Goal: Task Accomplishment & Management: Manage account settings

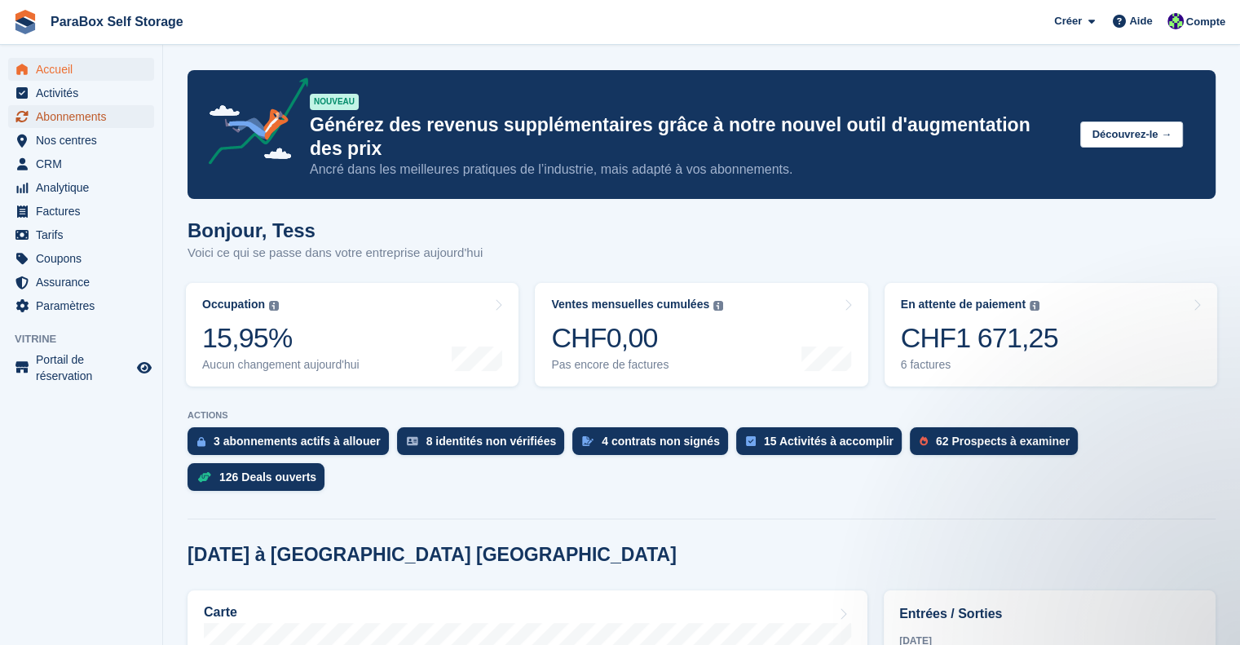
click at [72, 116] on span "Abonnements" at bounding box center [85, 116] width 98 height 23
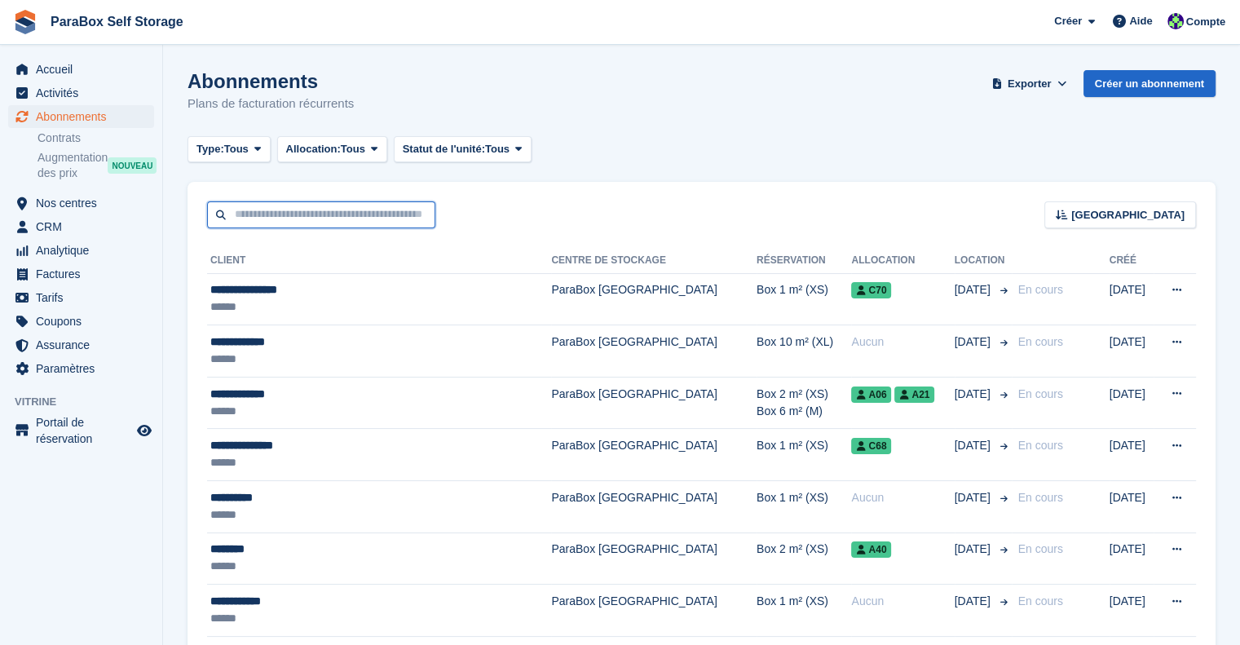
click at [350, 208] on input "text" at bounding box center [321, 214] width 228 height 27
type input "*****"
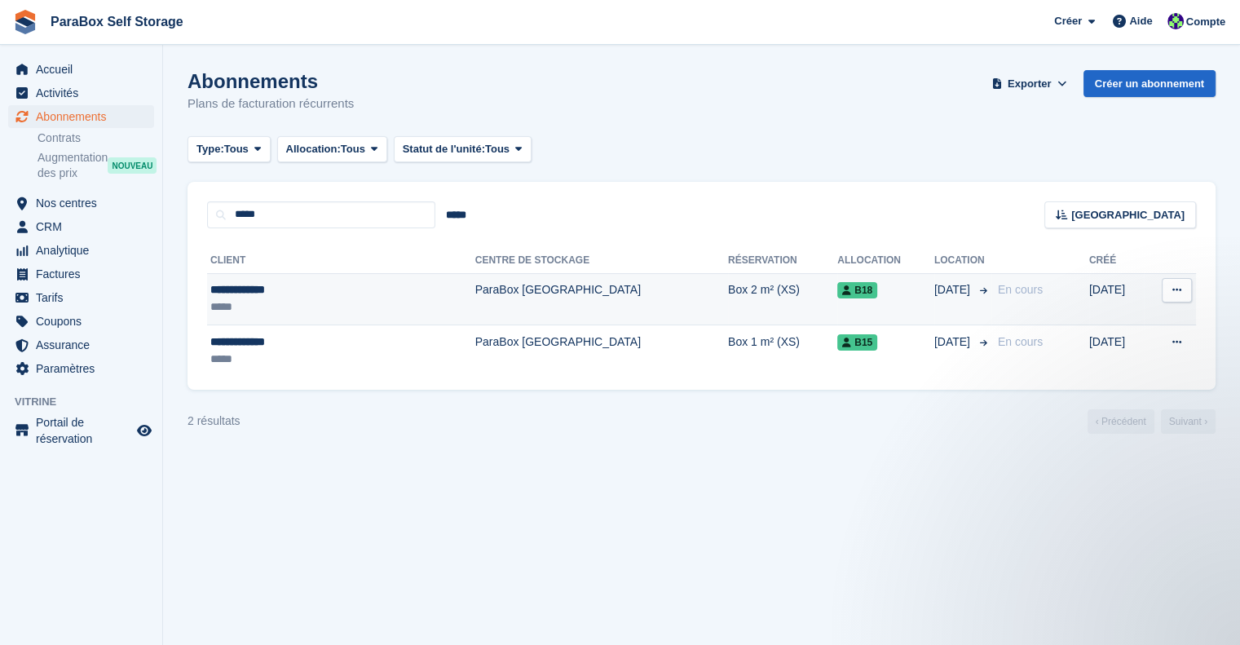
click at [496, 315] on td "ParaBox [GEOGRAPHIC_DATA]" at bounding box center [601, 299] width 253 height 52
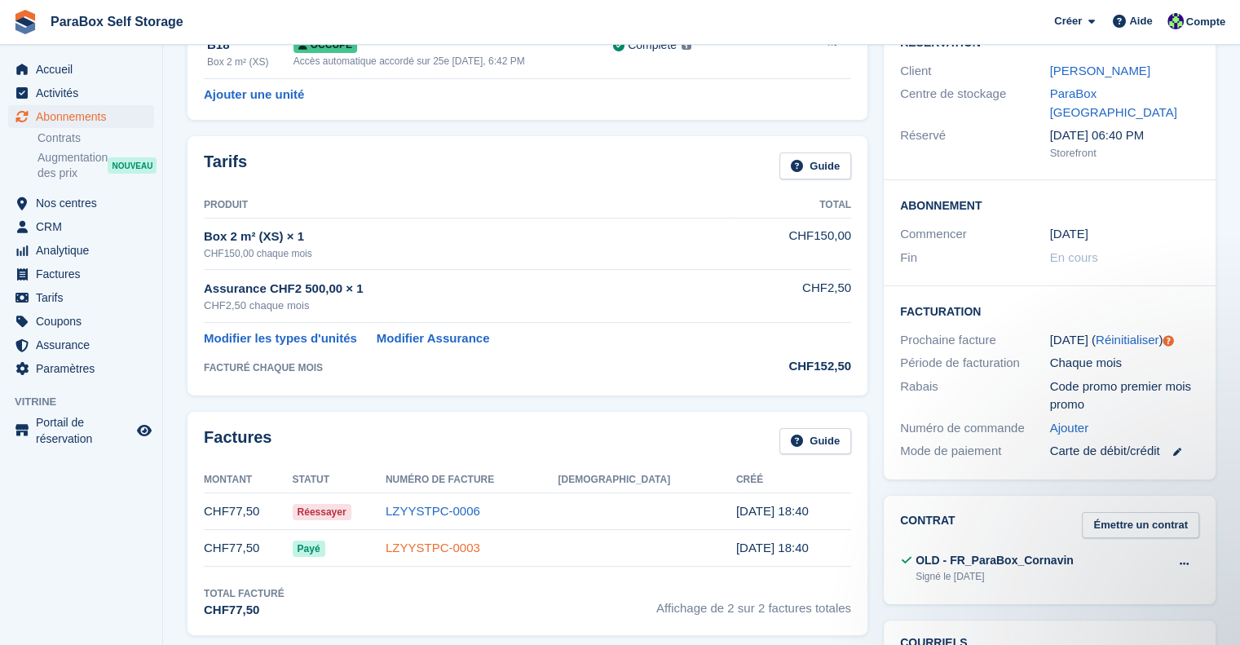
click at [469, 544] on link "LZYYSTPC-0003" at bounding box center [433, 547] width 95 height 14
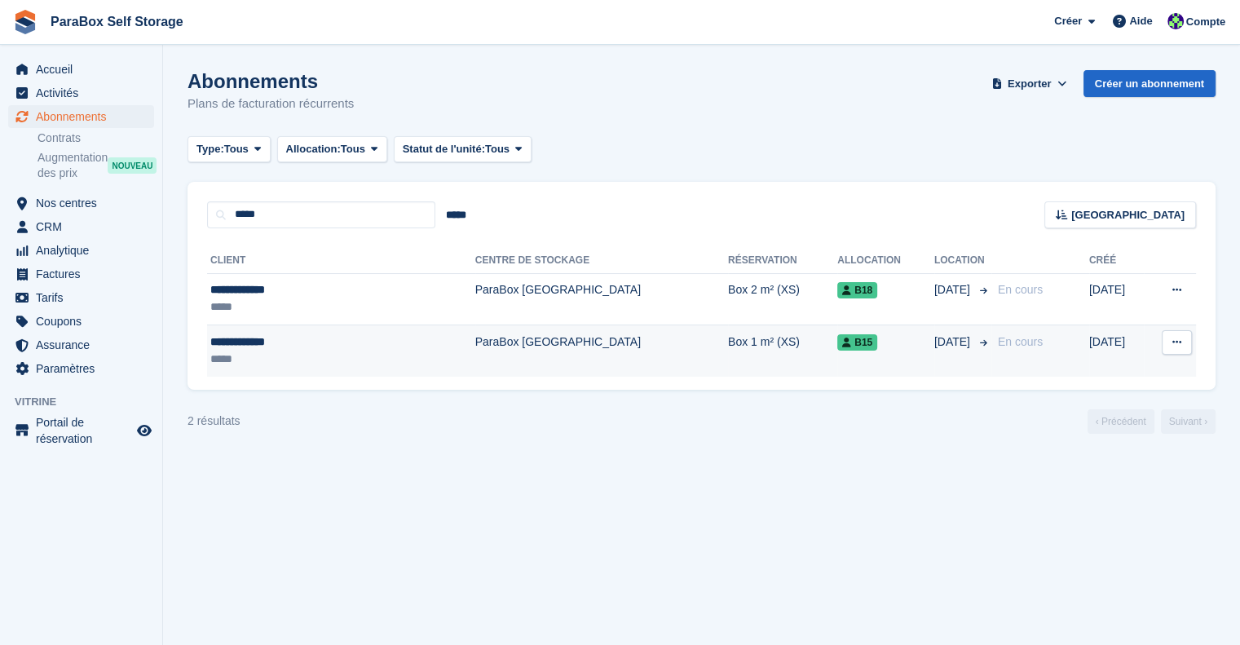
click at [475, 361] on td "ParaBox [GEOGRAPHIC_DATA]" at bounding box center [601, 350] width 253 height 51
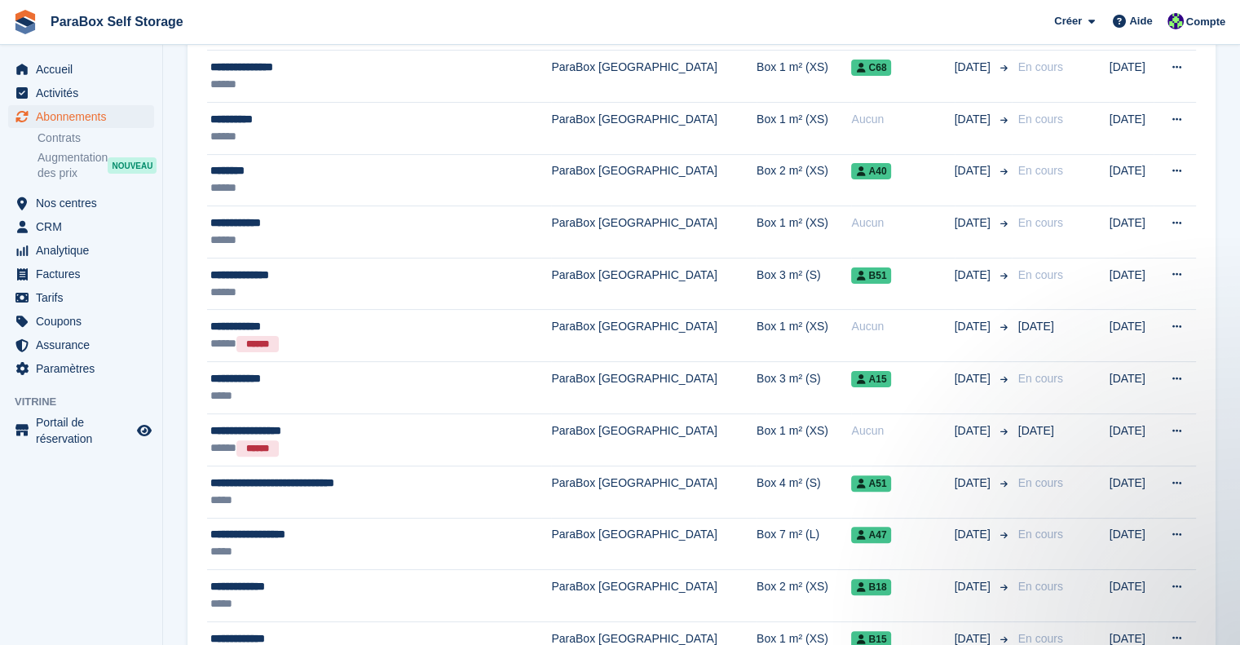
scroll to position [408, 0]
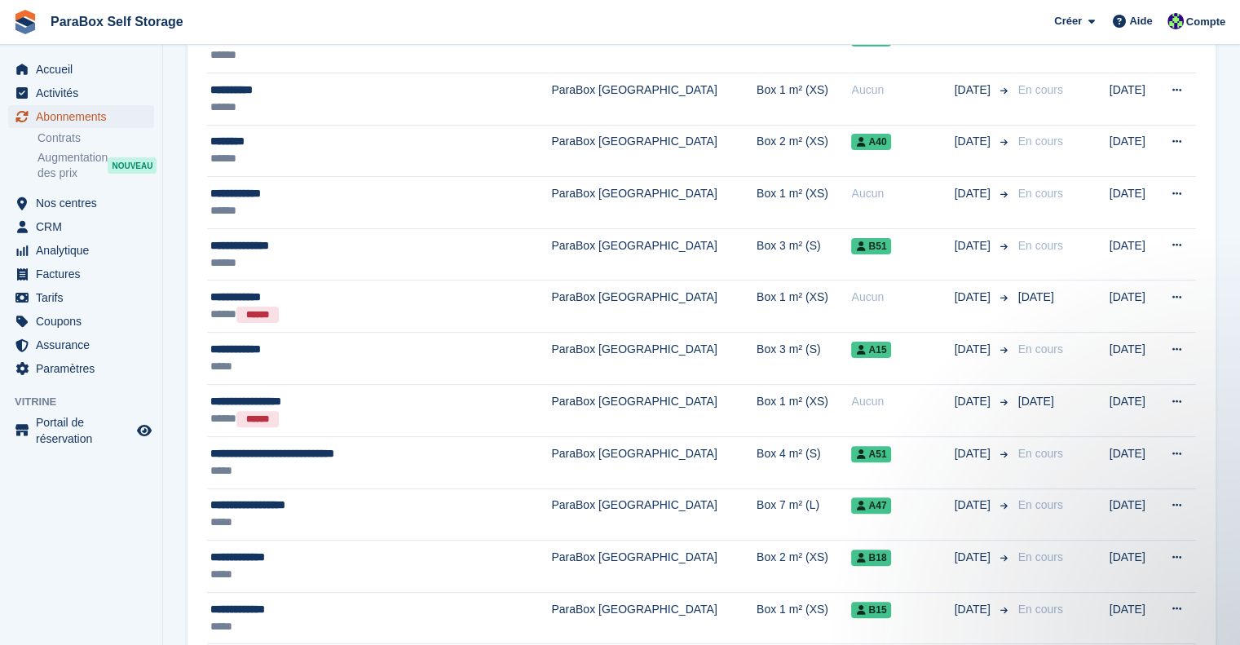
click at [75, 112] on span "Abonnements" at bounding box center [85, 116] width 98 height 23
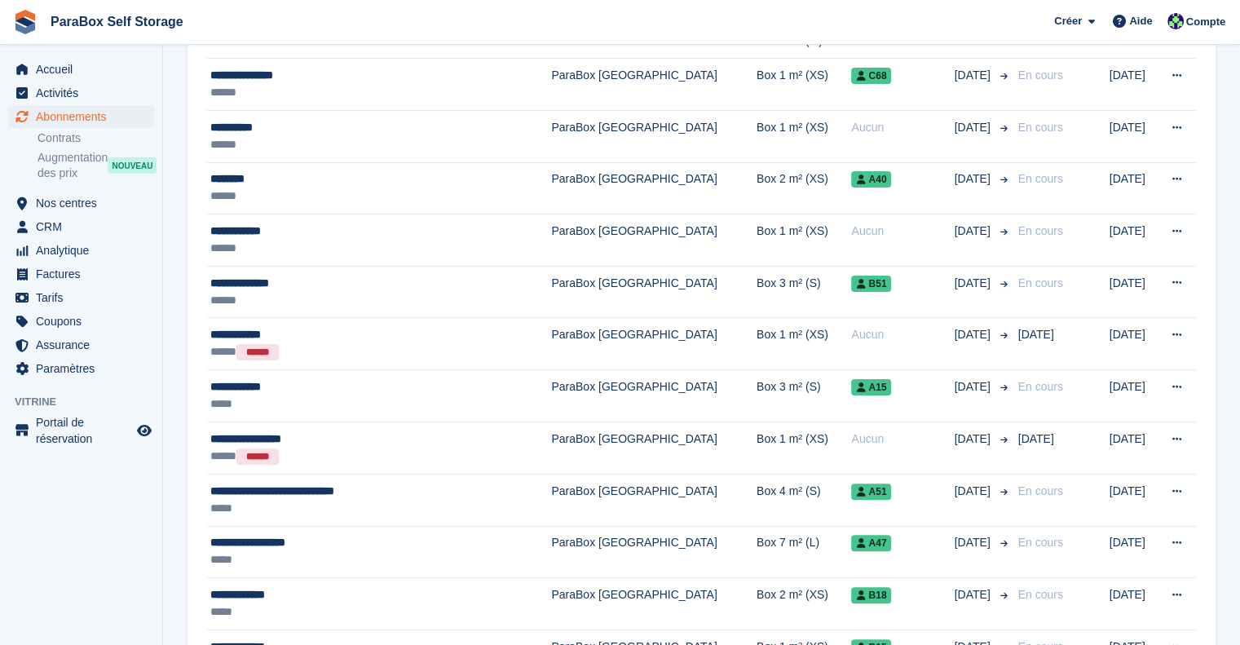
scroll to position [326, 0]
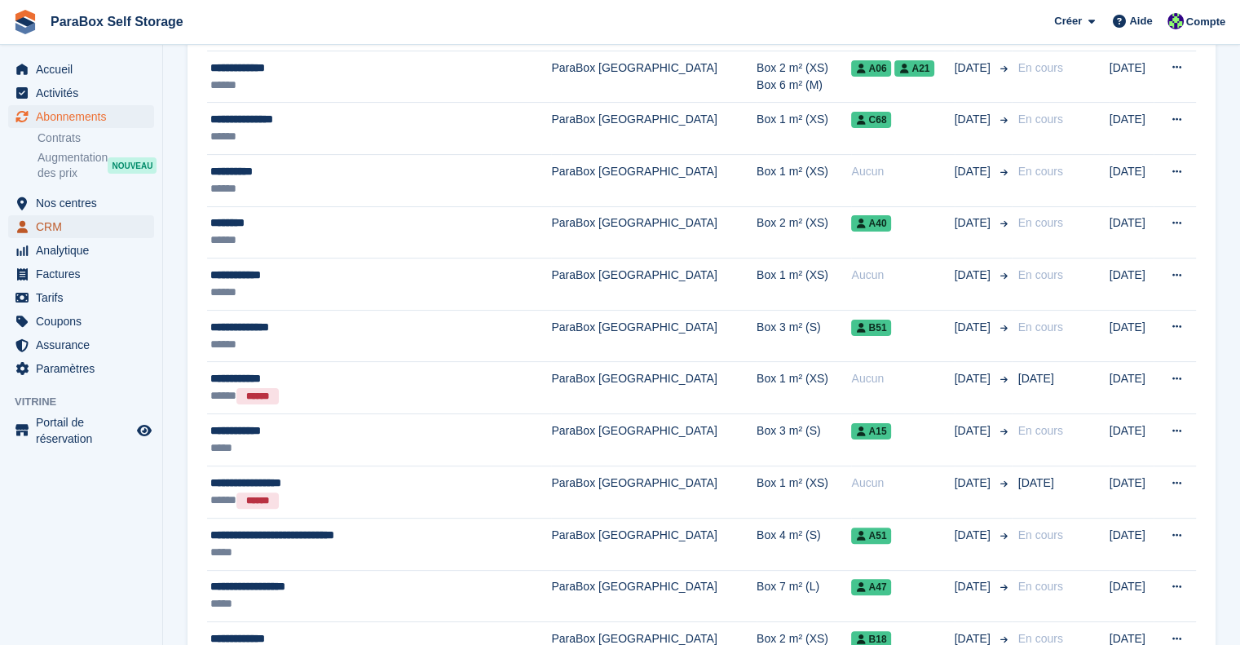
click at [75, 218] on span "CRM" at bounding box center [85, 226] width 98 height 23
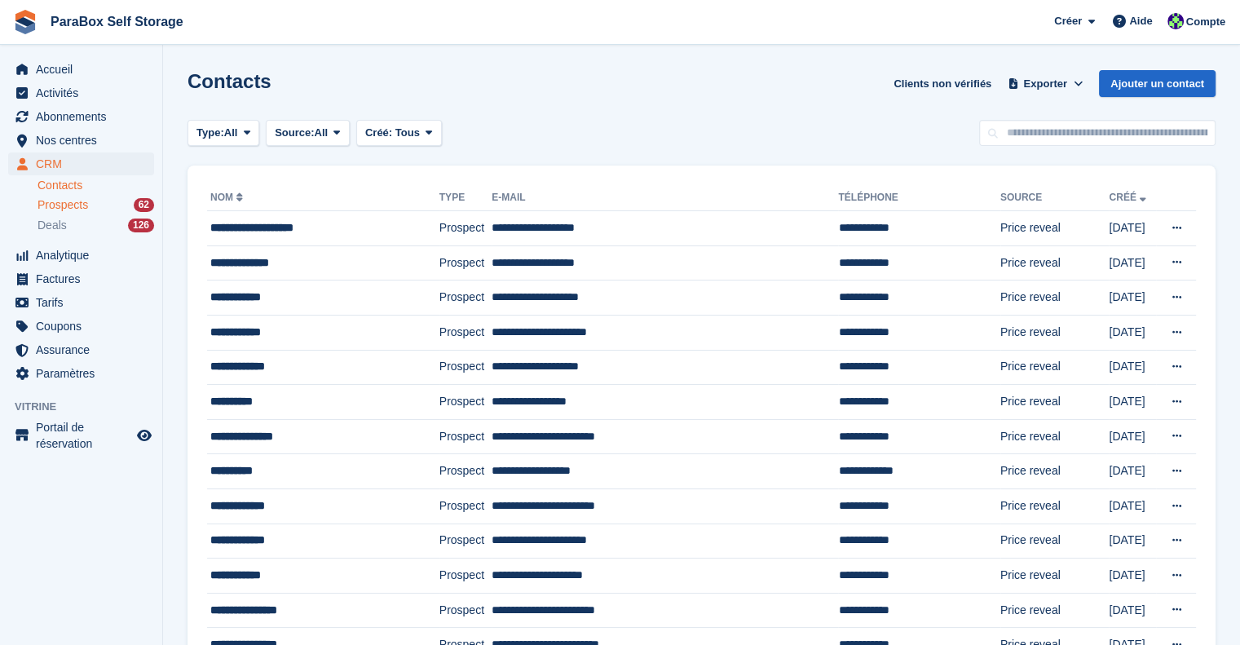
click at [90, 208] on div "Prospects 62" at bounding box center [95, 204] width 117 height 15
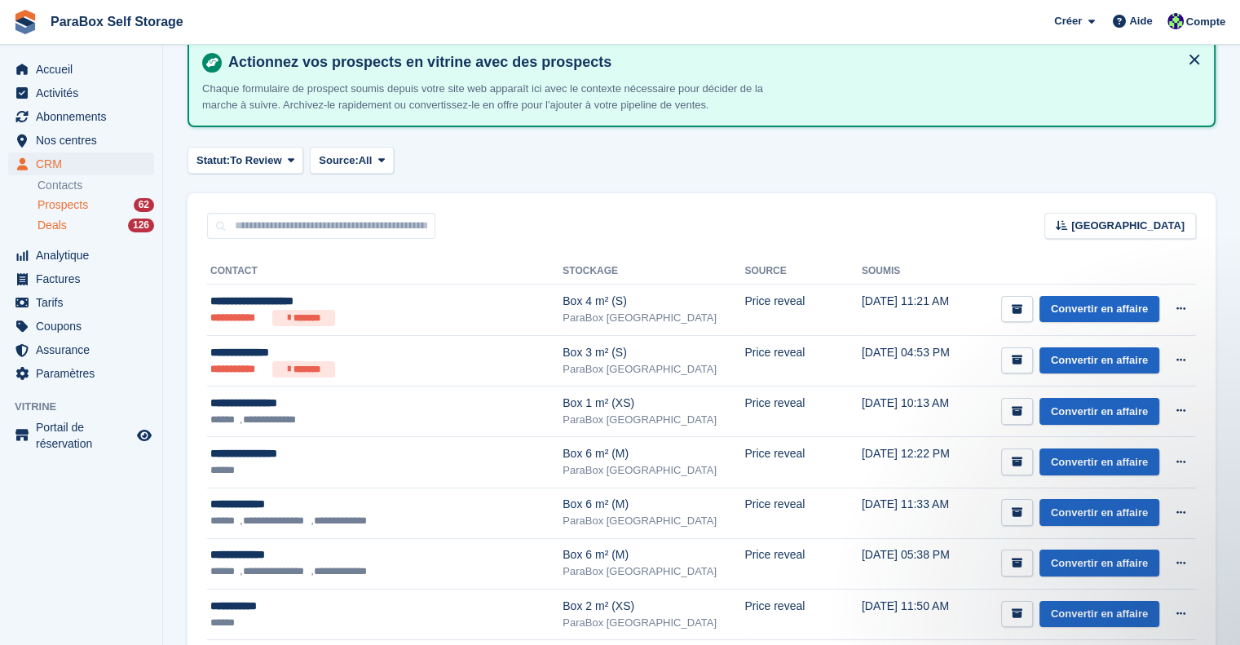
click at [105, 217] on link "Deals 126" at bounding box center [95, 225] width 117 height 17
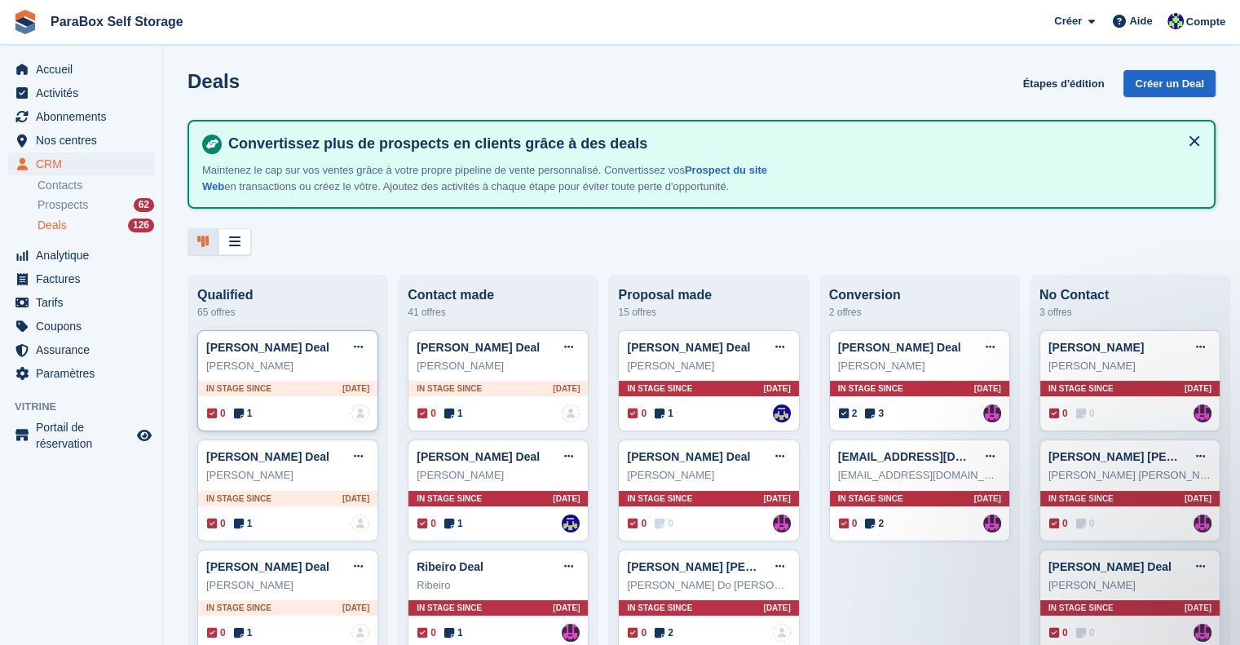
click at [240, 411] on icon at bounding box center [239, 413] width 10 height 11
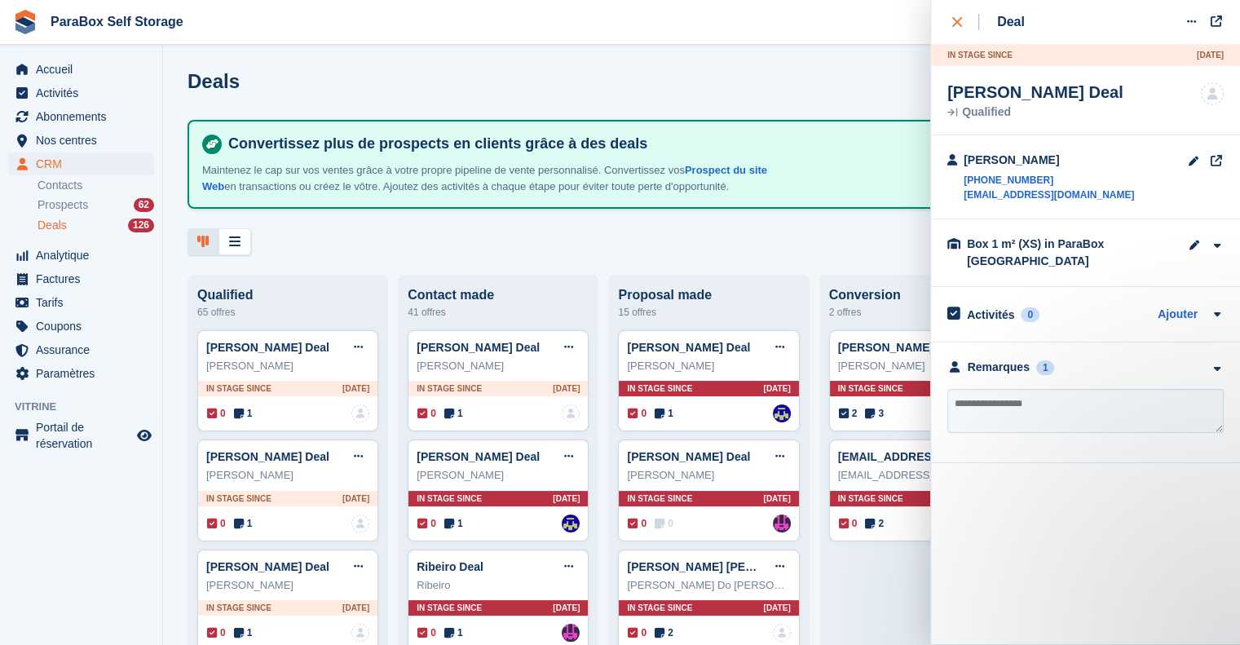
click at [961, 23] on icon "close" at bounding box center [957, 22] width 10 height 10
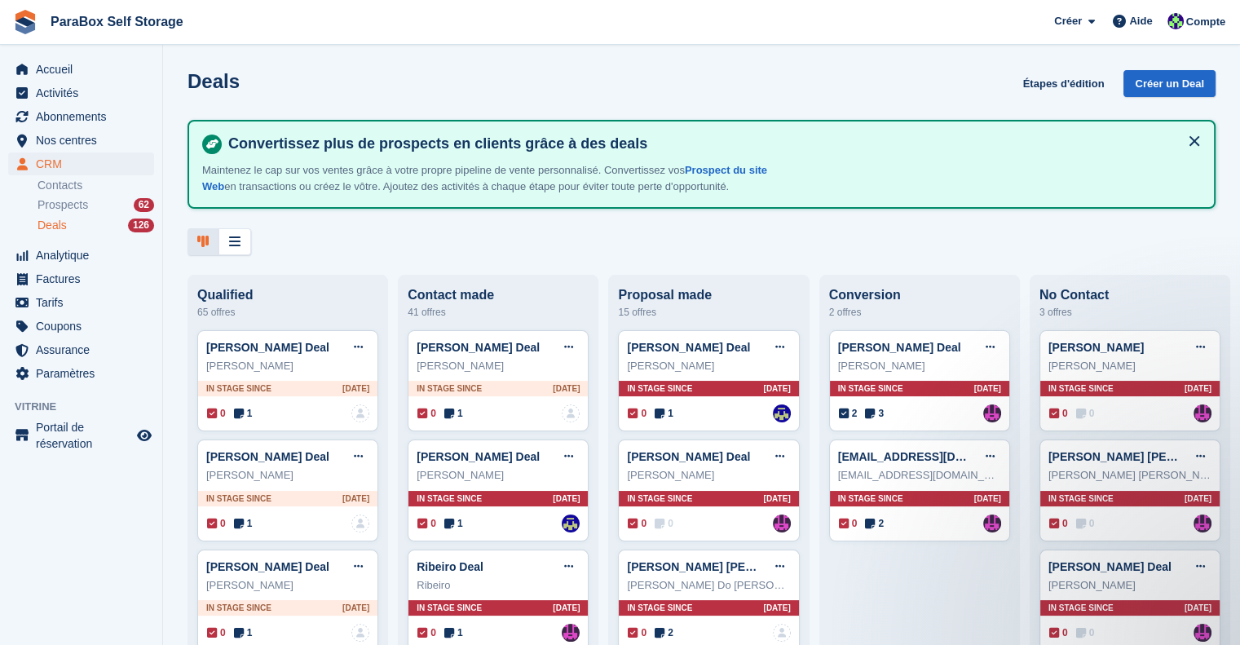
click at [684, 79] on div "Deals Étapes d'édition Créer un Deal" at bounding box center [701, 93] width 1028 height 46
click at [68, 162] on span "CRM" at bounding box center [85, 163] width 98 height 23
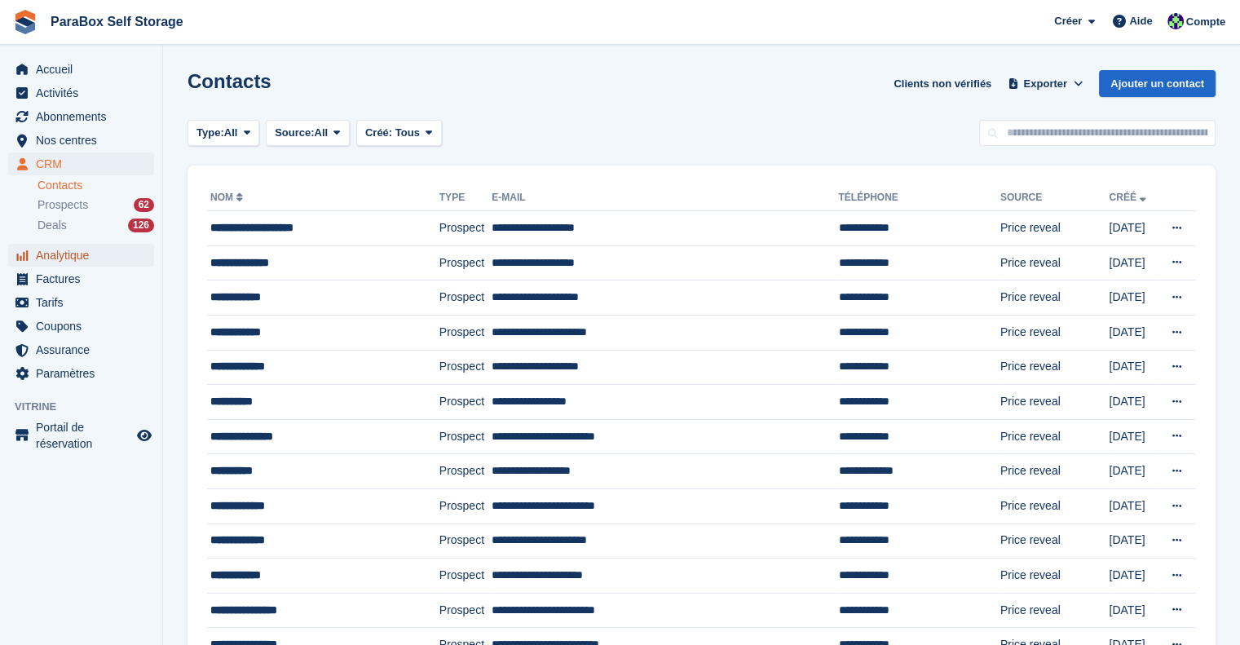
click at [84, 258] on span "Analytique" at bounding box center [85, 255] width 98 height 23
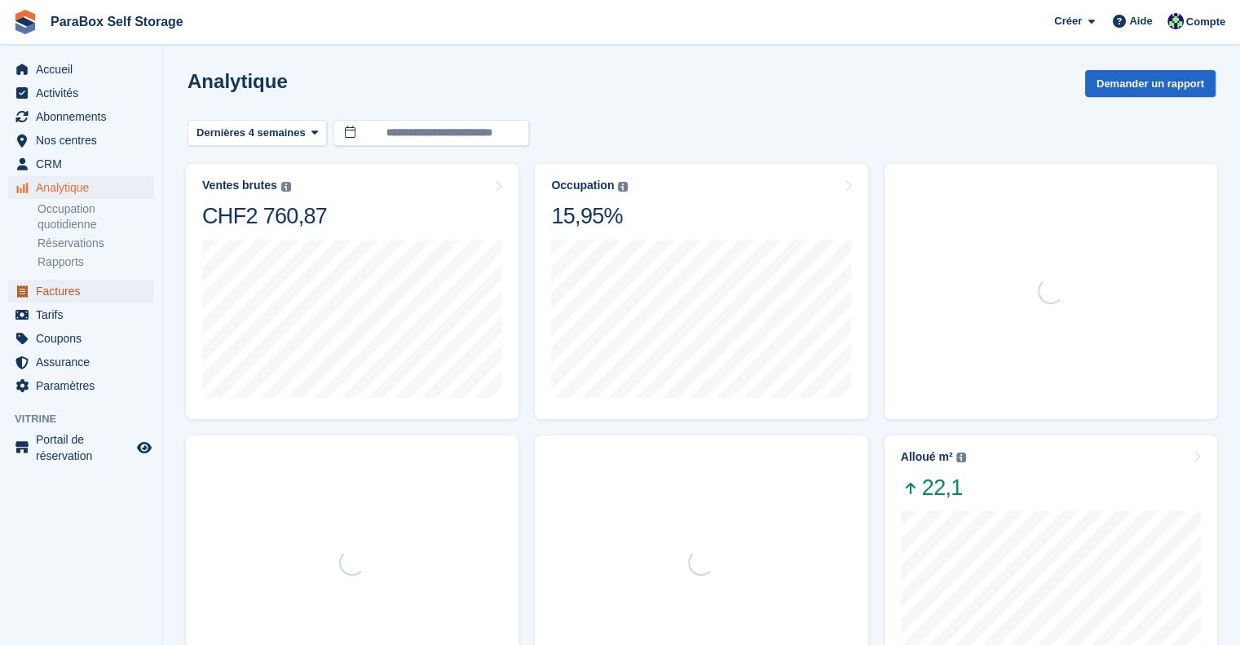
click at [77, 293] on span "Factures" at bounding box center [85, 291] width 98 height 23
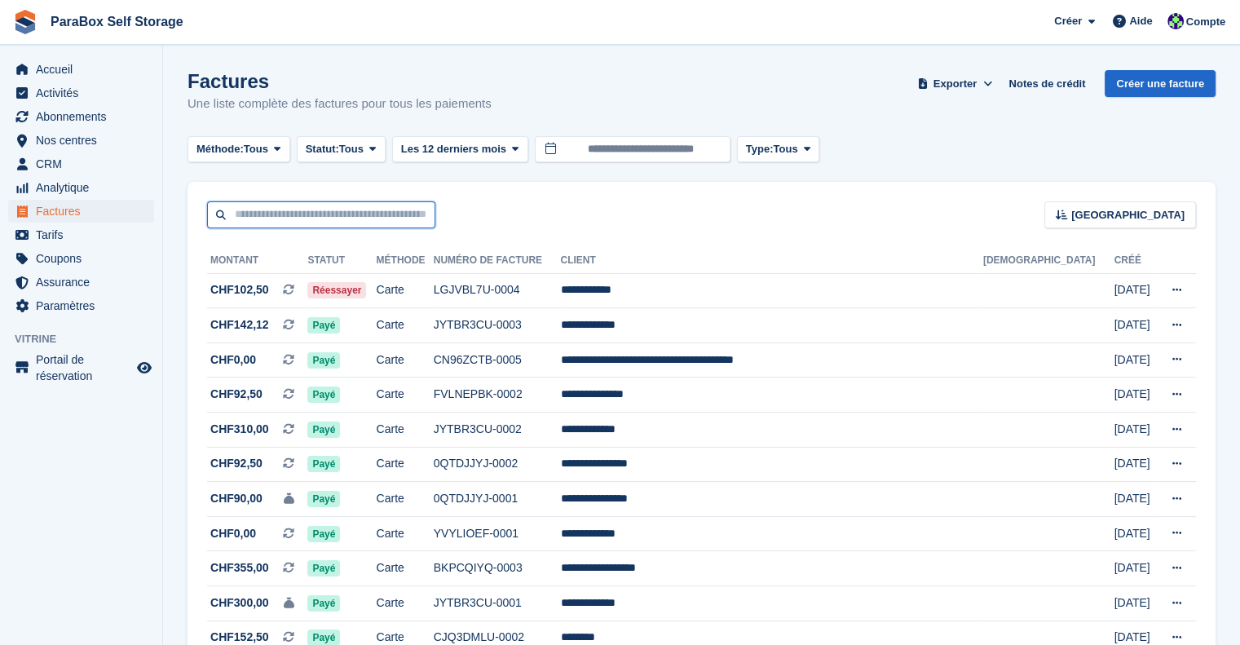
click at [274, 209] on input "text" at bounding box center [321, 214] width 228 height 27
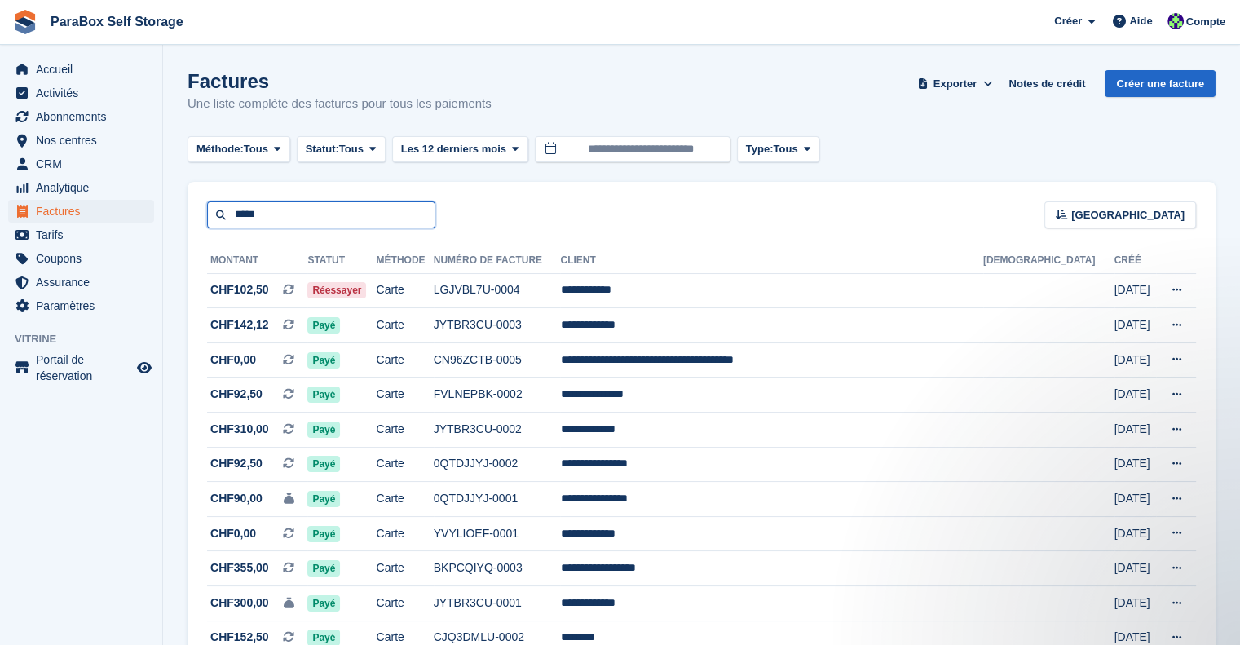
type input "*****"
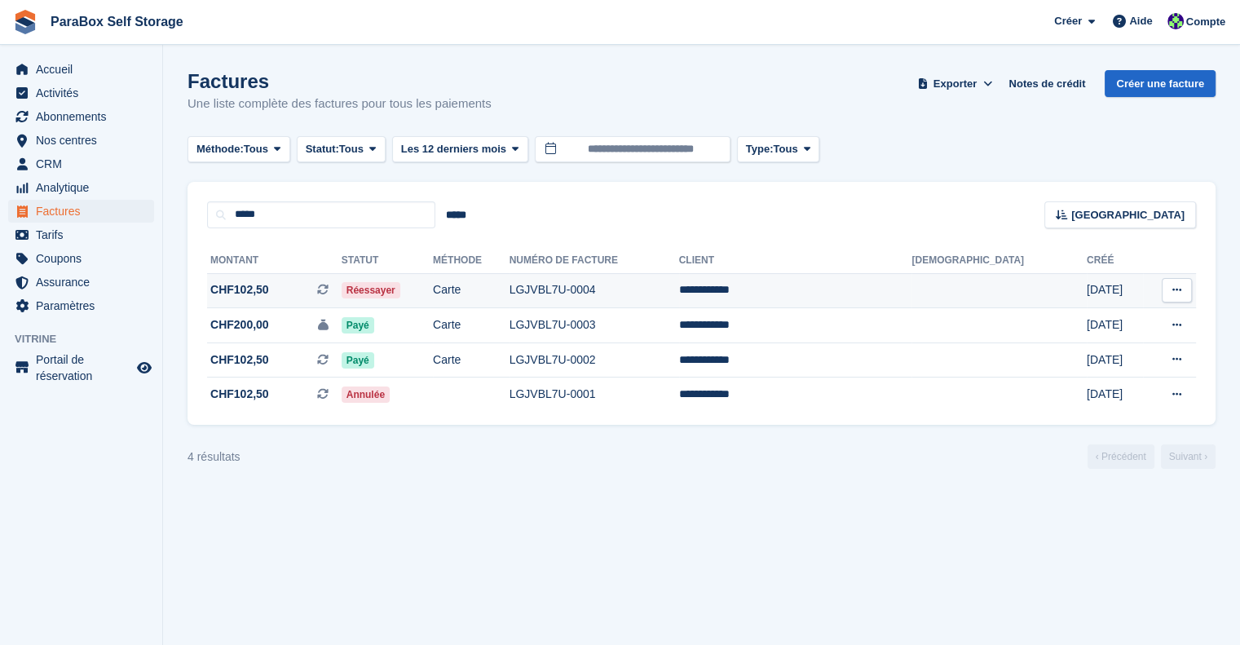
click at [232, 289] on span "CHF102,50" at bounding box center [239, 289] width 59 height 17
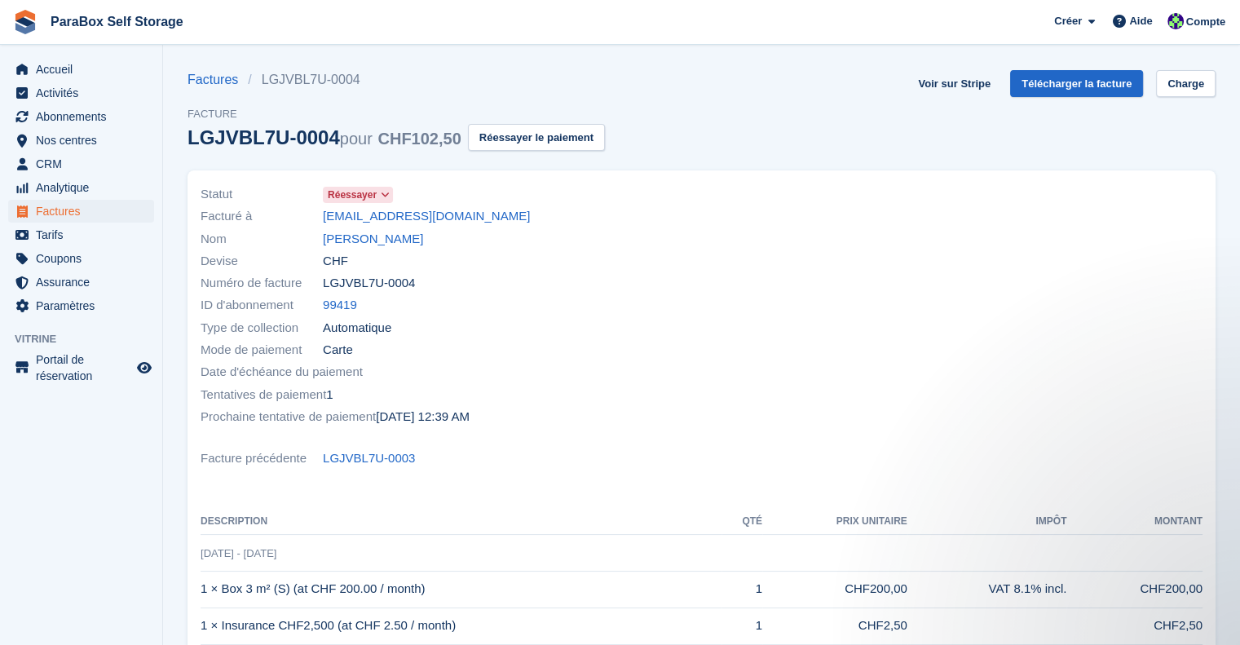
drag, startPoint x: 486, startPoint y: 420, endPoint x: 186, endPoint y: 419, distance: 300.0
click at [186, 419] on div "Statut Réessayer Facturé à gracialody600@gmail.com Nom Gracia Panda Devise CHF …" at bounding box center [701, 479] width 1047 height 637
click at [519, 416] on div "Prochaine tentative de paiement 6 Sep, 12:39 AM" at bounding box center [447, 416] width 492 height 22
drag, startPoint x: 205, startPoint y: 417, endPoint x: 491, endPoint y: 433, distance: 286.5
click at [491, 433] on div "Statut Réessayer Facturé à gracialody600@gmail.com Nom Gracia Panda Devise CHF …" at bounding box center [446, 306] width 511 height 264
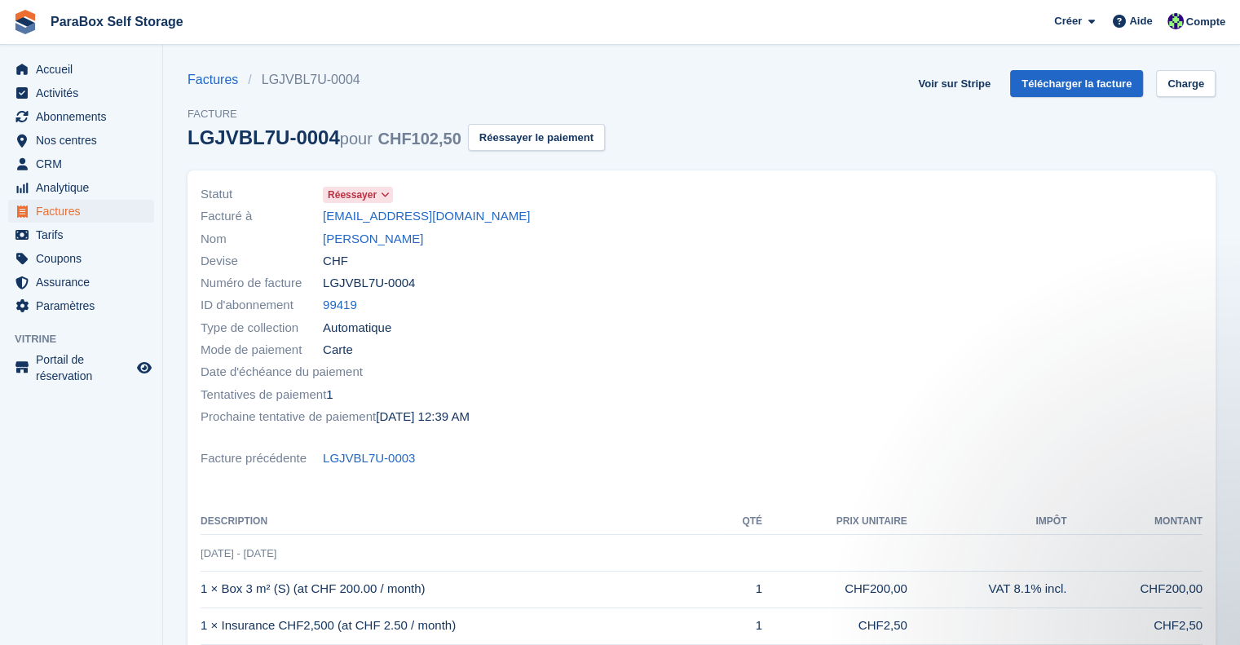
click at [454, 436] on div "Statut Réessayer Facturé à gracialody600@gmail.com Nom Gracia Panda Devise CHF …" at bounding box center [446, 306] width 511 height 264
drag, startPoint x: 196, startPoint y: 413, endPoint x: 526, endPoint y: 435, distance: 330.9
click at [526, 435] on div "Statut Réessayer Facturé à gracialody600@gmail.com Nom Gracia Panda Devise CHF …" at bounding box center [446, 306] width 511 height 264
click at [487, 422] on div "Prochaine tentative de paiement 6 Sep, 12:39 AM" at bounding box center [447, 416] width 492 height 22
drag, startPoint x: 199, startPoint y: 414, endPoint x: 562, endPoint y: 423, distance: 362.8
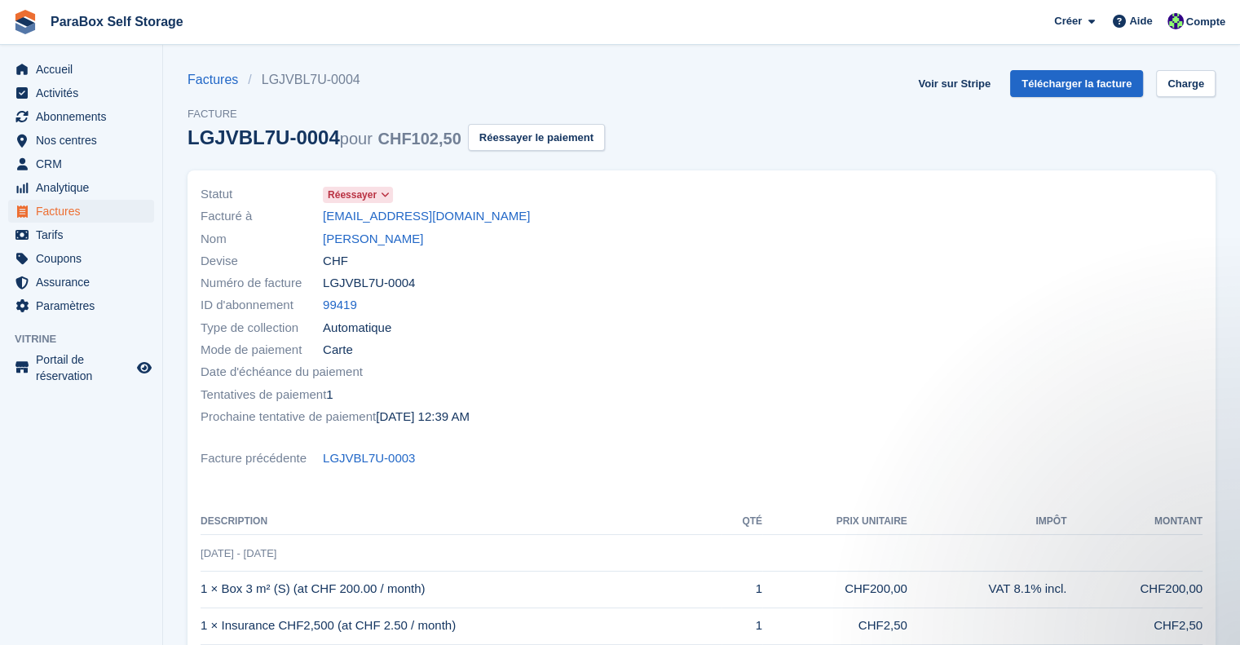
click at [562, 423] on div "Statut Réessayer Facturé à gracialody600@gmail.com Nom Gracia Panda Devise CHF …" at bounding box center [446, 306] width 511 height 264
click at [562, 423] on div "Prochaine tentative de paiement 6 Sep, 12:39 AM" at bounding box center [447, 416] width 492 height 22
click at [61, 205] on span "Factures" at bounding box center [85, 211] width 98 height 23
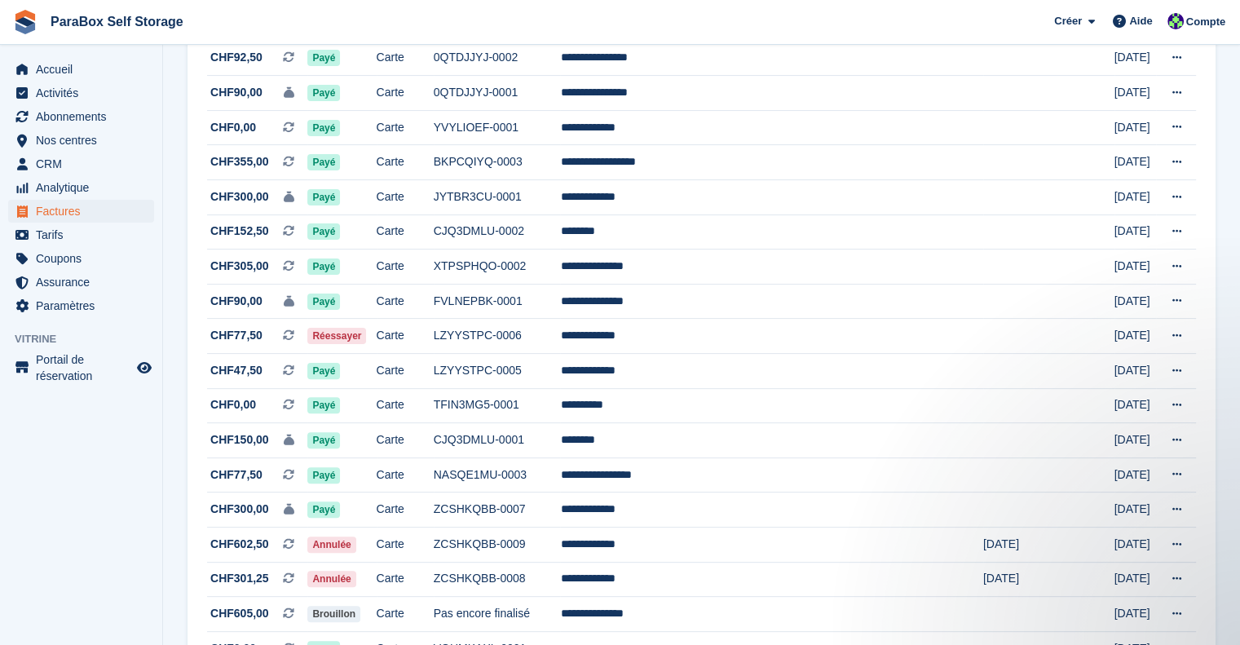
scroll to position [408, 0]
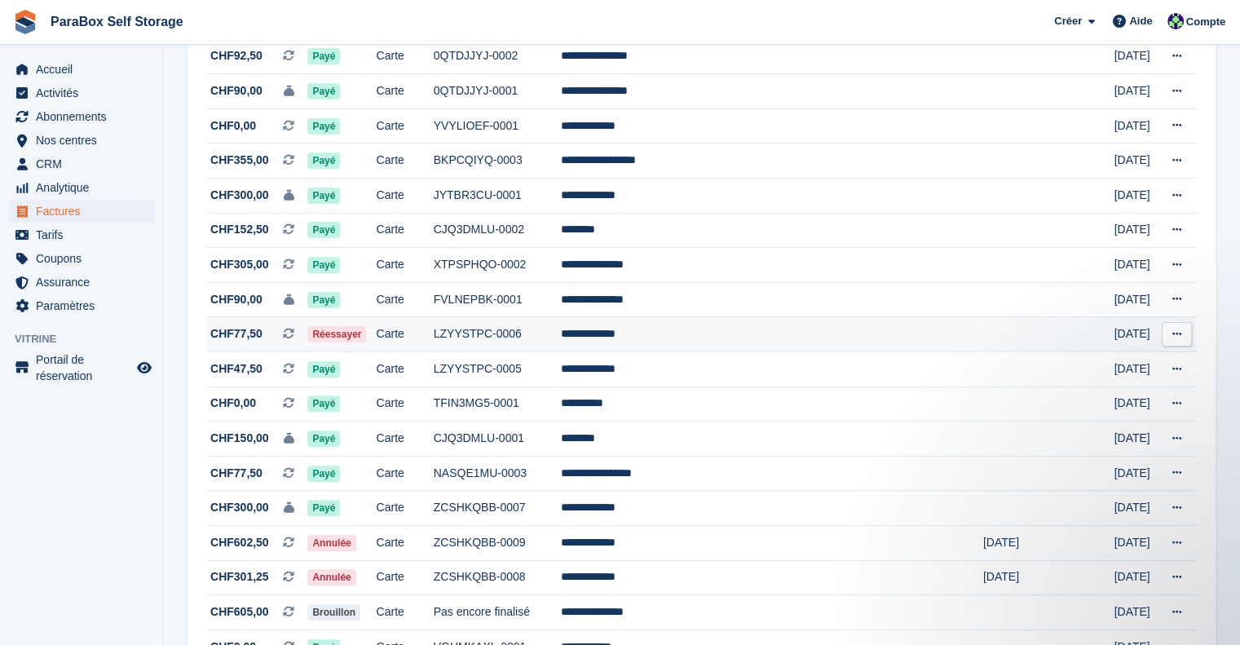
click at [704, 345] on td "**********" at bounding box center [771, 334] width 422 height 35
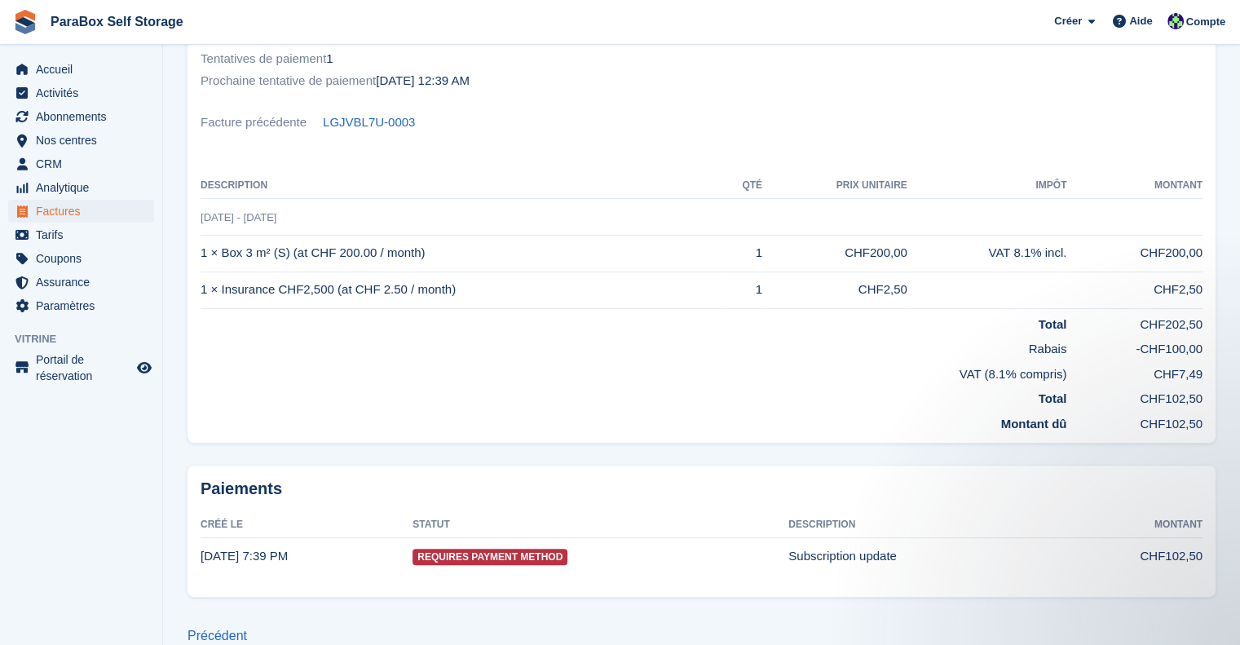
scroll to position [360, 0]
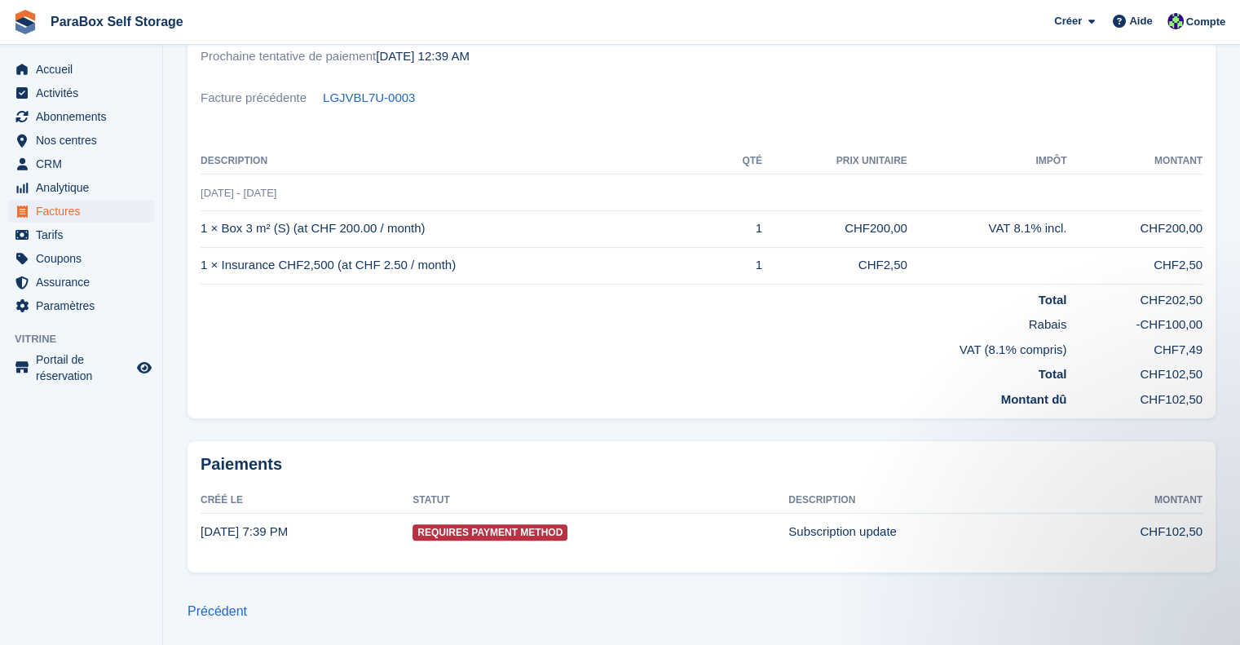
click at [754, 514] on td "Requires Payment Method" at bounding box center [600, 532] width 376 height 36
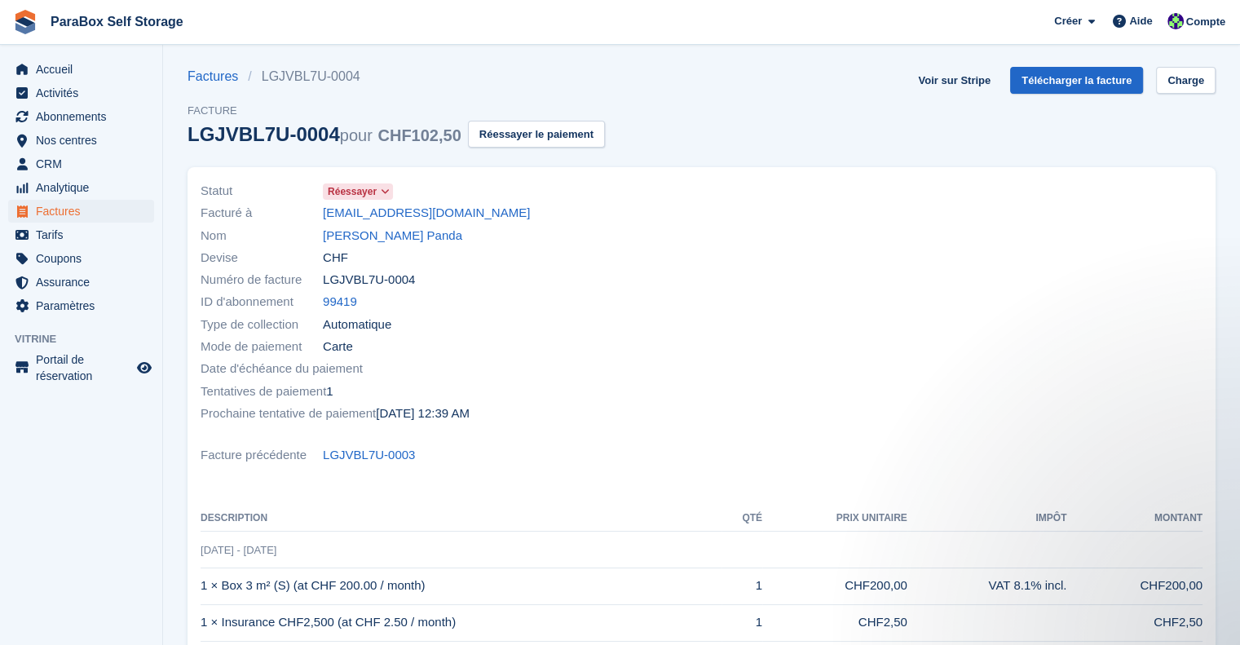
scroll to position [0, 0]
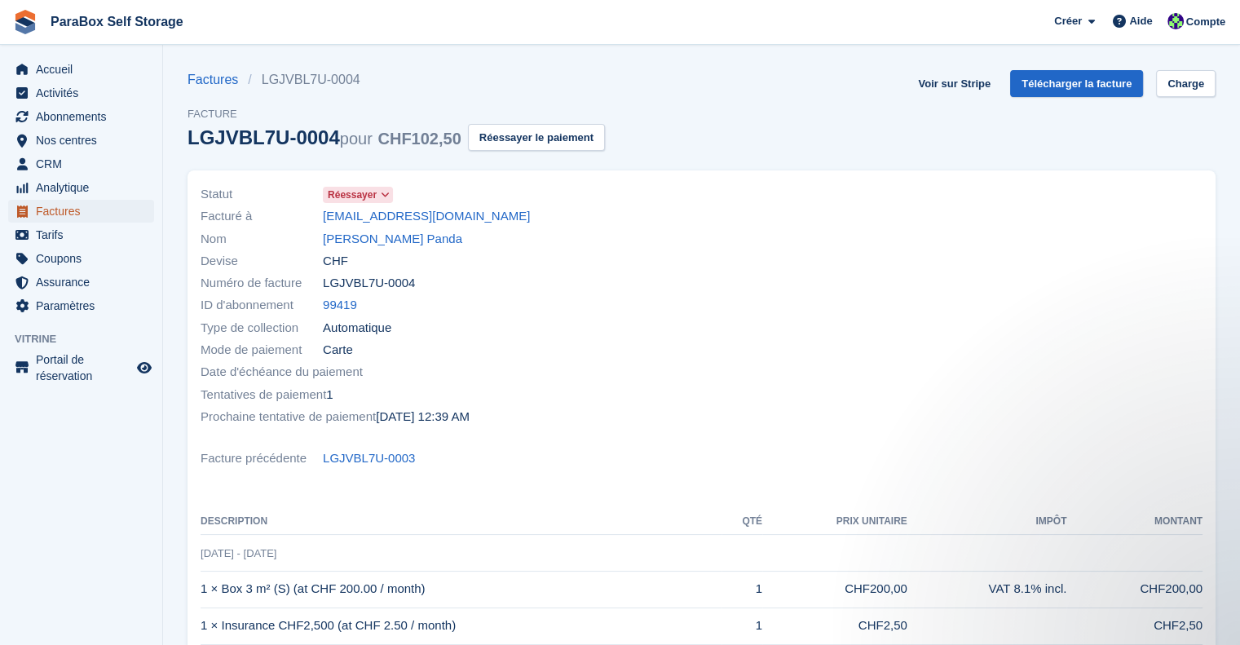
click at [62, 209] on span "Factures" at bounding box center [85, 211] width 98 height 23
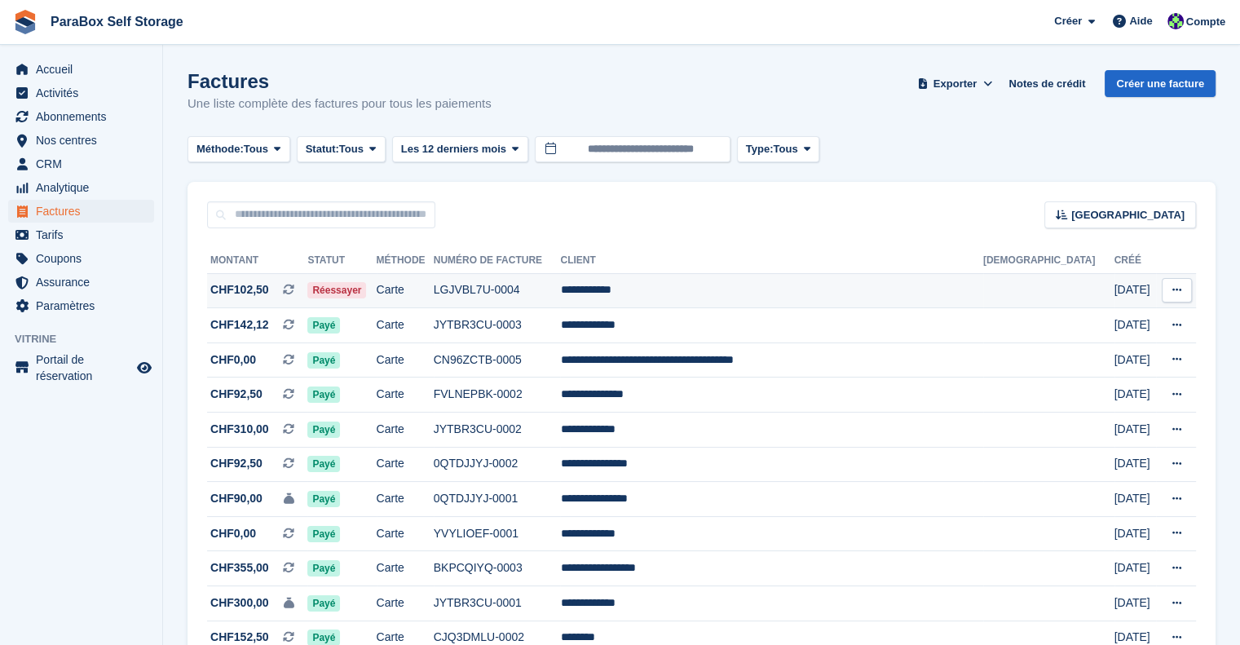
click at [1191, 286] on button at bounding box center [1177, 290] width 30 height 24
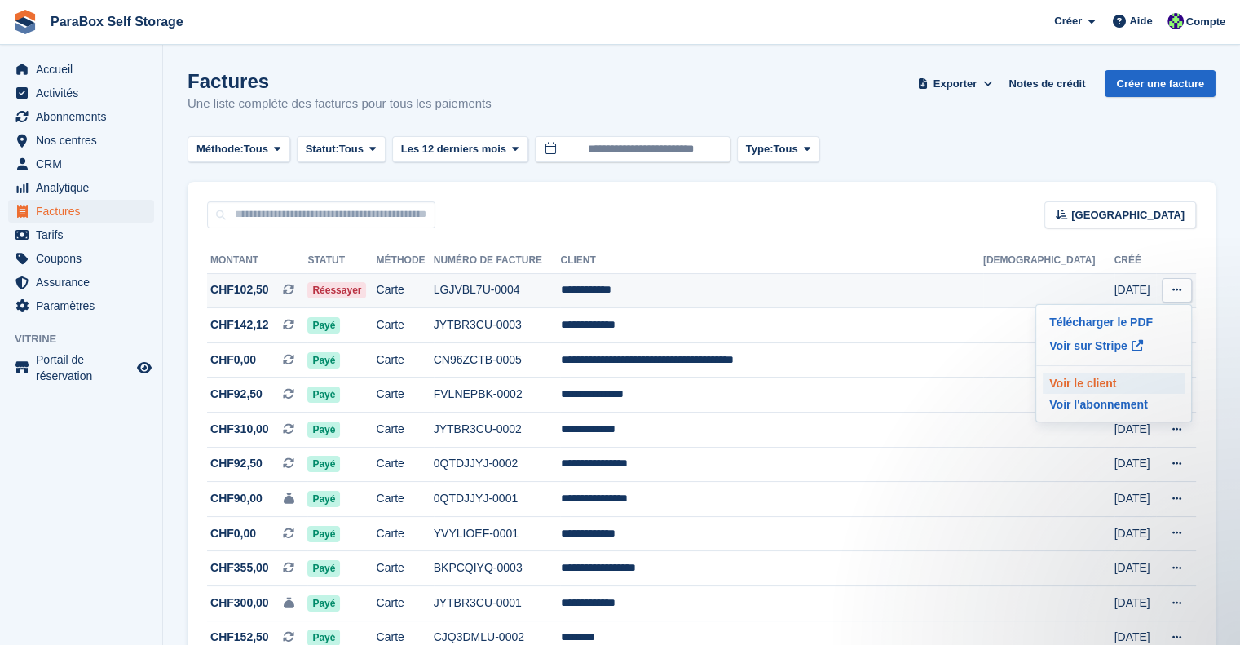
click at [1128, 386] on p "Voir le client" at bounding box center [1114, 383] width 142 height 21
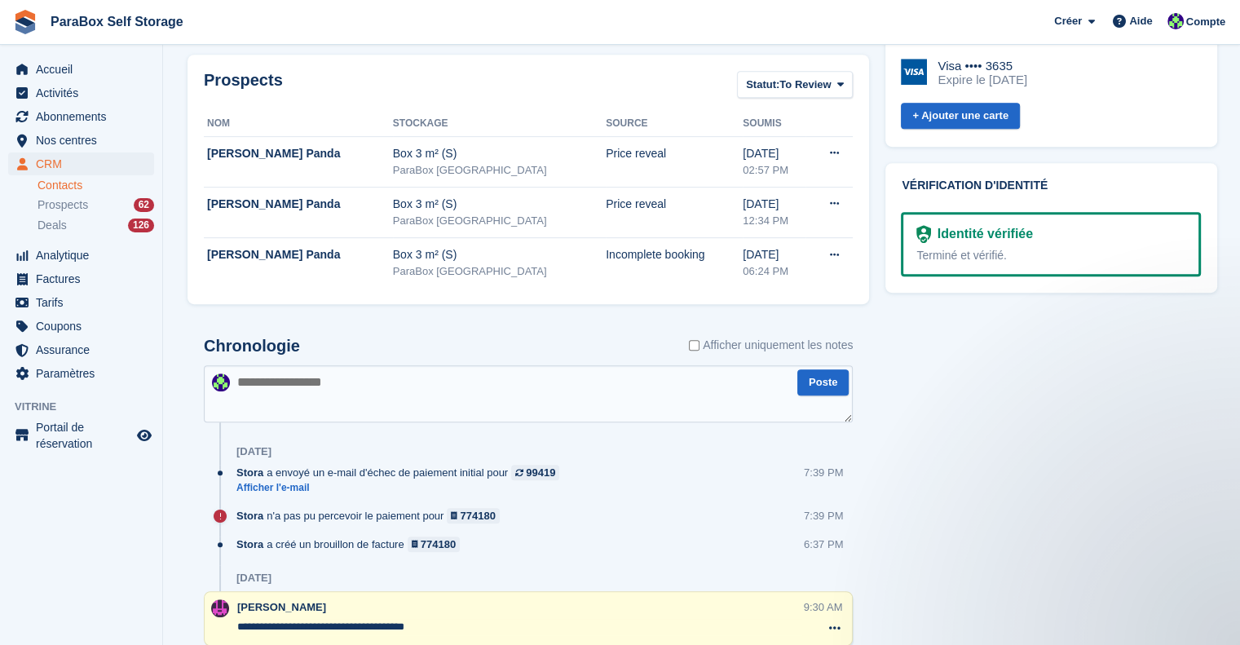
scroll to position [734, 0]
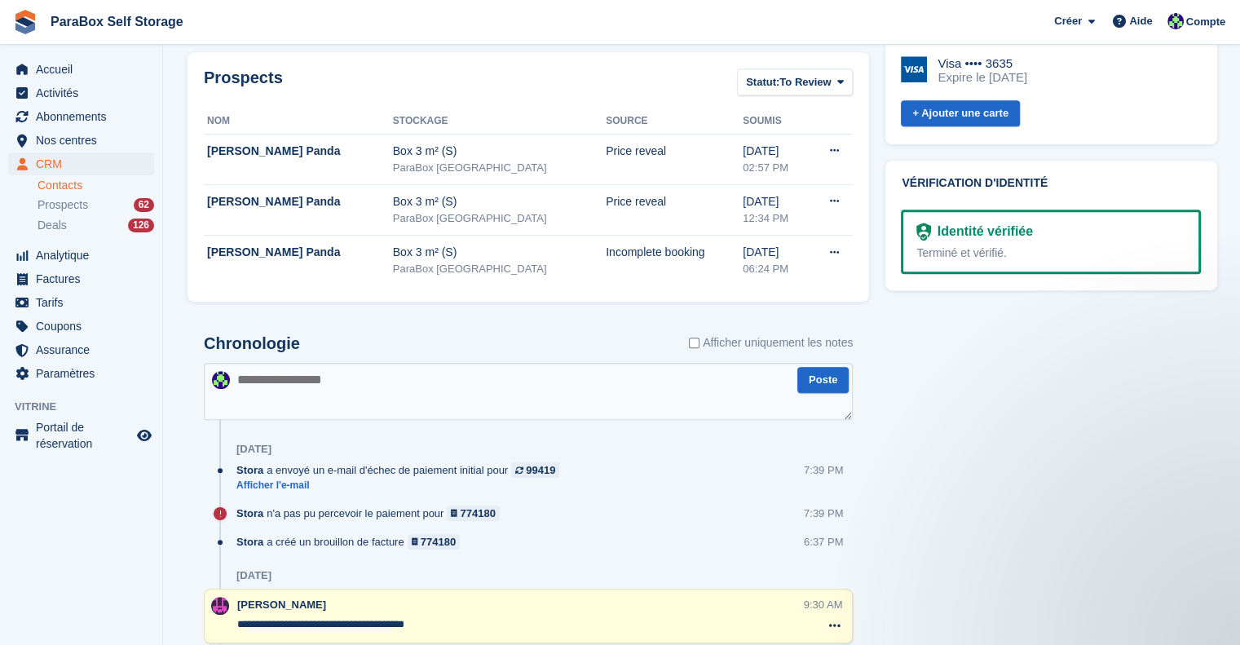
click at [466, 401] on textarea at bounding box center [528, 391] width 649 height 57
click at [475, 390] on textarea at bounding box center [528, 391] width 649 height 57
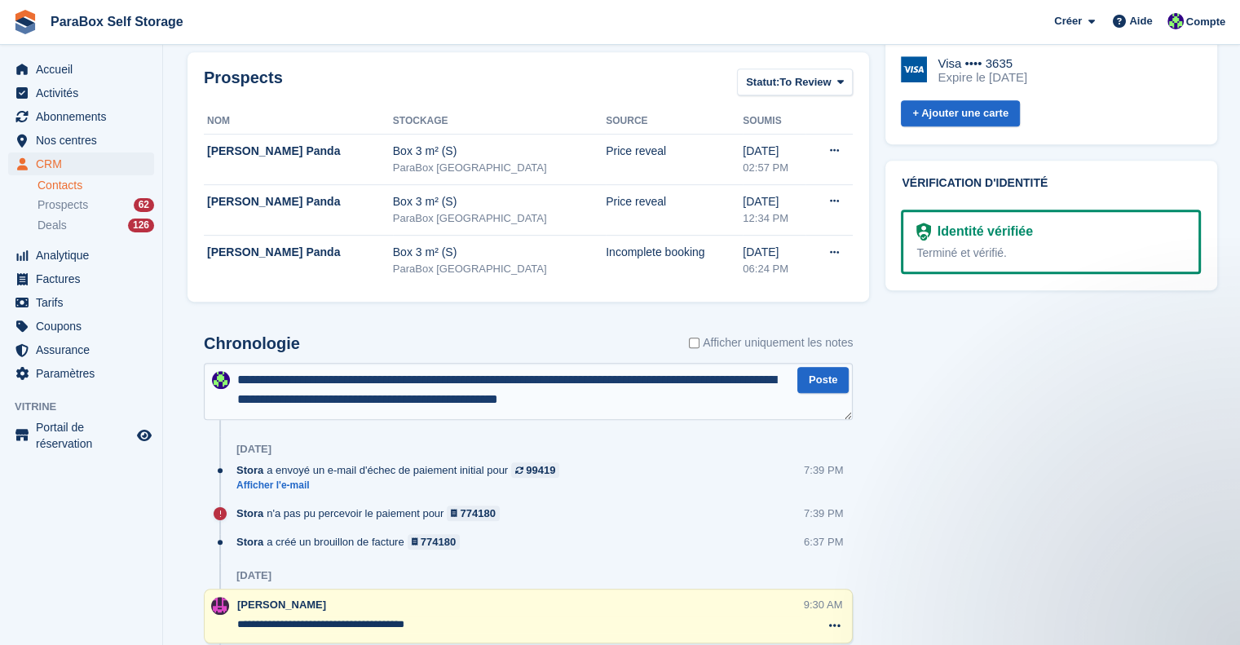
type textarea "**********"
click at [811, 378] on button "Poste" at bounding box center [822, 380] width 51 height 27
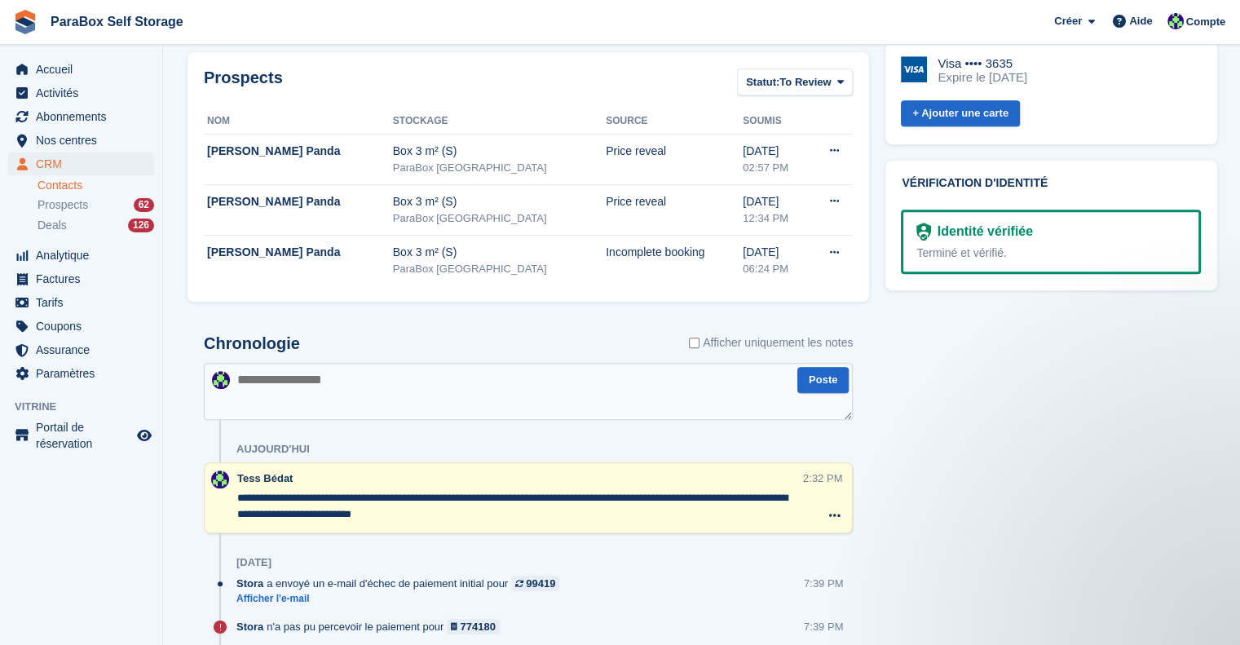
click at [620, 45] on div "Prospects Statut: To Review All Archived To Review Nom Stockage Source Soumis G…" at bounding box center [528, 177] width 698 height 266
click at [70, 165] on span "CRM" at bounding box center [85, 163] width 98 height 23
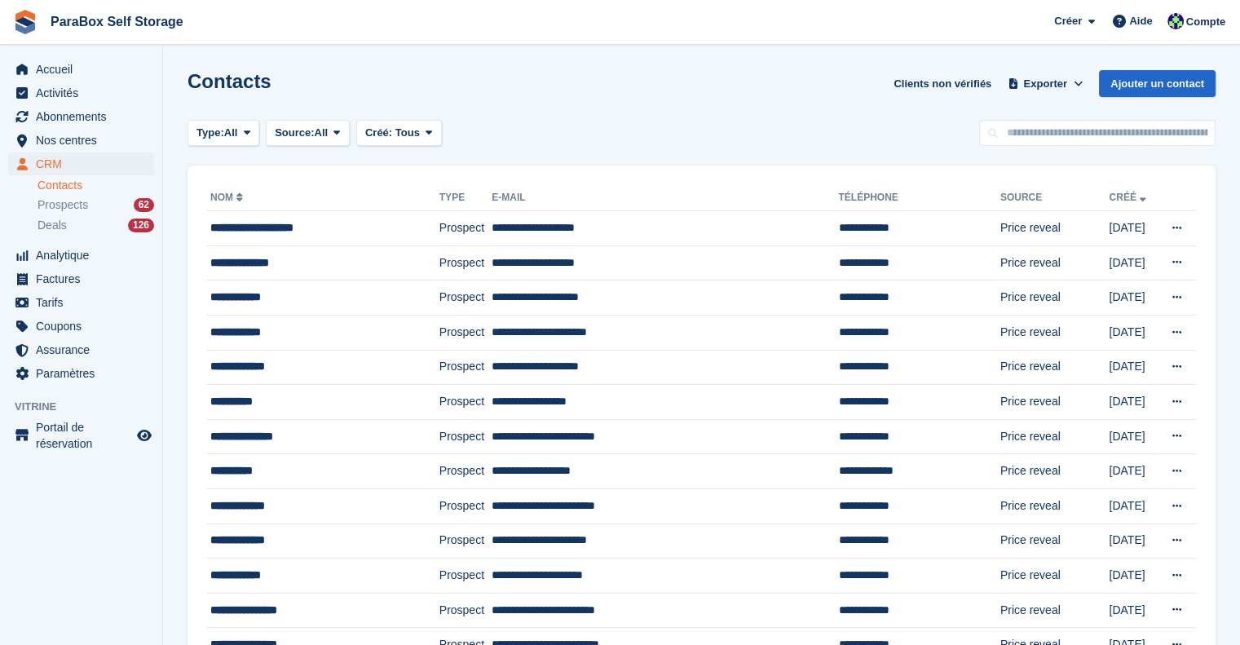
click at [69, 192] on link "Contacts" at bounding box center [95, 185] width 117 height 15
click at [74, 197] on span "Prospects" at bounding box center [62, 204] width 51 height 15
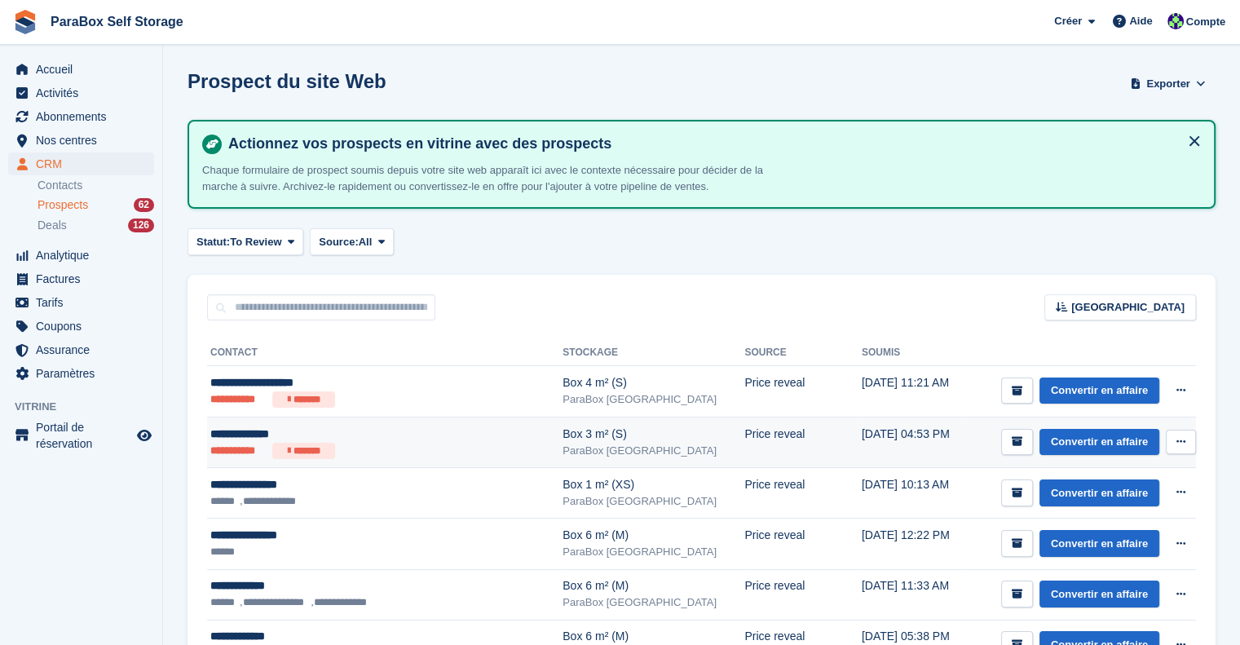
click at [451, 447] on ul "**********" at bounding box center [359, 451] width 298 height 16
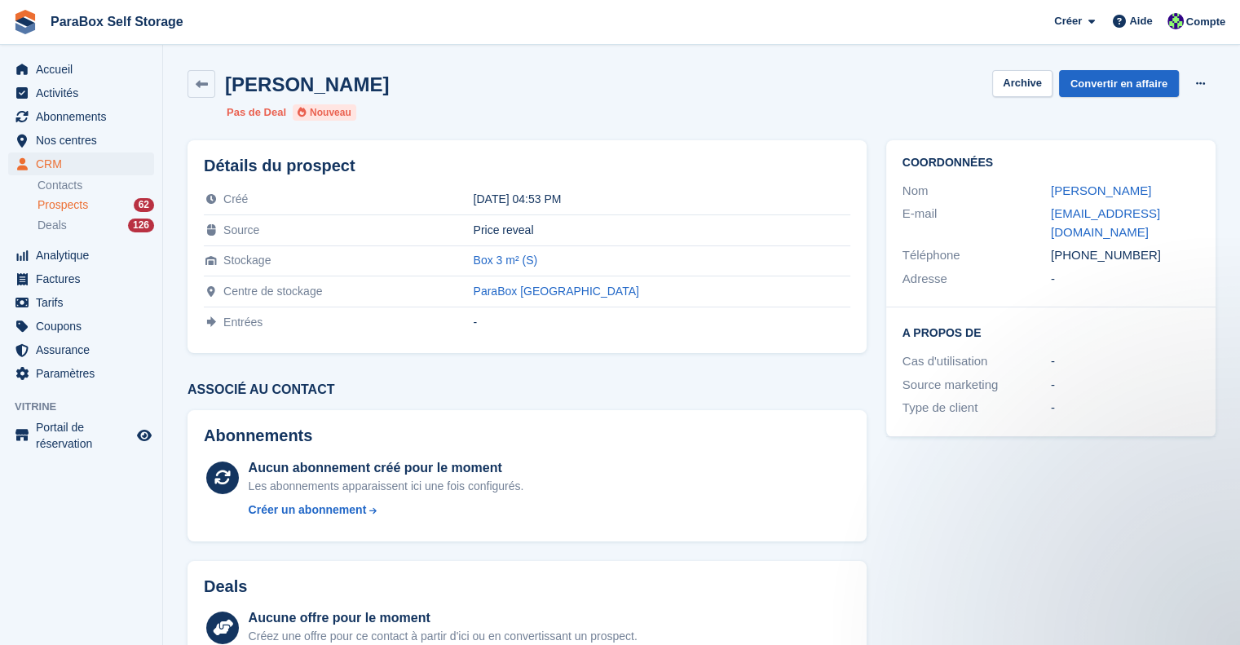
click at [77, 201] on span "Prospects" at bounding box center [62, 204] width 51 height 15
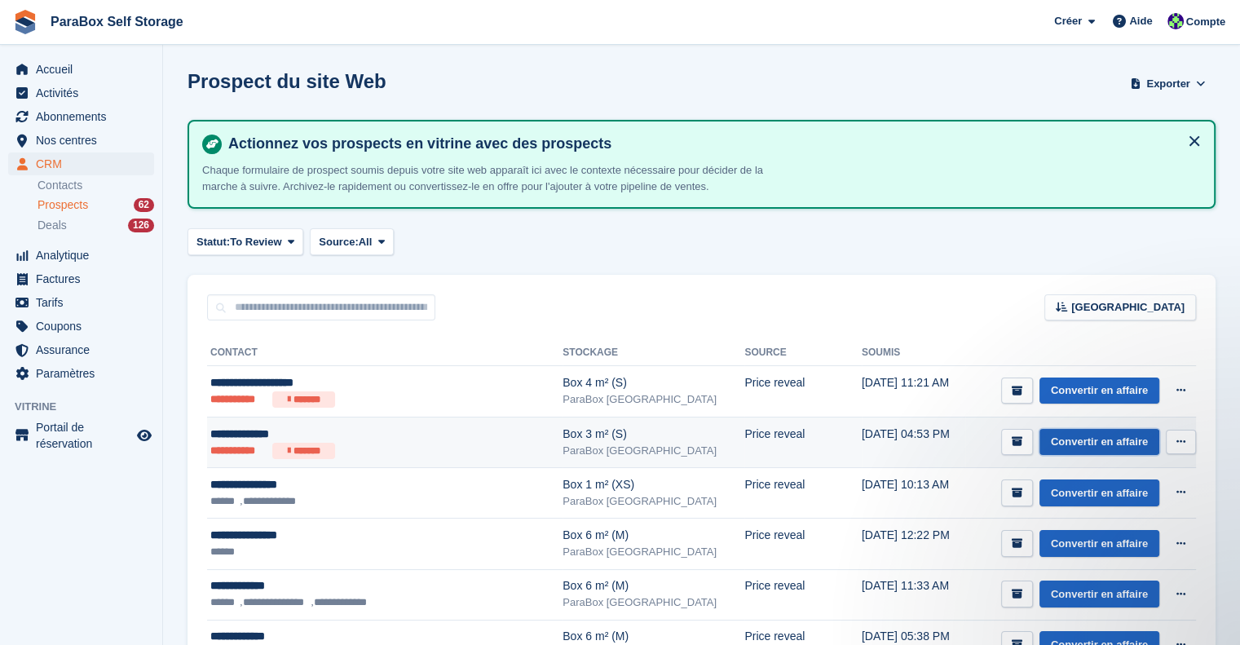
click at [1113, 442] on link "Convertir en affaire" at bounding box center [1099, 442] width 120 height 27
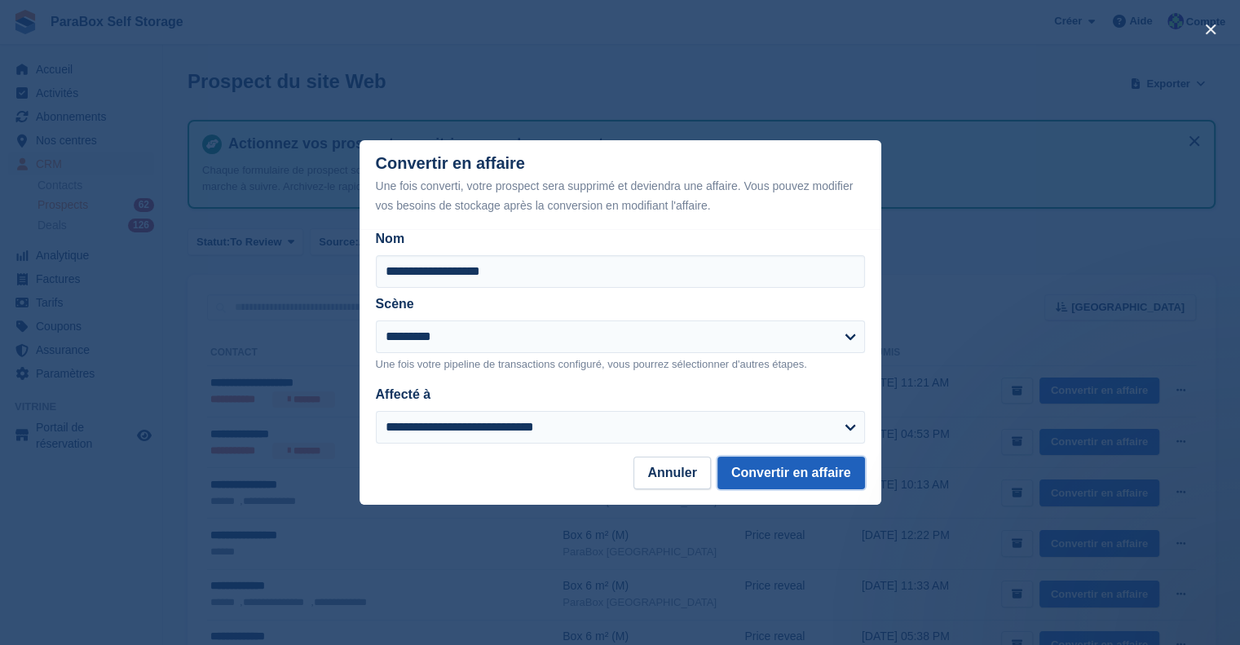
click at [763, 470] on button "Convertir en affaire" at bounding box center [791, 472] width 148 height 33
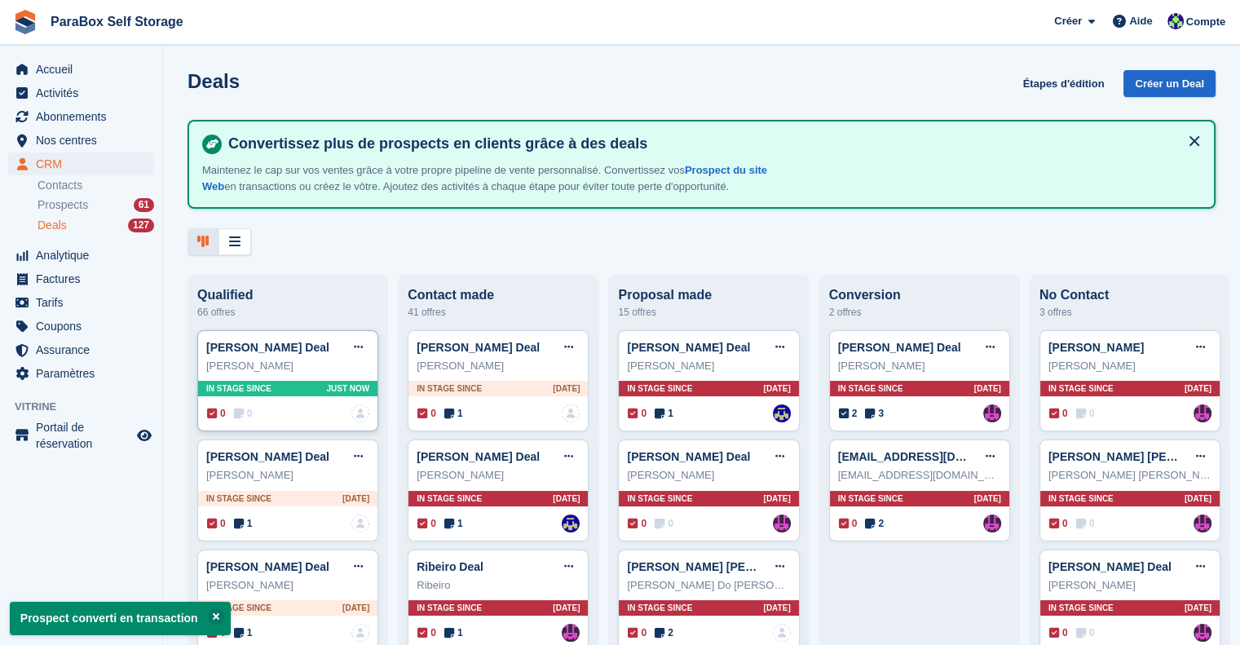
click at [238, 412] on icon at bounding box center [239, 413] width 10 height 11
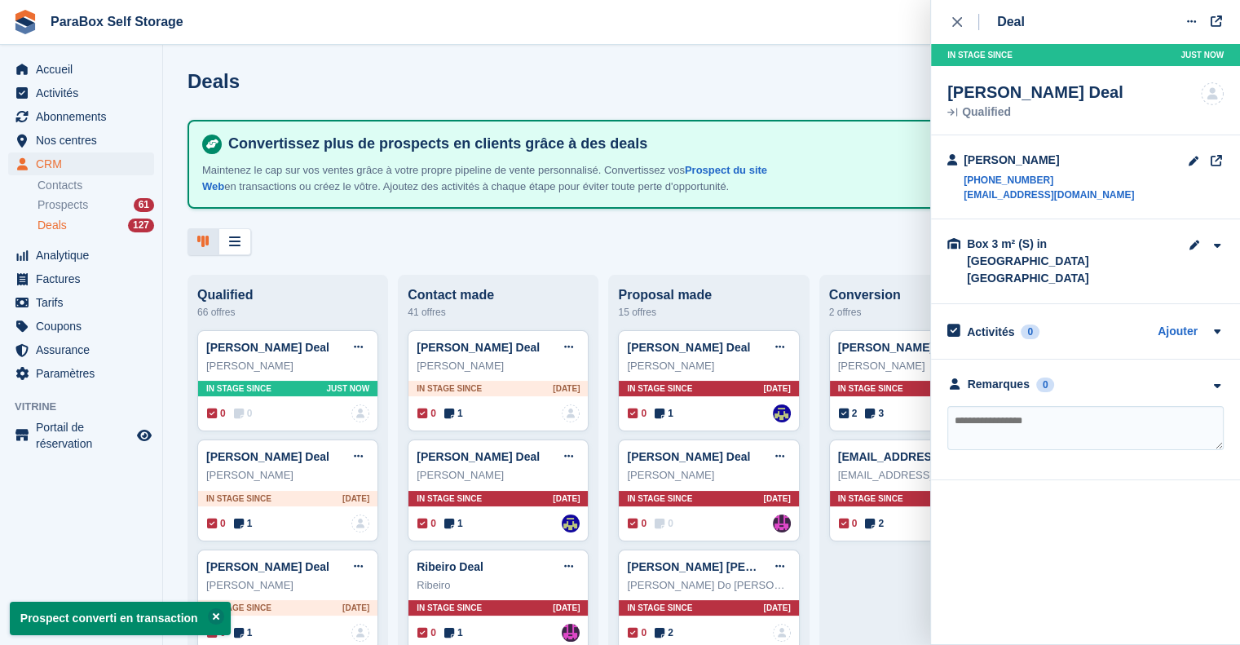
click at [1021, 406] on textarea at bounding box center [1085, 428] width 276 height 44
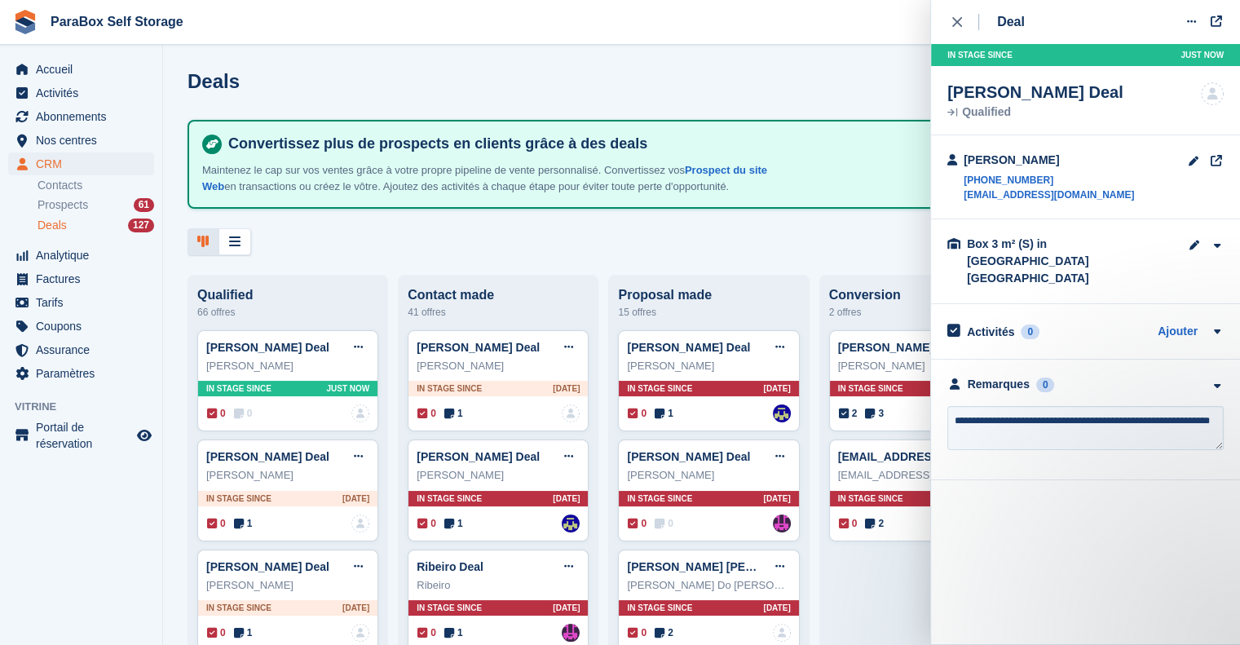
type textarea "**********"
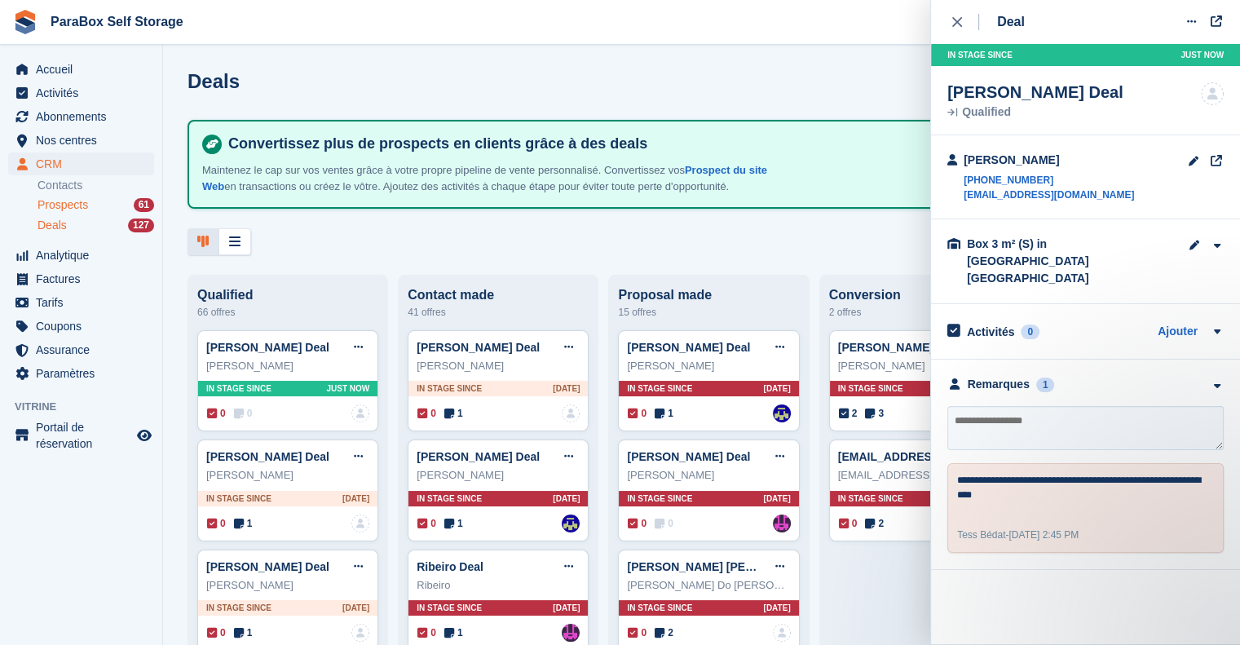
click at [94, 203] on div "Prospects 61" at bounding box center [95, 204] width 117 height 15
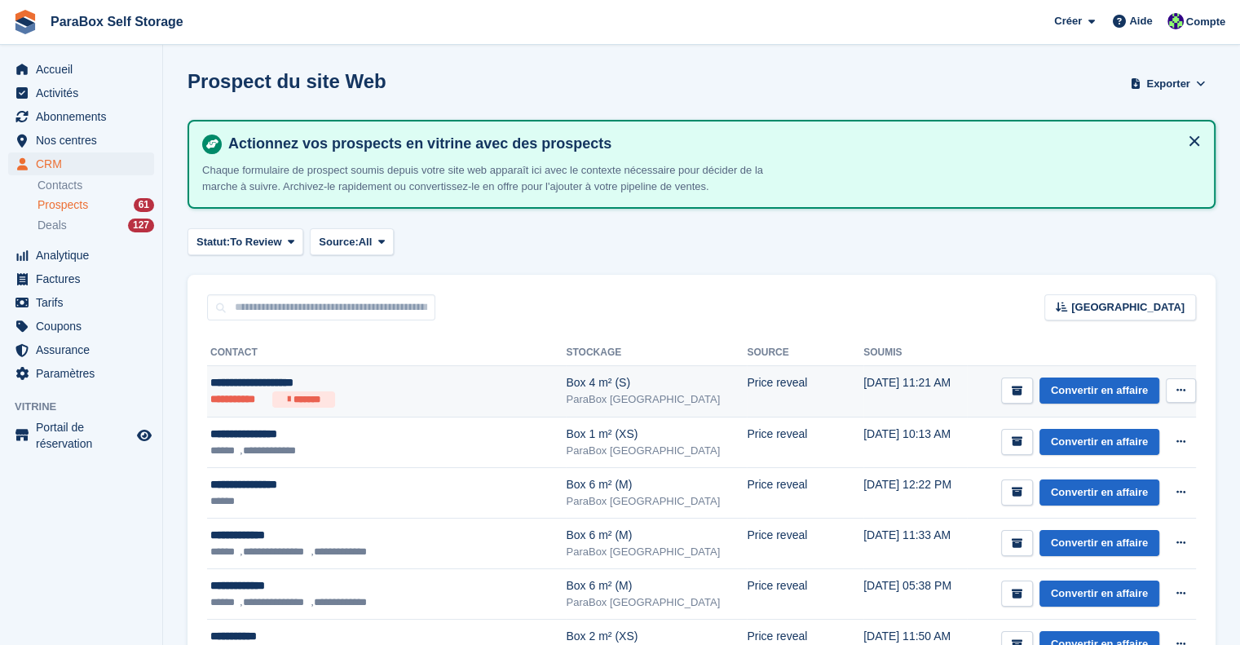
click at [399, 409] on td "**********" at bounding box center [386, 391] width 359 height 51
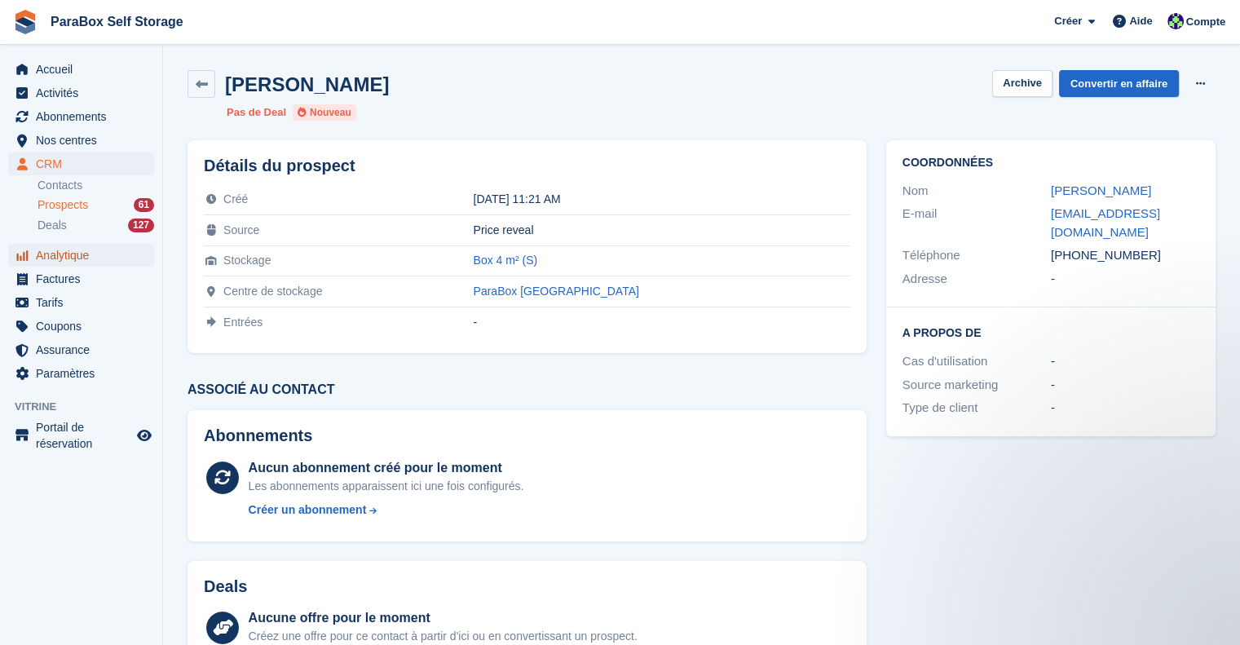
click at [98, 260] on span "Analytique" at bounding box center [85, 255] width 98 height 23
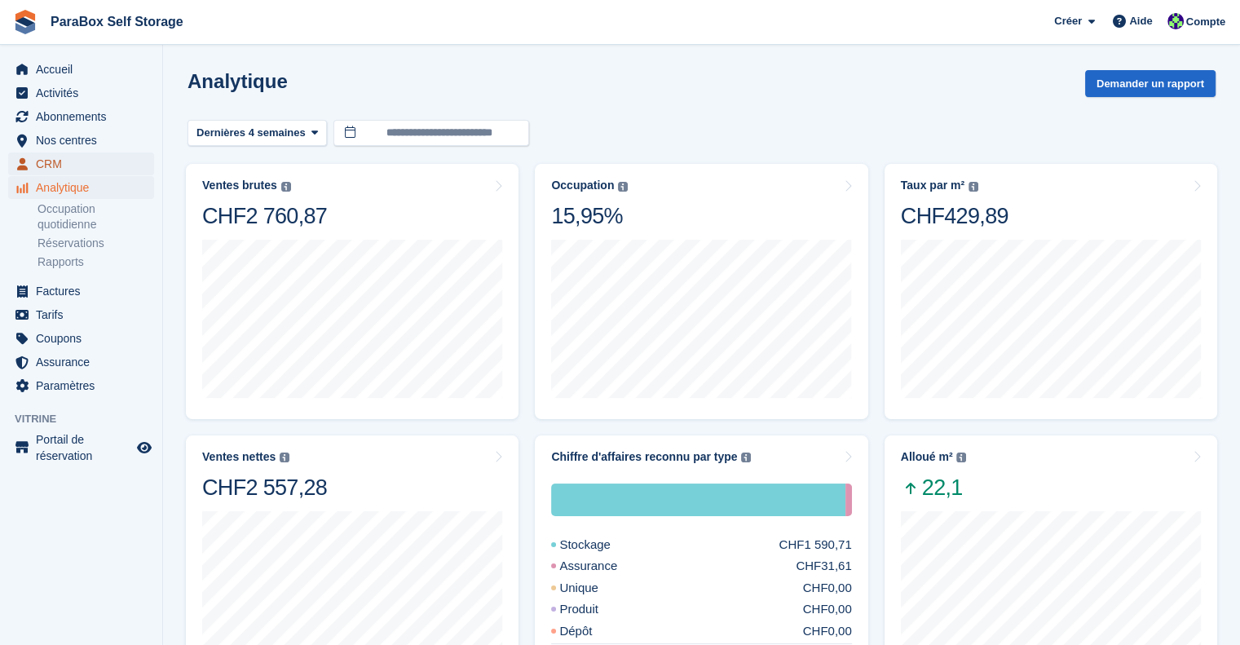
click at [51, 169] on span "CRM" at bounding box center [85, 163] width 98 height 23
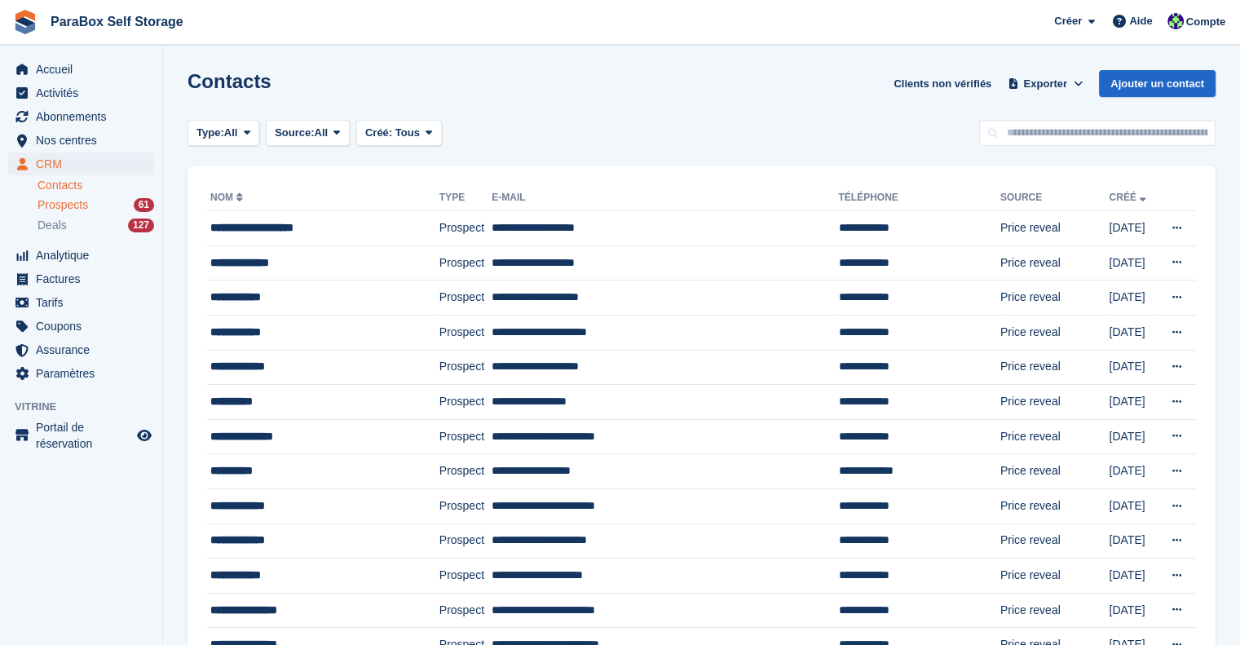
click at [96, 202] on div "Prospects 61" at bounding box center [95, 204] width 117 height 15
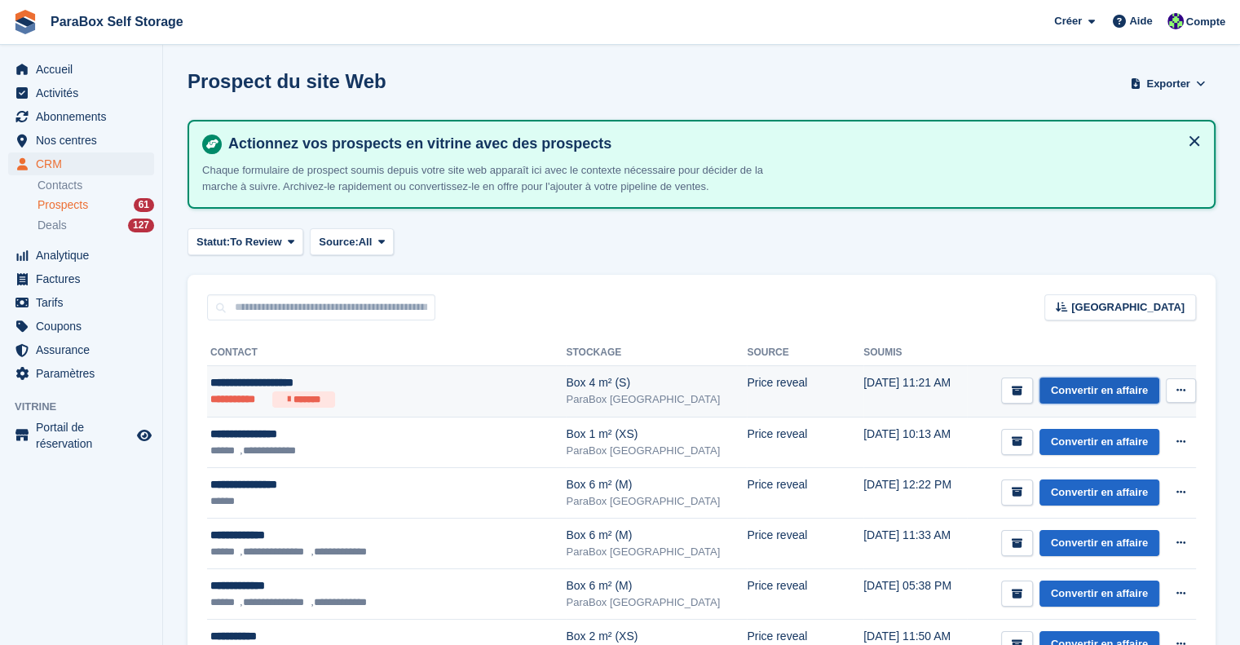
click at [1118, 384] on link "Convertir en affaire" at bounding box center [1099, 390] width 120 height 27
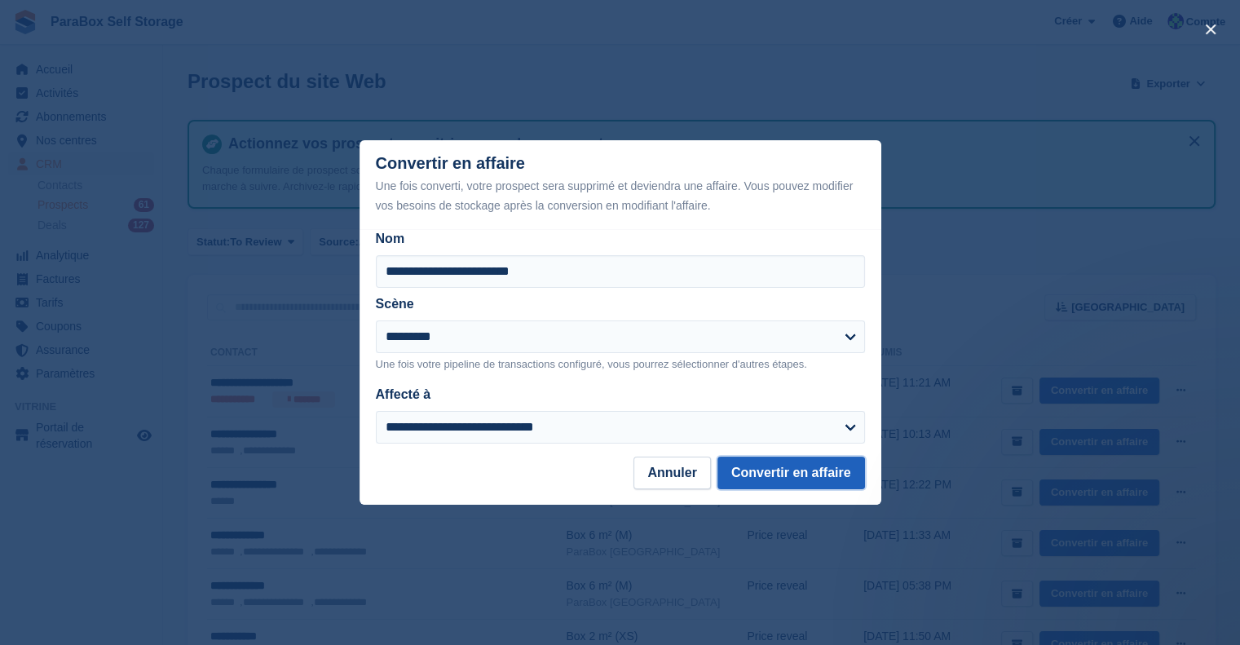
click at [792, 474] on button "Convertir en affaire" at bounding box center [791, 472] width 148 height 33
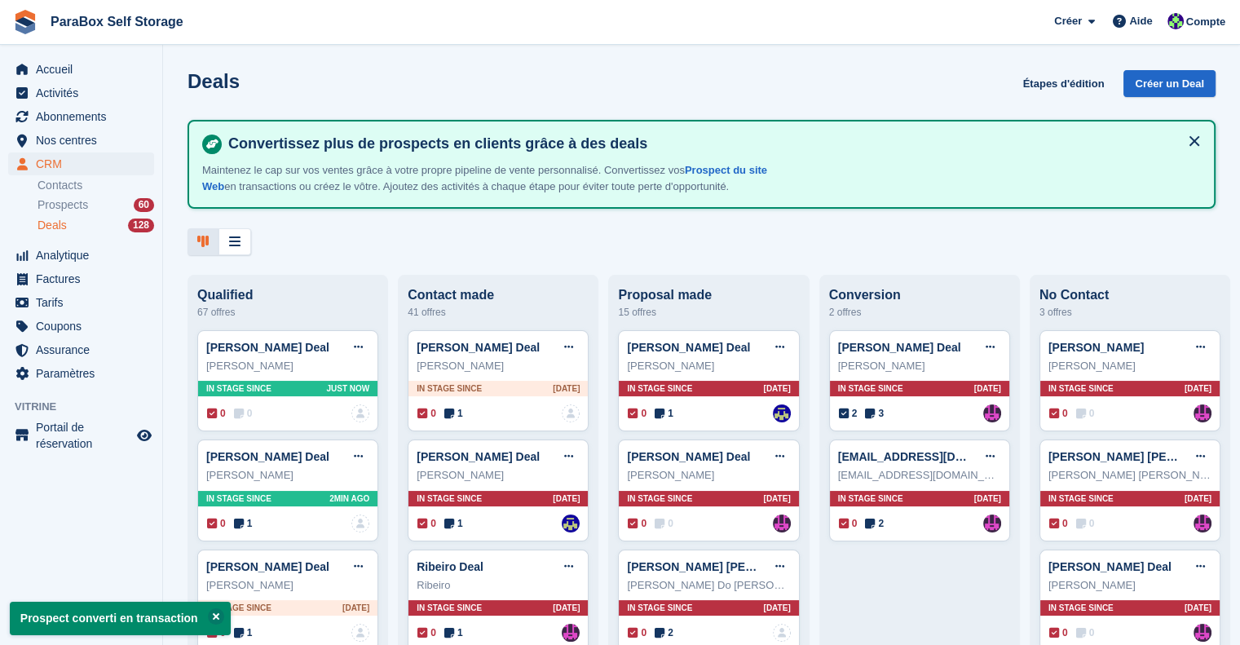
click at [51, 200] on span "Prospects" at bounding box center [62, 204] width 51 height 15
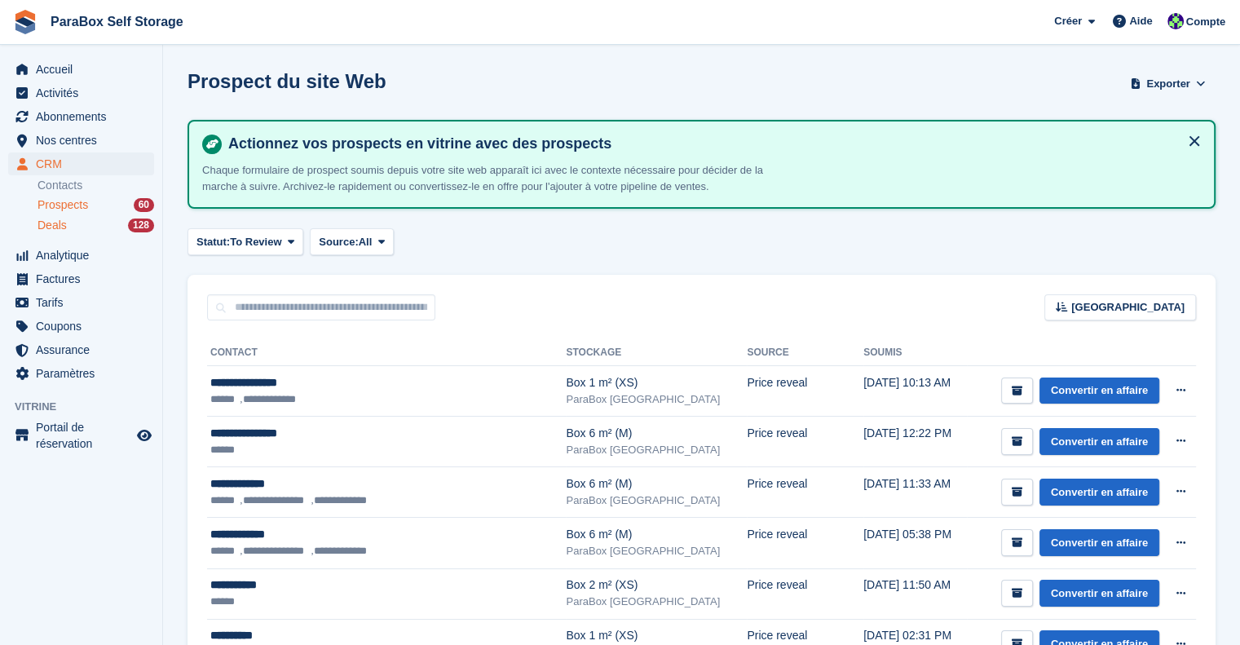
click at [82, 226] on div "Deals 128" at bounding box center [95, 225] width 117 height 15
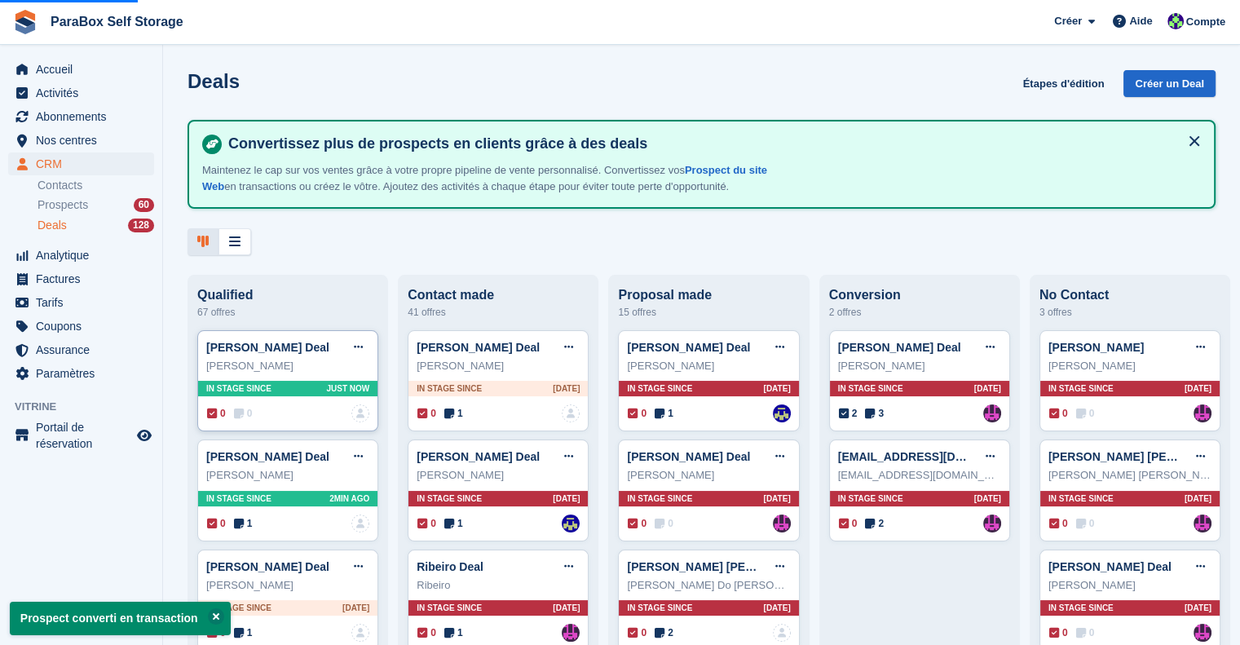
click at [238, 416] on icon at bounding box center [239, 413] width 10 height 11
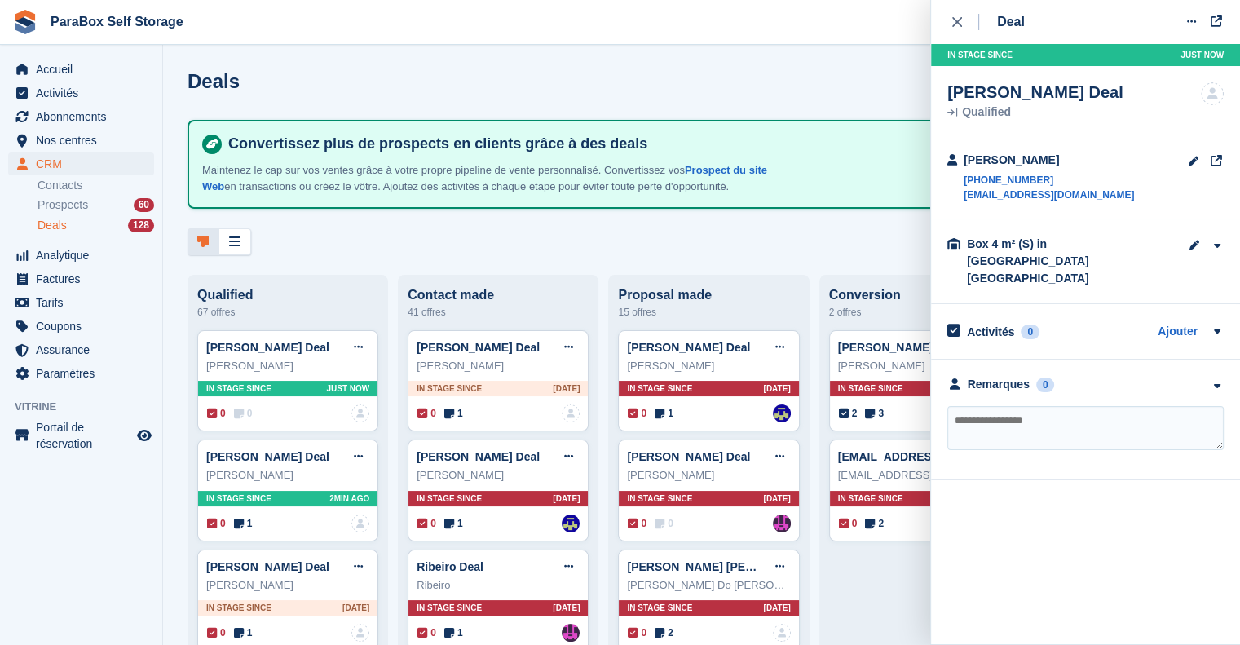
click at [1099, 406] on textarea at bounding box center [1085, 428] width 276 height 44
drag, startPoint x: 1001, startPoint y: 395, endPoint x: 1131, endPoint y: 431, distance: 135.3
click at [1131, 431] on div "**********" at bounding box center [1085, 419] width 309 height 121
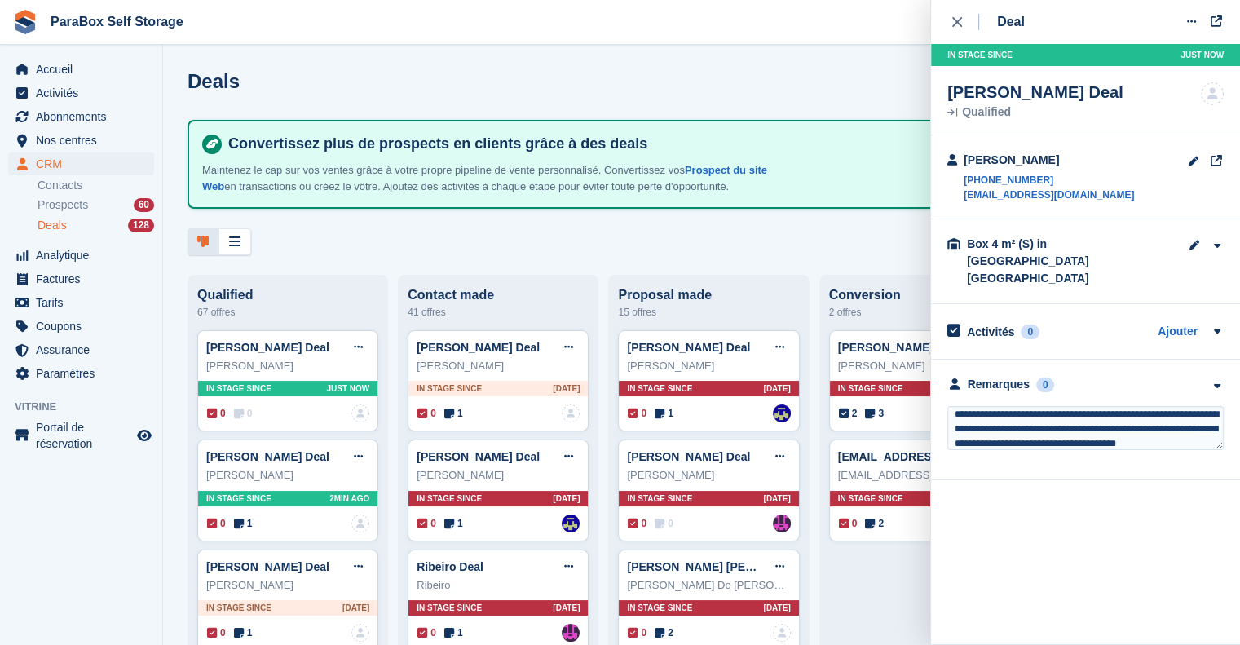
type textarea "**********"
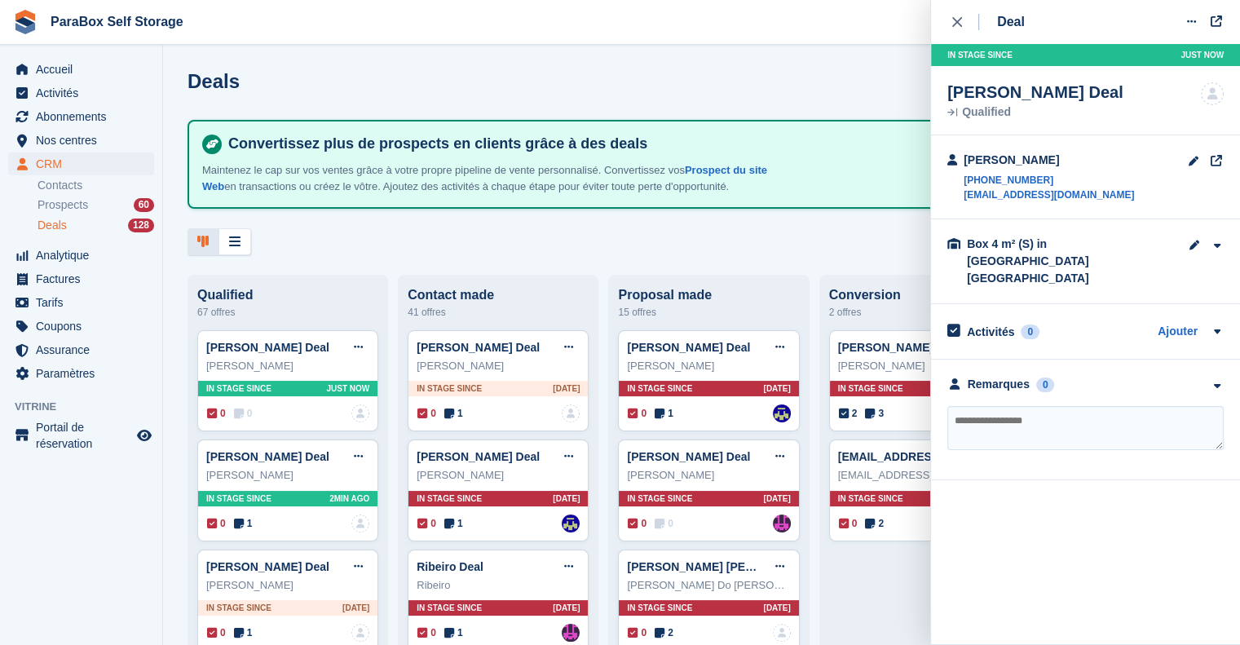
scroll to position [0, 0]
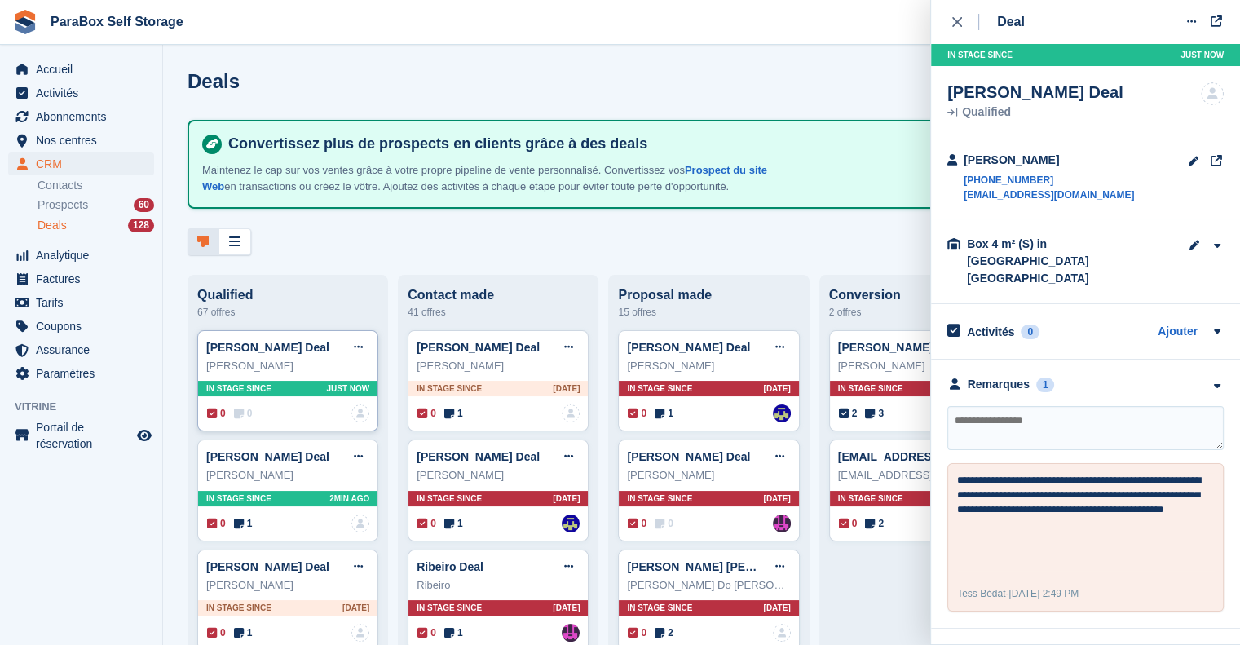
drag, startPoint x: 277, startPoint y: 344, endPoint x: 324, endPoint y: 338, distance: 46.8
click at [277, 344] on link "Marie-Pierre Jaquier Deal" at bounding box center [267, 347] width 123 height 13
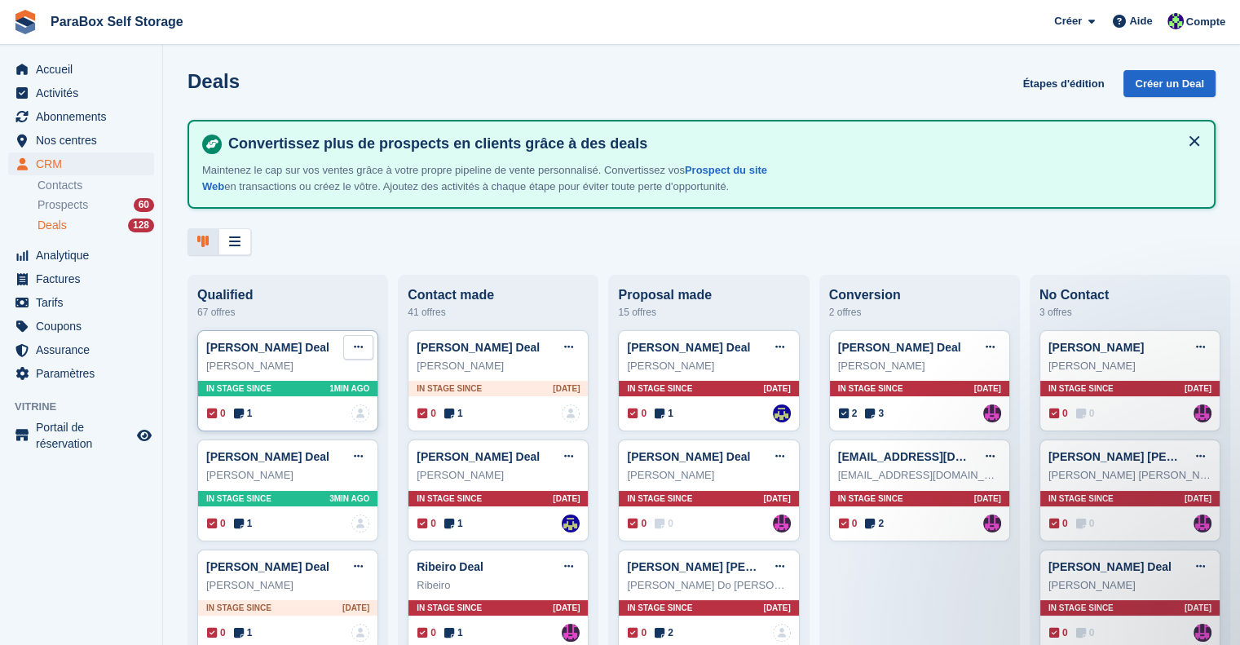
click at [359, 351] on icon at bounding box center [358, 347] width 9 height 11
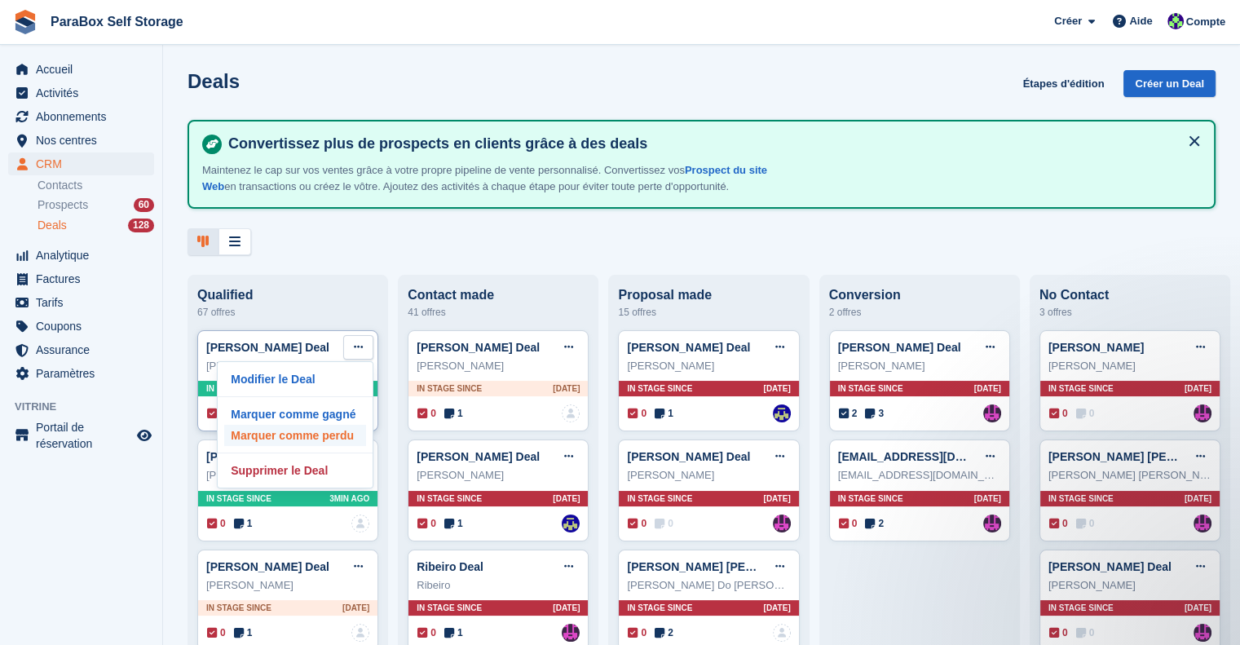
click at [333, 436] on p "Marquer comme perdu" at bounding box center [295, 435] width 142 height 21
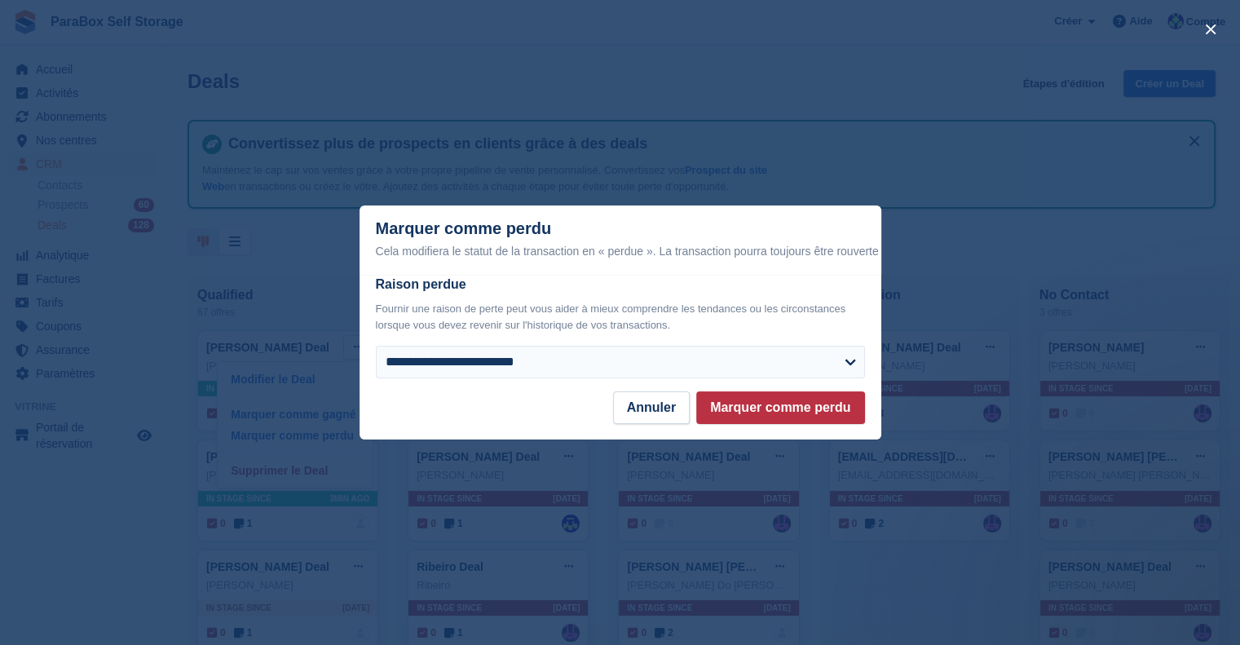
click at [564, 381] on div "**********" at bounding box center [620, 333] width 522 height 117
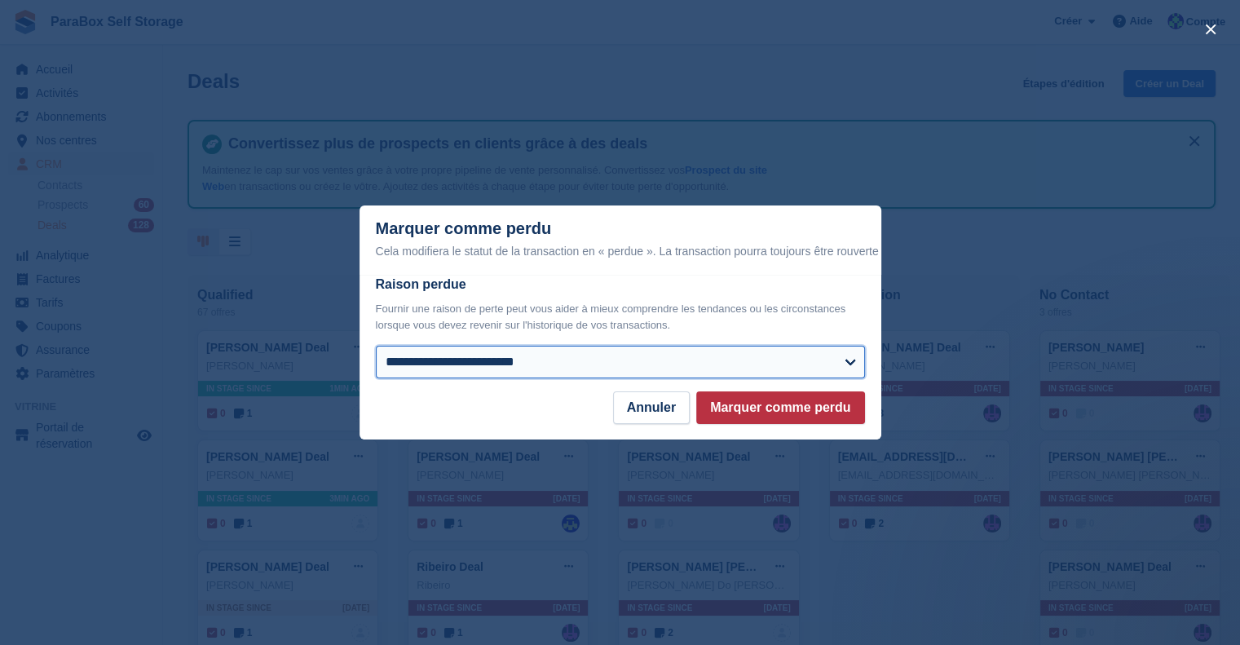
click at [577, 368] on select "**********" at bounding box center [620, 362] width 489 height 33
select select "**********"
click at [376, 346] on select "**********" at bounding box center [620, 362] width 489 height 33
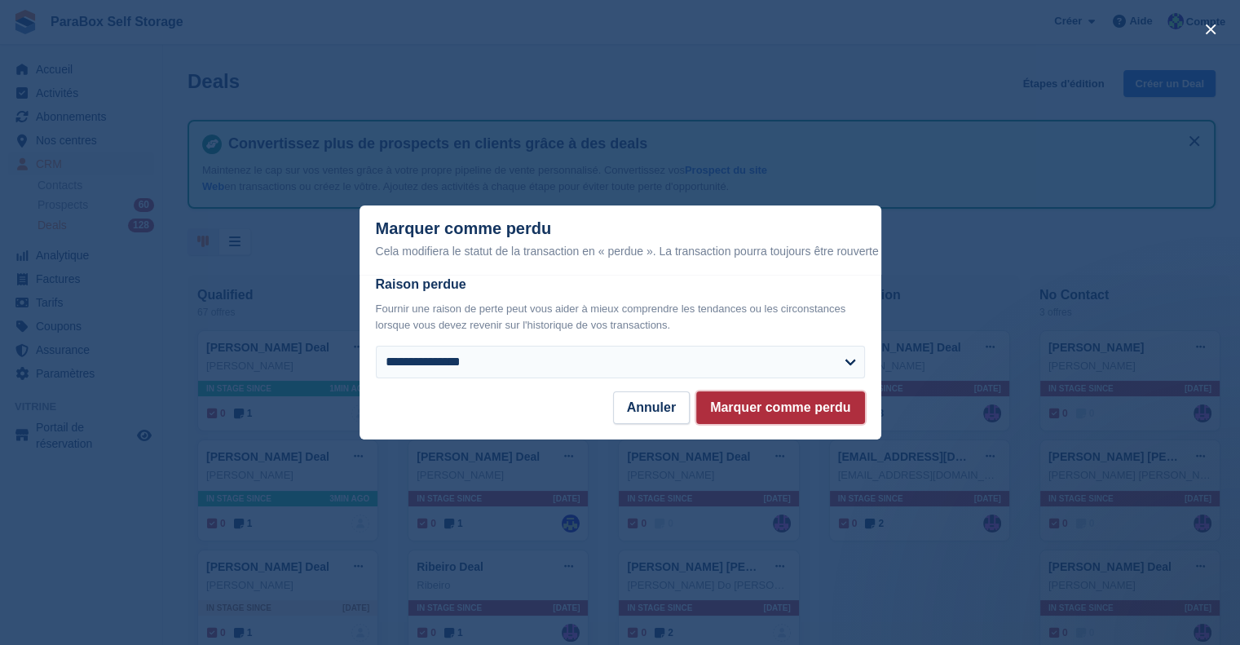
click at [759, 405] on button "Marquer comme perdu" at bounding box center [780, 407] width 168 height 33
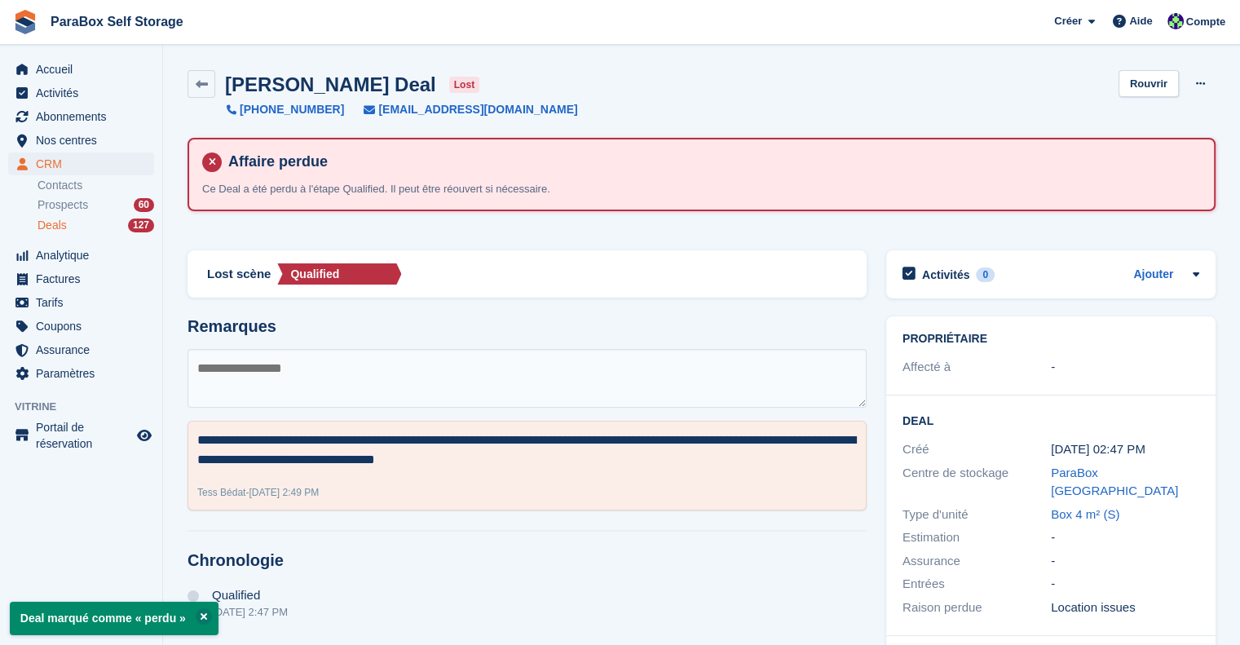
click at [395, 370] on textarea at bounding box center [526, 378] width 679 height 59
type textarea "**********"
click at [497, 320] on h2 "Remarques" at bounding box center [526, 326] width 679 height 19
click at [72, 174] on span "CRM" at bounding box center [85, 163] width 98 height 23
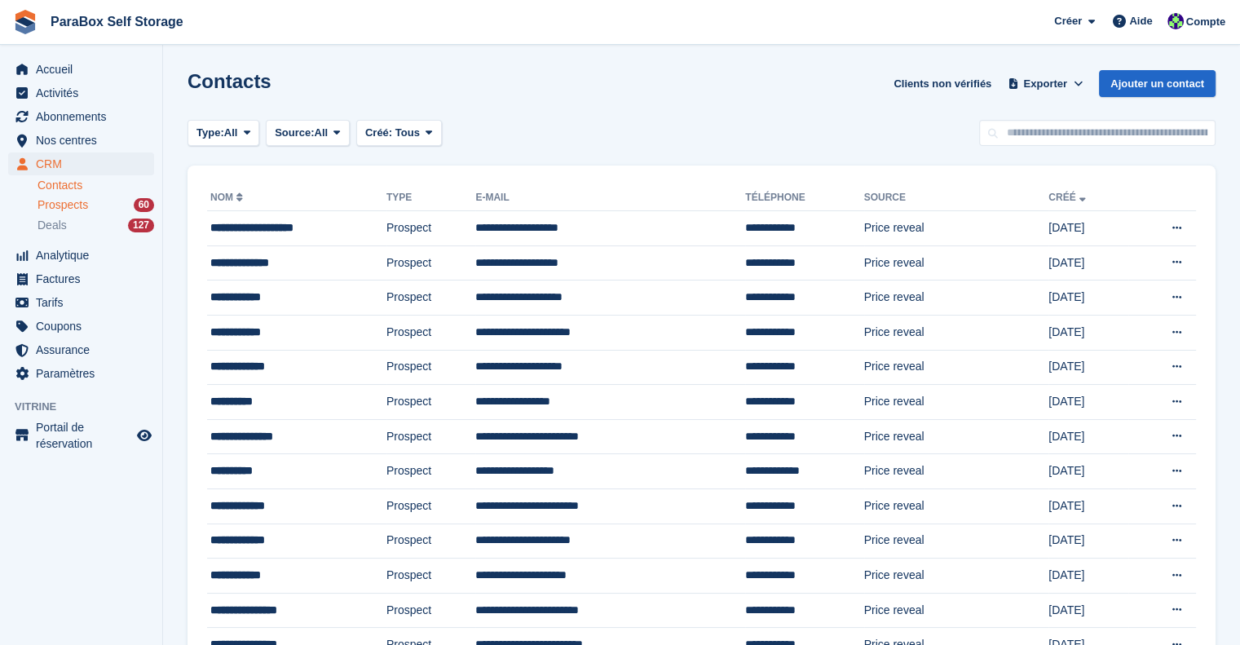
click at [59, 196] on link "Prospects 60" at bounding box center [95, 204] width 117 height 17
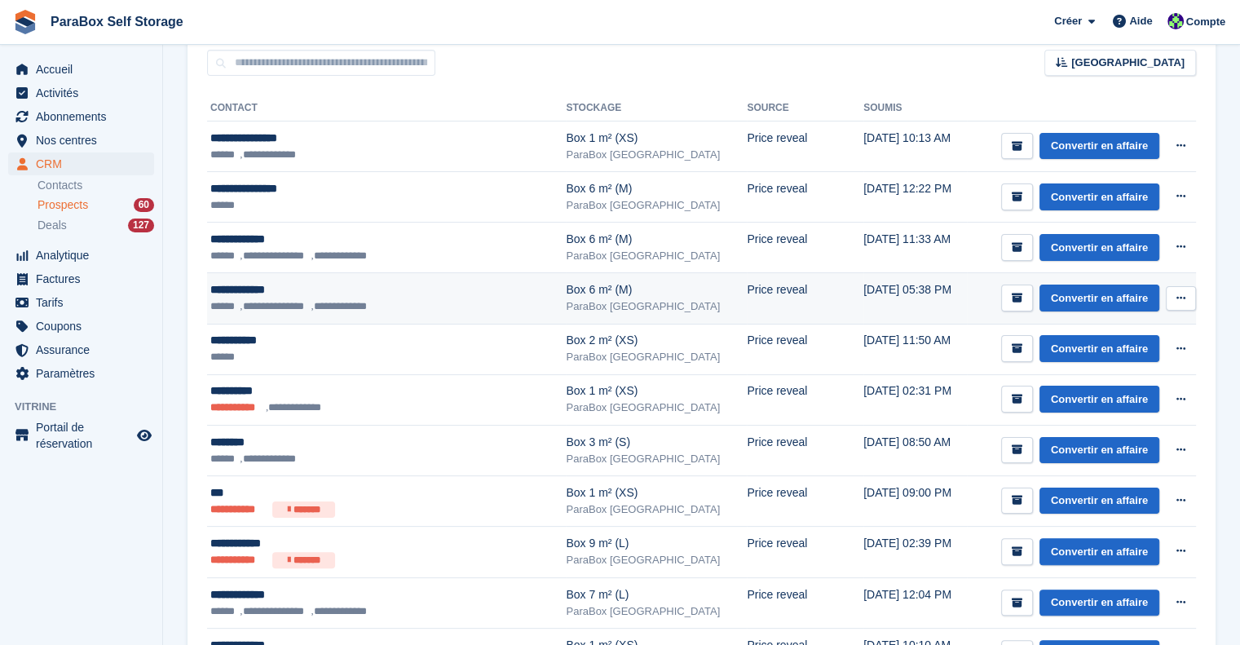
scroll to position [163, 0]
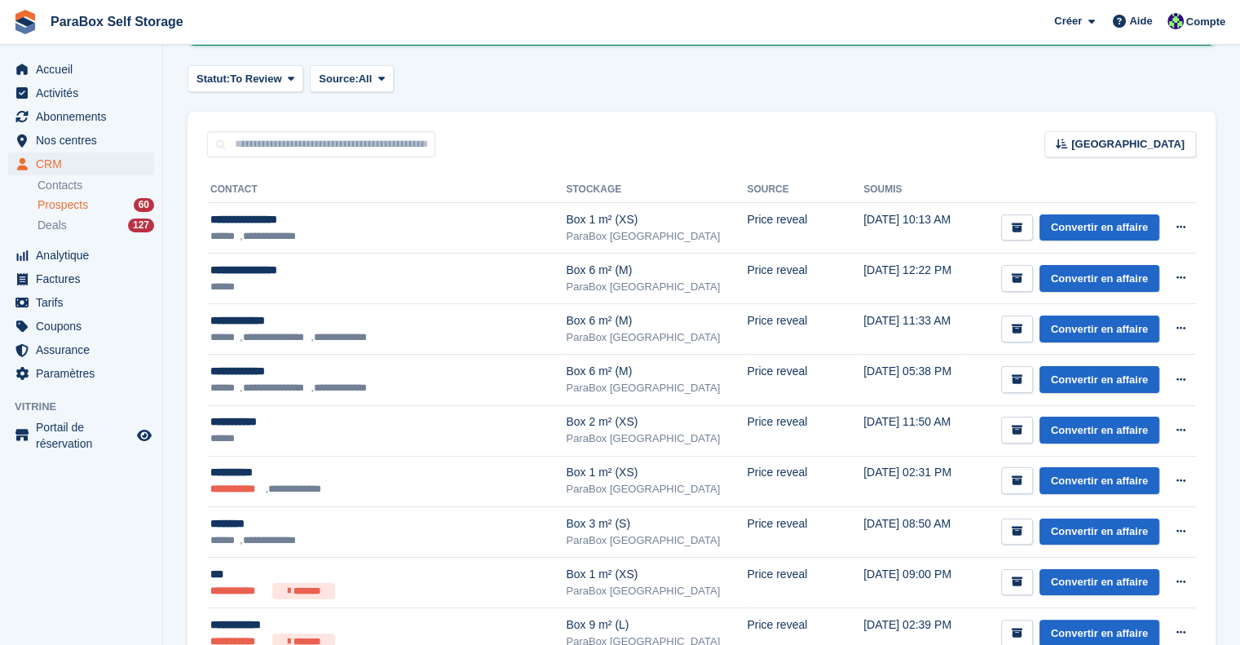
click at [88, 200] on div "Prospects 60" at bounding box center [95, 204] width 117 height 15
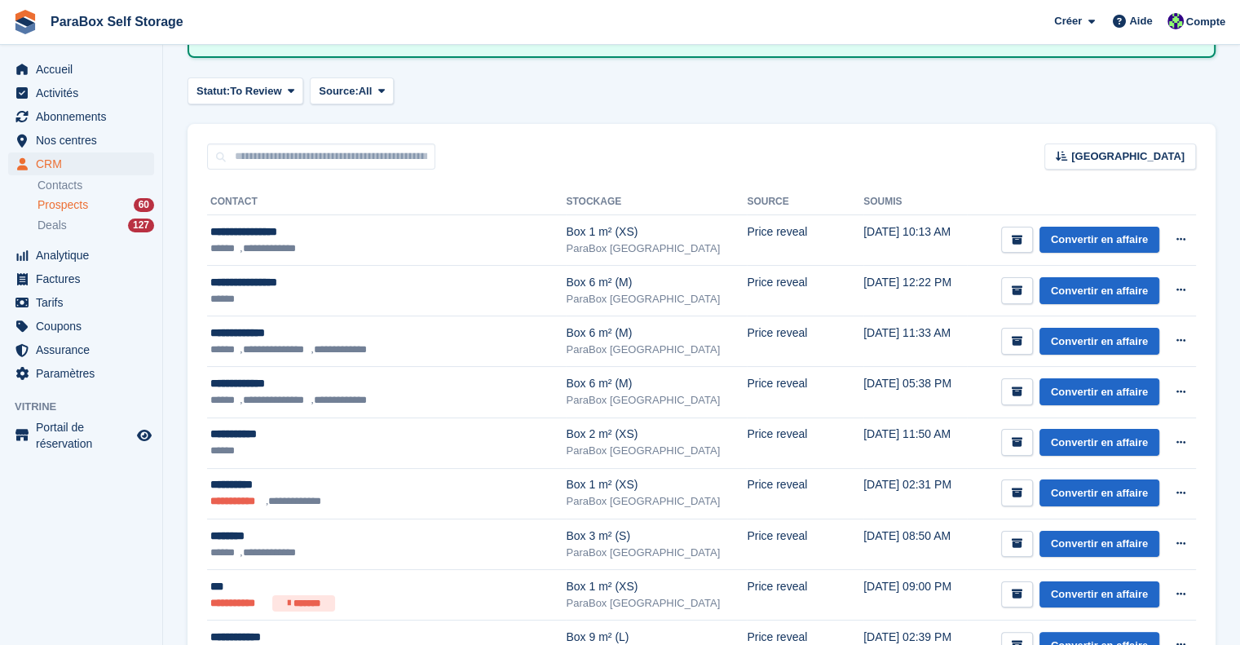
scroll to position [245, 0]
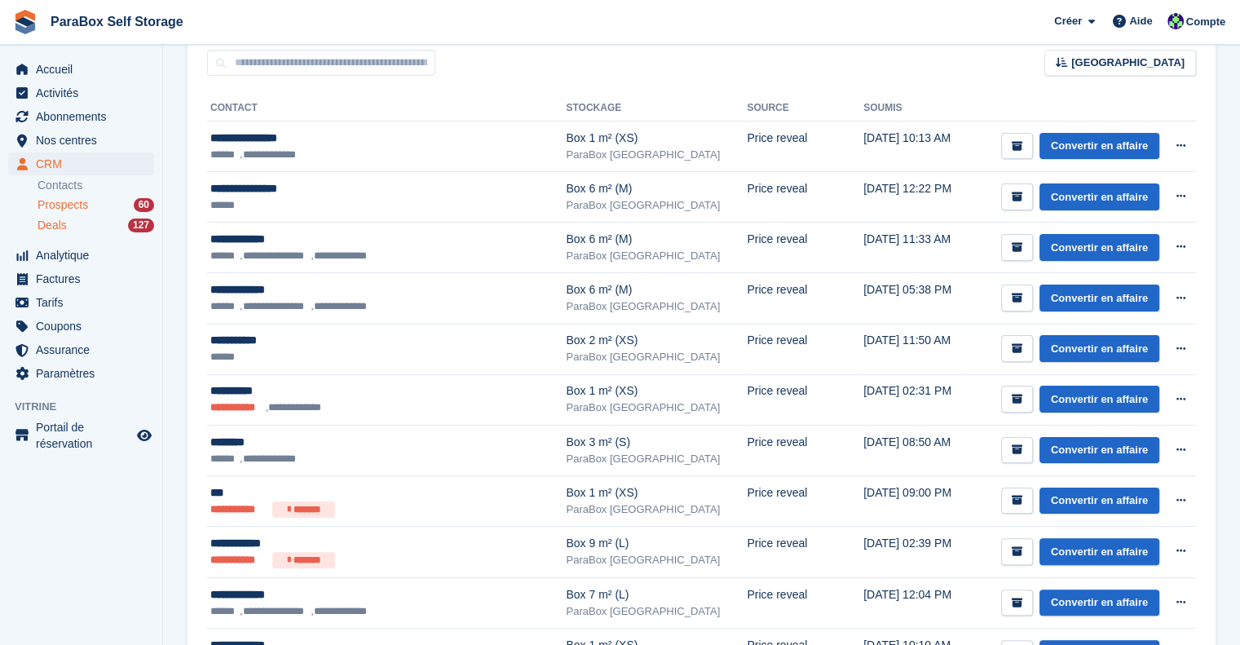
click at [80, 223] on div "Deals 127" at bounding box center [95, 225] width 117 height 15
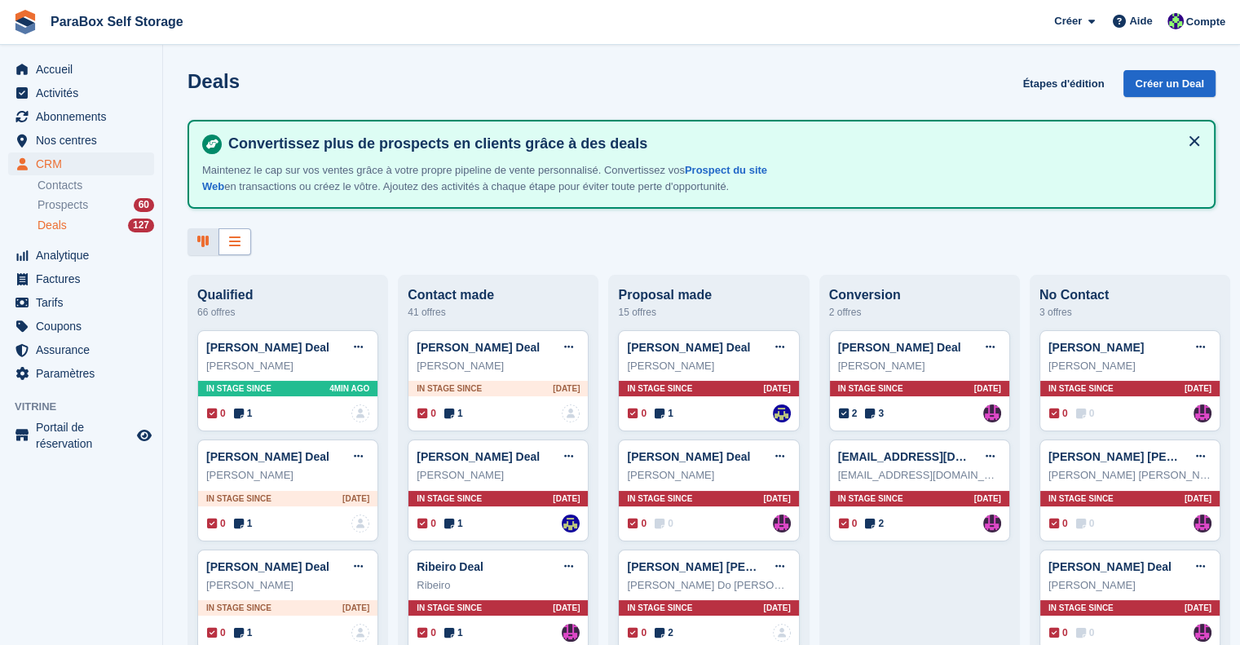
click at [235, 241] on icon at bounding box center [234, 241] width 11 height 13
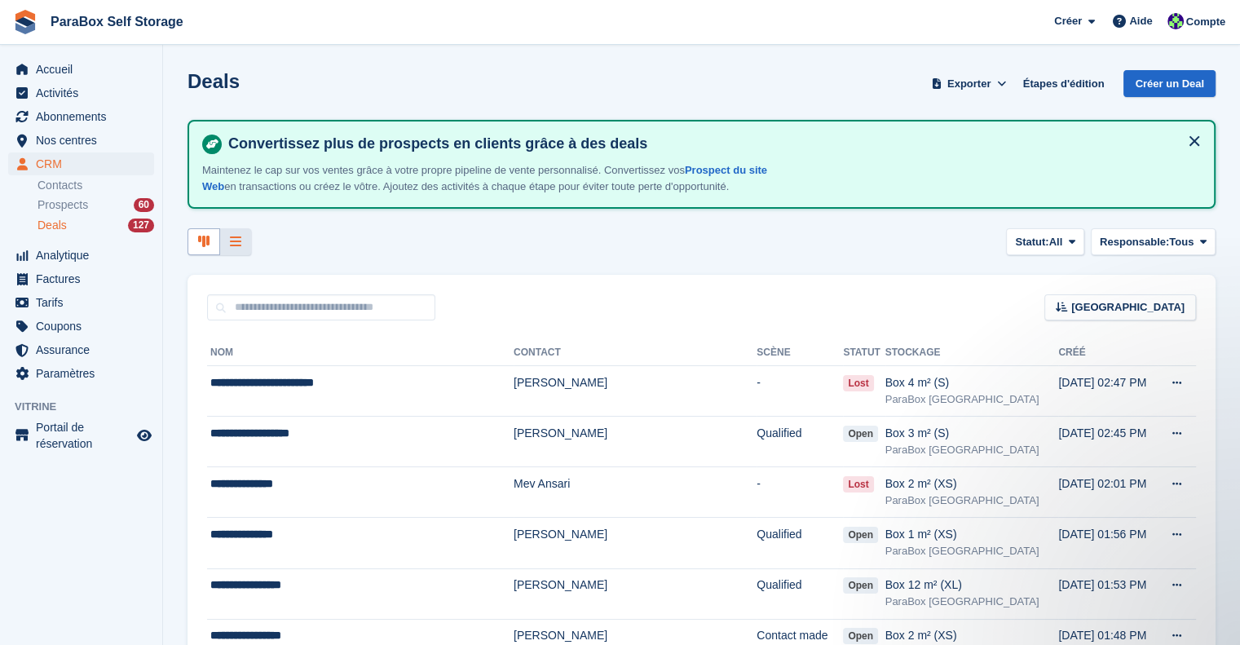
click at [202, 244] on icon at bounding box center [203, 241] width 11 height 13
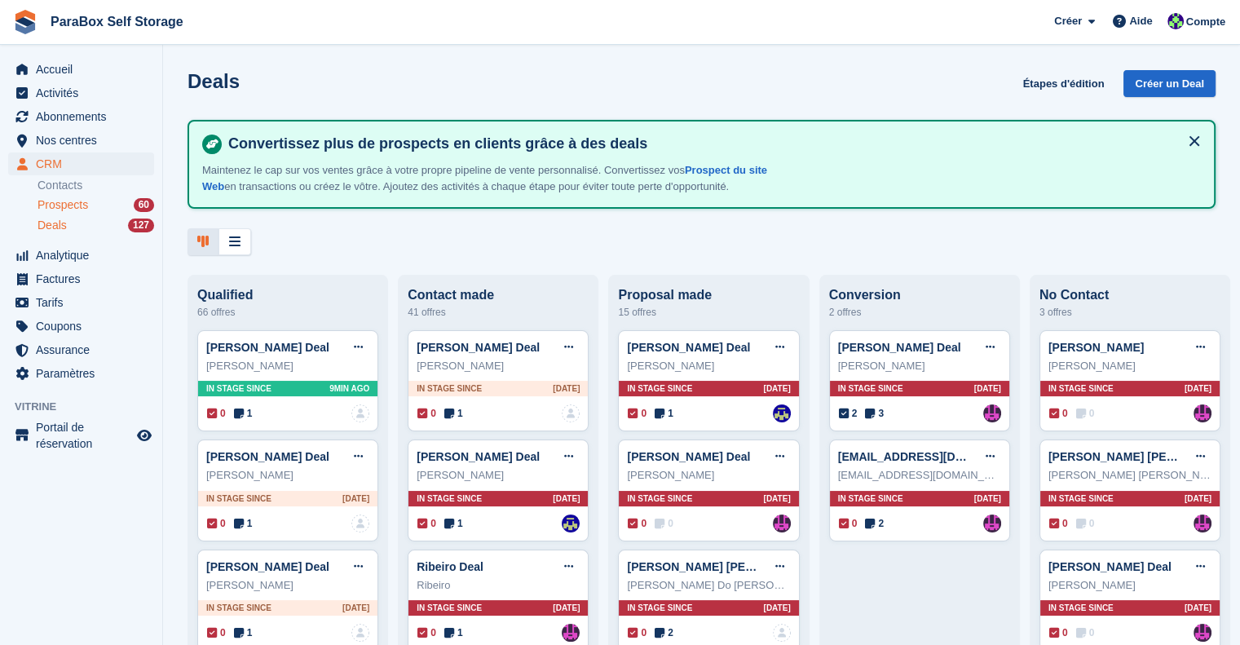
click at [57, 198] on span "Prospects" at bounding box center [62, 204] width 51 height 15
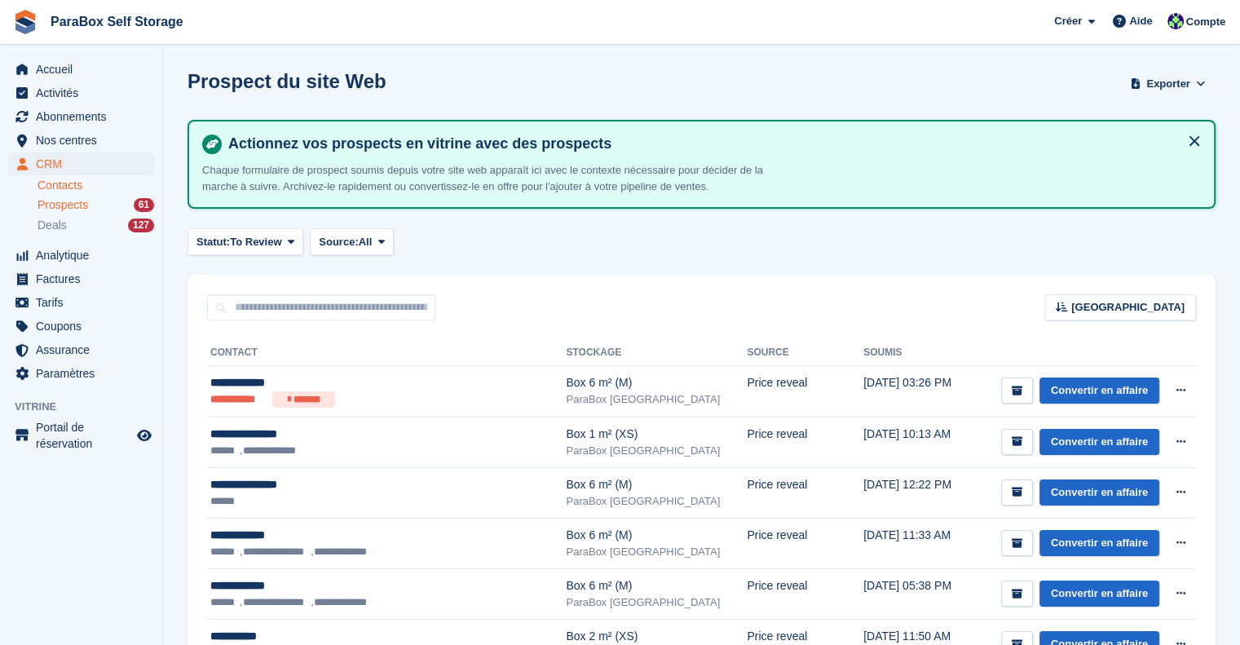
click at [78, 186] on link "Contacts" at bounding box center [95, 185] width 117 height 15
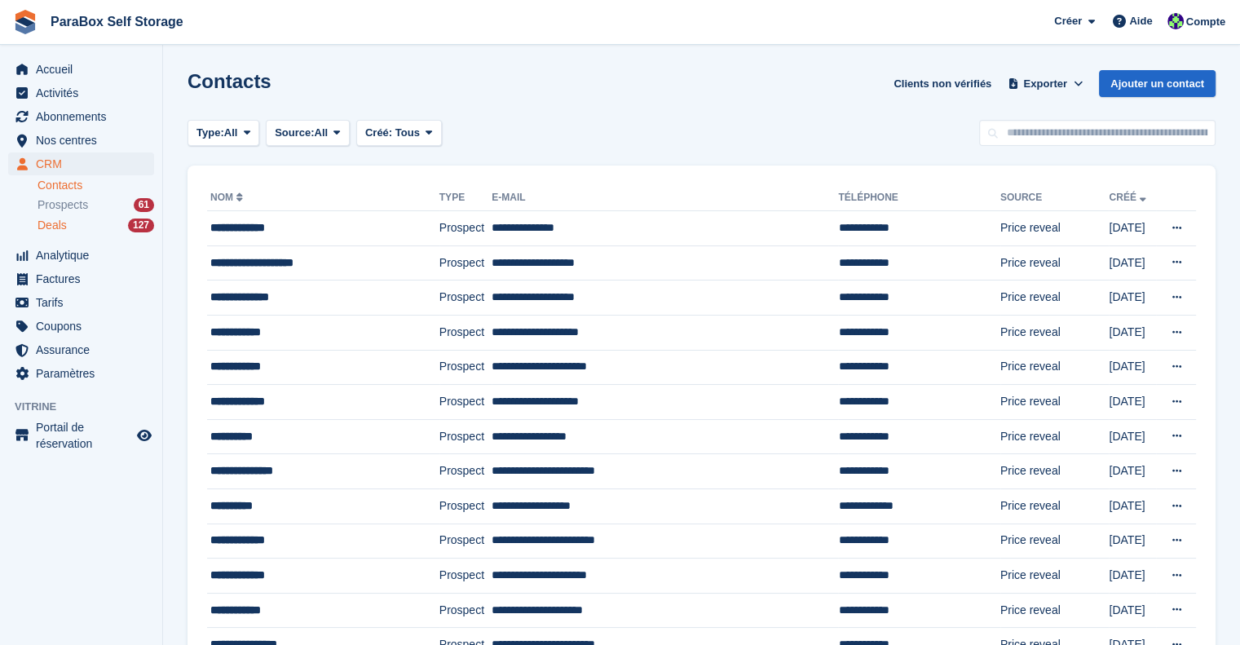
click at [76, 218] on div "Deals 127" at bounding box center [95, 225] width 117 height 15
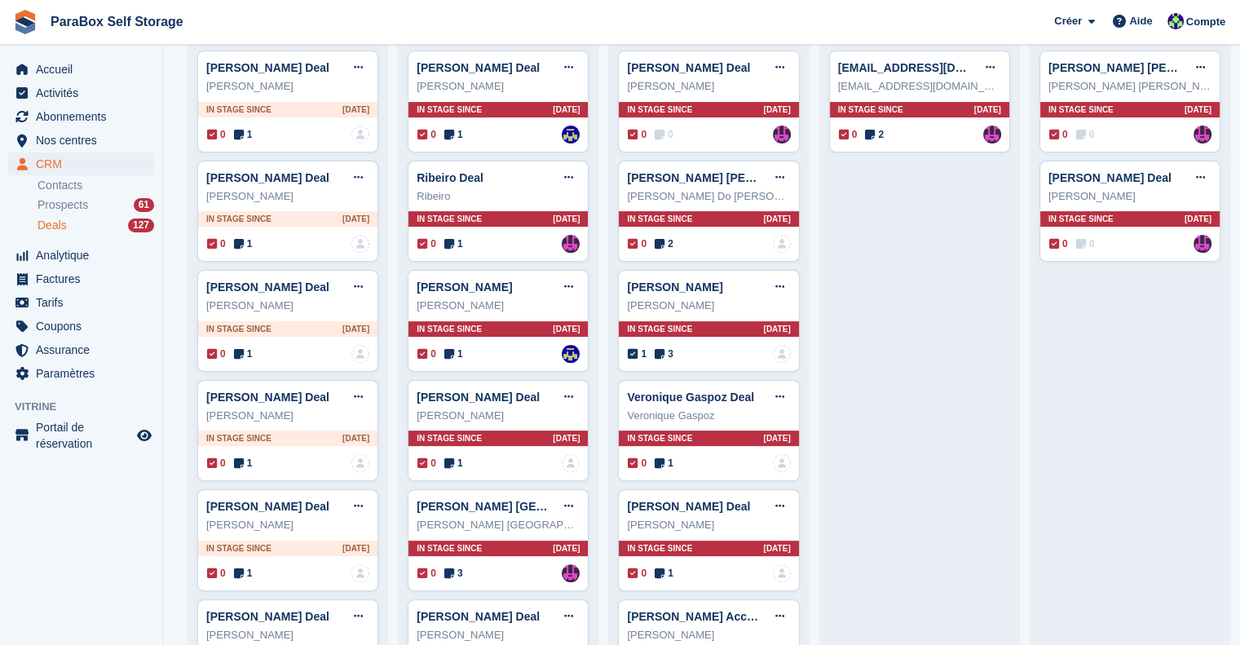
scroll to position [163, 0]
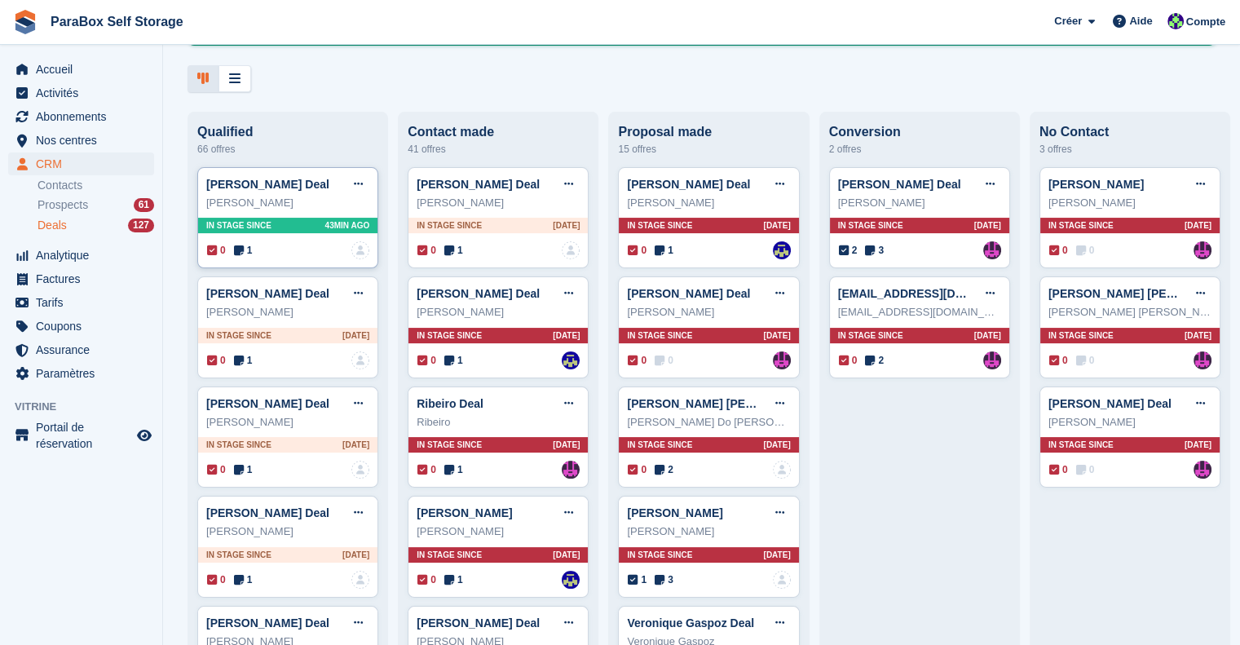
click at [246, 253] on span "1" at bounding box center [243, 250] width 19 height 15
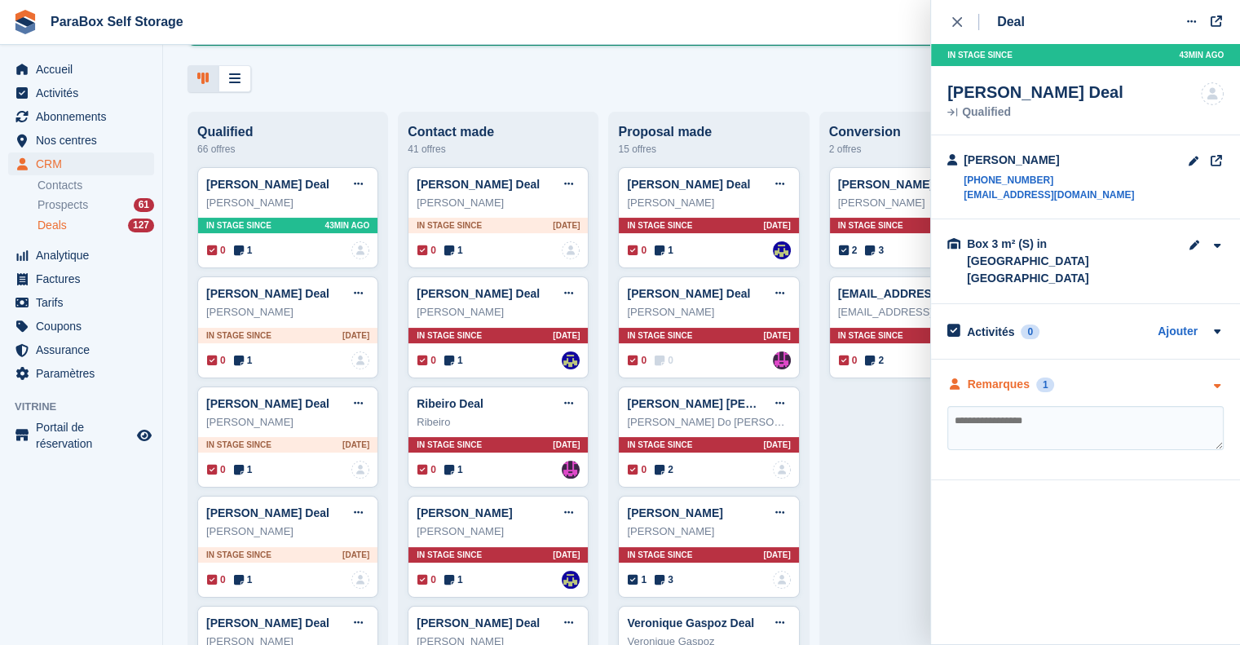
click at [972, 376] on div "Remarques" at bounding box center [999, 384] width 62 height 17
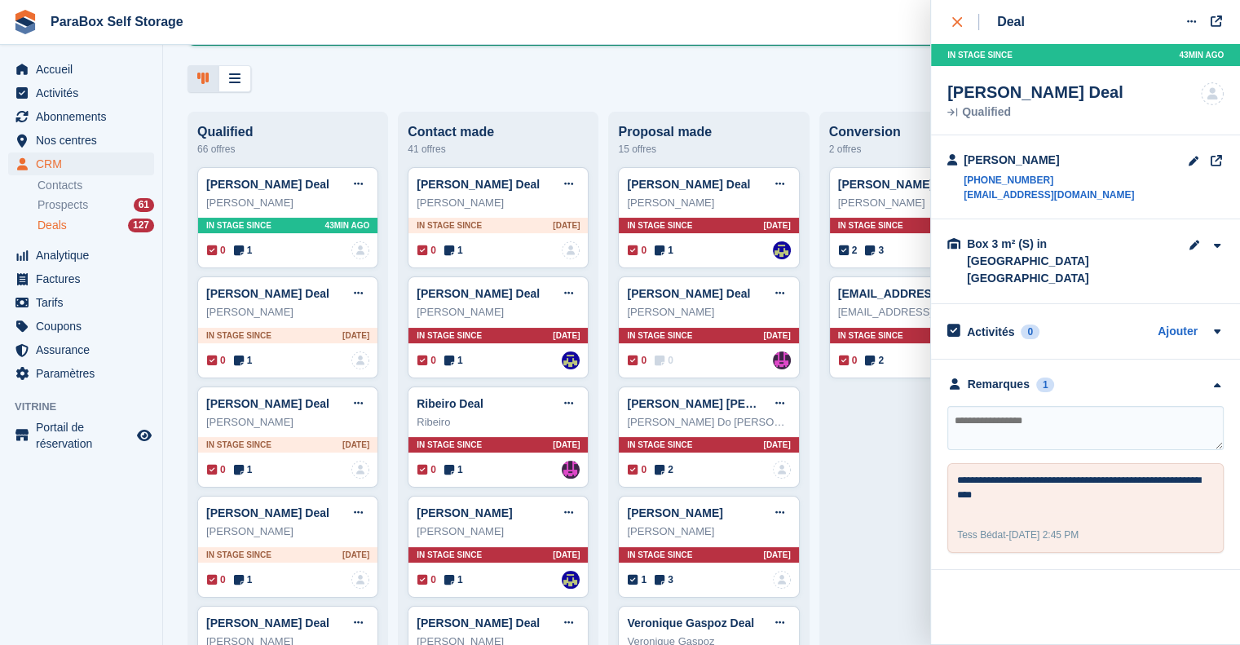
click at [965, 16] on div "close" at bounding box center [965, 22] width 27 height 16
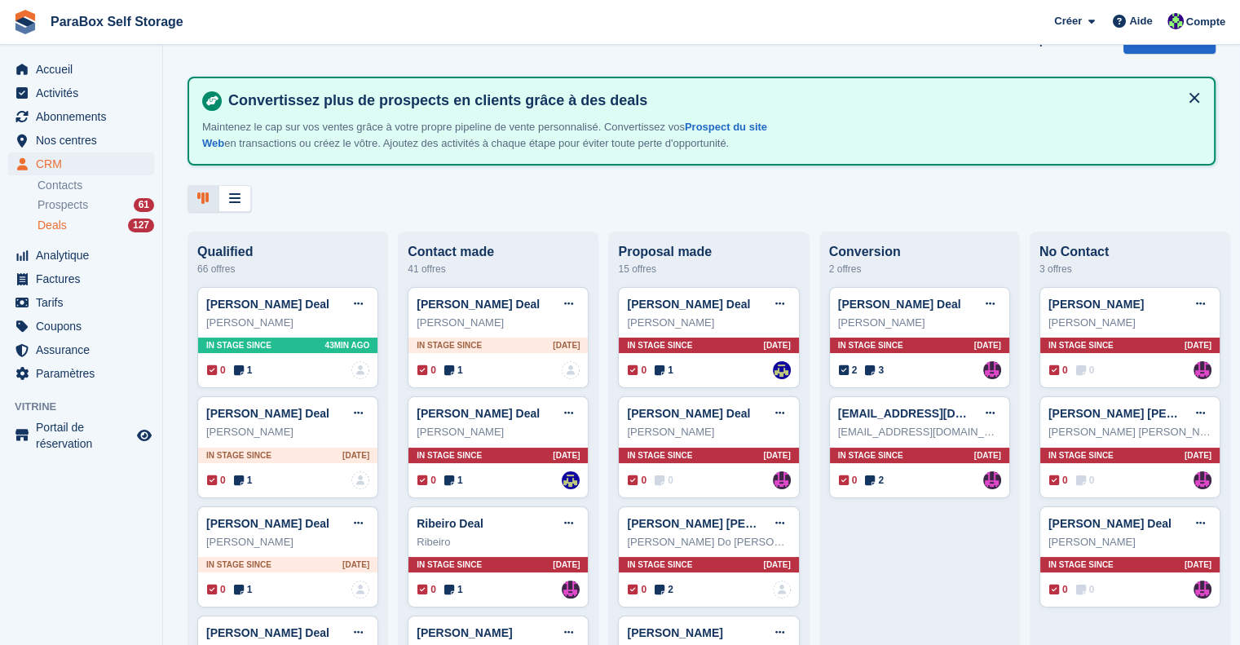
scroll to position [0, 0]
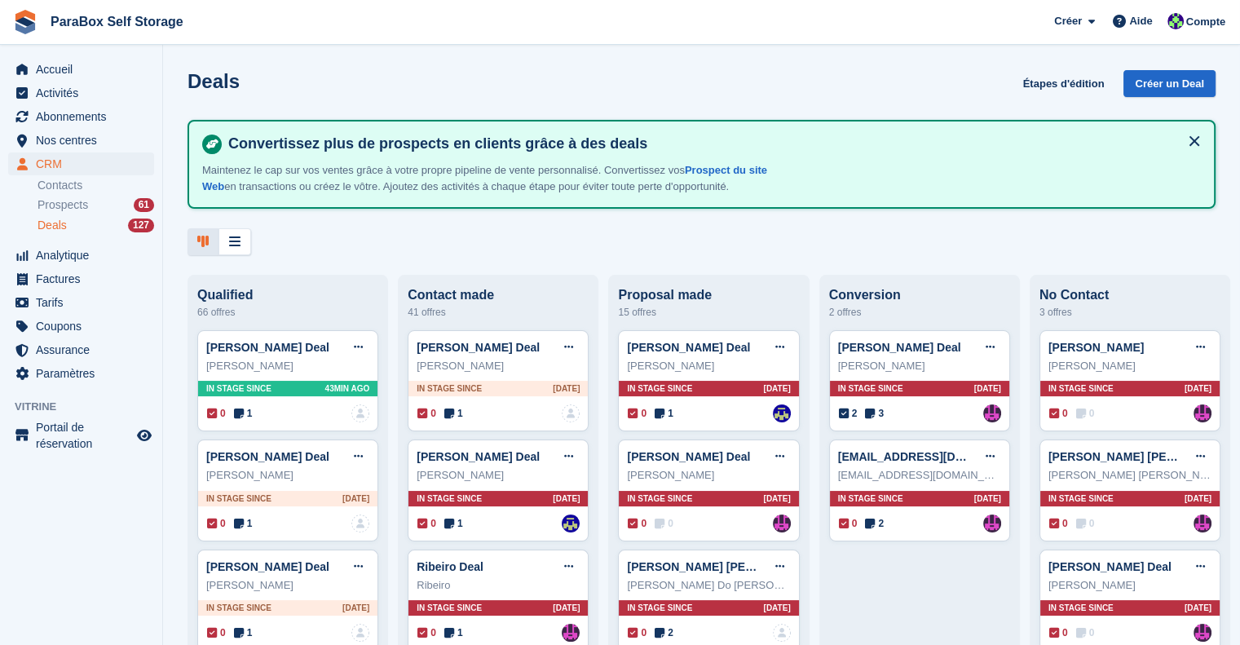
click at [1181, 133] on button at bounding box center [1194, 141] width 26 height 26
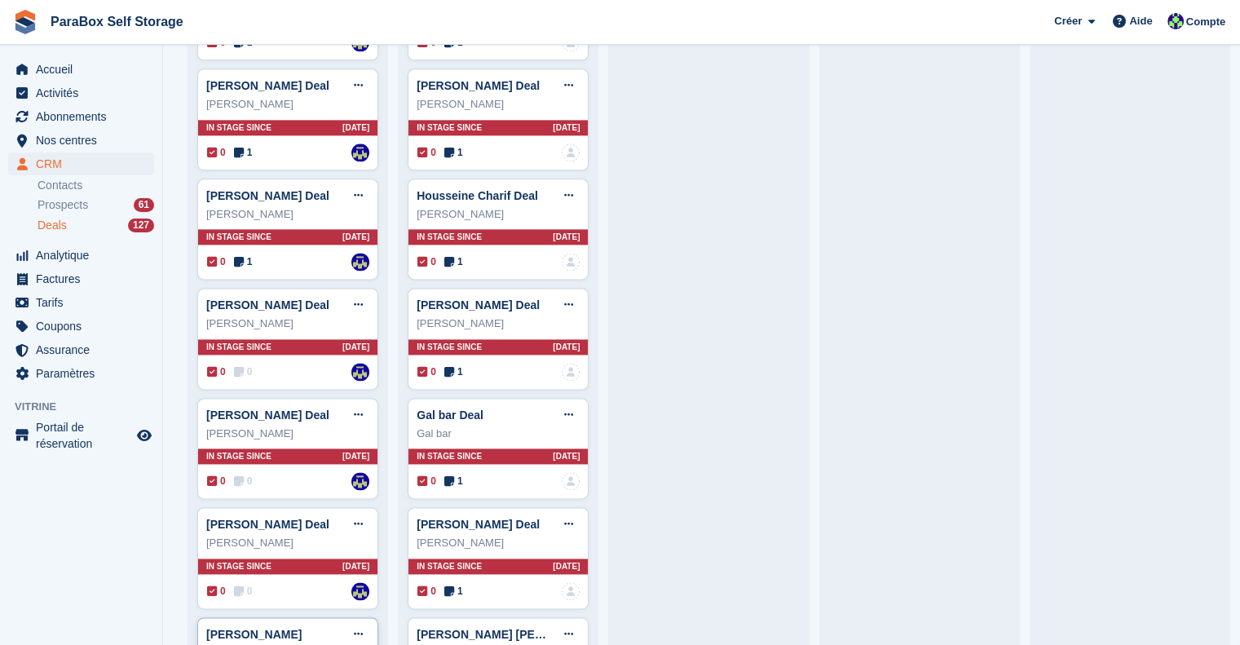
scroll to position [2364, 0]
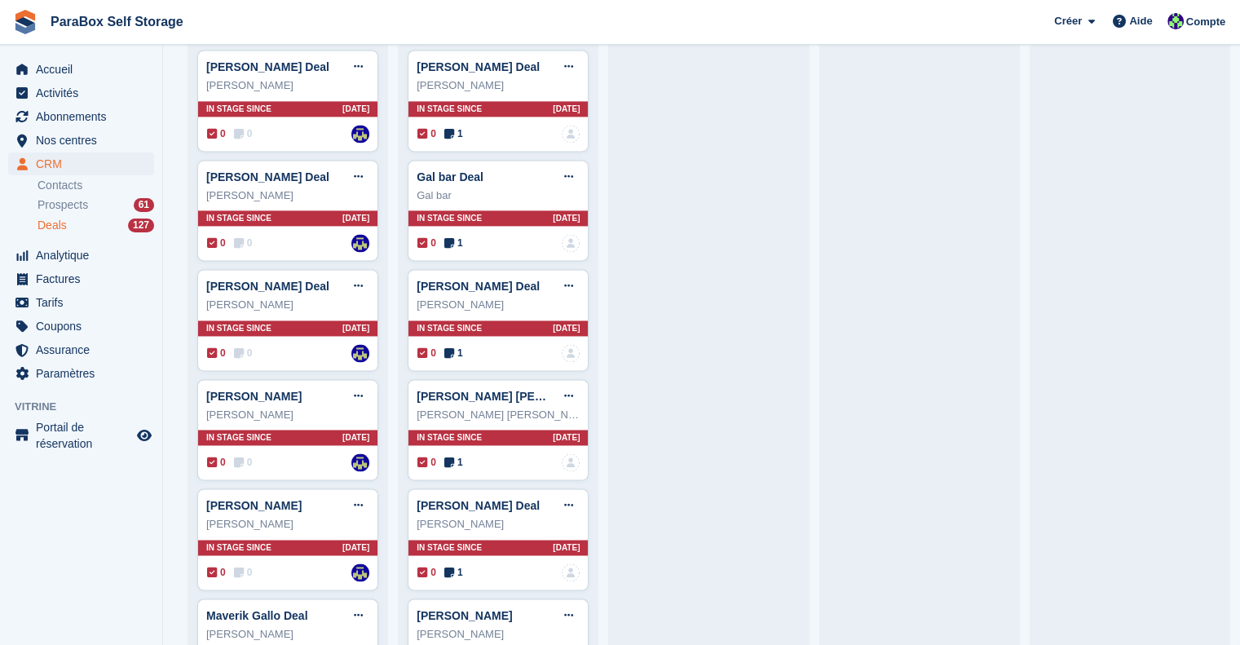
click at [55, 227] on span "Deals" at bounding box center [51, 225] width 29 height 15
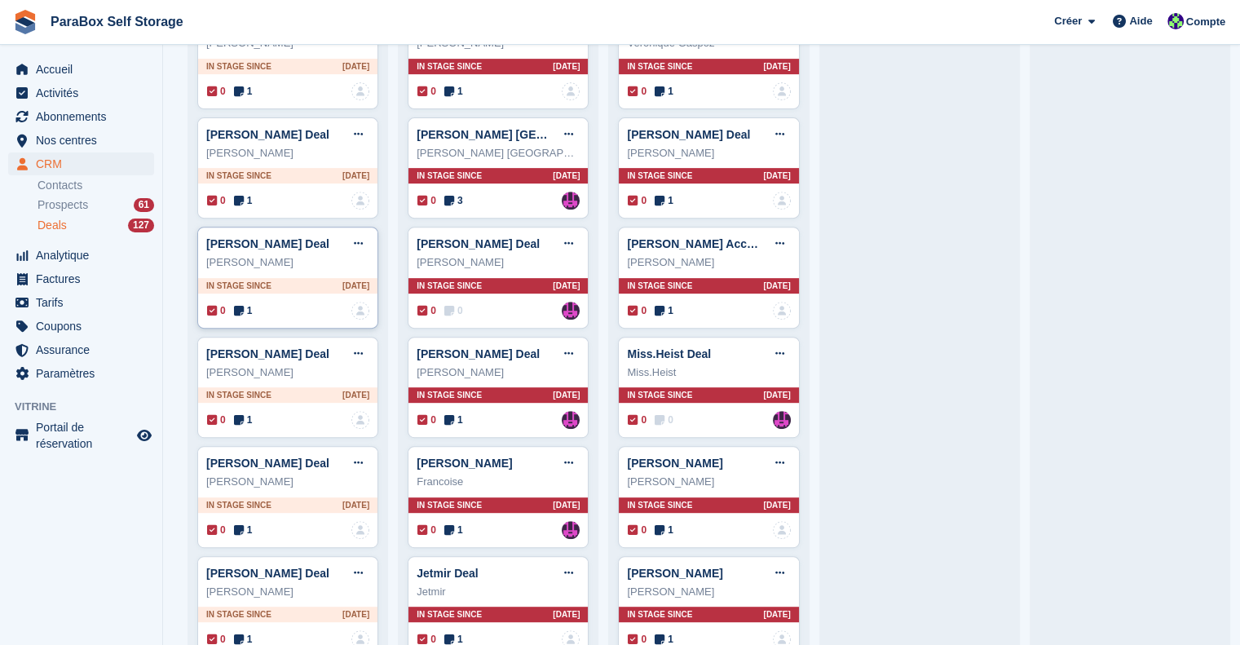
scroll to position [3298, 0]
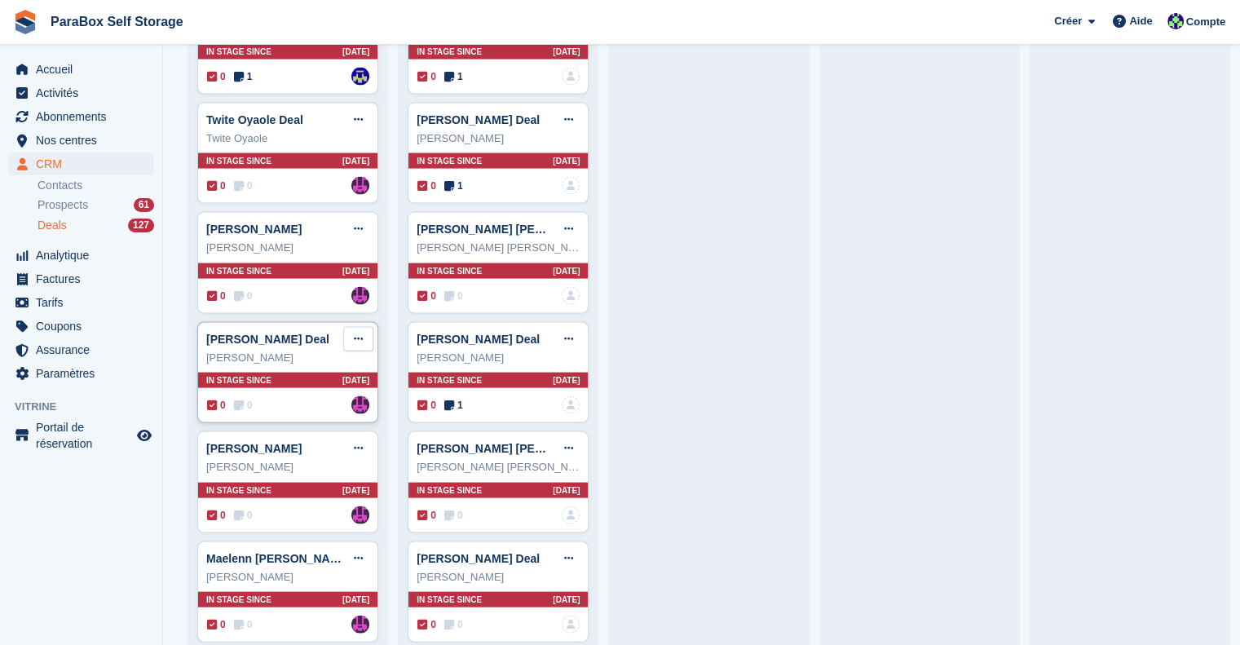
click at [349, 327] on button at bounding box center [358, 339] width 30 height 24
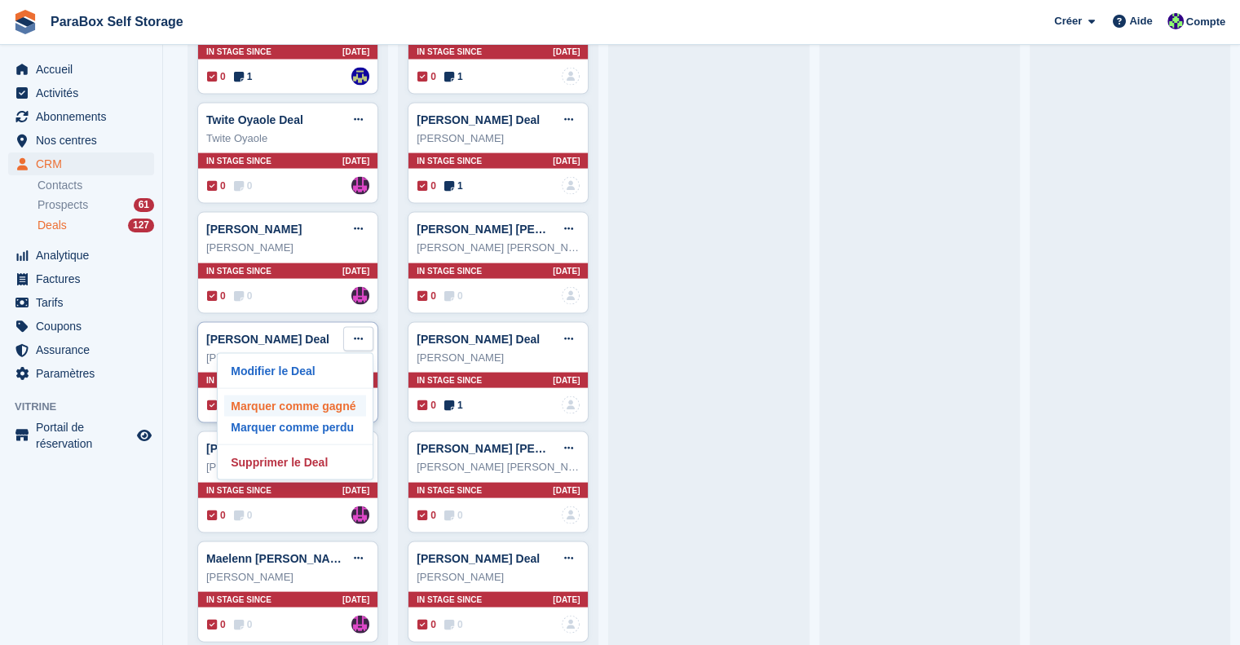
click at [333, 395] on p "Marquer comme gagné" at bounding box center [295, 405] width 142 height 21
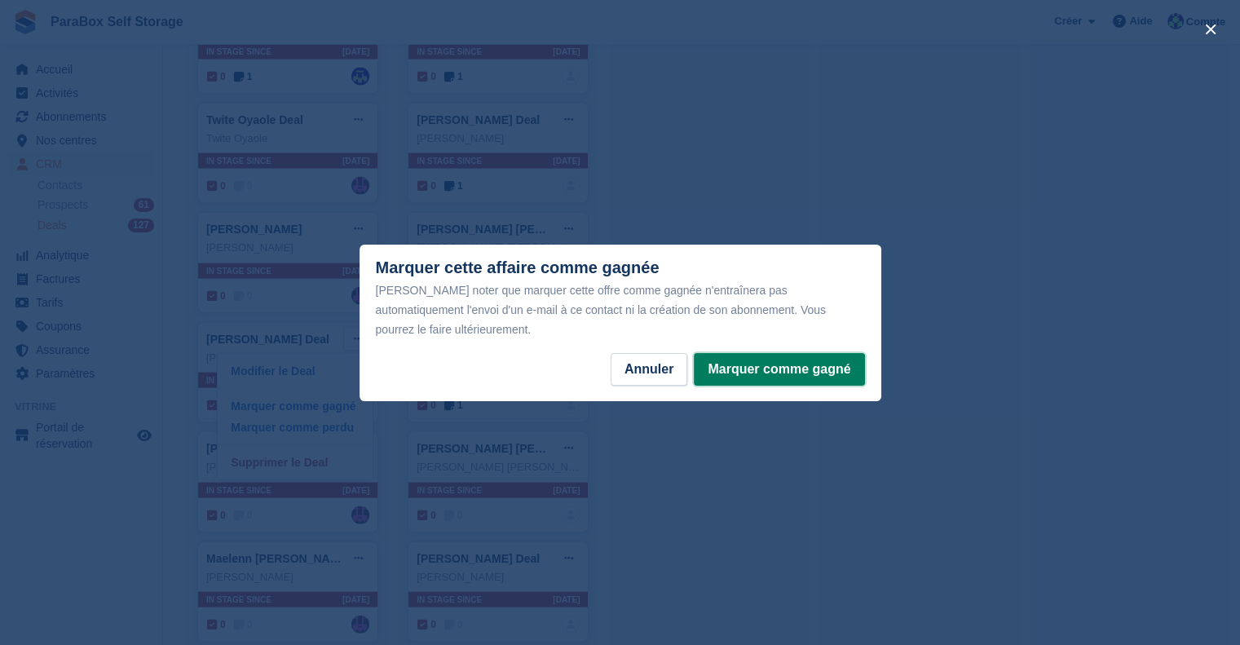
click at [747, 359] on button "Marquer comme gagné" at bounding box center [779, 369] width 170 height 33
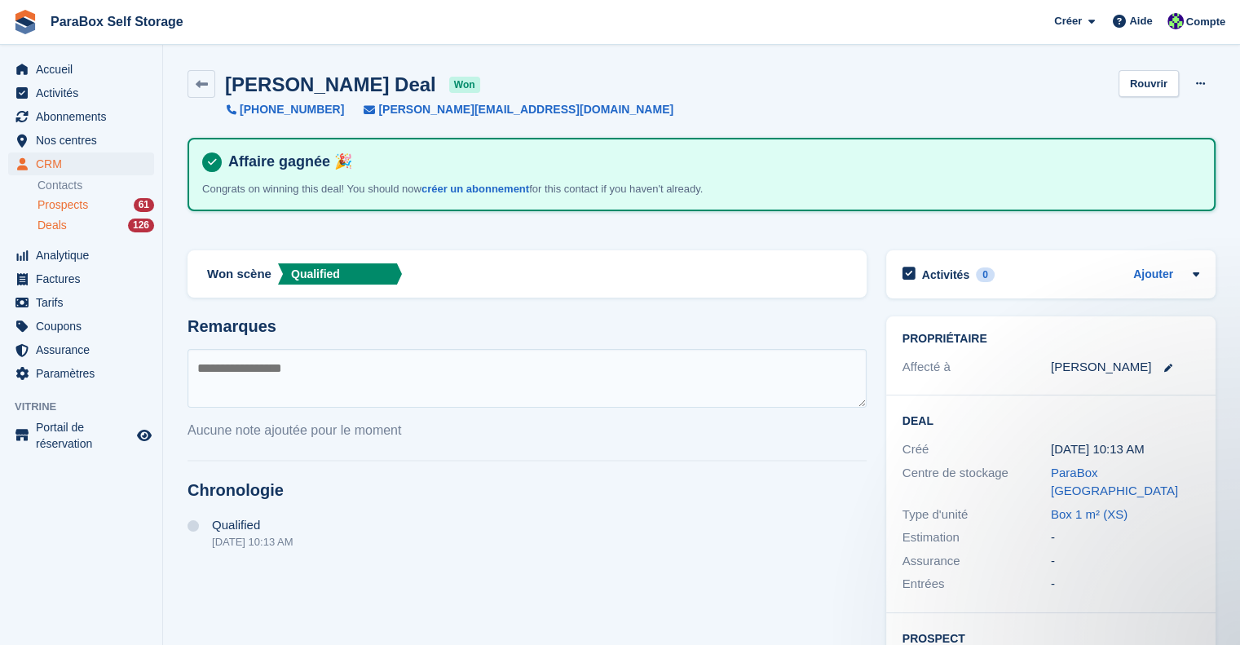
click at [92, 211] on div "Prospects 61" at bounding box center [95, 204] width 117 height 15
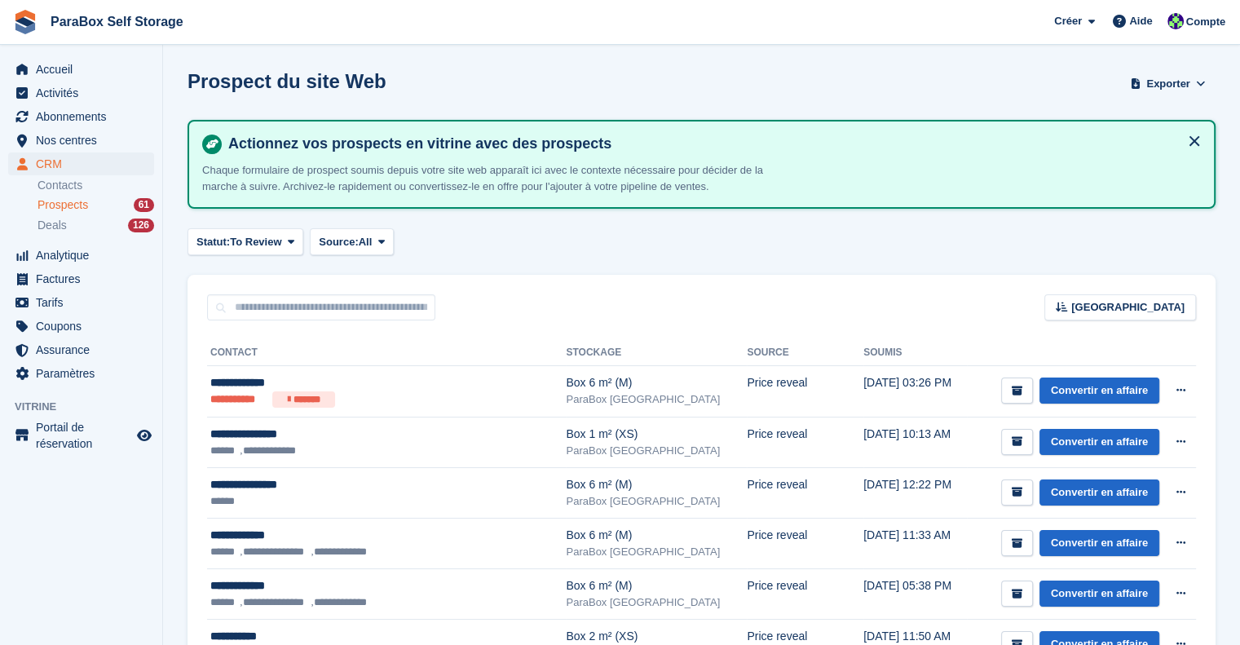
click at [77, 226] on div "Deals 126" at bounding box center [95, 225] width 117 height 15
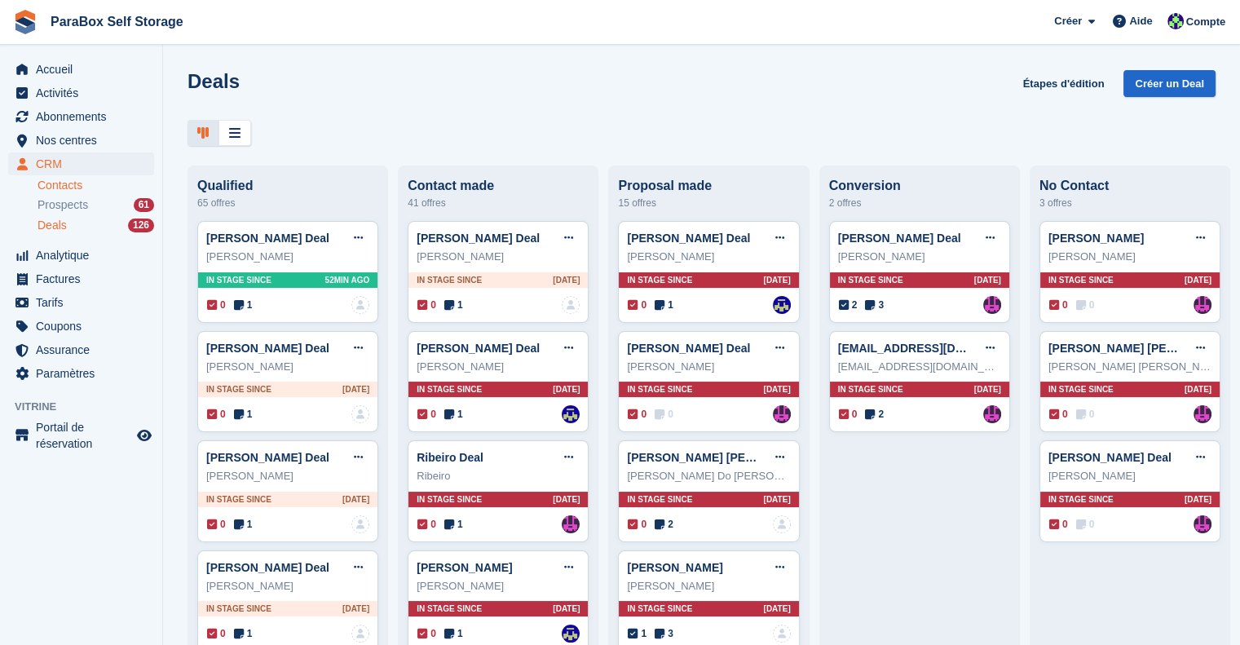
click at [68, 190] on link "Contacts" at bounding box center [95, 185] width 117 height 15
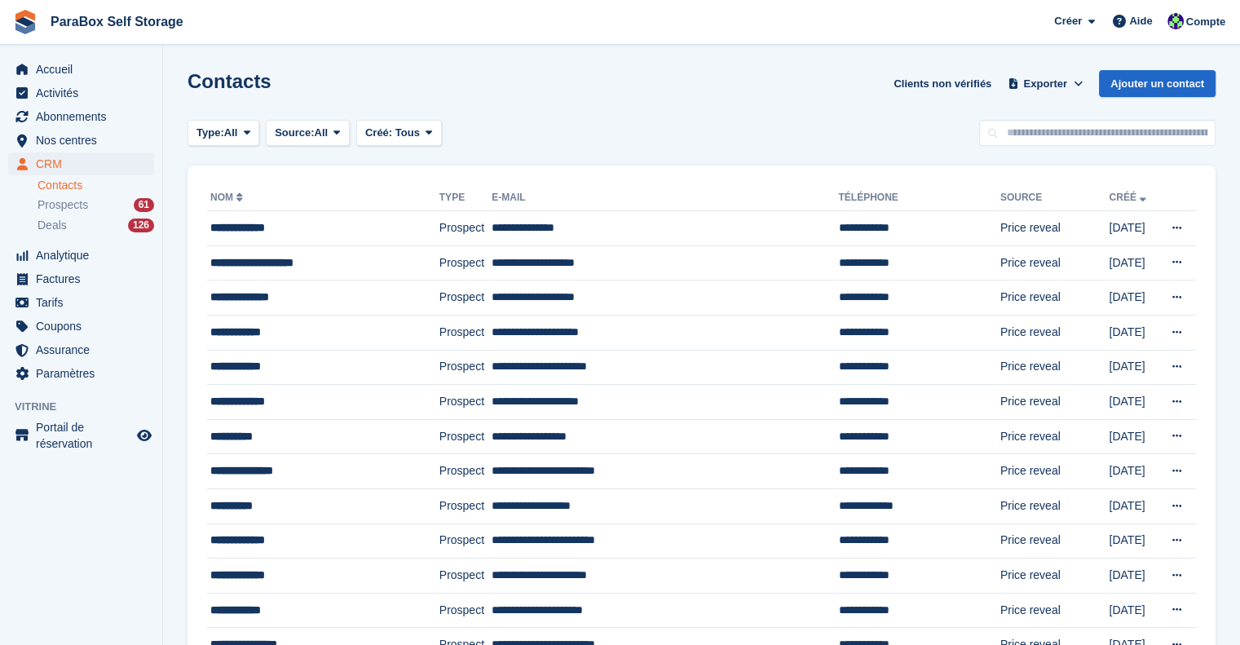
click at [757, 128] on div "Type: All Tous Prospect Client Source: All Tous Vitrine Back-office Pre-Opening…" at bounding box center [701, 133] width 1028 height 27
click at [580, 133] on div "Type: All Tous Prospect Client Source: All Tous Vitrine Back-office Pre-Opening…" at bounding box center [701, 133] width 1028 height 27
click at [893, 131] on div "Type: All Tous Prospect Client Source: All Tous Vitrine Back-office Pre-Opening…" at bounding box center [701, 133] width 1028 height 27
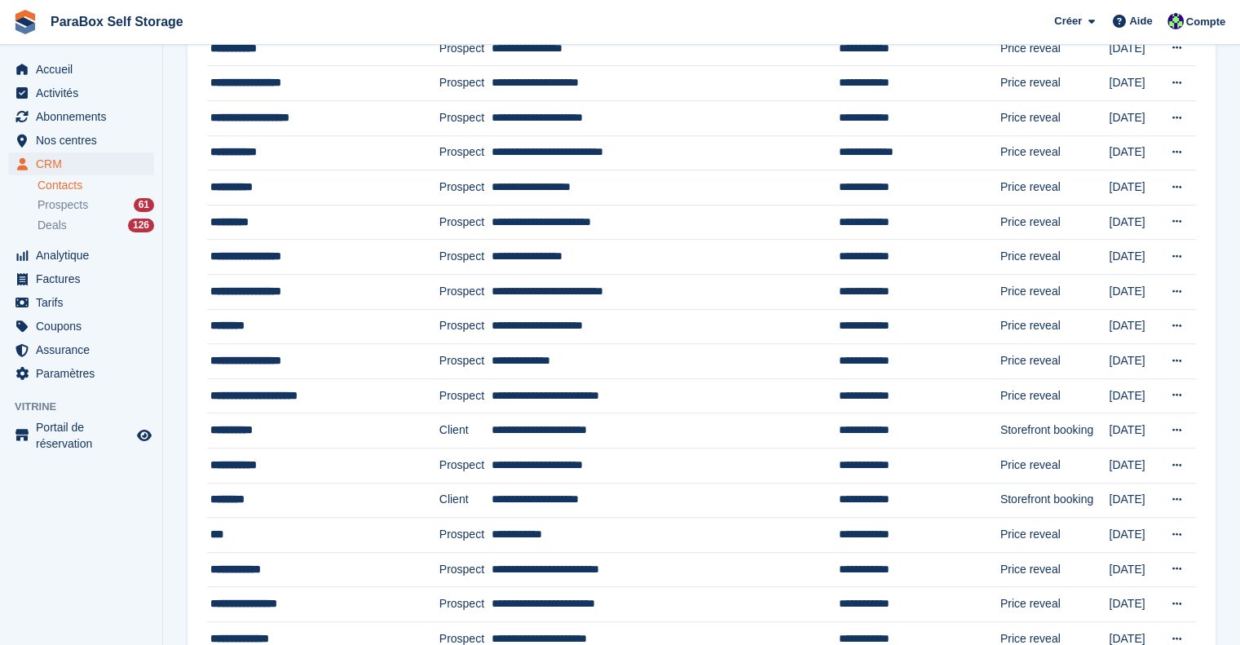
scroll to position [1375, 0]
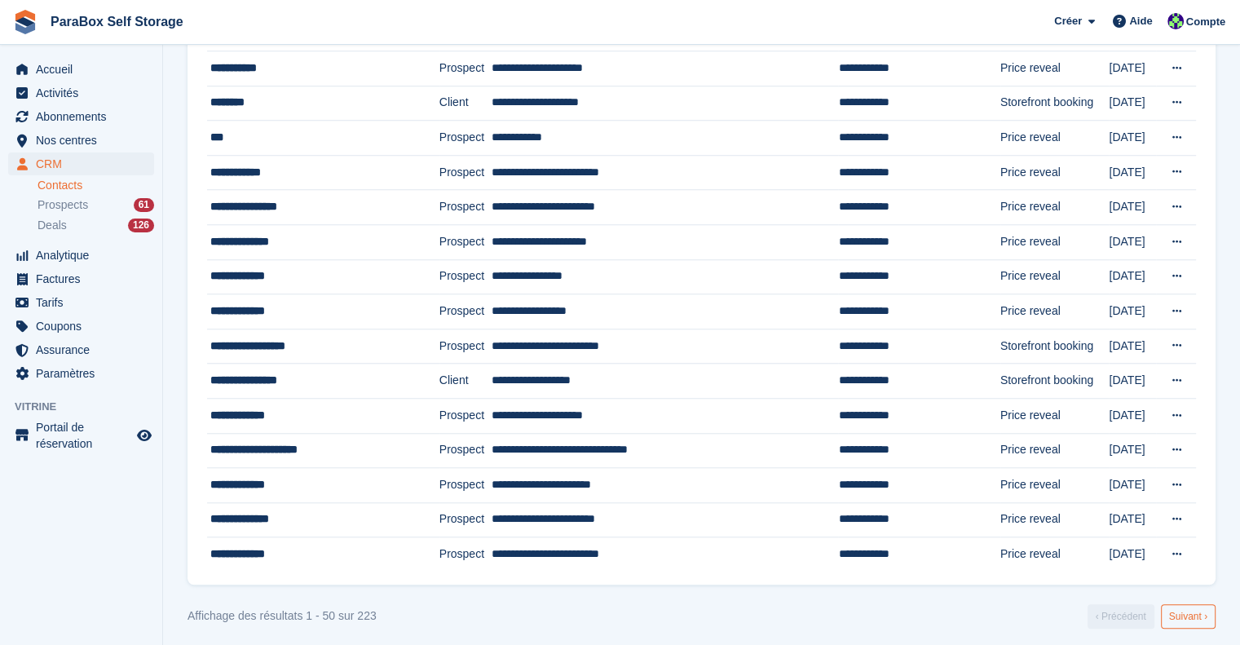
click at [1181, 612] on link "Suivant ›" at bounding box center [1188, 616] width 55 height 24
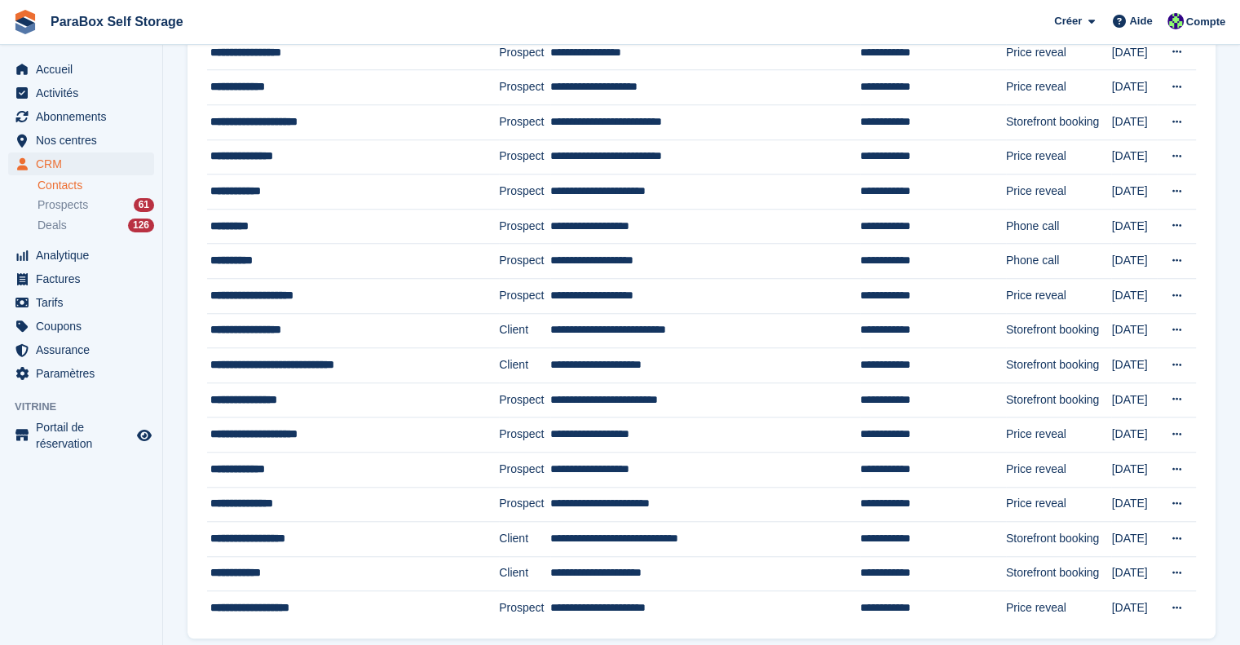
scroll to position [1375, 0]
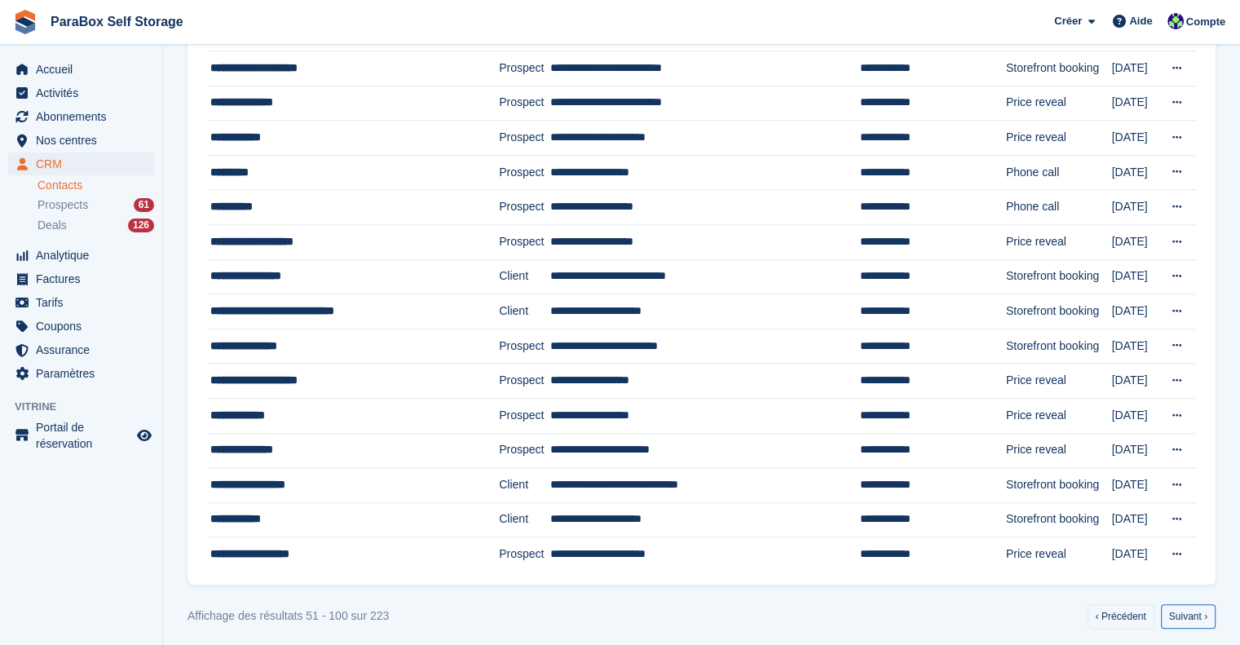
click at [1181, 612] on link "Suivant ›" at bounding box center [1188, 616] width 55 height 24
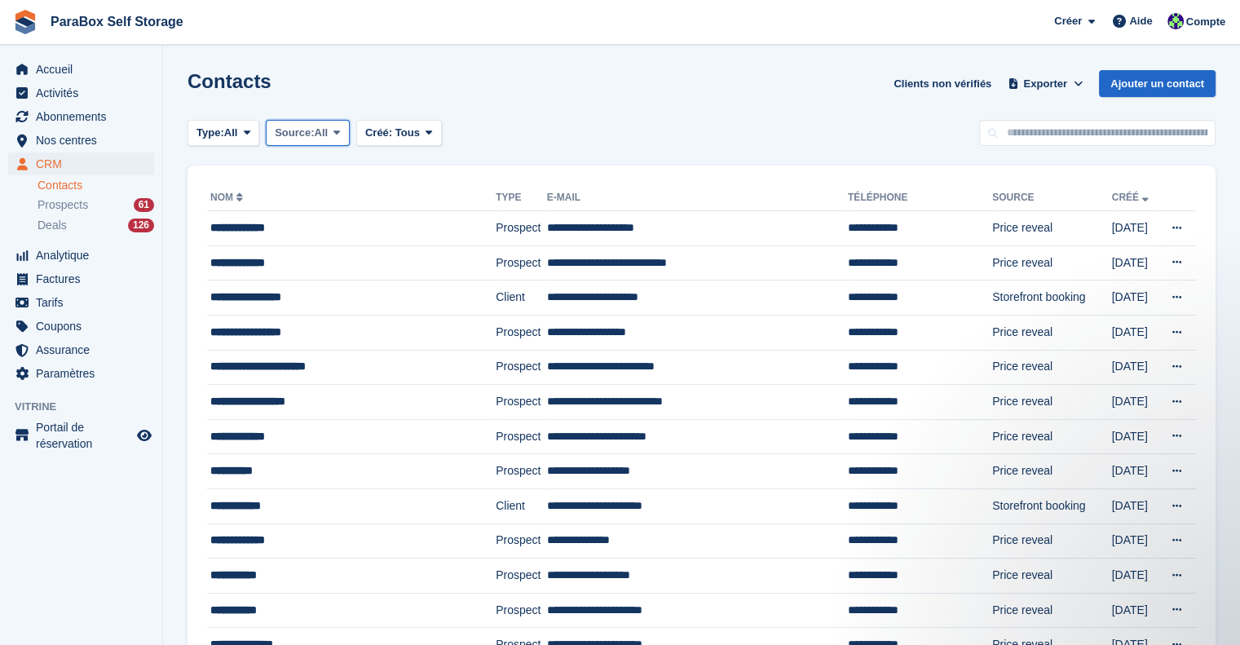
click at [317, 126] on span "All" at bounding box center [322, 133] width 14 height 16
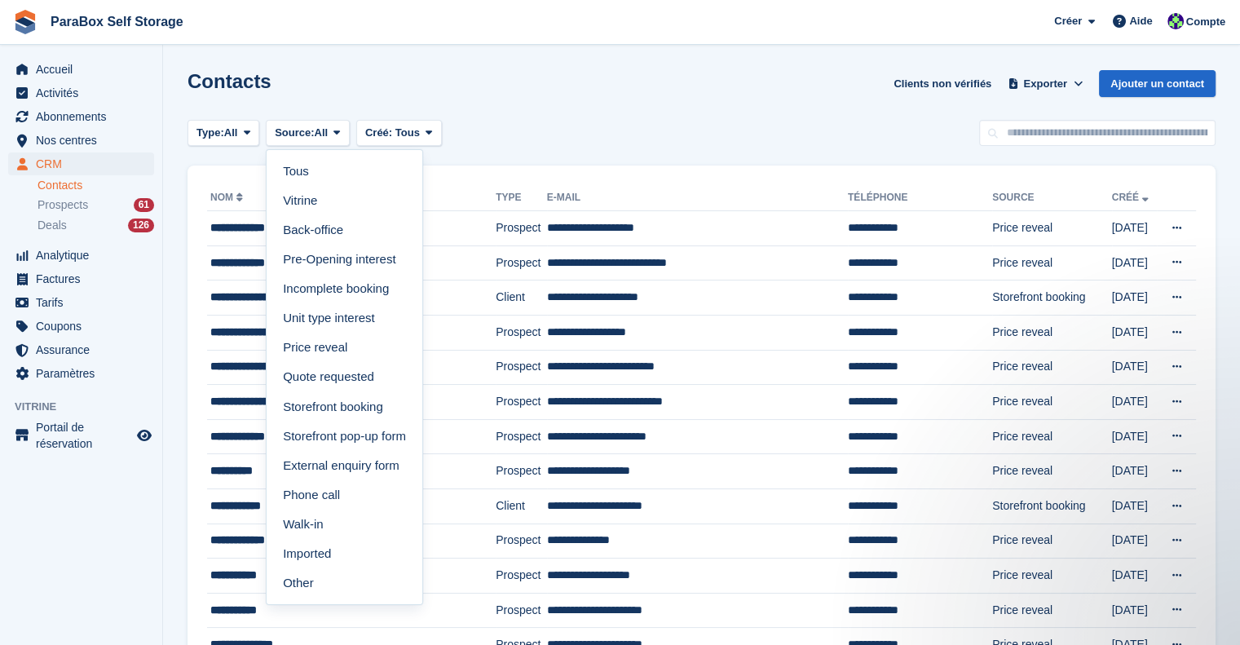
click at [659, 134] on div "Type: All Tous Prospect Client Source: All Tous Vitrine Back-office Pre-Opening…" at bounding box center [701, 133] width 1028 height 27
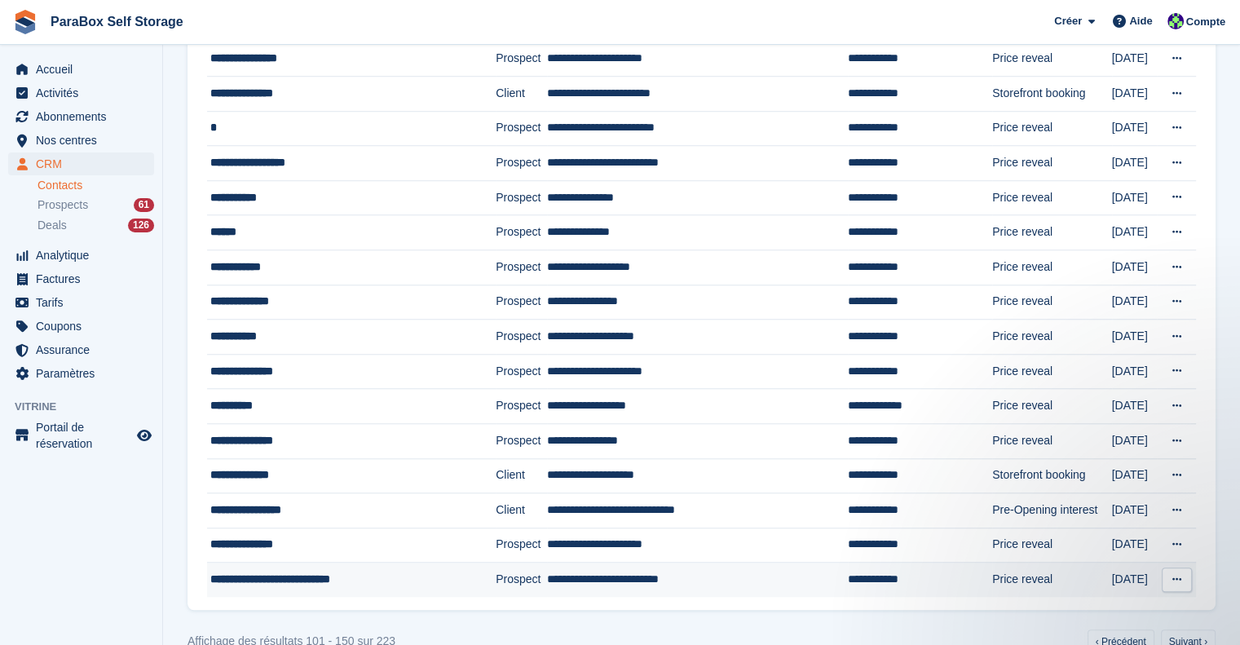
scroll to position [1375, 0]
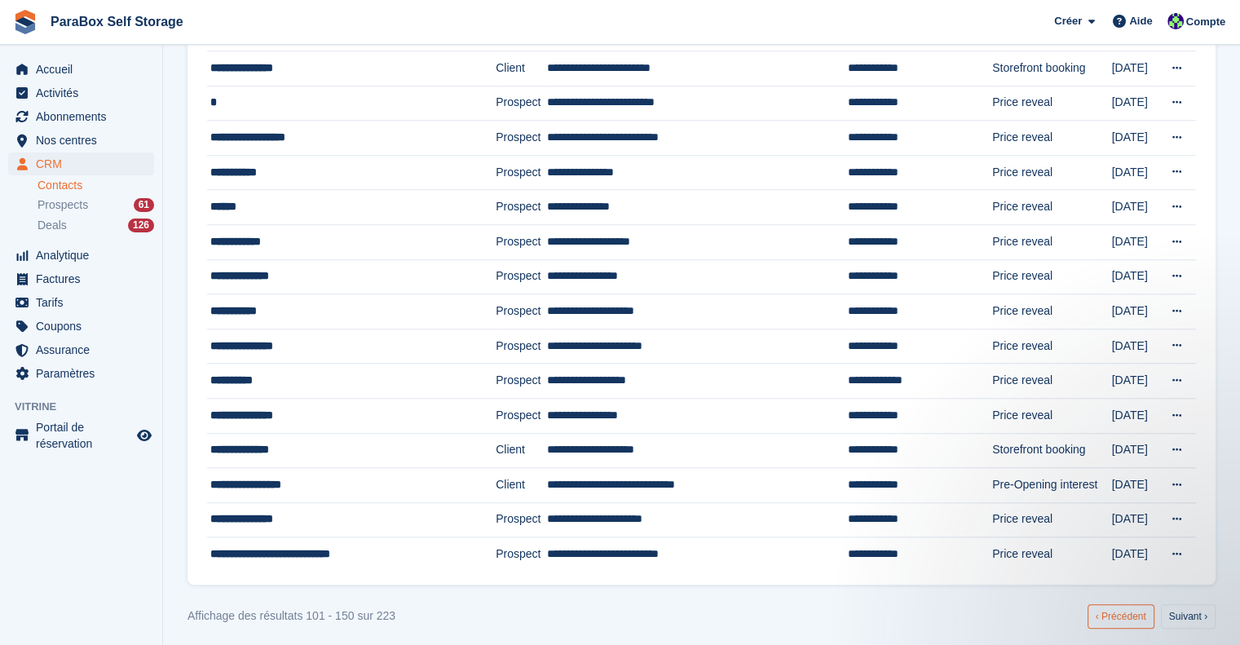
click at [1102, 604] on link "‹ Précédent" at bounding box center [1120, 616] width 67 height 24
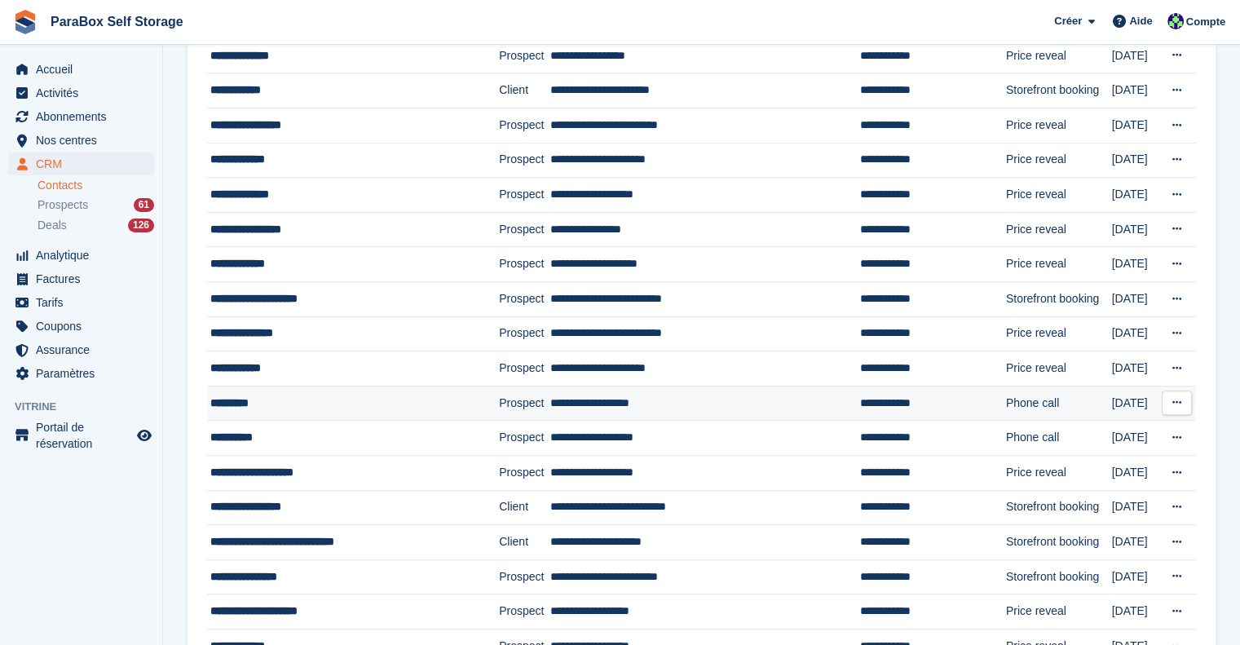
scroll to position [1375, 0]
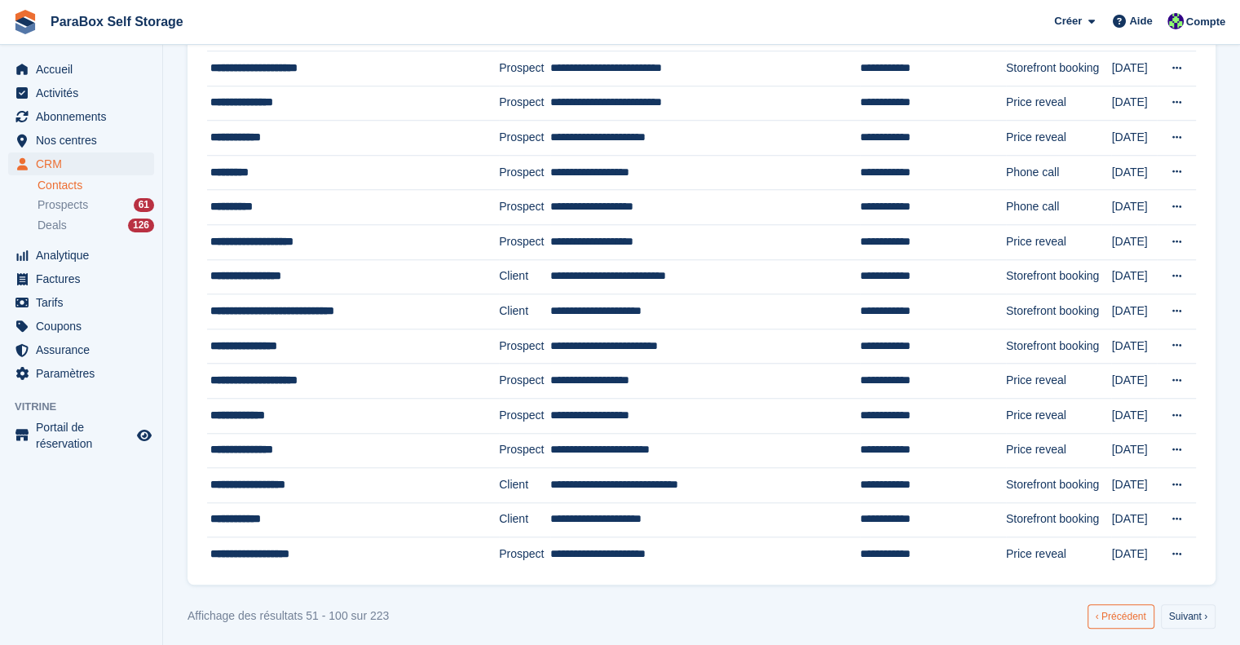
click at [1116, 605] on link "‹ Précédent" at bounding box center [1120, 616] width 67 height 24
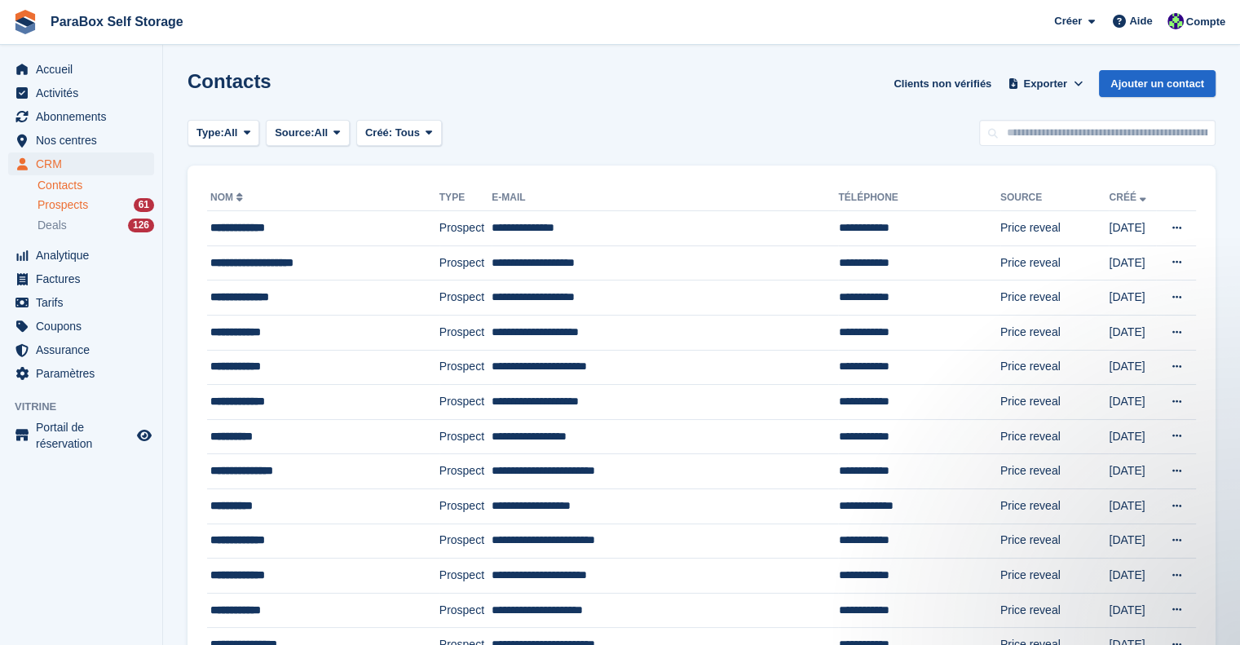
click at [73, 206] on span "Prospects" at bounding box center [62, 204] width 51 height 15
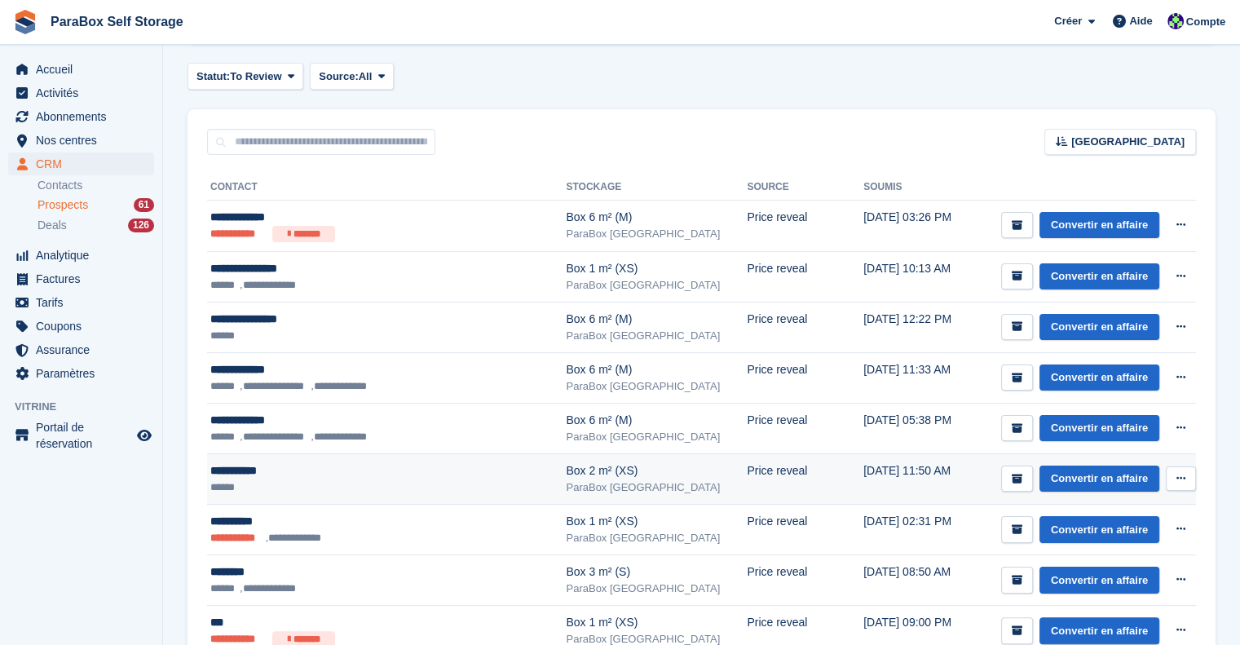
scroll to position [163, 0]
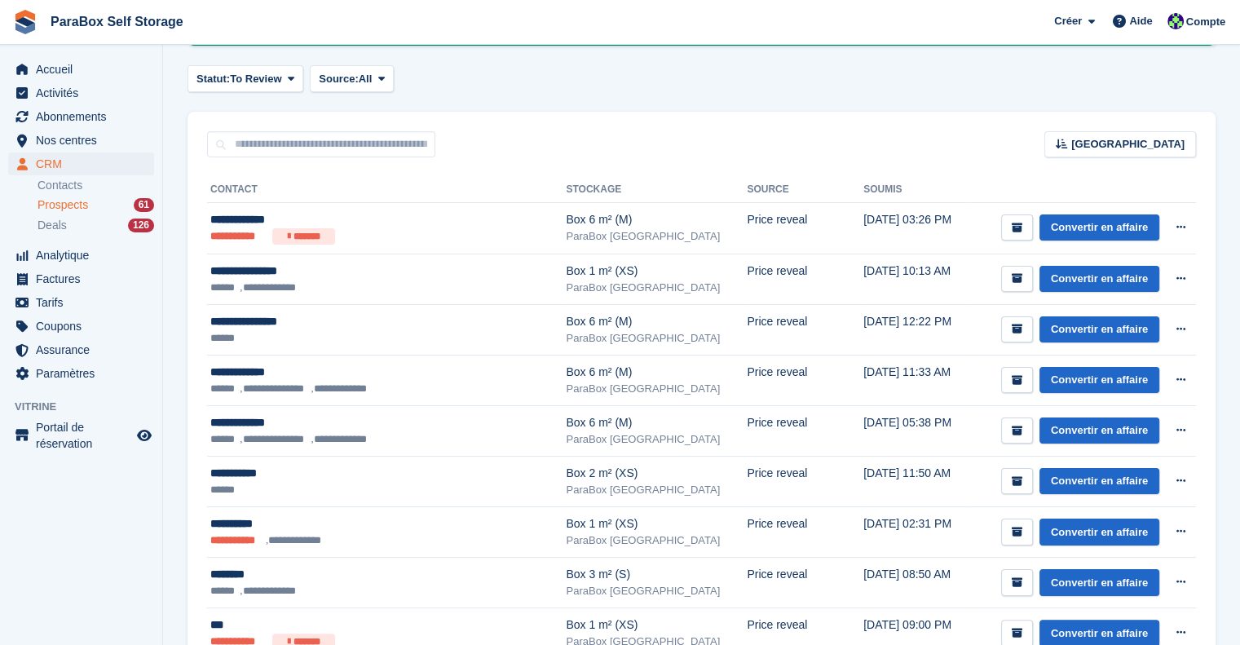
click at [85, 205] on span "Prospects" at bounding box center [62, 204] width 51 height 15
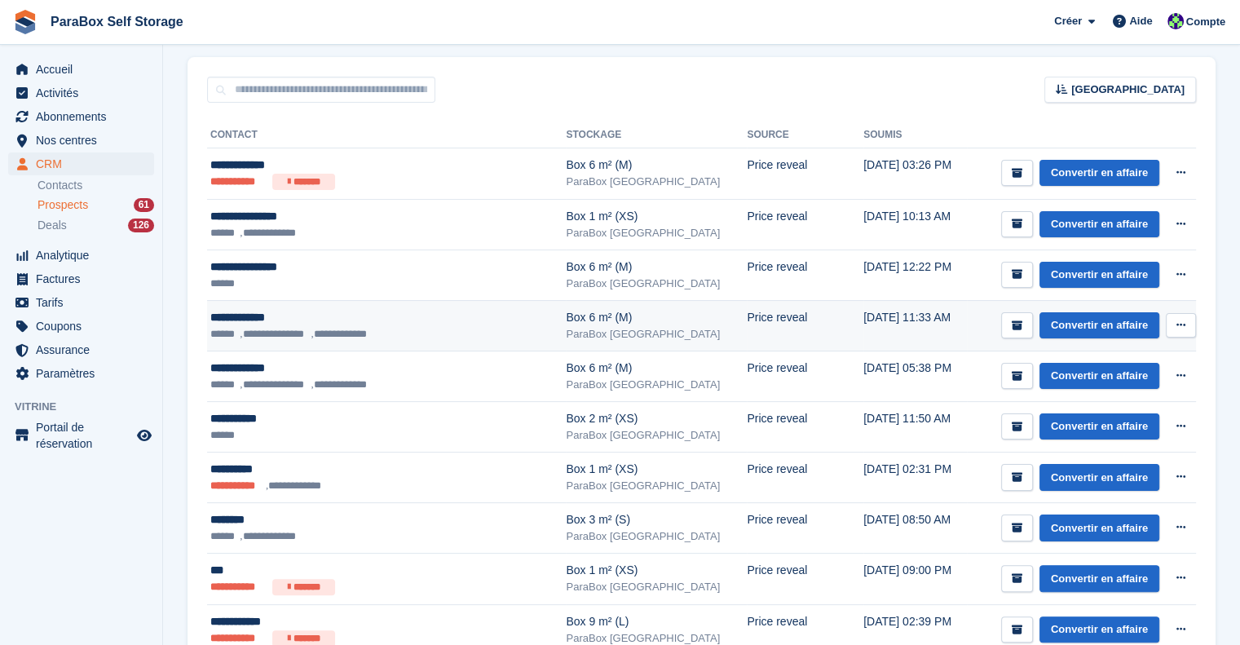
scroll to position [245, 0]
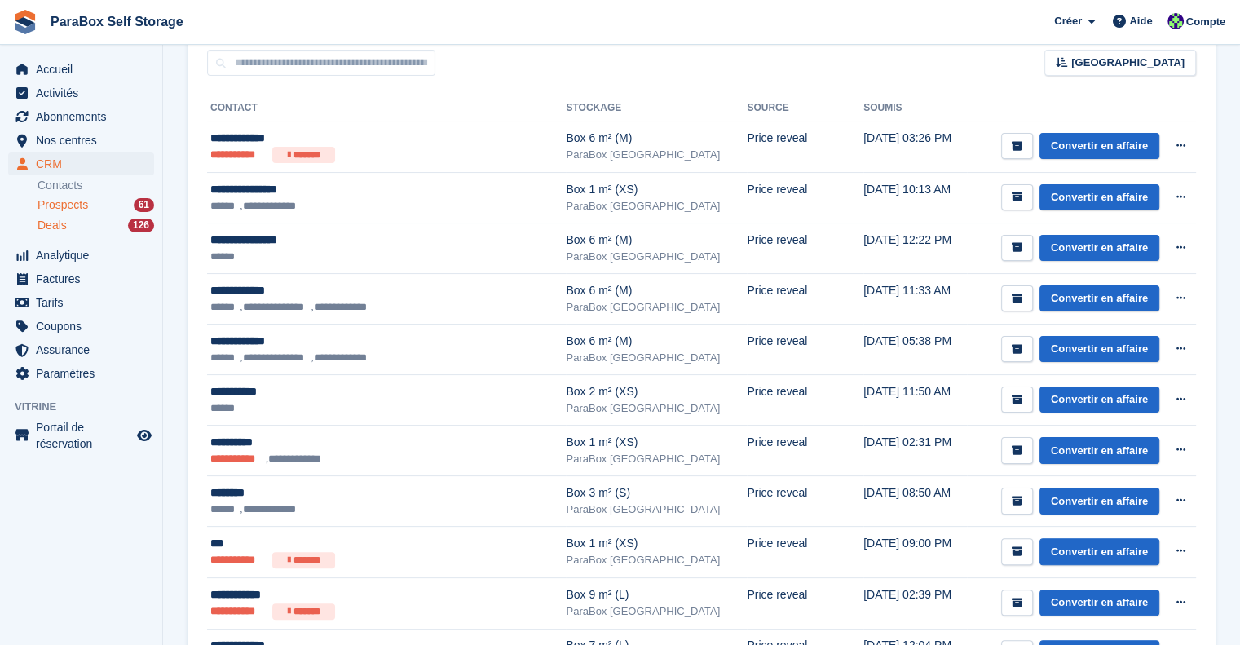
click at [107, 227] on div "Deals 126" at bounding box center [95, 225] width 117 height 15
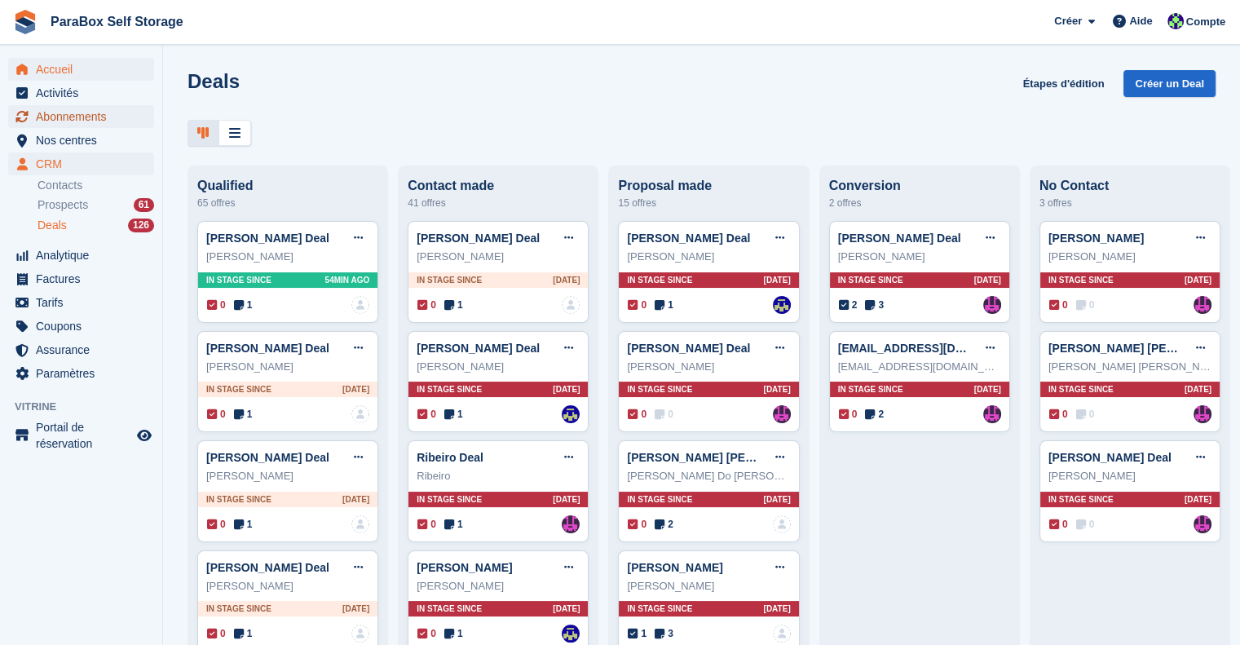
drag, startPoint x: 78, startPoint y: 116, endPoint x: 145, endPoint y: 79, distance: 76.2
click at [78, 117] on span "Abonnements" at bounding box center [85, 116] width 98 height 23
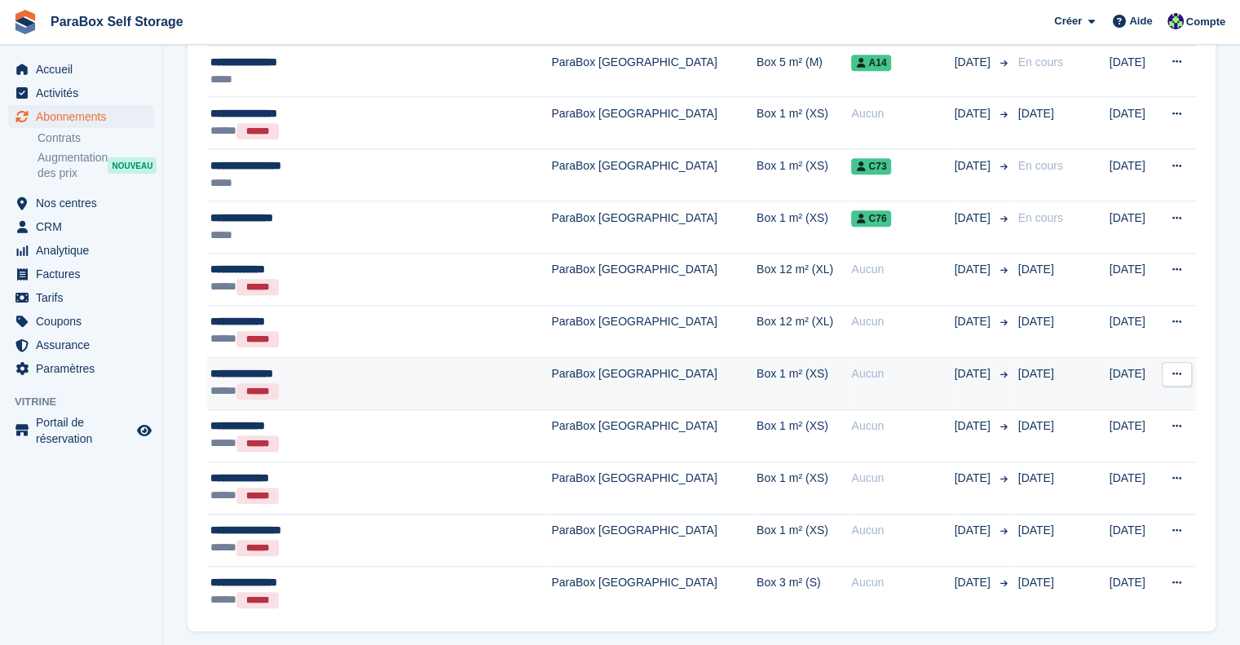
scroll to position [1574, 0]
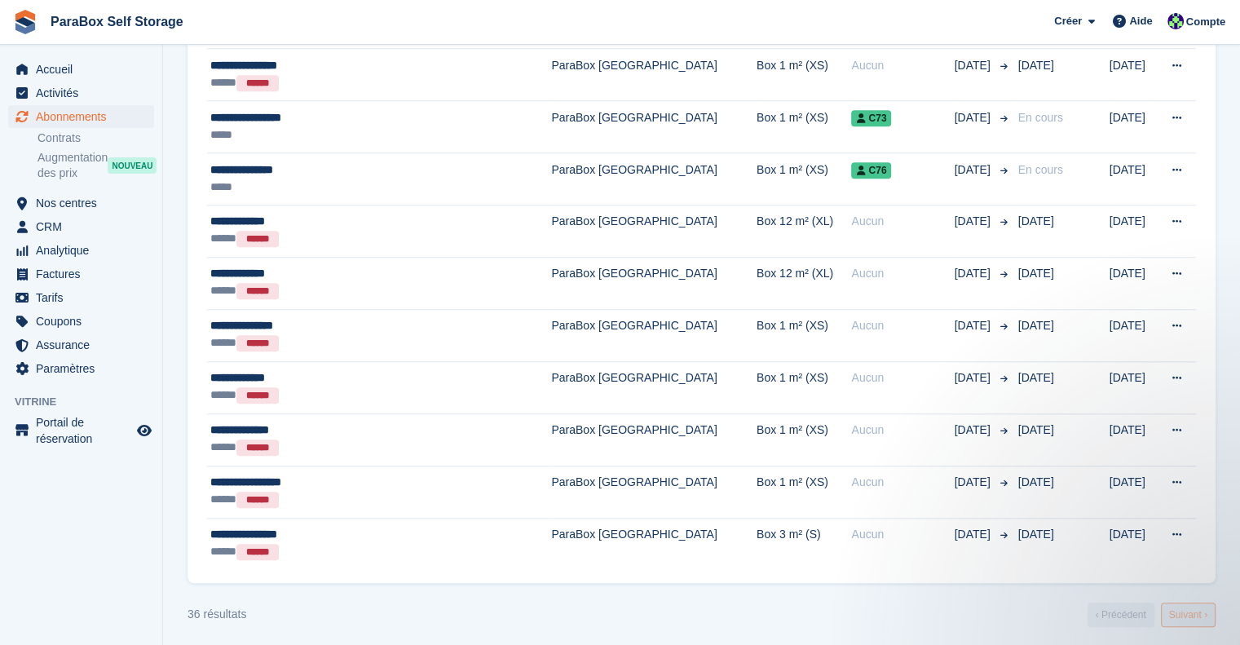
click at [1211, 609] on link "Suivant ›" at bounding box center [1188, 614] width 55 height 24
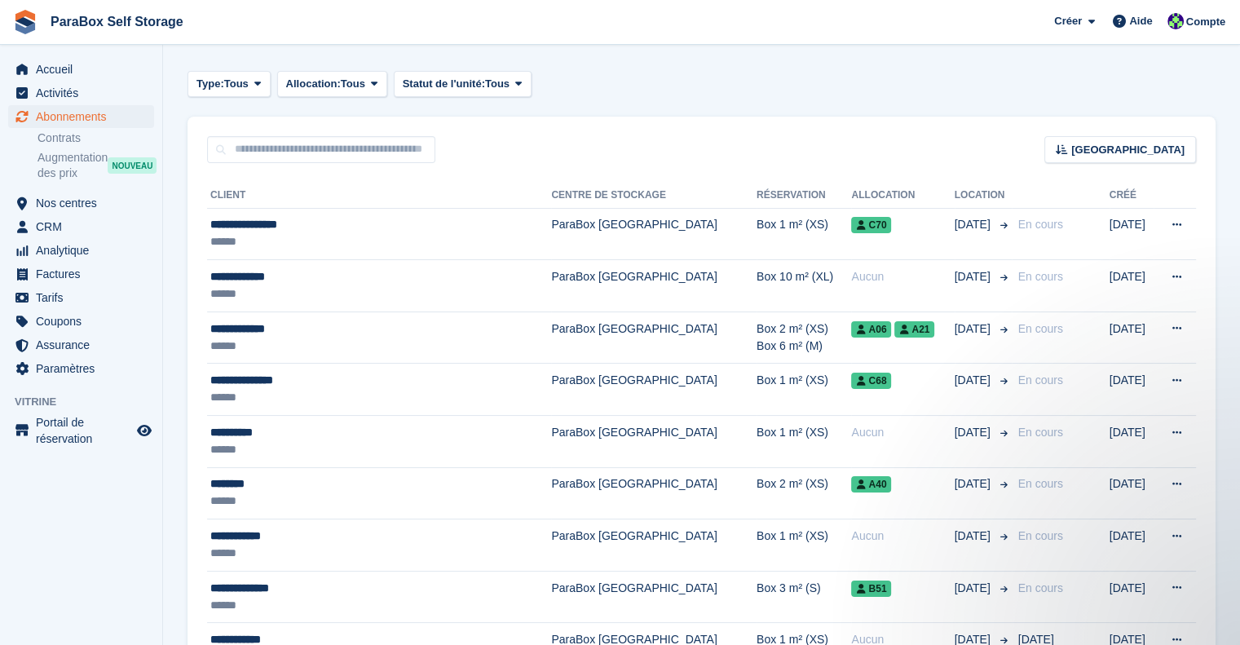
scroll to position [0, 0]
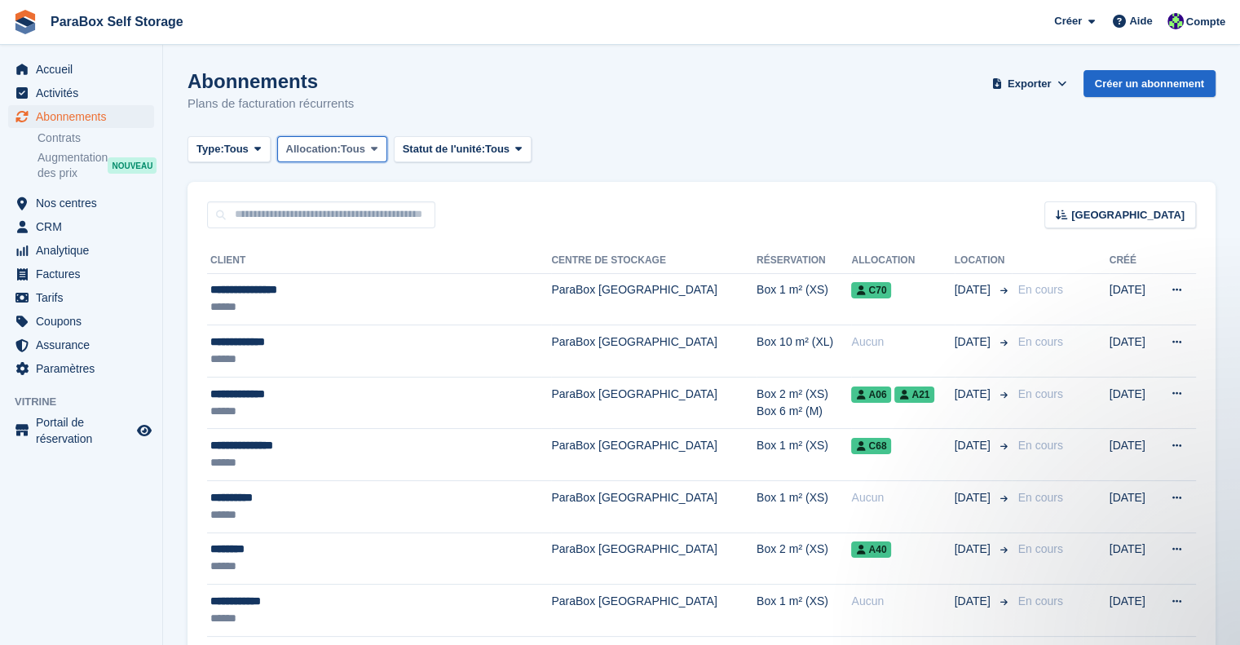
click at [310, 151] on span "Allocation:" at bounding box center [313, 149] width 55 height 16
click at [490, 95] on div "Abonnements Plans de facturation récurrents Exporter Exporter Abonnements Expor…" at bounding box center [701, 101] width 1028 height 63
click at [469, 159] on button "Statut de l'unité: Tous" at bounding box center [463, 149] width 138 height 27
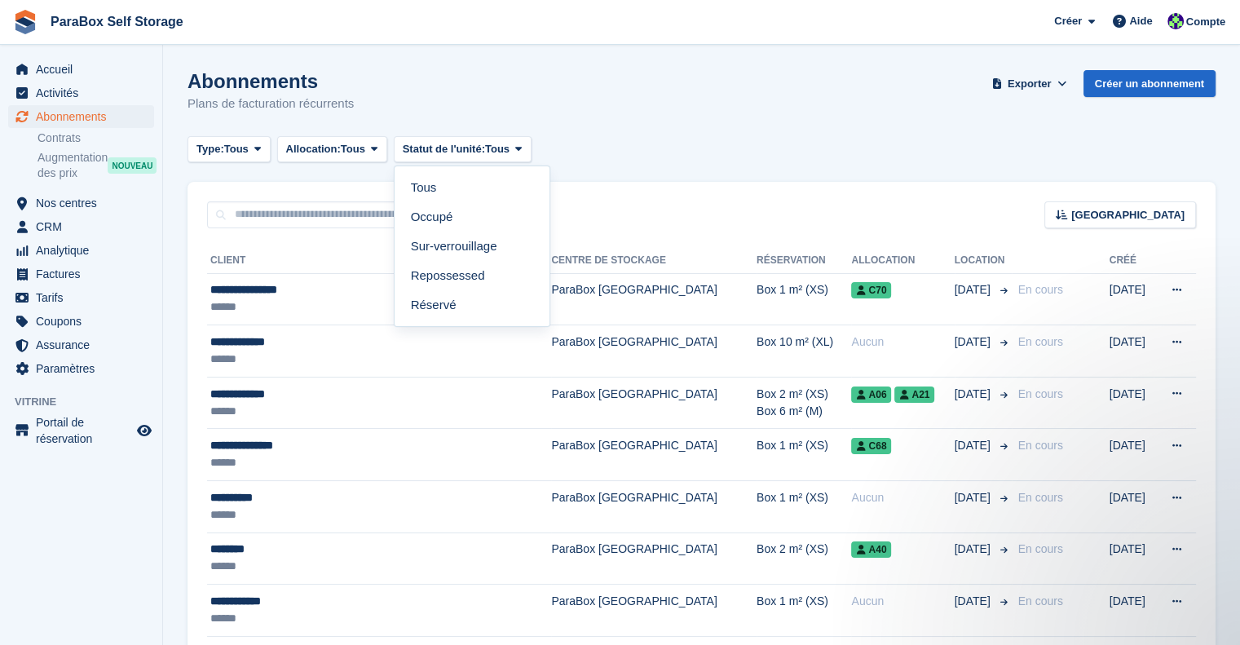
click at [448, 109] on div "Abonnements Plans de facturation récurrents Exporter Exporter Abonnements Expor…" at bounding box center [701, 101] width 1028 height 63
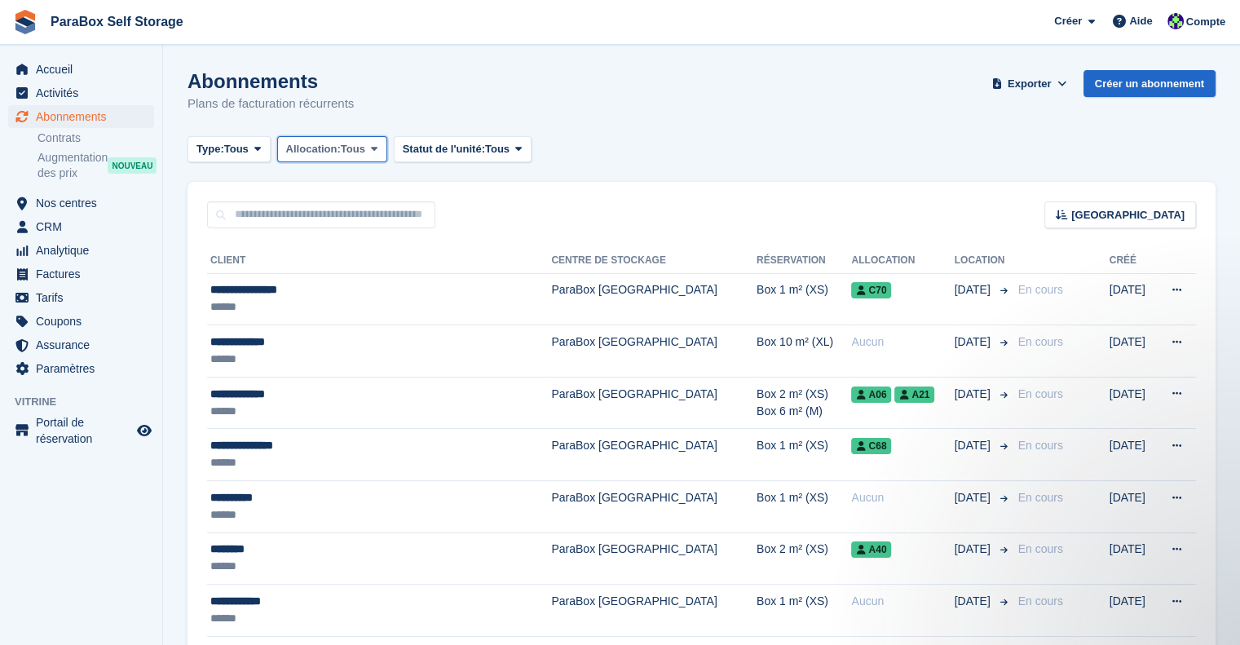
click at [306, 143] on span "Allocation:" at bounding box center [313, 149] width 55 height 16
click at [333, 107] on p "Plans de facturation récurrents" at bounding box center [270, 104] width 166 height 19
click at [249, 149] on span "Tous" at bounding box center [236, 149] width 24 height 16
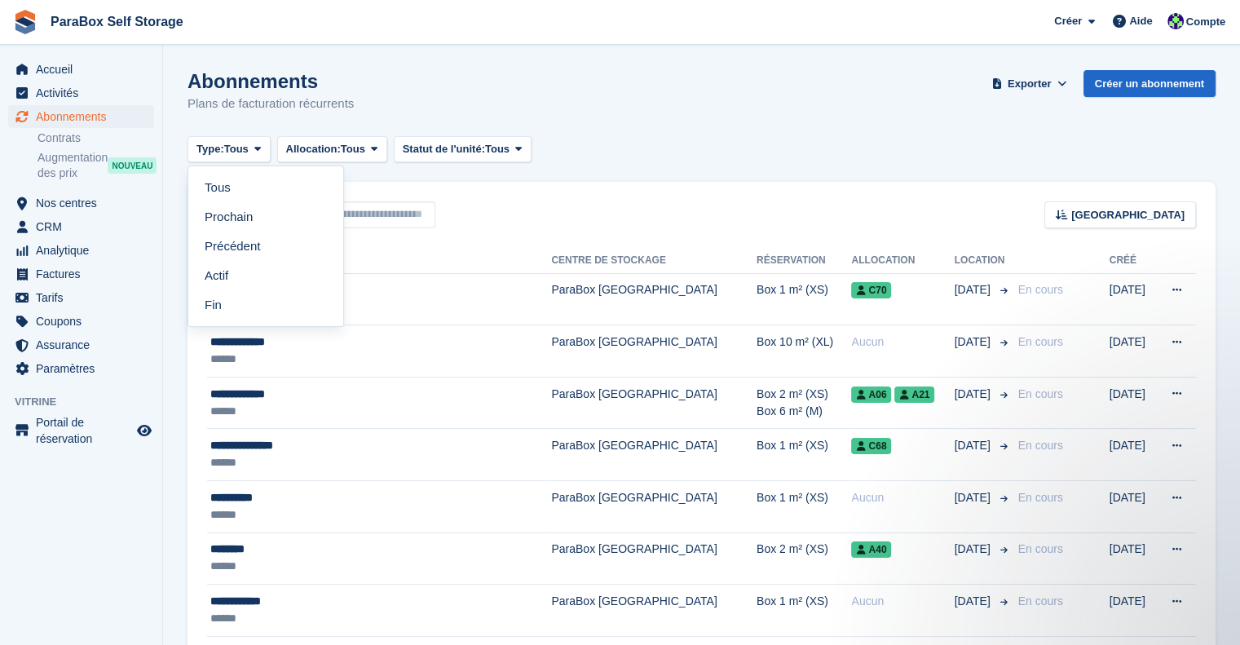
click at [388, 103] on div "Abonnements Plans de facturation récurrents Exporter Exporter Abonnements Expor…" at bounding box center [701, 101] width 1028 height 63
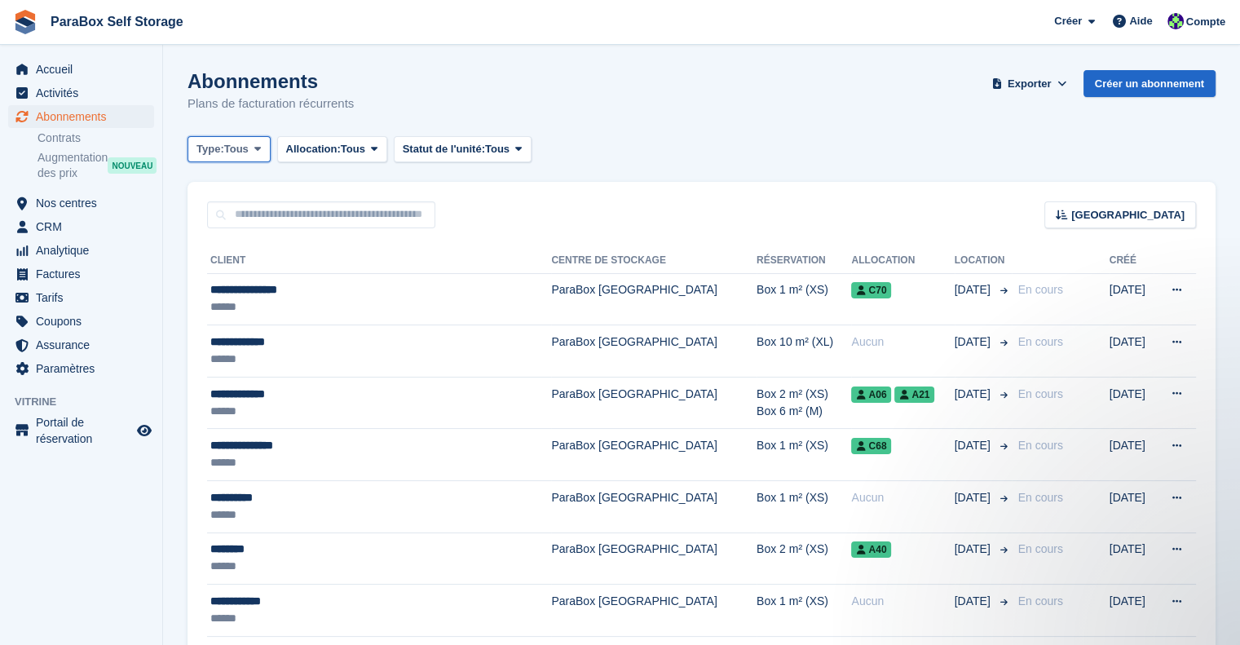
click at [260, 146] on icon at bounding box center [257, 148] width 7 height 11
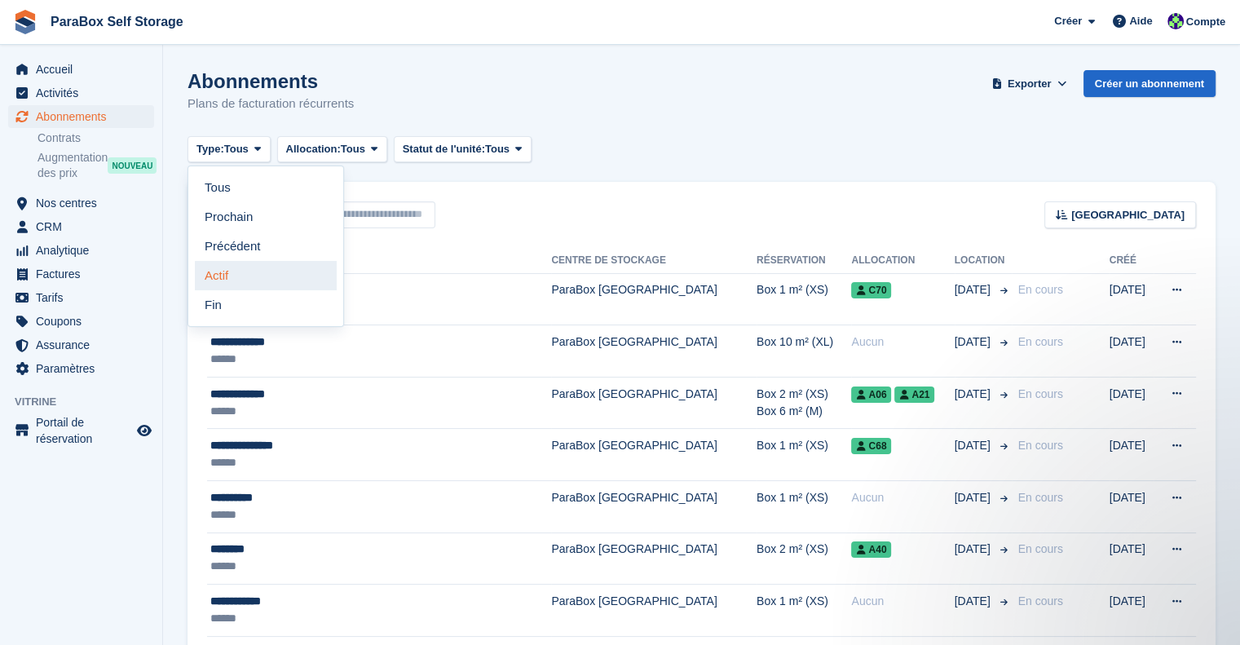
click at [225, 280] on link "Actif" at bounding box center [266, 275] width 142 height 29
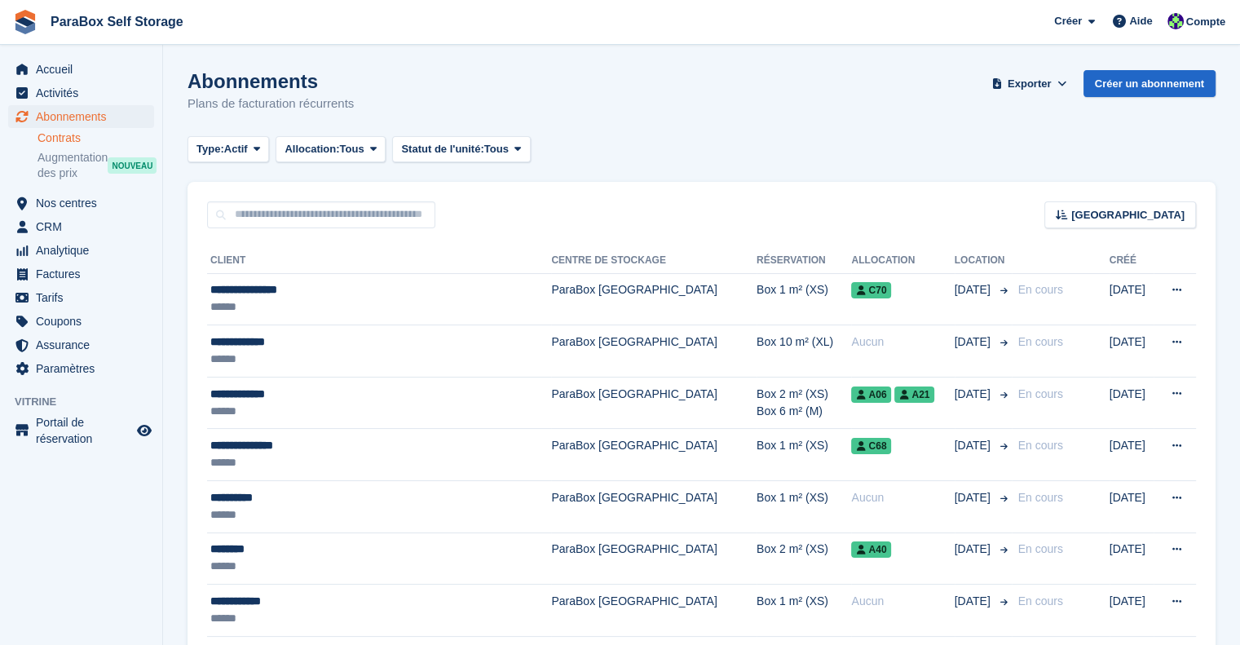
click at [98, 143] on link "Contrats" at bounding box center [95, 137] width 117 height 15
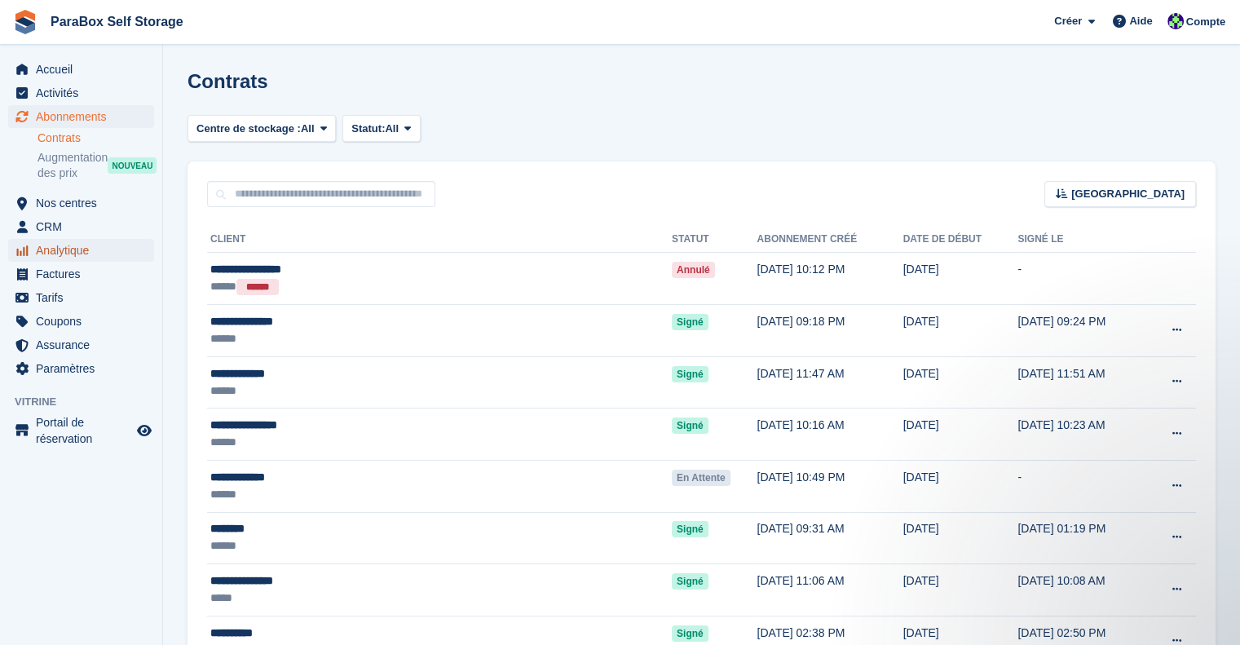
click at [79, 254] on span "Analytique" at bounding box center [85, 250] width 98 height 23
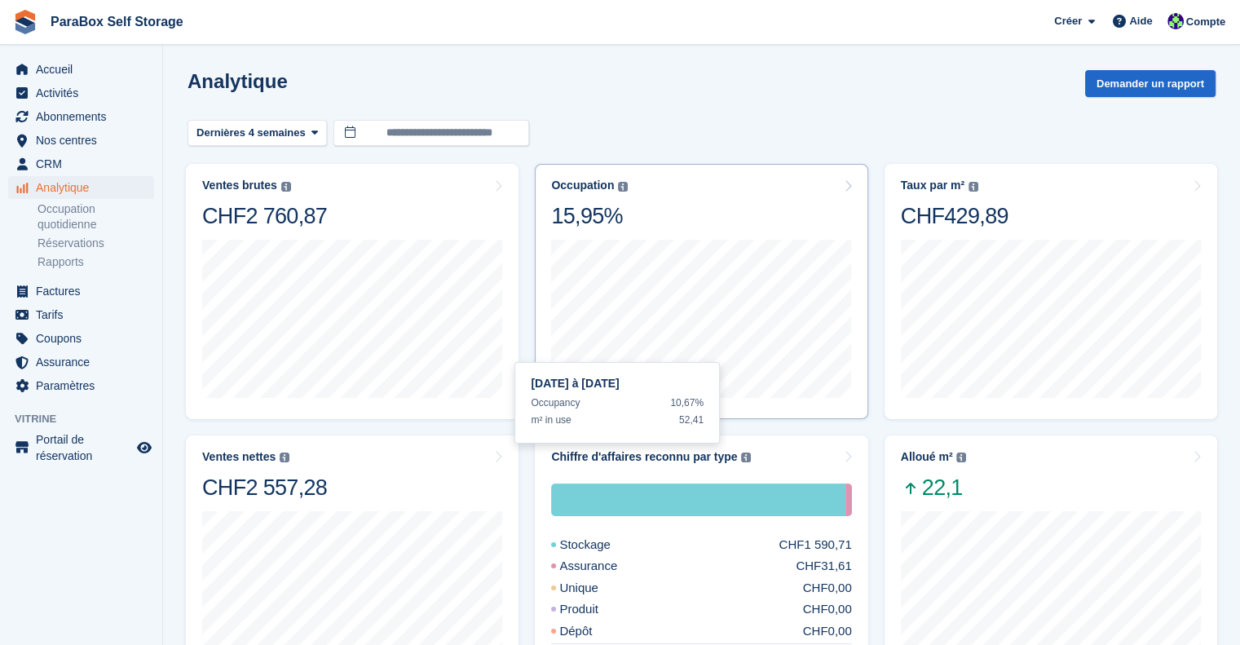
click at [695, 231] on div "18 Aug à 24 Aug Occupancy 10,67% m² in use 52,41" at bounding box center [701, 317] width 300 height 174
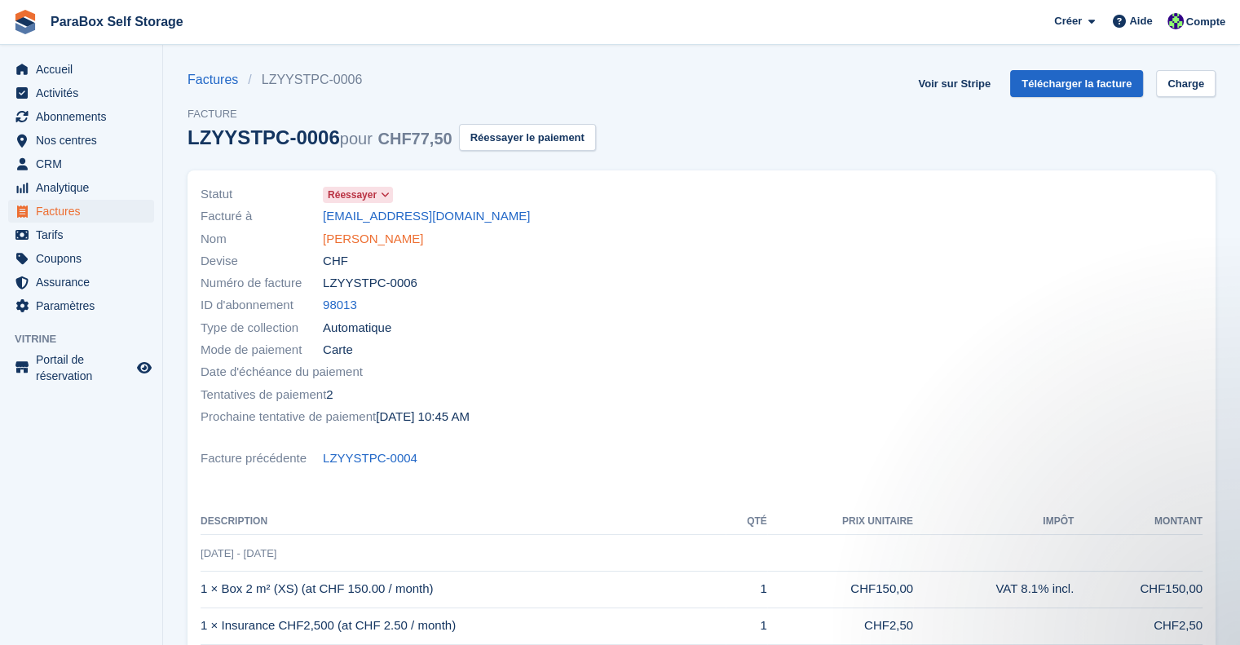
click at [377, 238] on link "[PERSON_NAME]" at bounding box center [373, 239] width 100 height 19
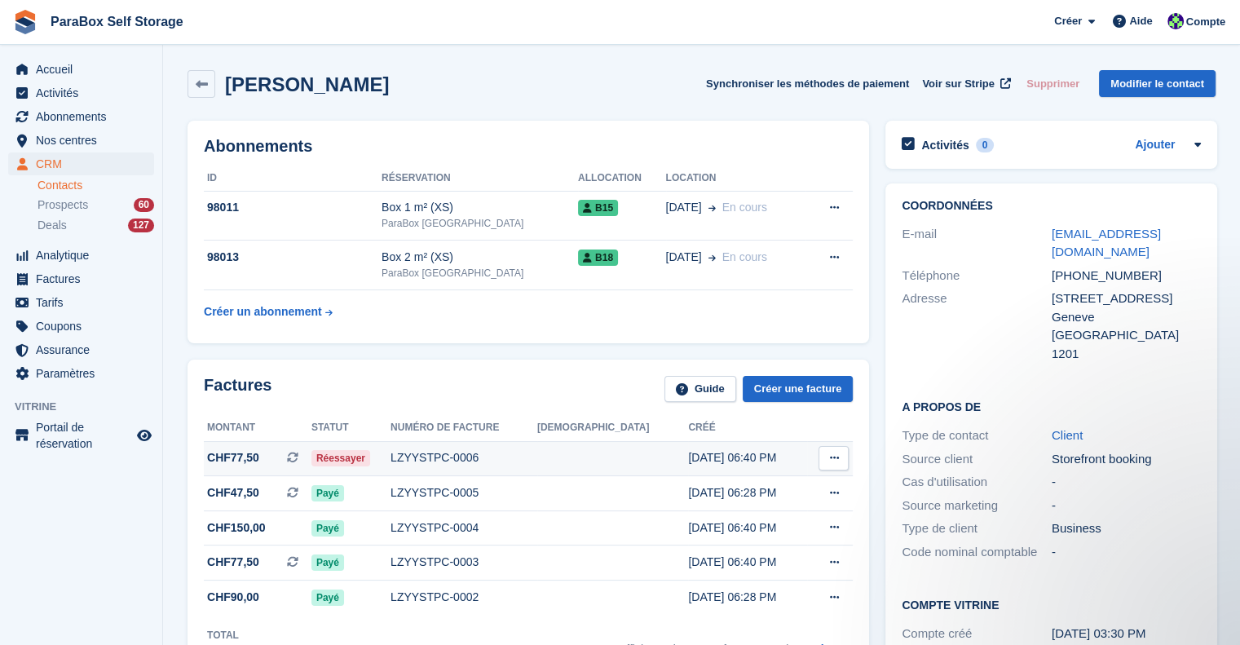
click at [245, 462] on span "CHF77,50" at bounding box center [233, 457] width 52 height 17
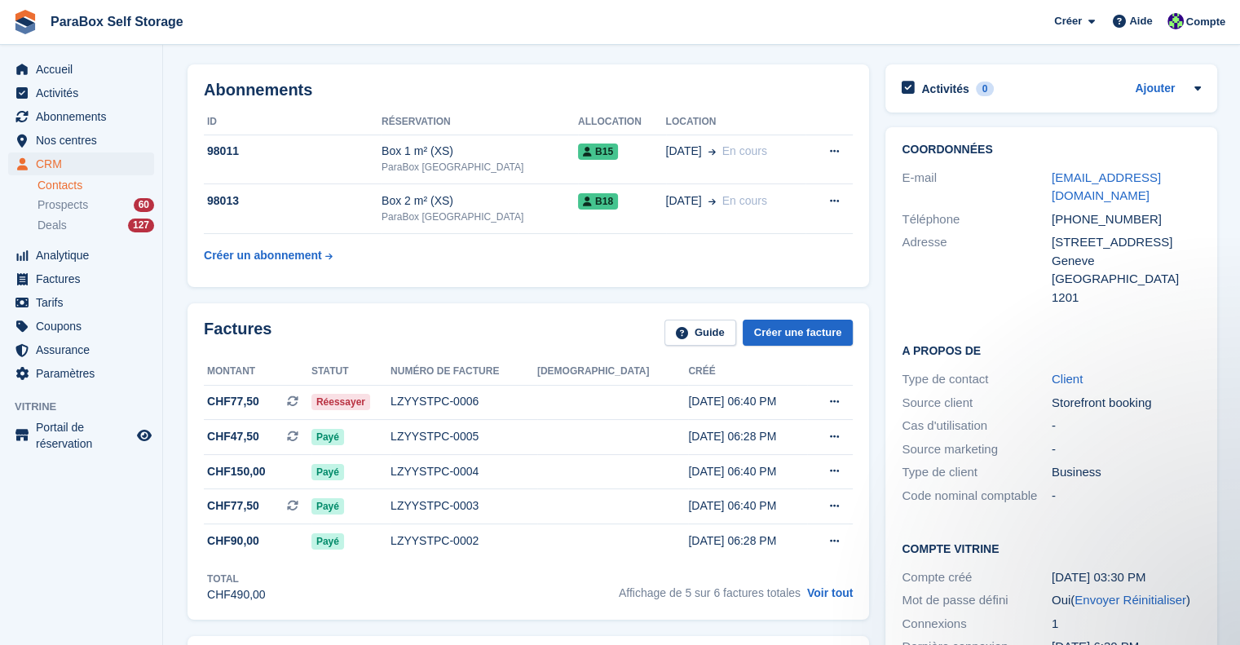
scroll to position [82, 0]
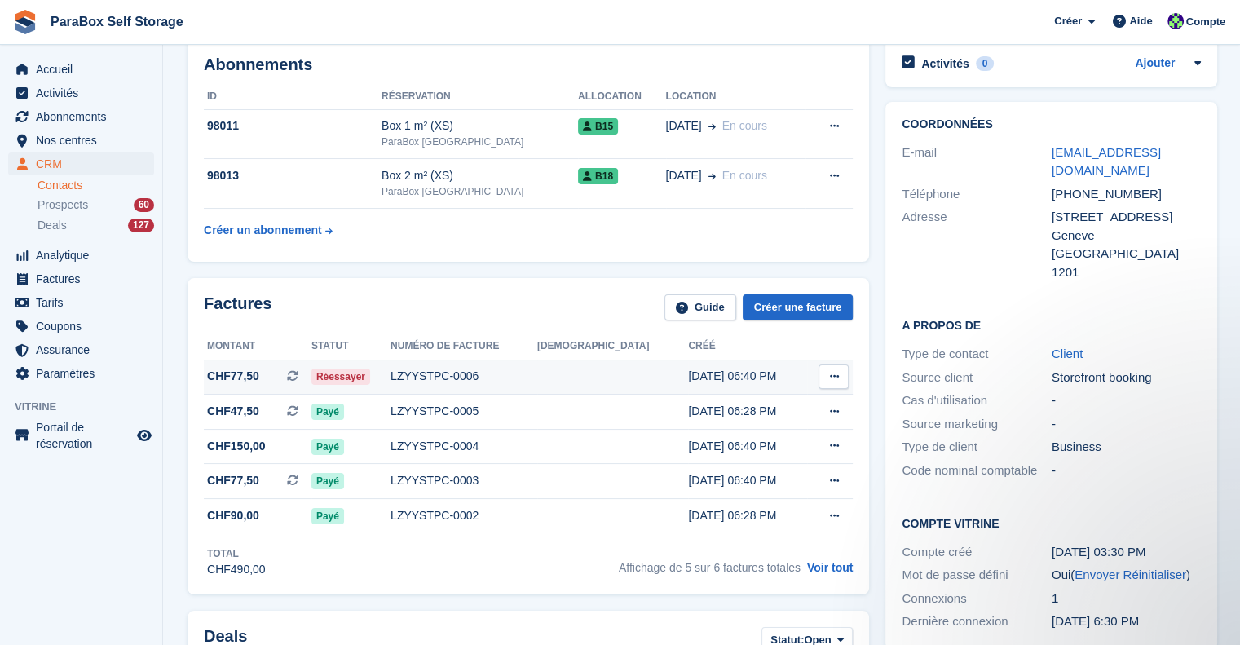
click at [829, 372] on icon at bounding box center [833, 376] width 9 height 11
click at [492, 372] on div "LZYYSTPC-0006" at bounding box center [463, 376] width 147 height 17
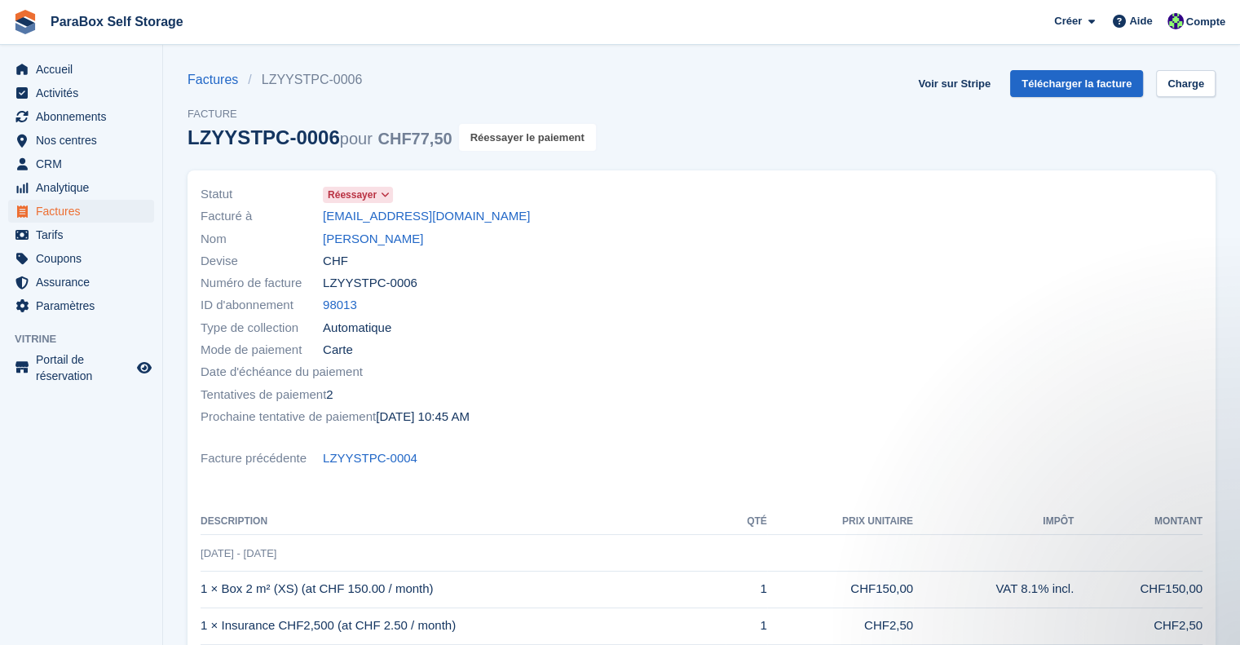
drag, startPoint x: 519, startPoint y: 140, endPoint x: 679, endPoint y: 58, distance: 179.7
click at [519, 140] on button "Réessayer le paiement" at bounding box center [527, 137] width 137 height 27
click at [94, 207] on span "Factures" at bounding box center [85, 211] width 98 height 23
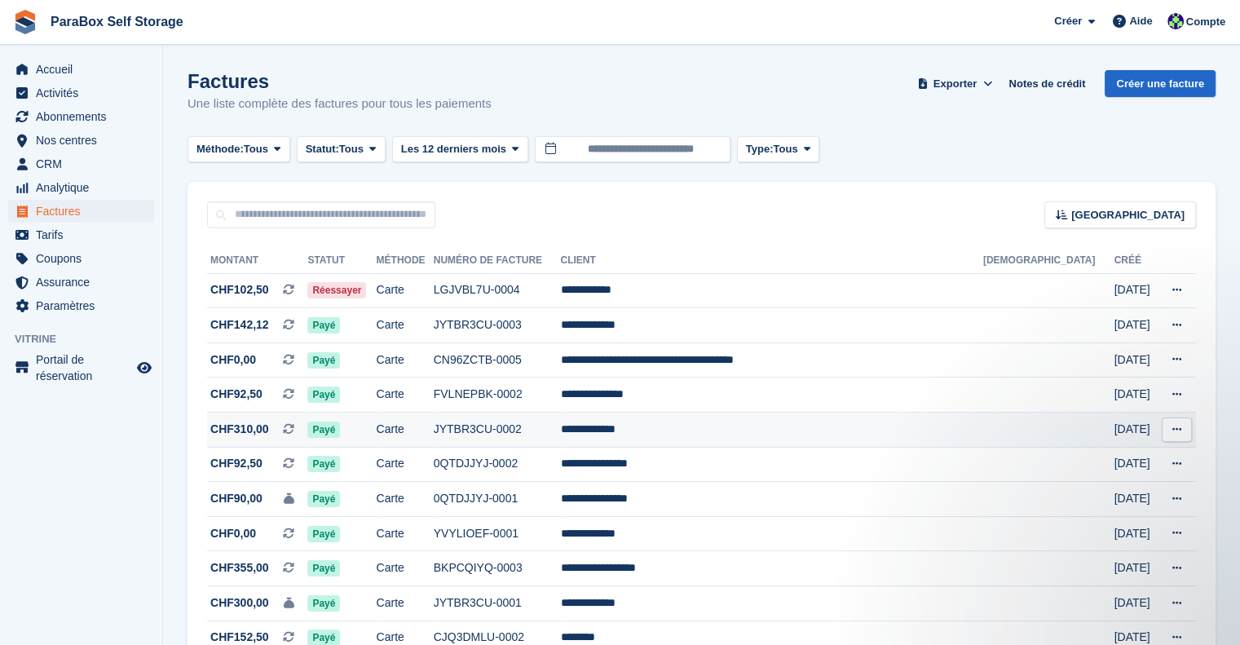
scroll to position [408, 0]
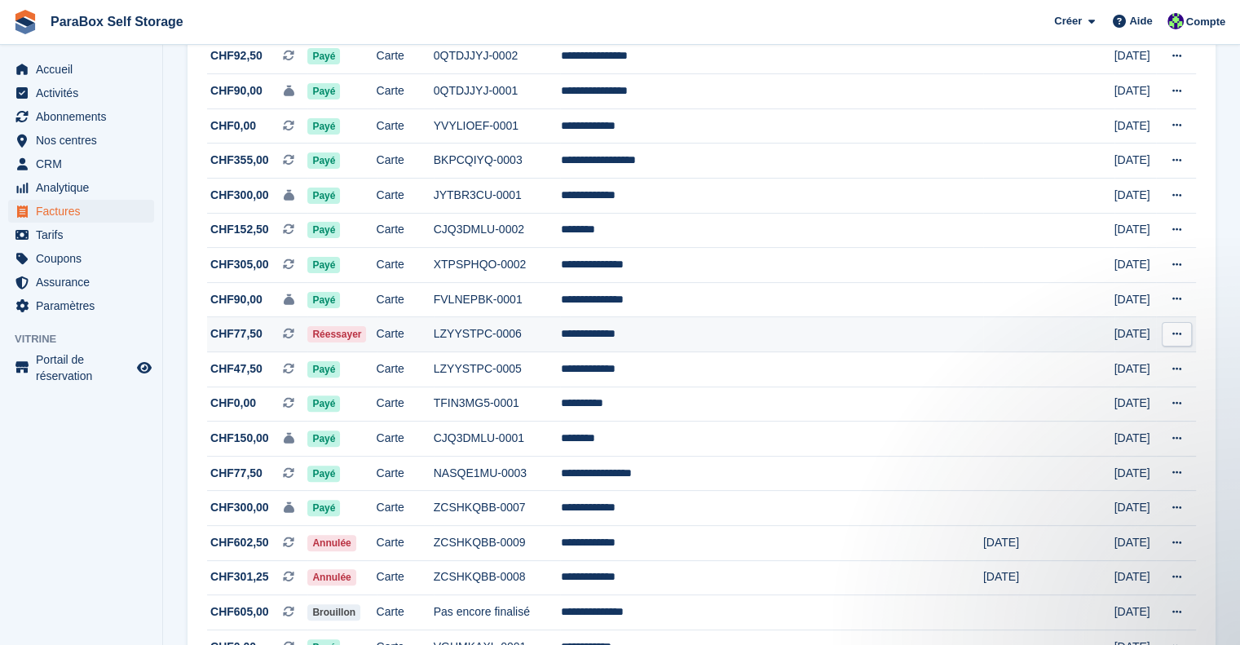
click at [561, 329] on td "LZYYSTPC-0006" at bounding box center [497, 334] width 127 height 35
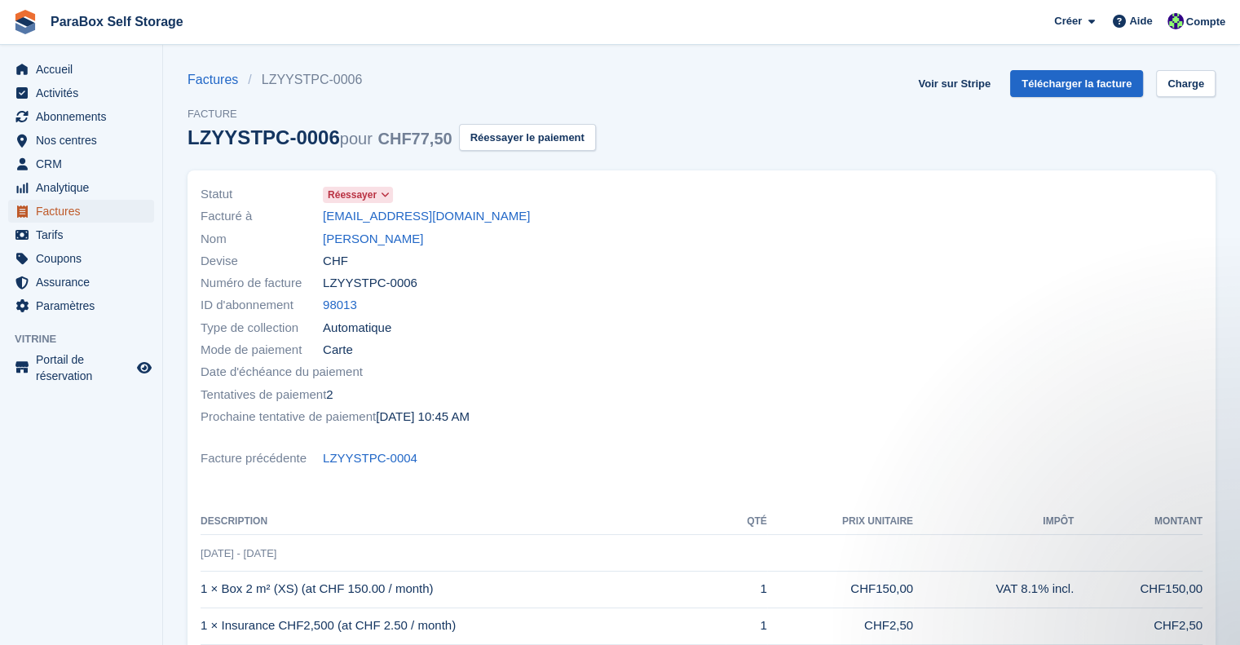
click at [60, 214] on span "Factures" at bounding box center [85, 211] width 98 height 23
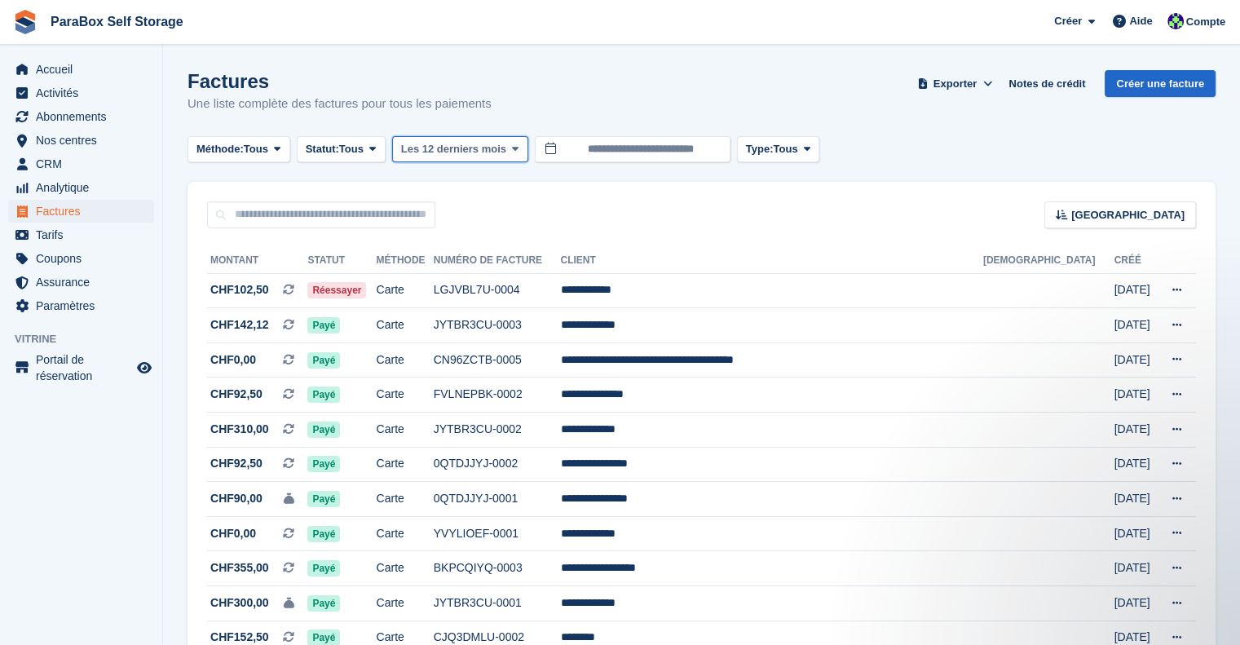
click at [496, 152] on span "Les 12 derniers mois" at bounding box center [453, 149] width 105 height 16
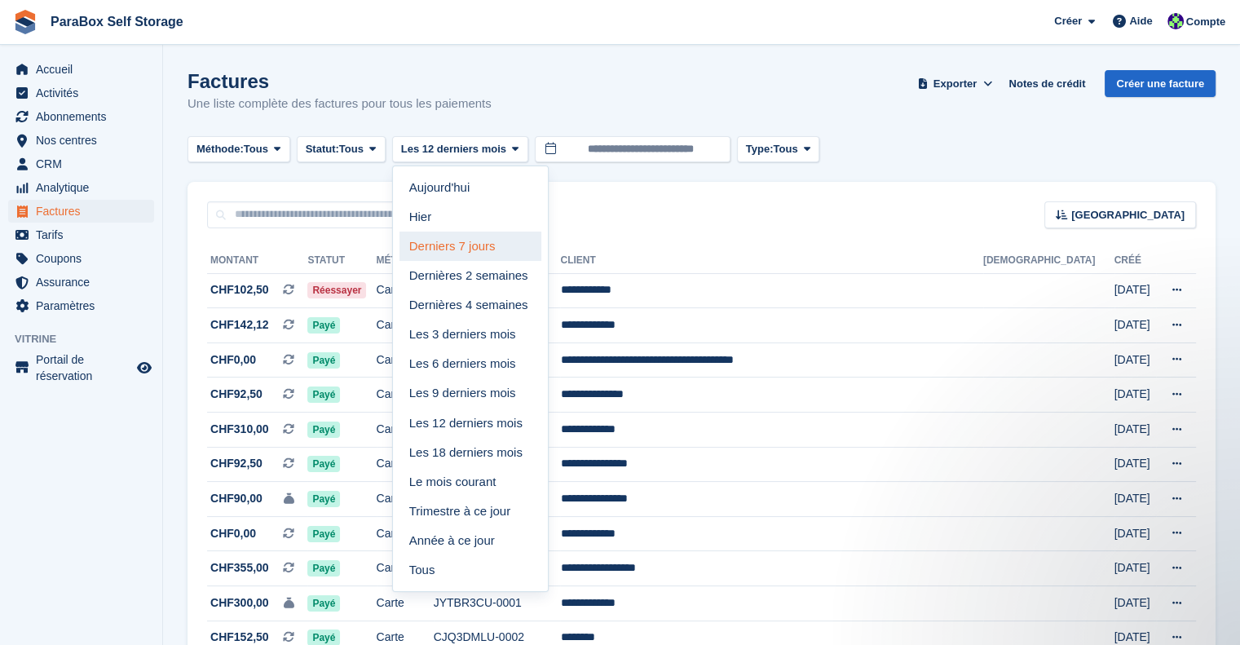
click at [473, 243] on link "Derniers 7 jours" at bounding box center [470, 246] width 142 height 29
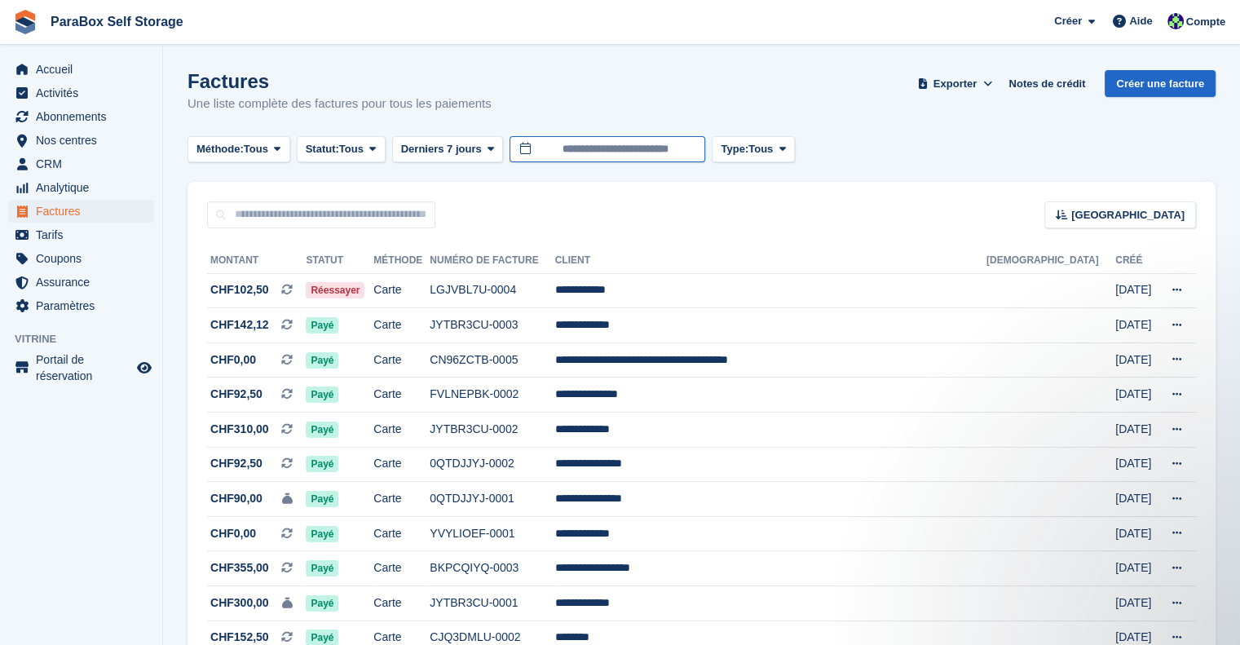
click at [656, 154] on input "**********" at bounding box center [607, 149] width 196 height 27
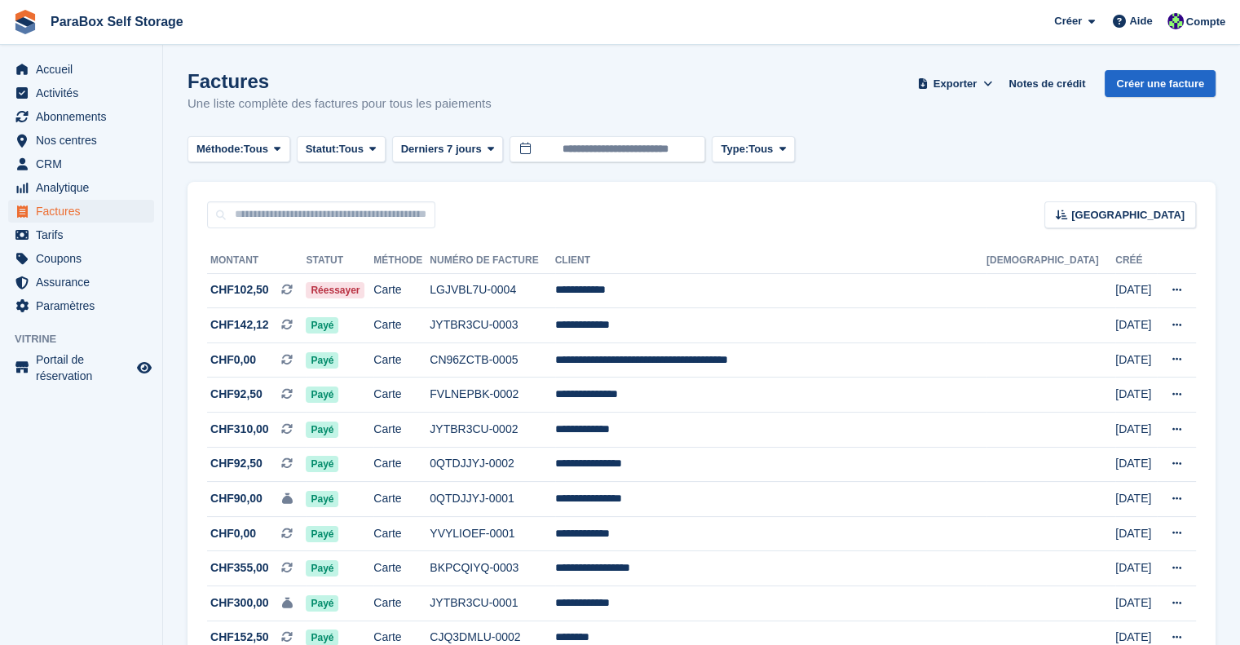
click at [909, 113] on div "Factures Une liste complète des factures pour tous les paiements Exporter Expor…" at bounding box center [701, 101] width 1028 height 63
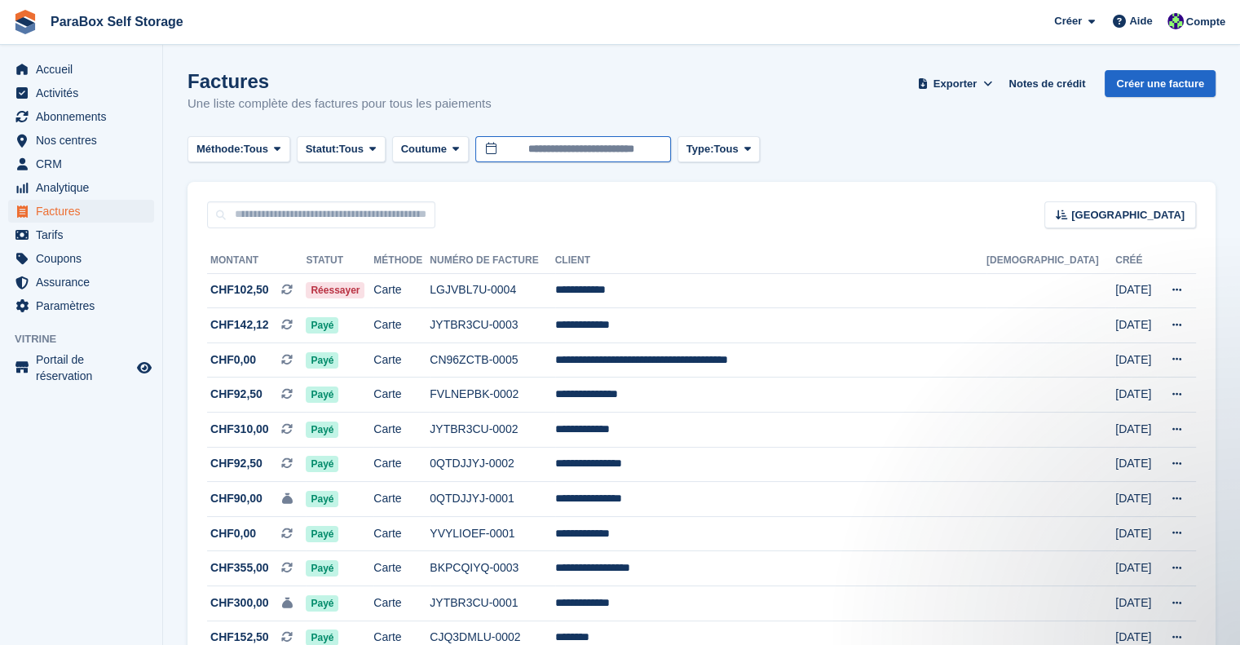
click at [568, 142] on input "**********" at bounding box center [573, 149] width 196 height 27
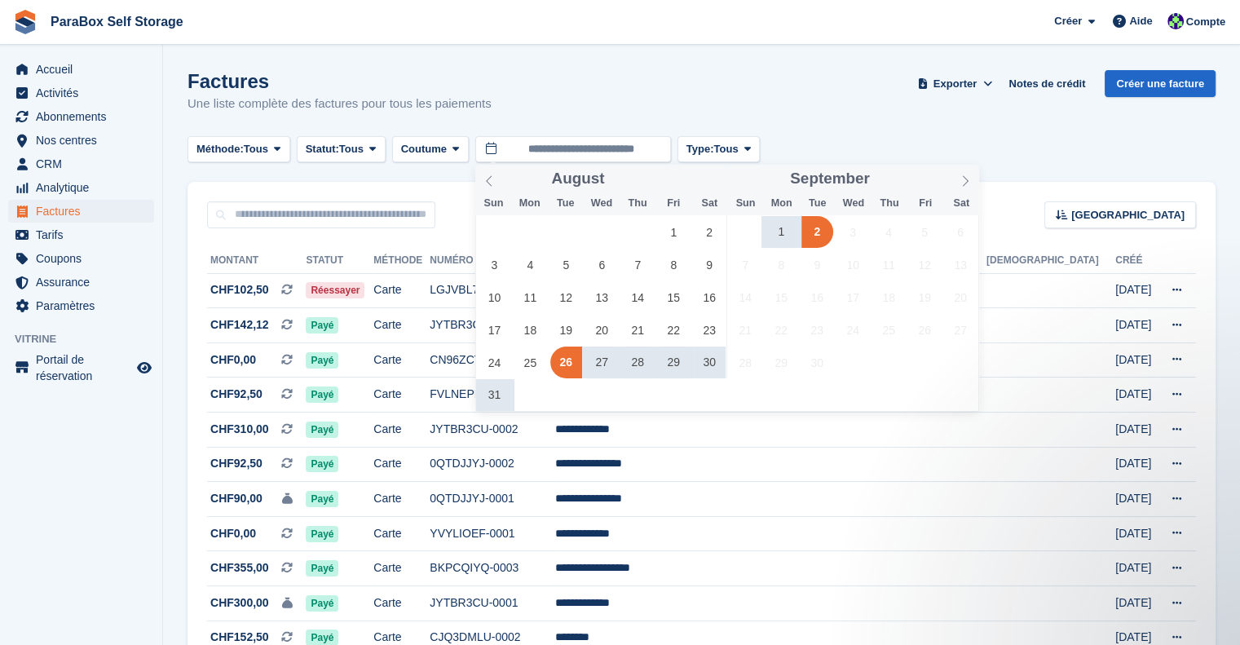
click at [641, 364] on span "28" at bounding box center [638, 362] width 32 height 32
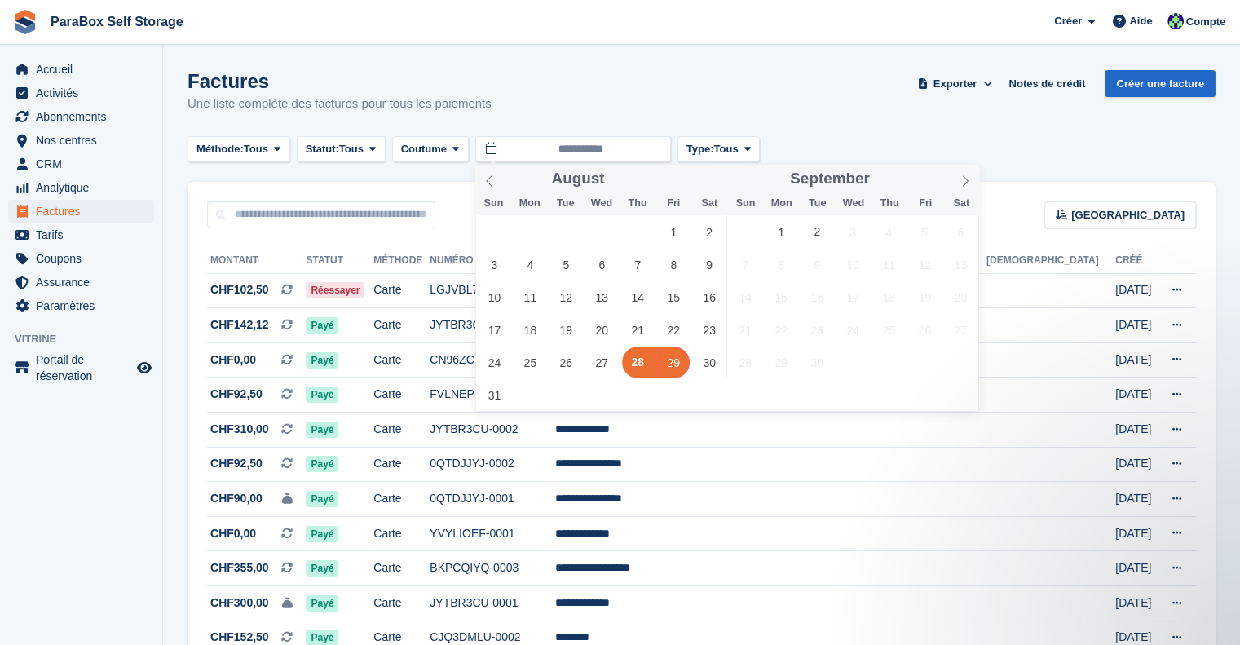
click at [668, 352] on span "29" at bounding box center [674, 362] width 32 height 32
type input "**********"
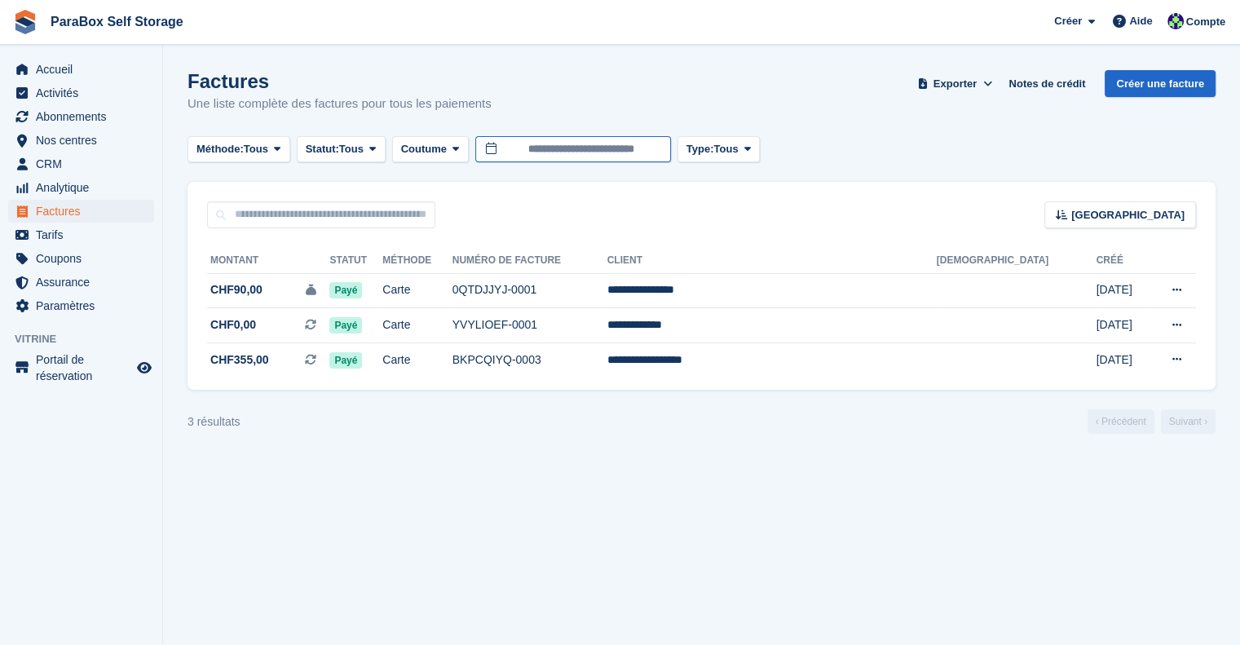
click at [634, 146] on input "**********" at bounding box center [573, 149] width 196 height 27
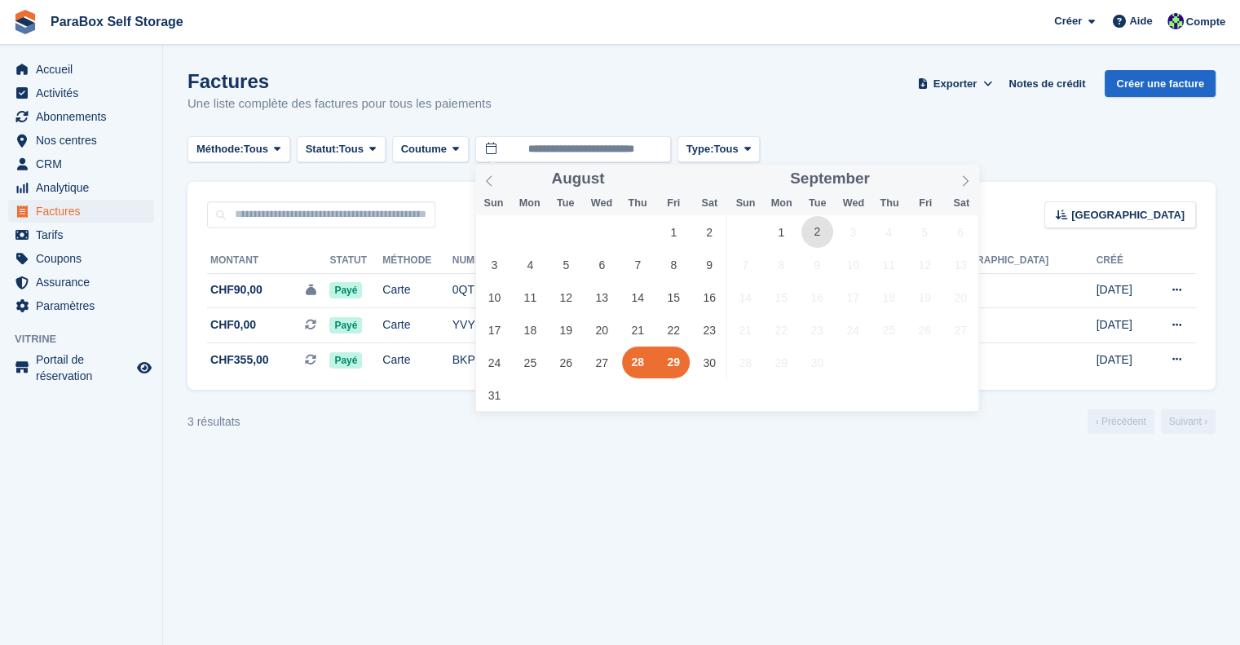
click at [828, 237] on span "2" at bounding box center [817, 232] width 32 height 32
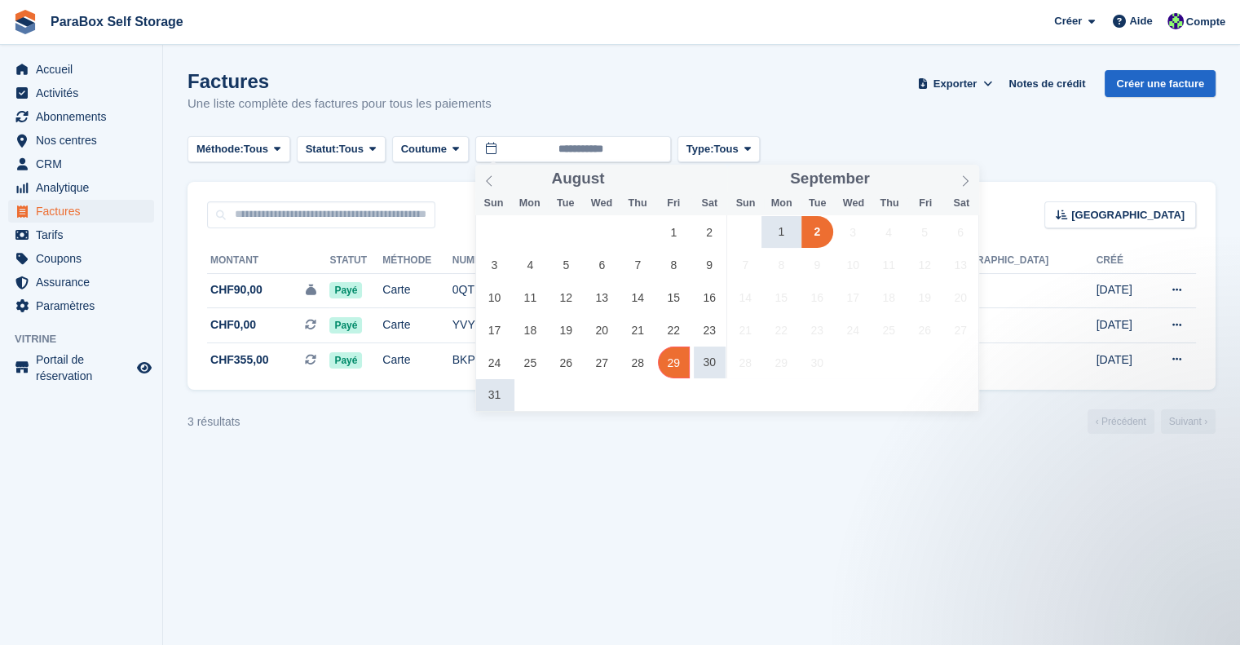
click at [679, 364] on span "29" at bounding box center [674, 362] width 32 height 32
type input "**********"
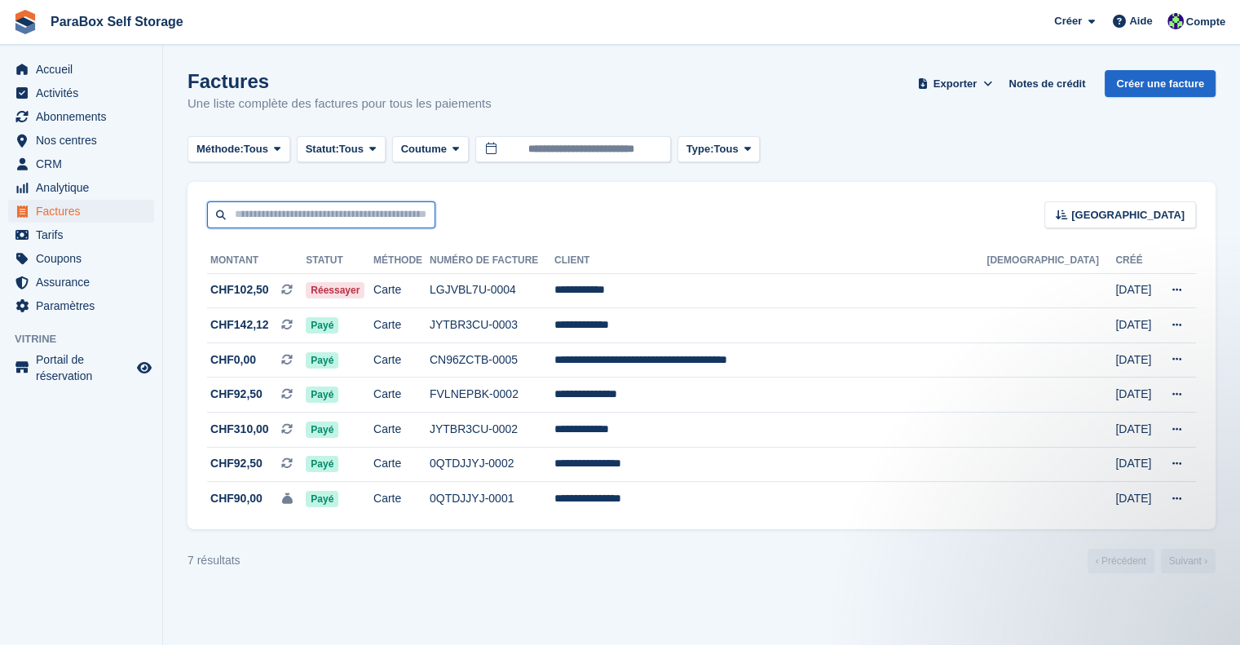
click at [354, 218] on input "text" at bounding box center [321, 214] width 228 height 27
type input "******"
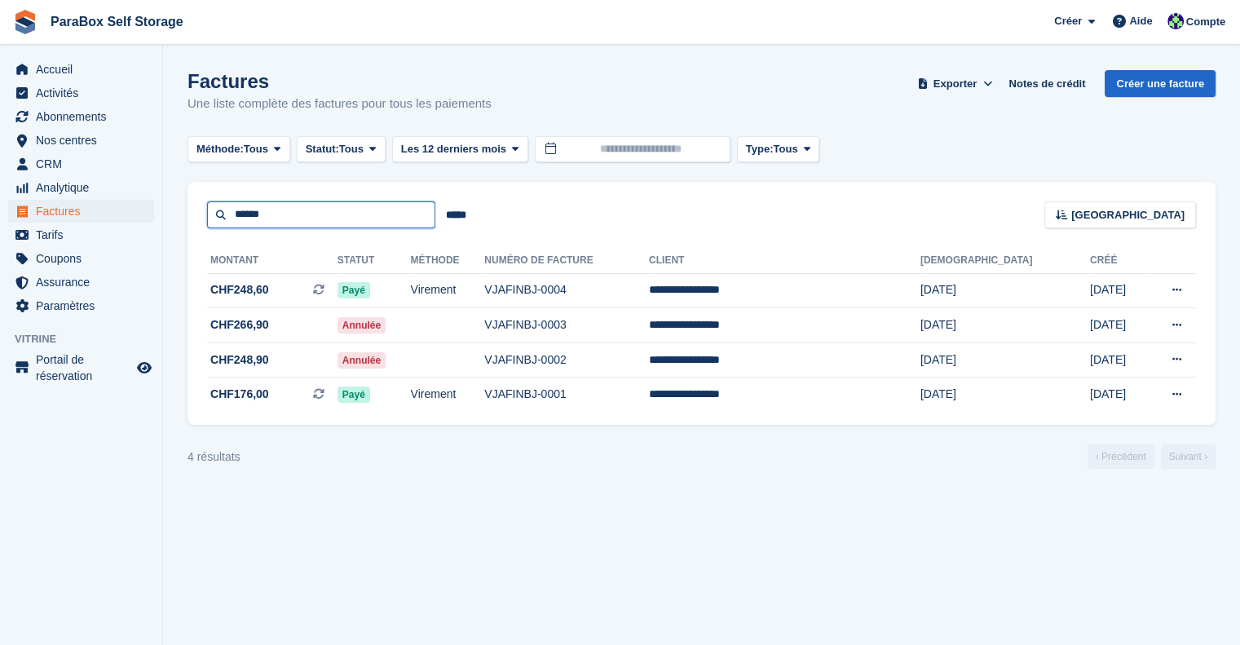
click at [298, 201] on input "******" at bounding box center [321, 214] width 228 height 27
drag, startPoint x: 302, startPoint y: 209, endPoint x: 121, endPoint y: 205, distance: 181.8
click at [121, 205] on div "Accueil Activités Abonnements Abonnements Abonnements Contrats Augmentation des…" at bounding box center [620, 322] width 1240 height 645
type input "*****"
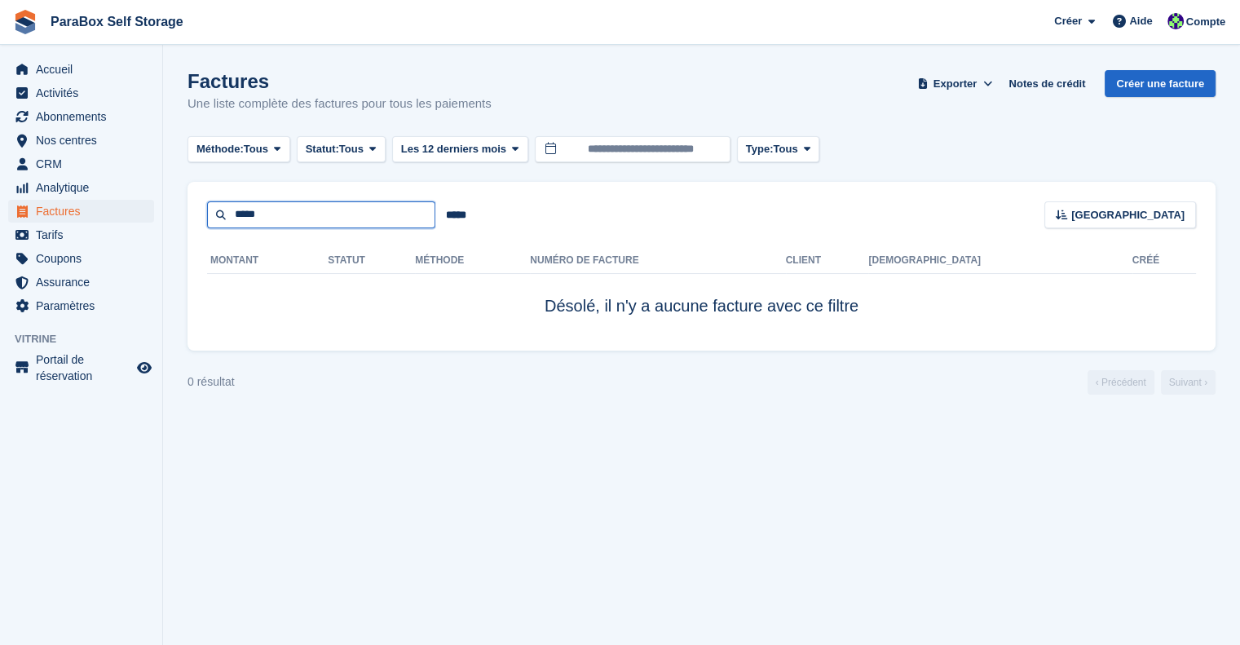
drag, startPoint x: 284, startPoint y: 207, endPoint x: 202, endPoint y: 210, distance: 82.4
click at [202, 210] on div "***** ***** Trier Sort by Date de création Créé (le plus ancien en premier) Cré…" at bounding box center [701, 205] width 1028 height 46
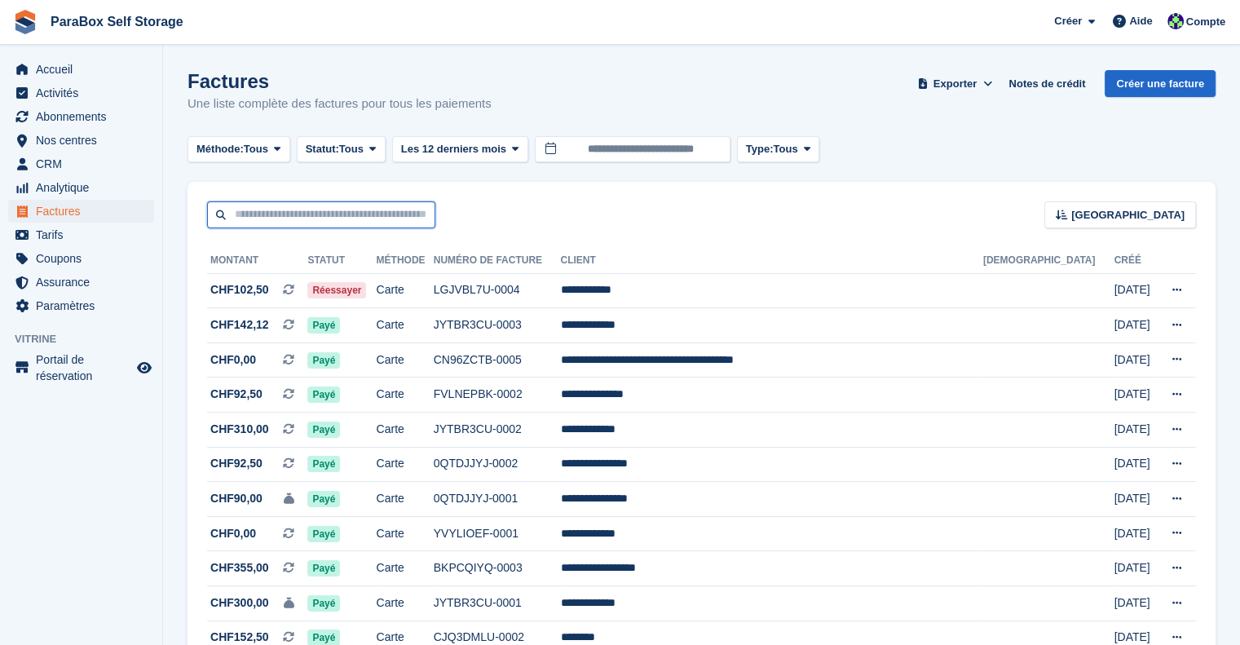
click at [374, 213] on input "text" at bounding box center [321, 214] width 228 height 27
click at [570, 189] on div "Trier Sort by Date de création Créé (le plus ancien en premier) Créé (le plus r…" at bounding box center [701, 205] width 1028 height 46
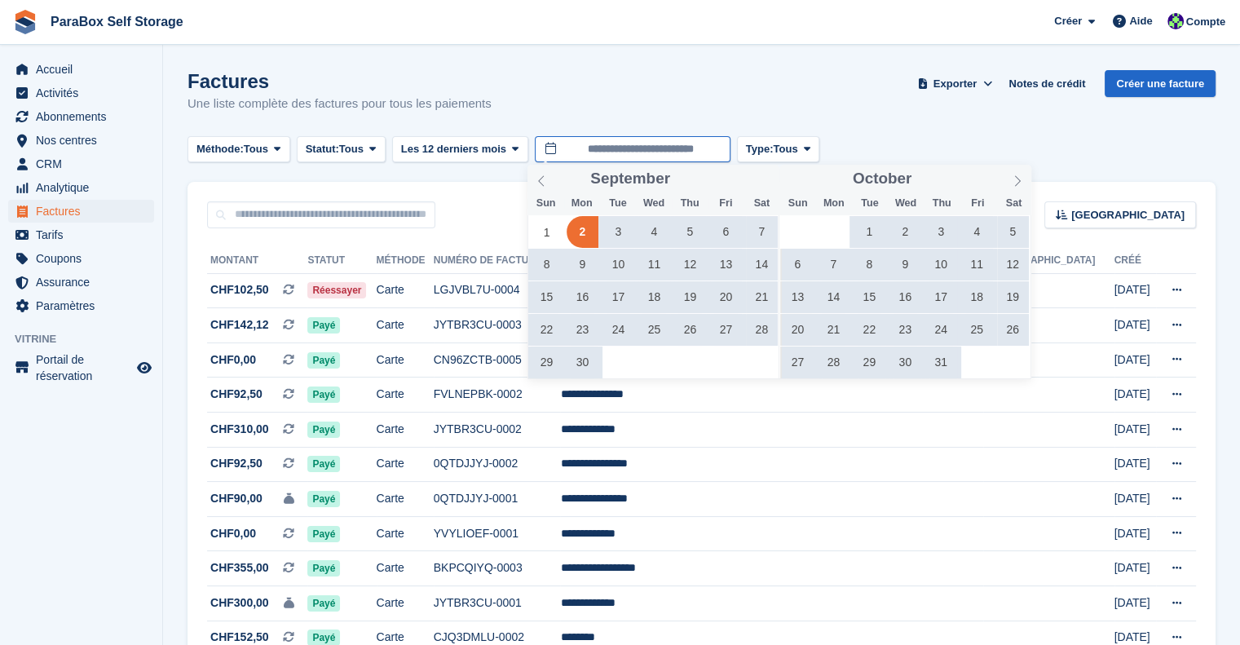
click at [587, 146] on input "**********" at bounding box center [633, 149] width 196 height 27
click at [542, 178] on icon at bounding box center [542, 180] width 6 height 11
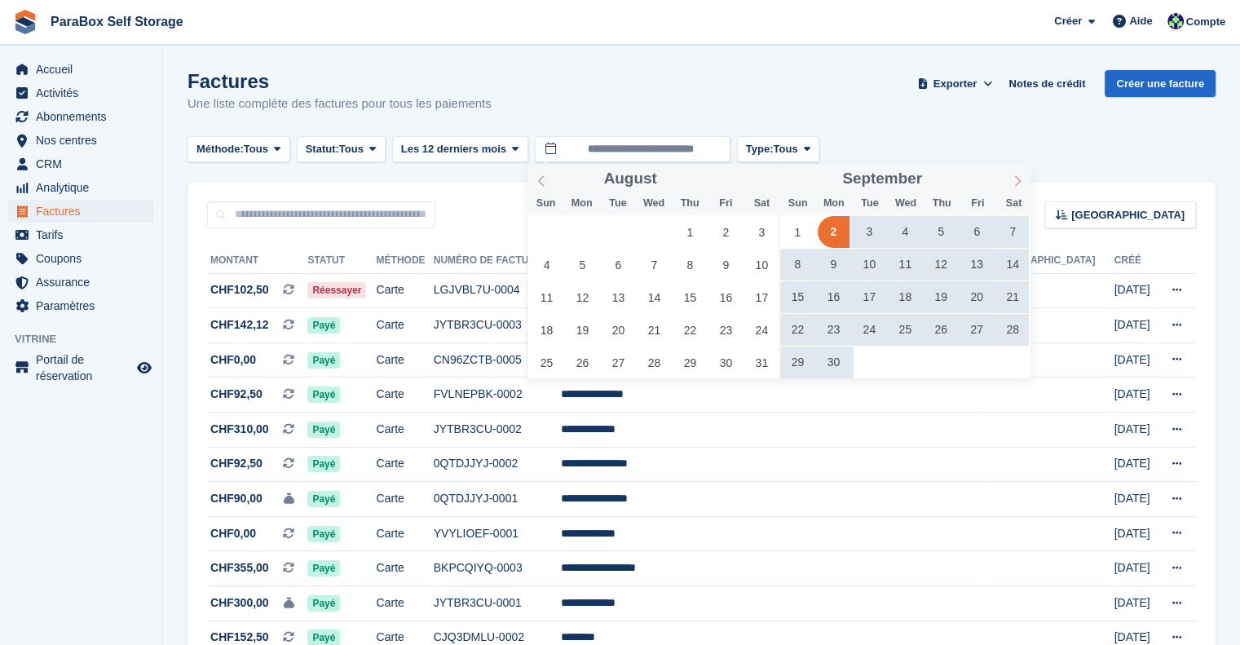
click at [1012, 187] on span at bounding box center [1017, 179] width 28 height 28
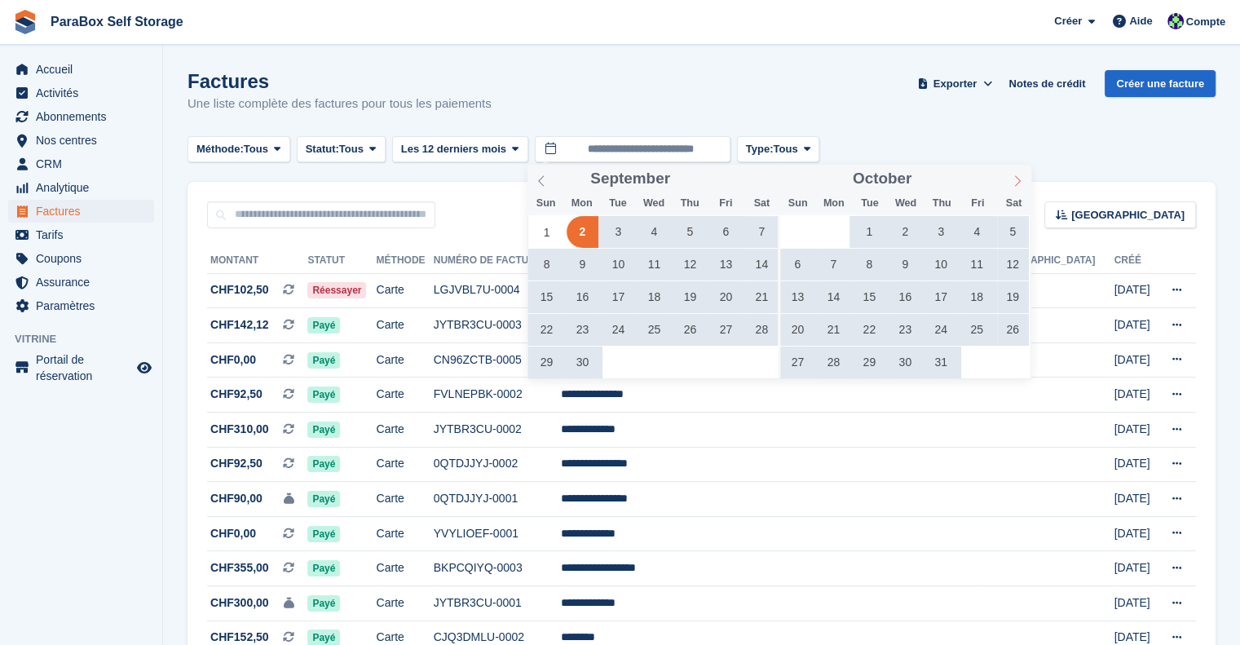
click at [1012, 187] on span at bounding box center [1017, 179] width 28 height 28
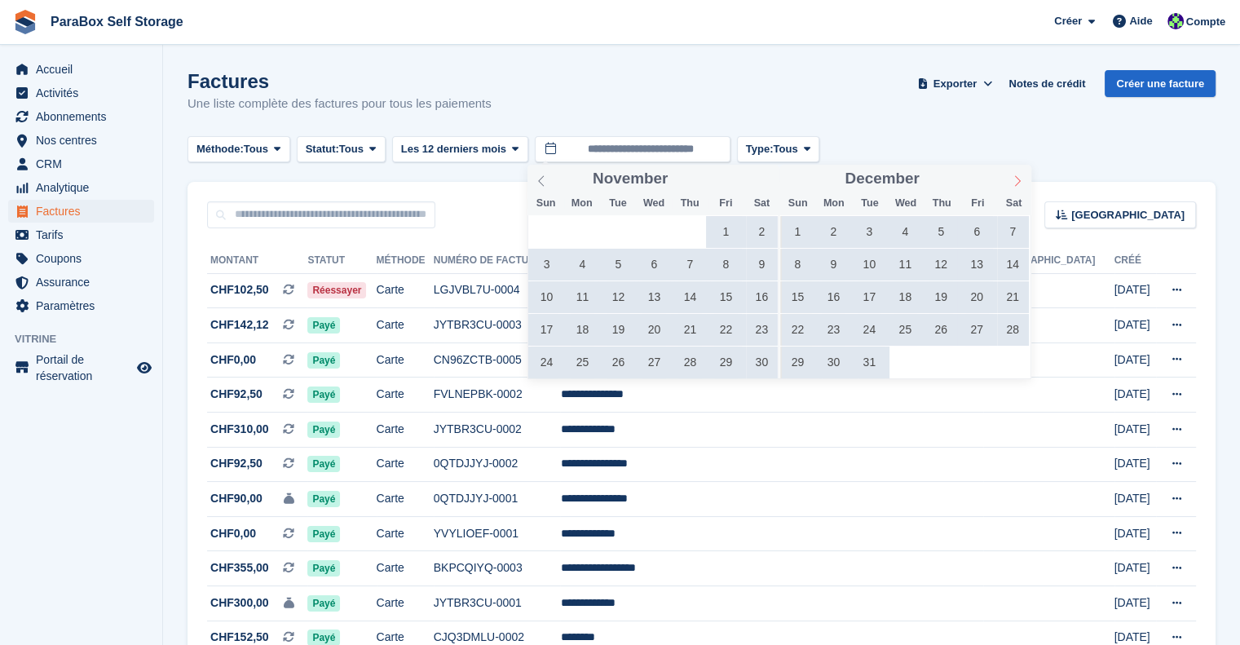
click at [1012, 187] on span at bounding box center [1017, 179] width 28 height 28
type input "****"
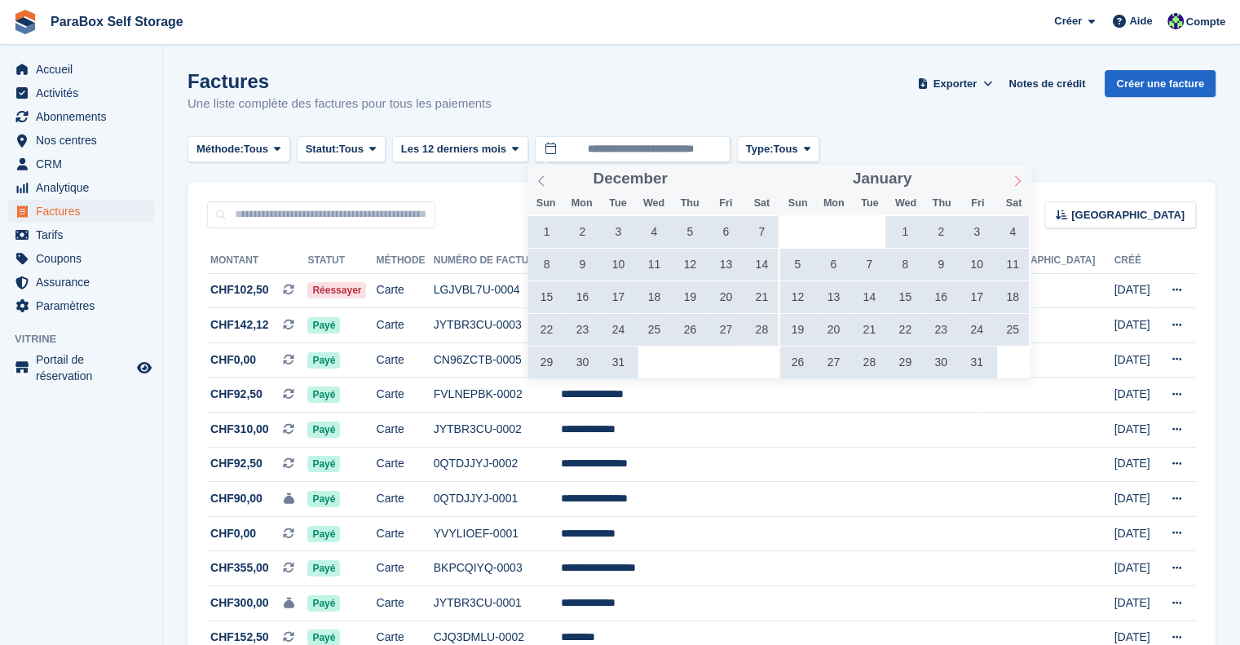
click at [1012, 187] on span at bounding box center [1017, 179] width 28 height 28
type input "****"
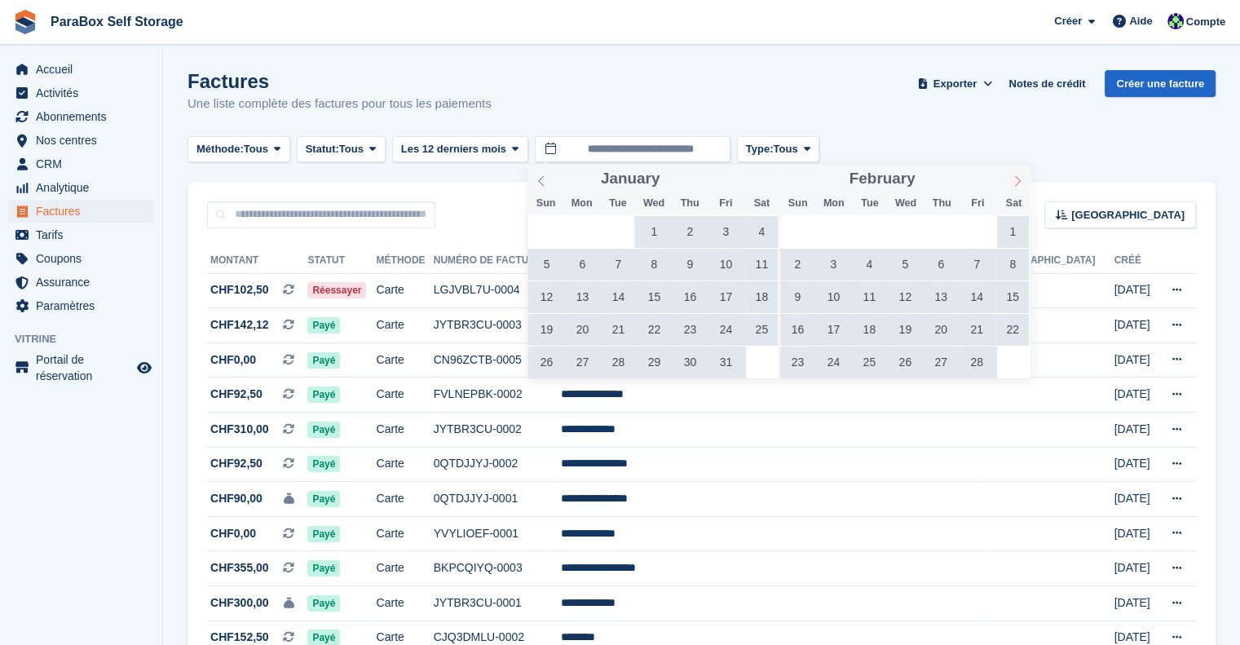
click at [1012, 187] on span at bounding box center [1017, 179] width 28 height 28
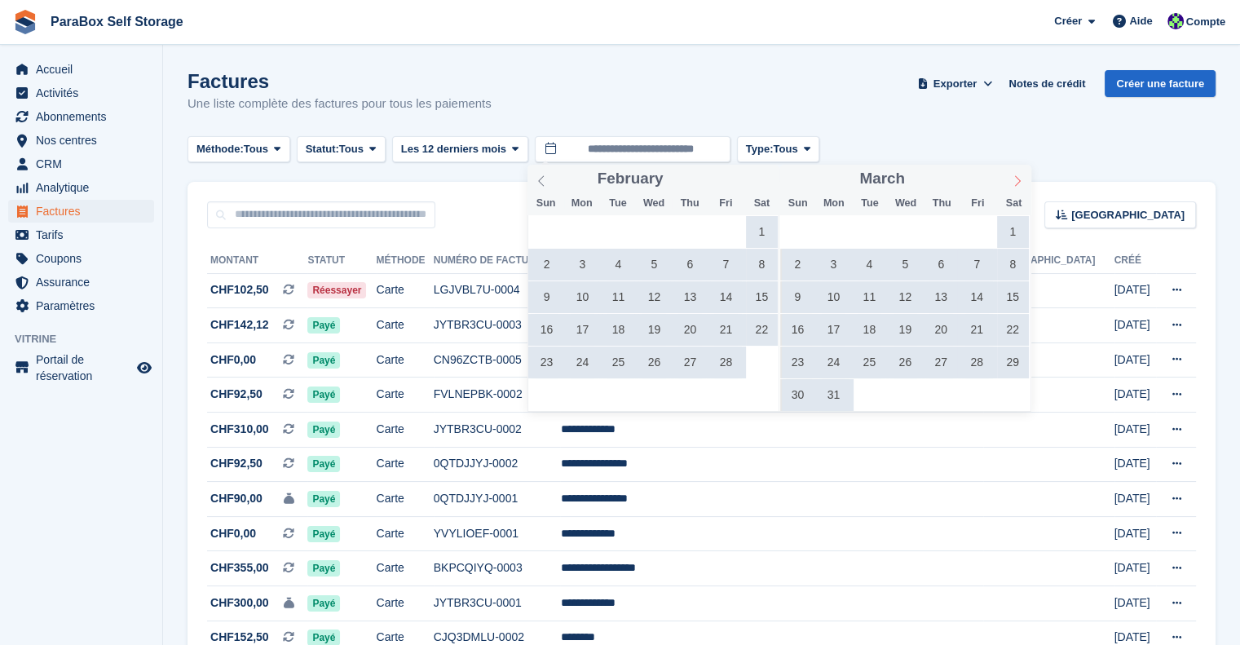
click at [1012, 187] on span at bounding box center [1017, 179] width 28 height 28
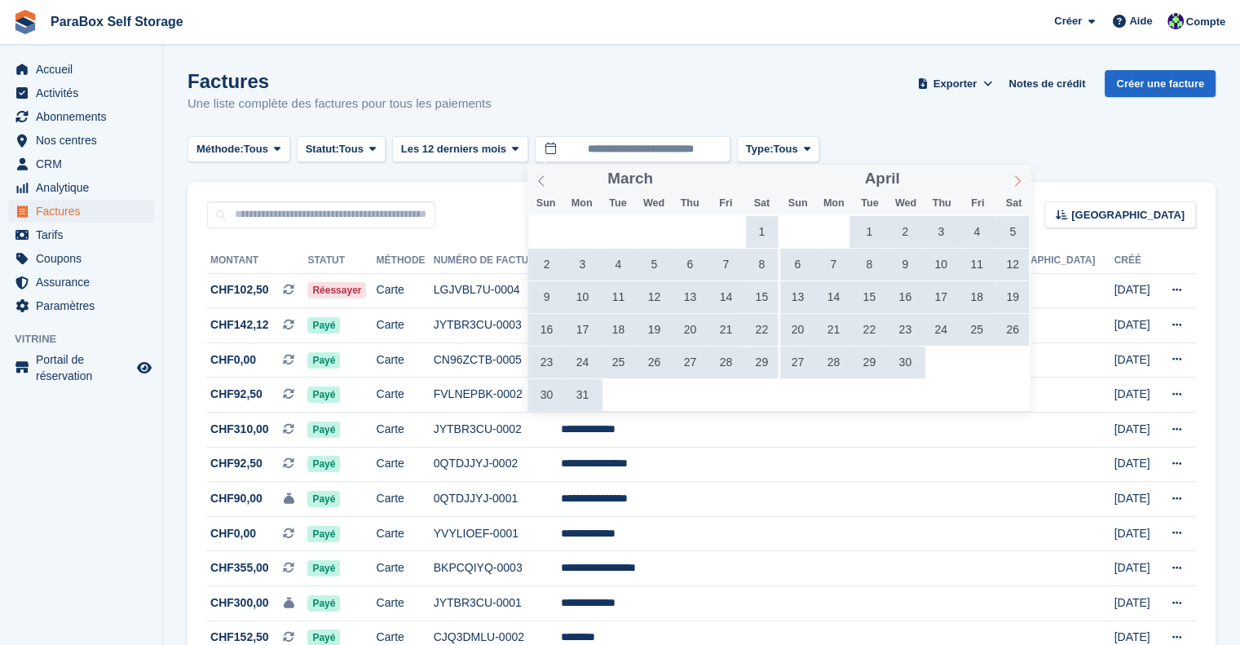
click at [1012, 187] on span at bounding box center [1017, 179] width 28 height 28
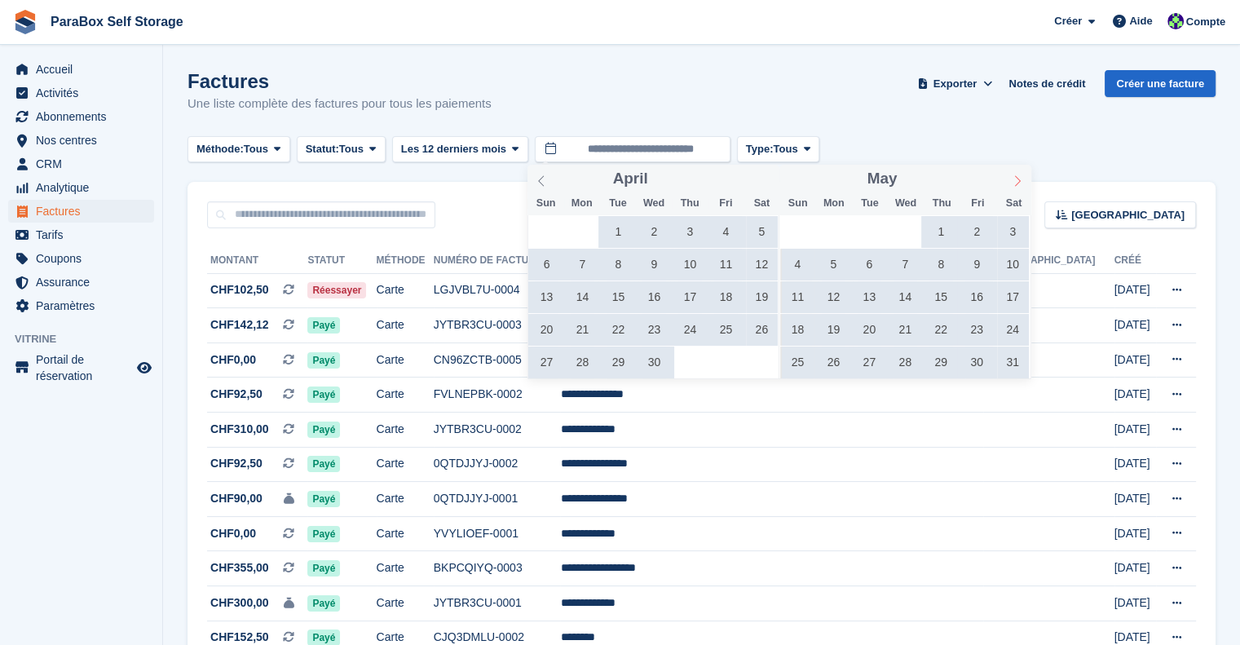
click at [1012, 187] on span at bounding box center [1017, 179] width 28 height 28
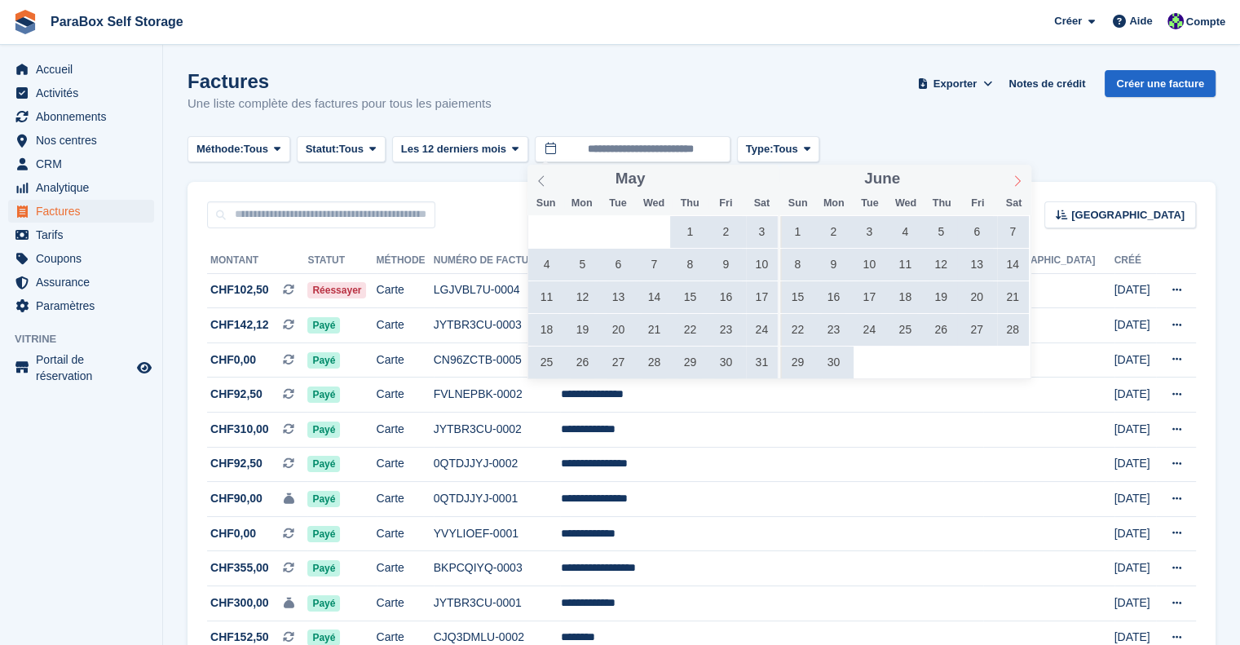
click at [1012, 187] on span at bounding box center [1017, 179] width 28 height 28
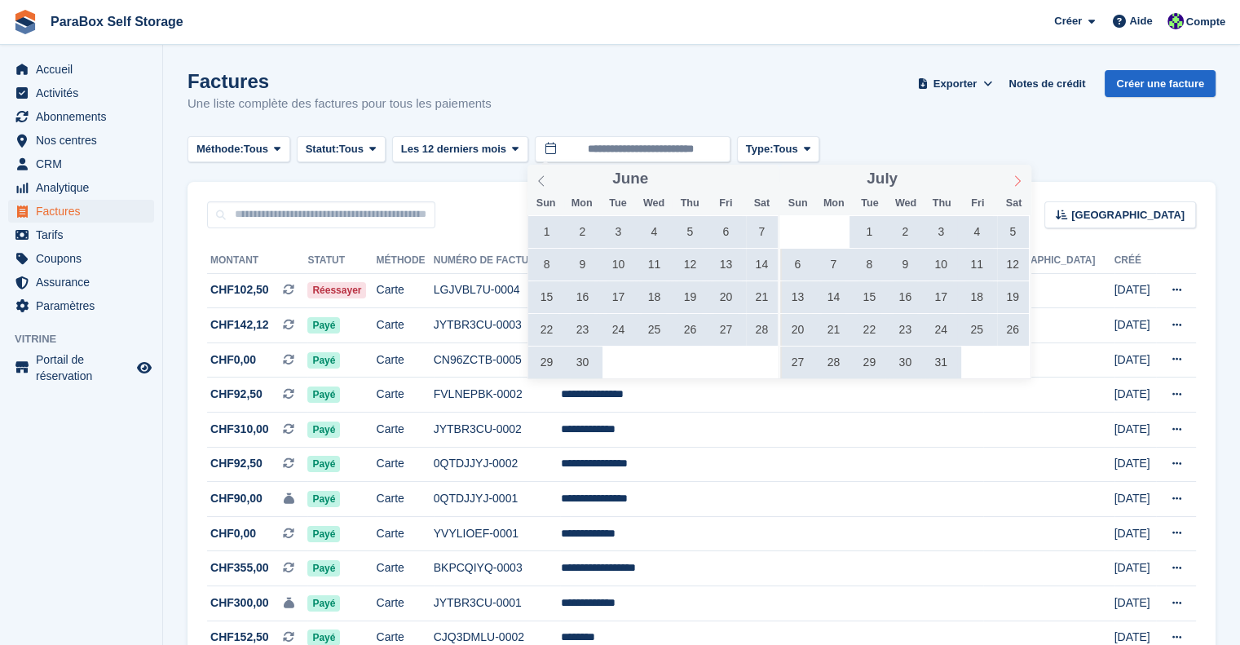
click at [1012, 187] on span at bounding box center [1017, 179] width 28 height 28
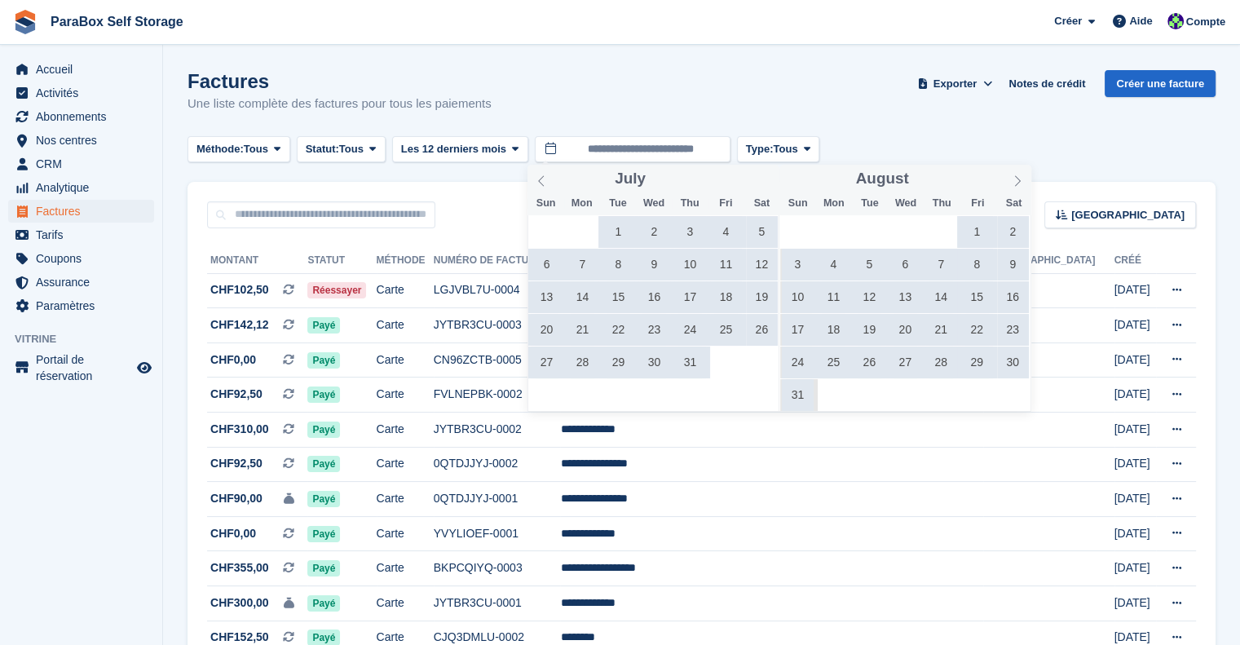
click at [968, 355] on span "29" at bounding box center [977, 362] width 32 height 32
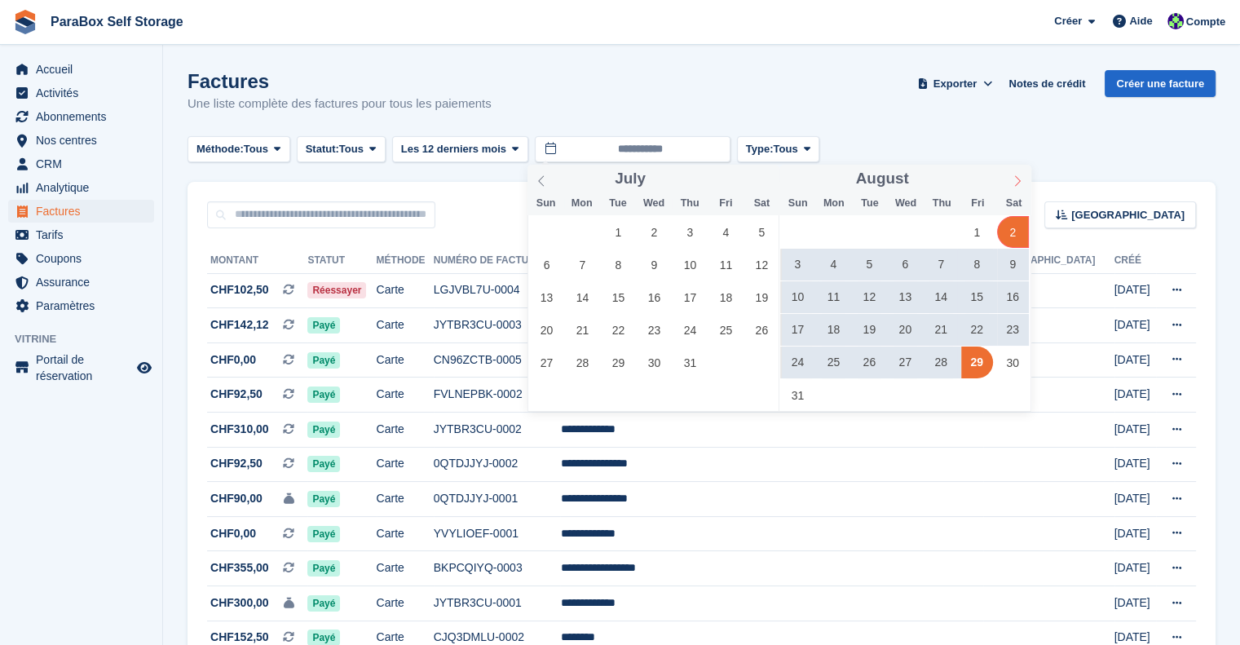
click at [1018, 186] on icon at bounding box center [1017, 180] width 11 height 11
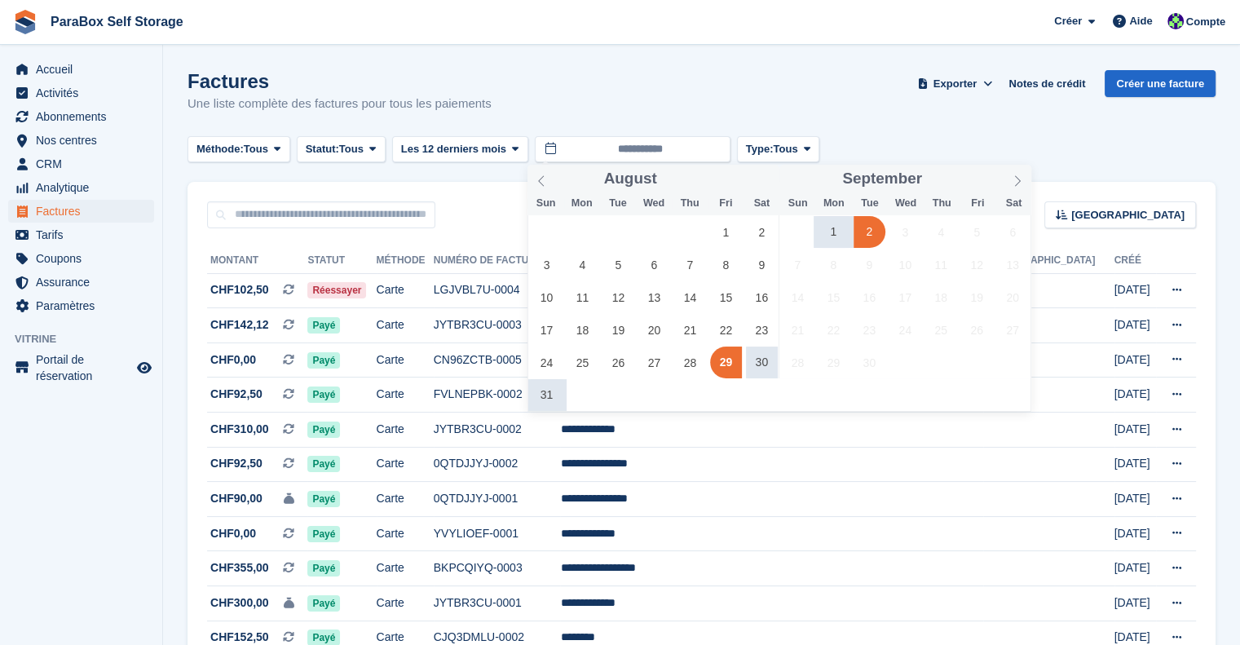
click at [859, 232] on span "2" at bounding box center [869, 232] width 32 height 32
type input "**********"
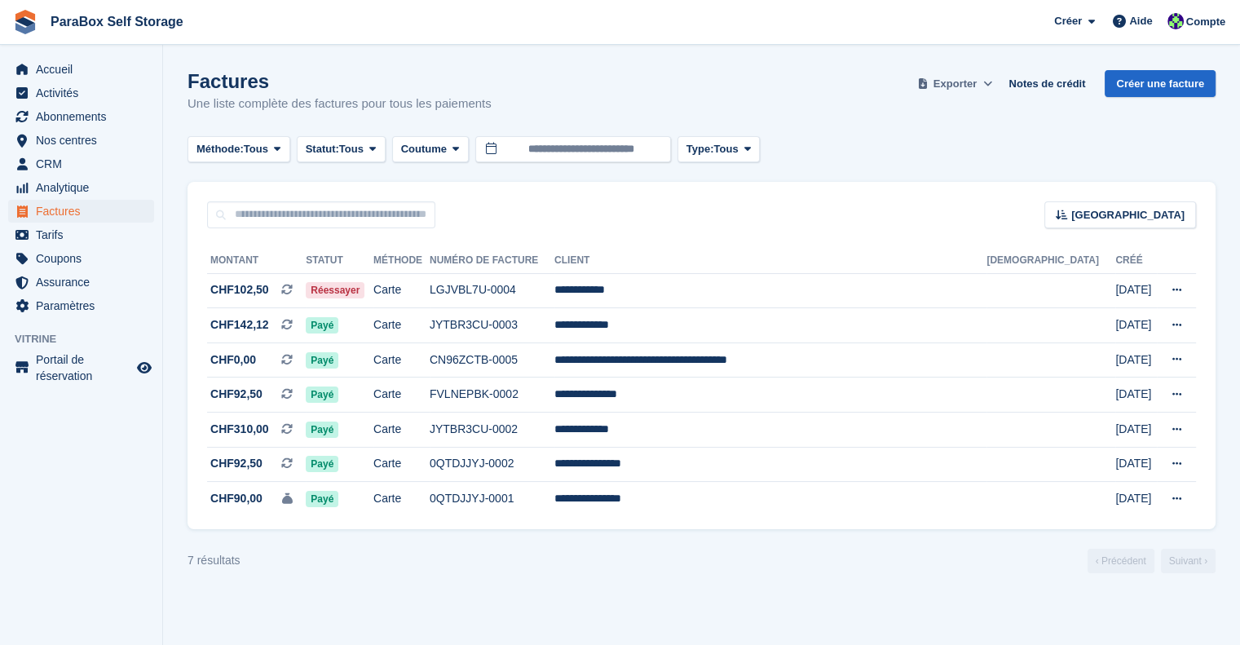
click at [955, 90] on span "Exporter" at bounding box center [954, 84] width 43 height 16
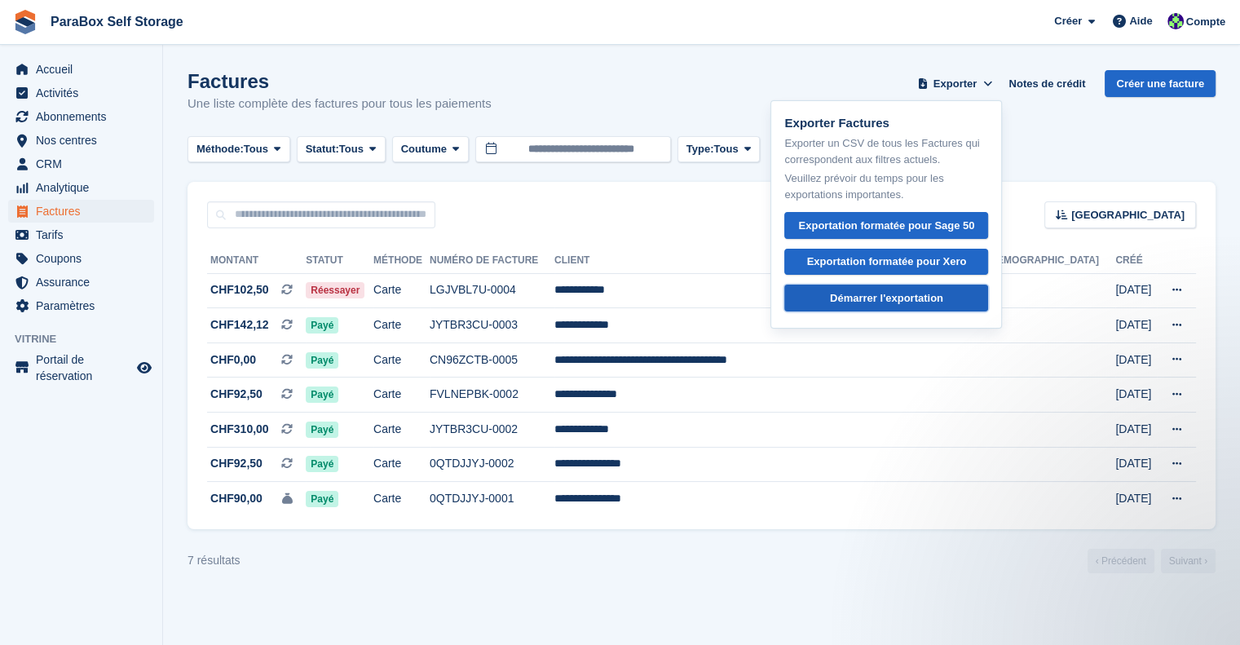
click at [900, 299] on div "Démarrer l'exportation" at bounding box center [886, 298] width 113 height 16
click at [840, 37] on span "ParaBox Self Storage Créer Abonnement Facture Contact Deal Rabais Page Aide Ass…" at bounding box center [620, 22] width 1240 height 44
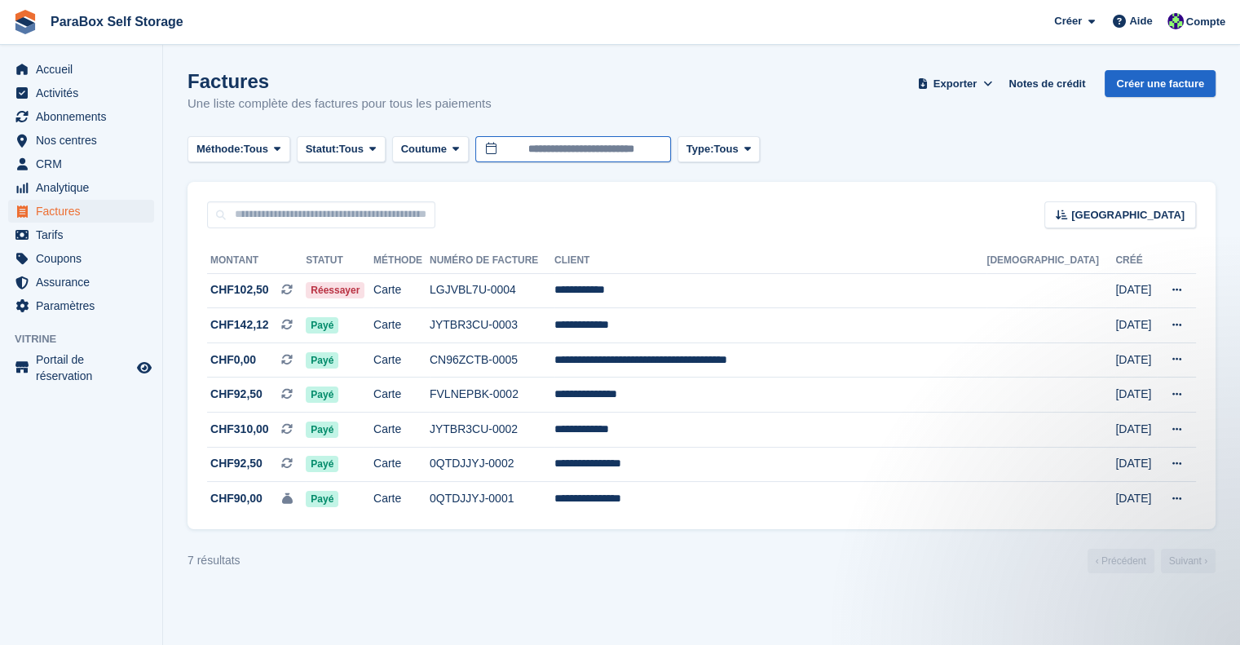
click at [590, 146] on input "**********" at bounding box center [573, 149] width 196 height 27
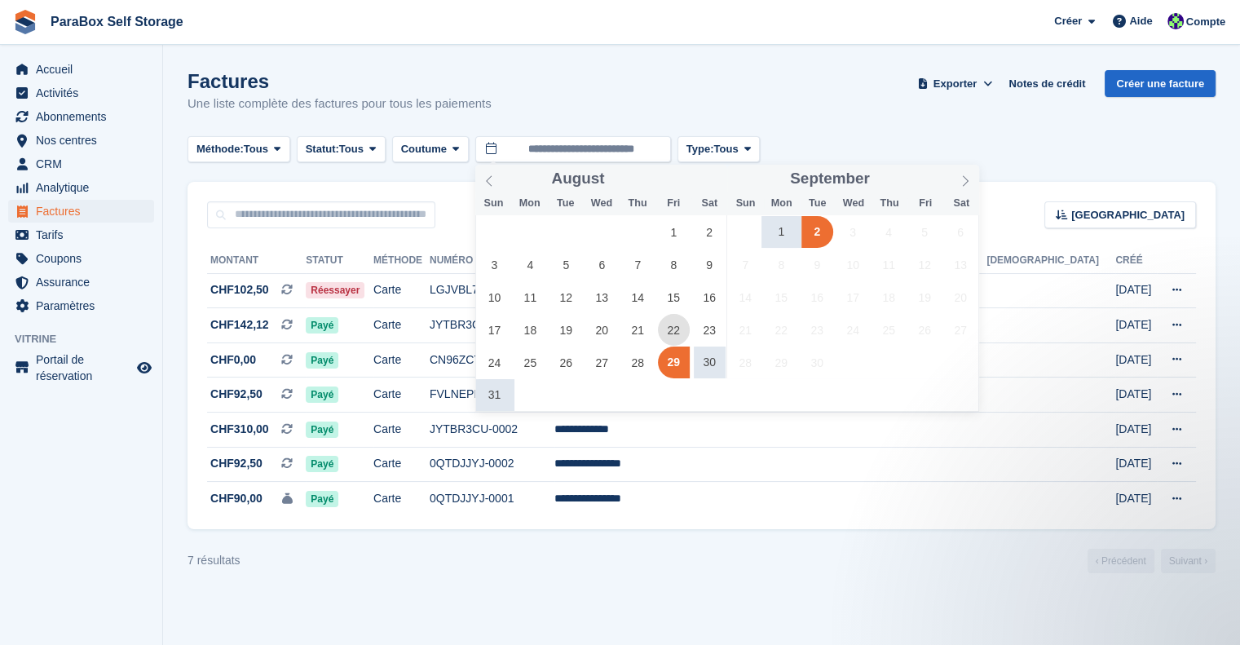
click at [668, 329] on span "22" at bounding box center [674, 330] width 32 height 32
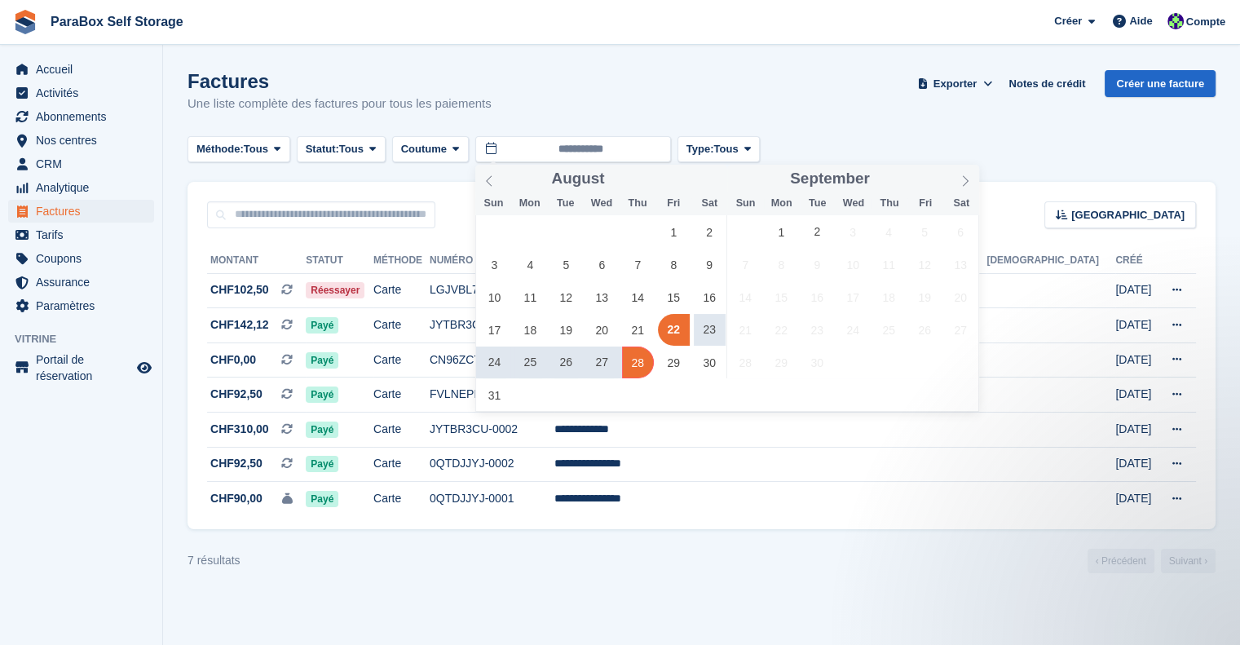
click at [639, 363] on span "28" at bounding box center [638, 362] width 32 height 32
type input "**********"
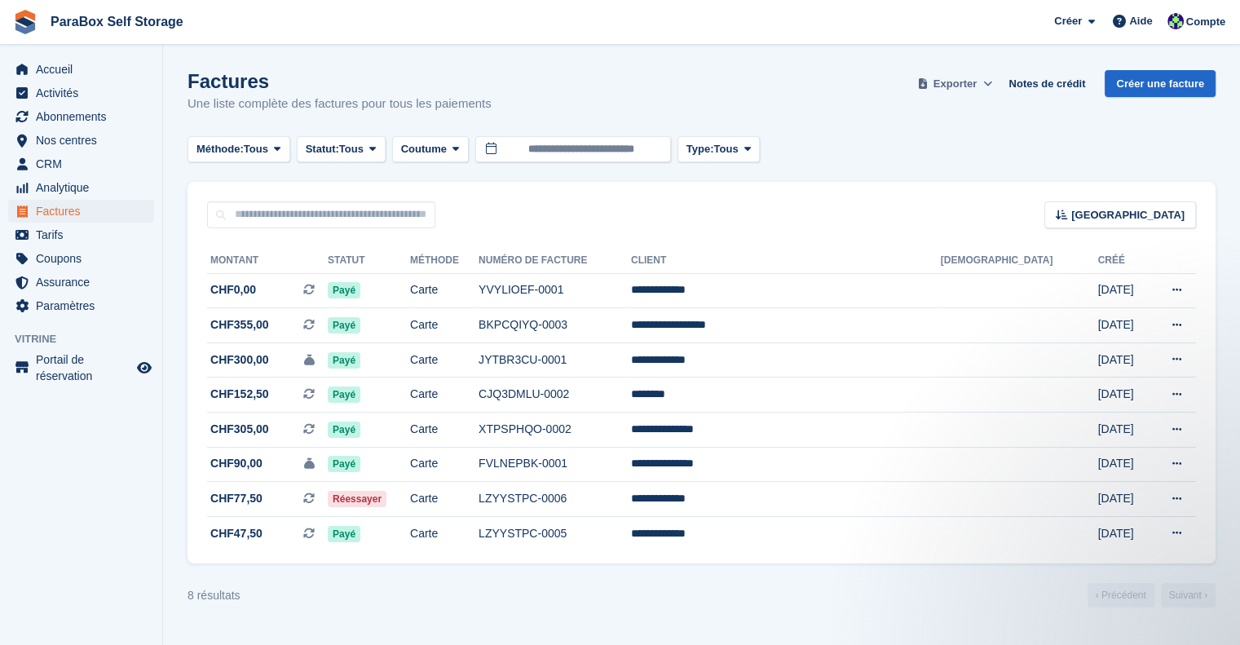
click at [971, 90] on span "Exporter" at bounding box center [954, 84] width 43 height 16
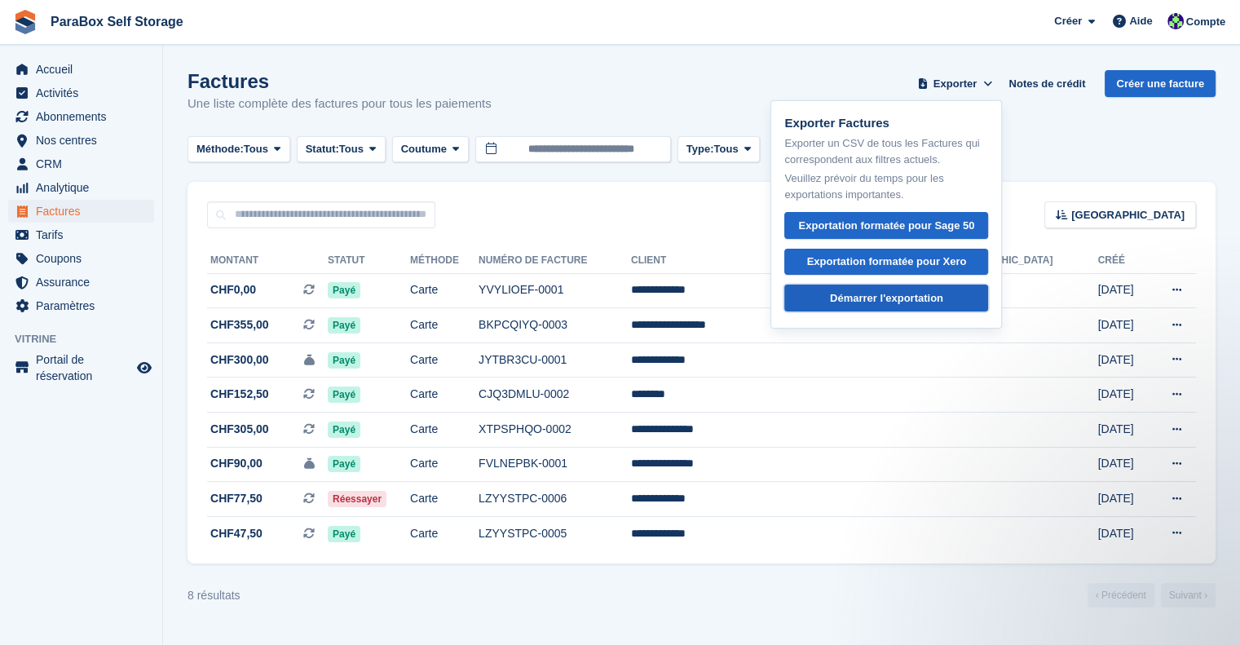
click at [890, 298] on div "Démarrer l'exportation" at bounding box center [886, 298] width 113 height 16
click at [286, 218] on input "text" at bounding box center [321, 214] width 228 height 27
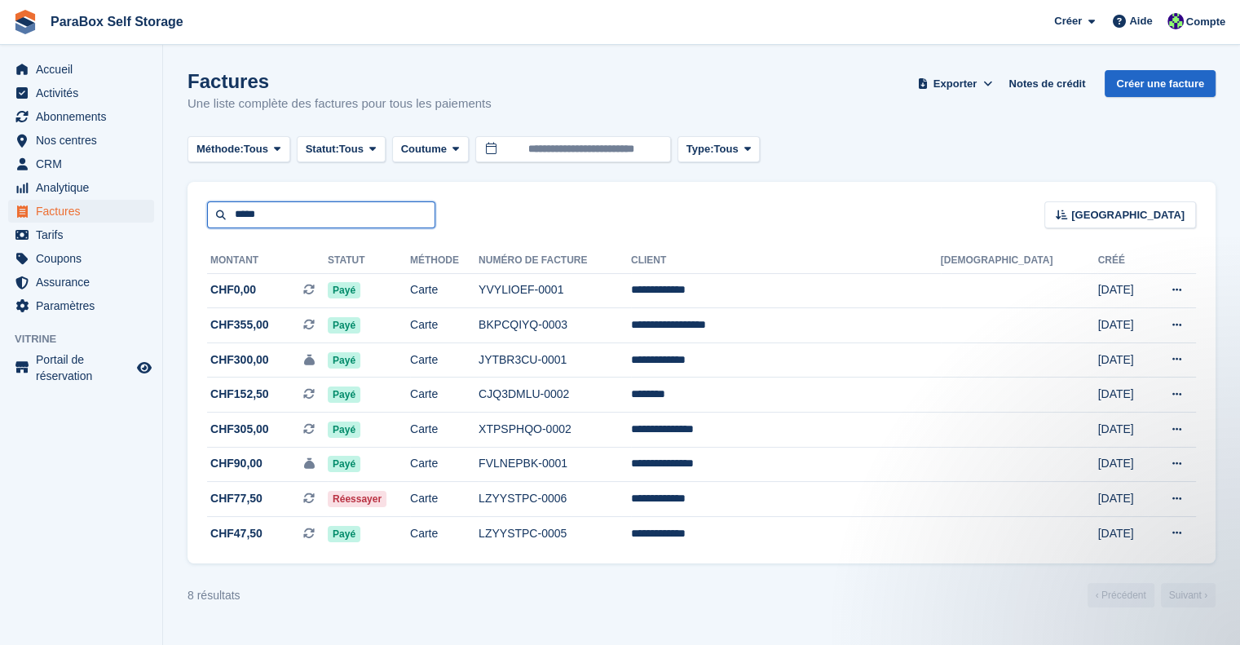
type input "*****"
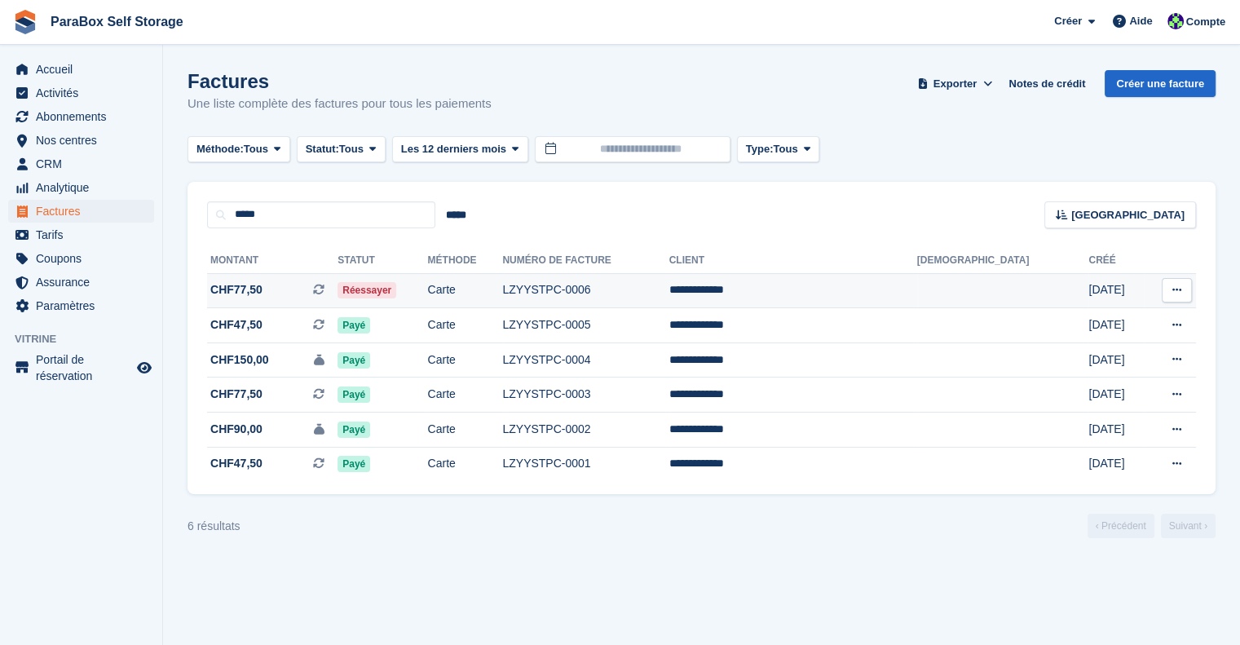
click at [264, 291] on span "CHF77,50 Il s'agit d'une facture d'abonnement récurrente." at bounding box center [272, 289] width 130 height 17
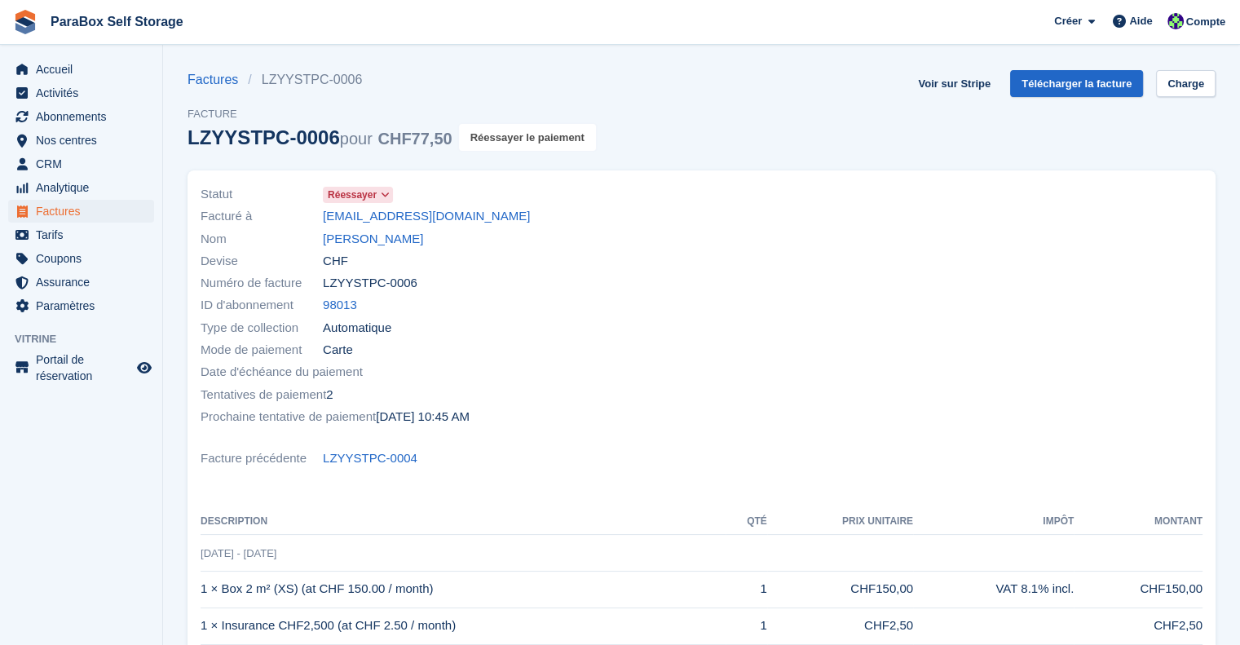
drag, startPoint x: 504, startPoint y: 139, endPoint x: 699, endPoint y: 55, distance: 212.5
click at [504, 139] on button "Réessayer le paiement" at bounding box center [527, 137] width 137 height 27
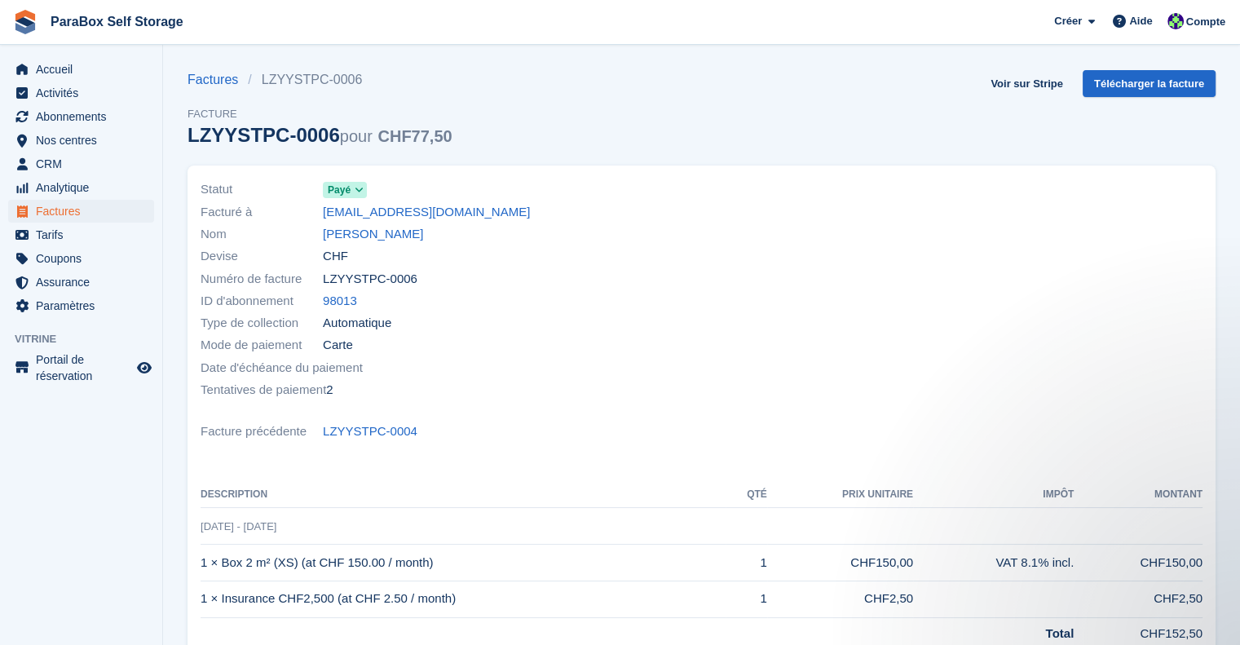
drag, startPoint x: 478, startPoint y: 208, endPoint x: 313, endPoint y: 206, distance: 164.7
click at [313, 206] on div "Facturé à rudi.smith16@gmail.com" at bounding box center [447, 212] width 492 height 22
copy div "Facturé à rudi.smith16@gmail.com"
click at [79, 77] on span "Accueil" at bounding box center [85, 69] width 98 height 23
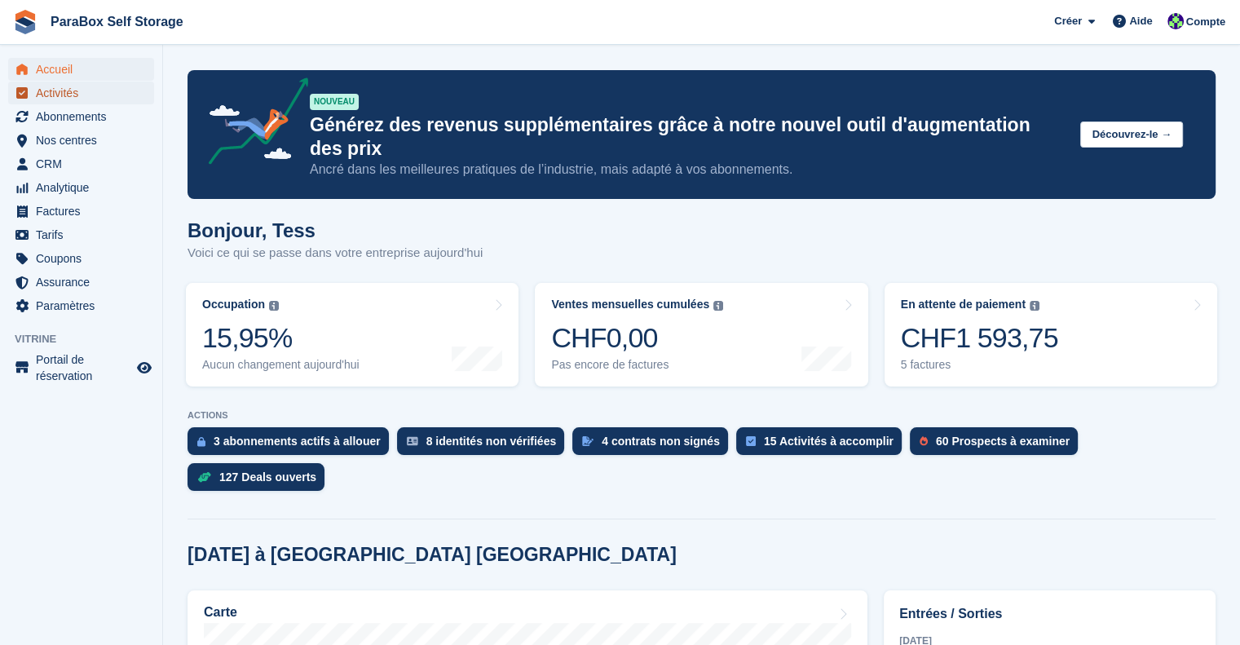
click at [85, 94] on span "Activités" at bounding box center [85, 93] width 98 height 23
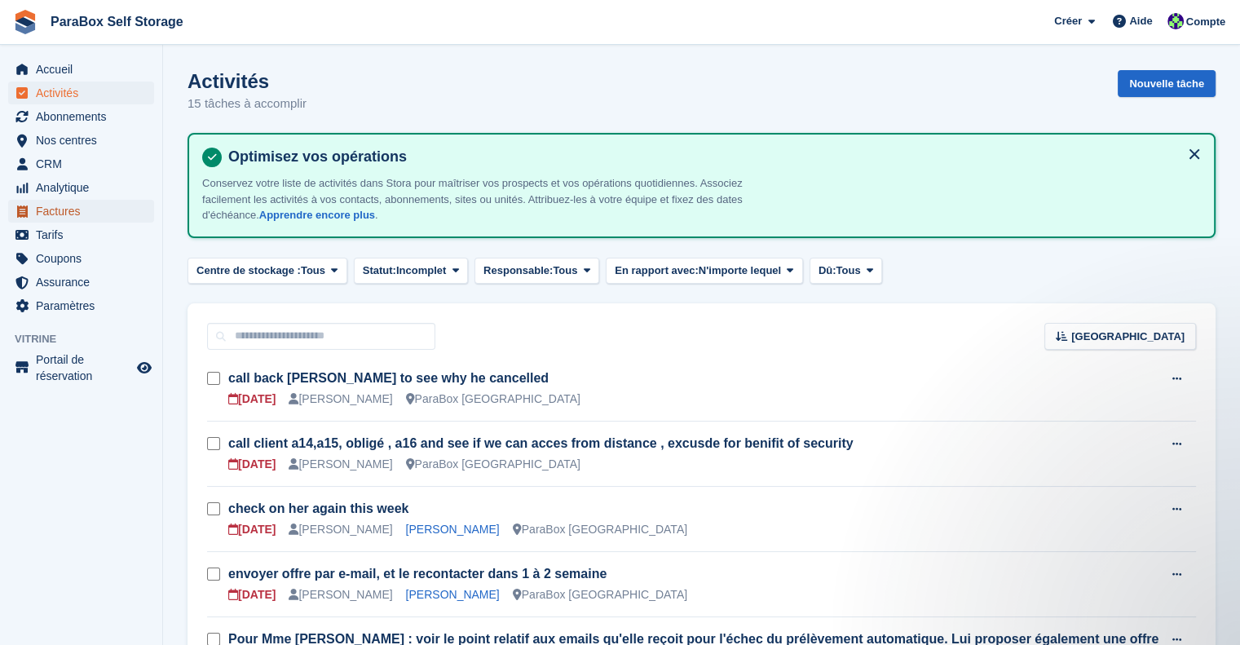
click at [66, 208] on span "Factures" at bounding box center [85, 211] width 98 height 23
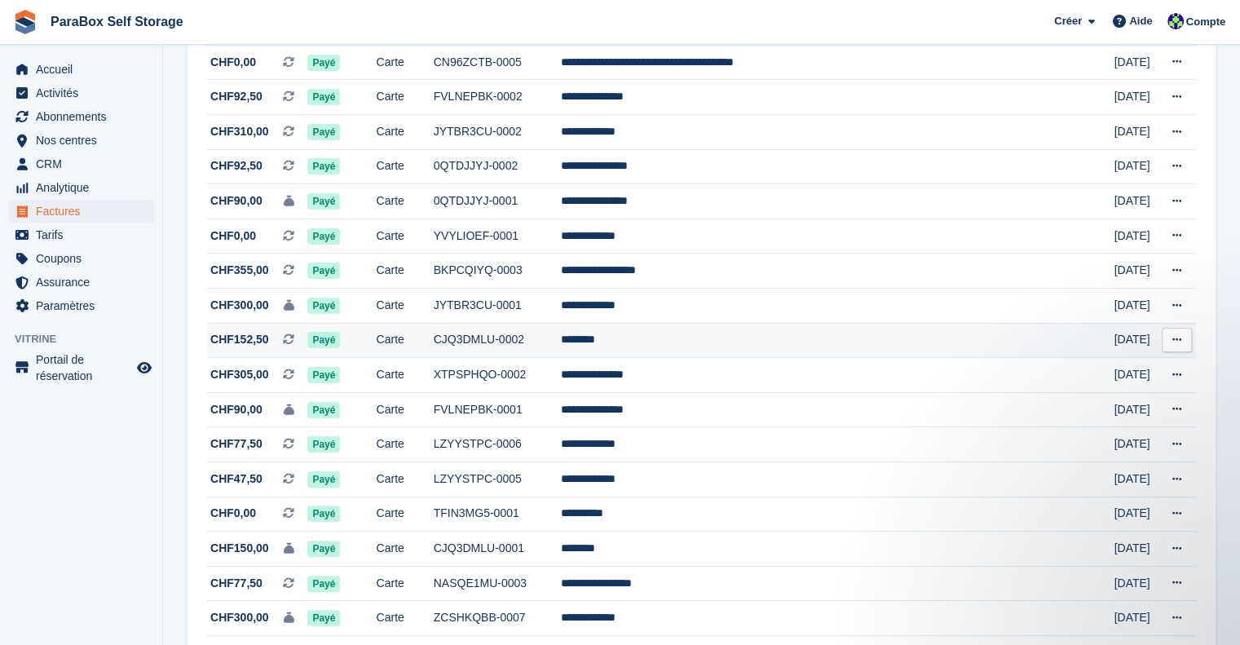
scroll to position [326, 0]
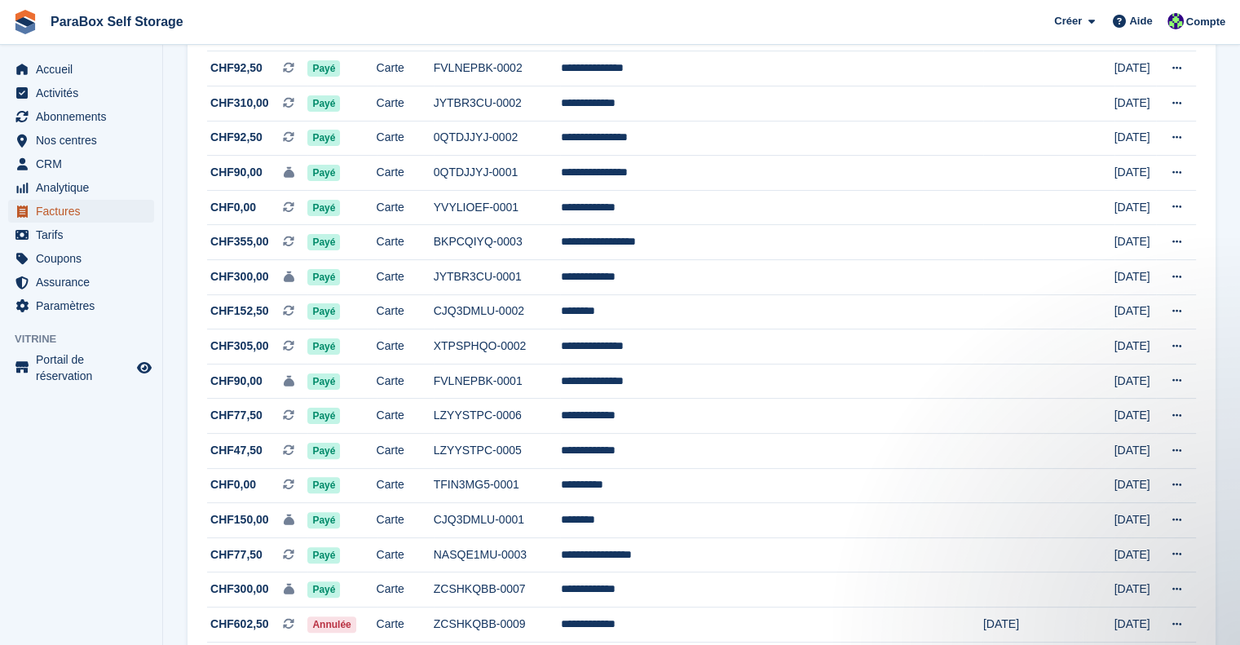
click at [73, 211] on span "Factures" at bounding box center [85, 211] width 98 height 23
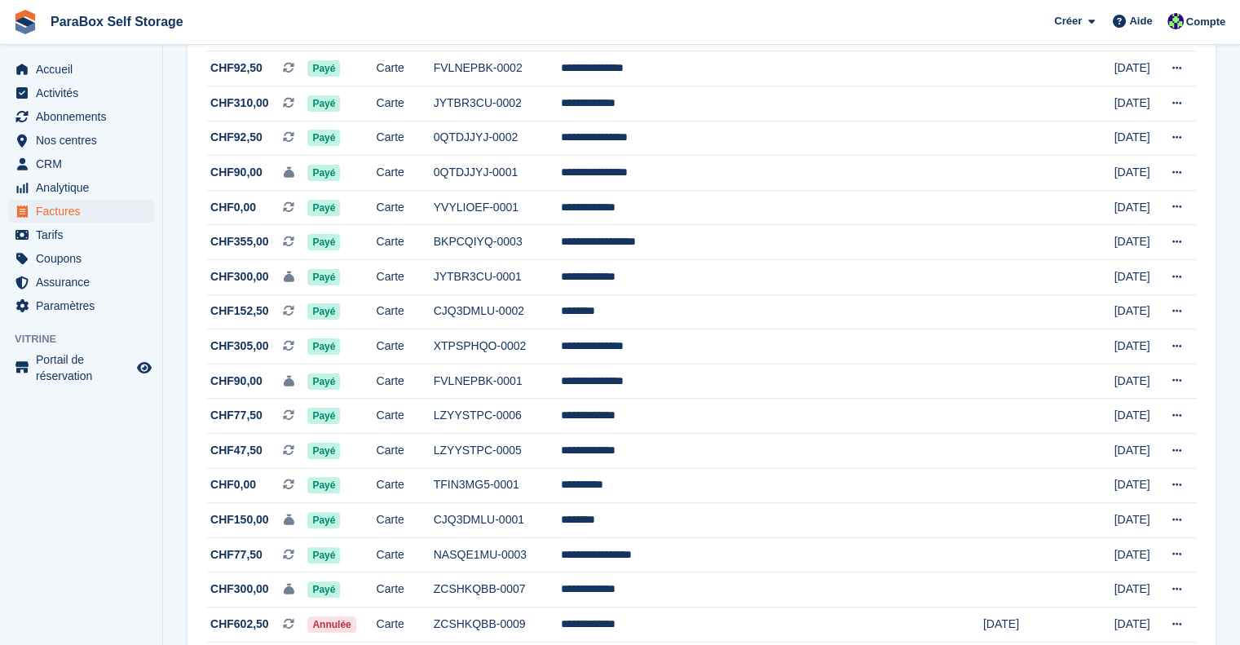
scroll to position [0, 0]
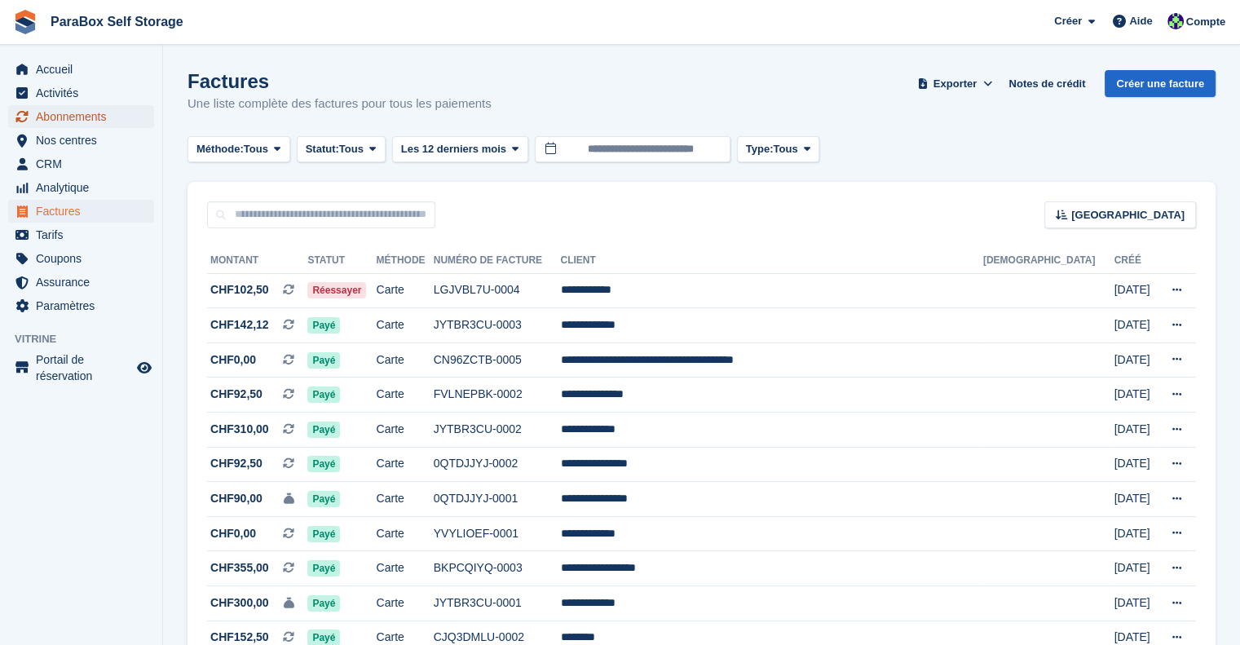
click at [92, 106] on span "Abonnements" at bounding box center [85, 116] width 98 height 23
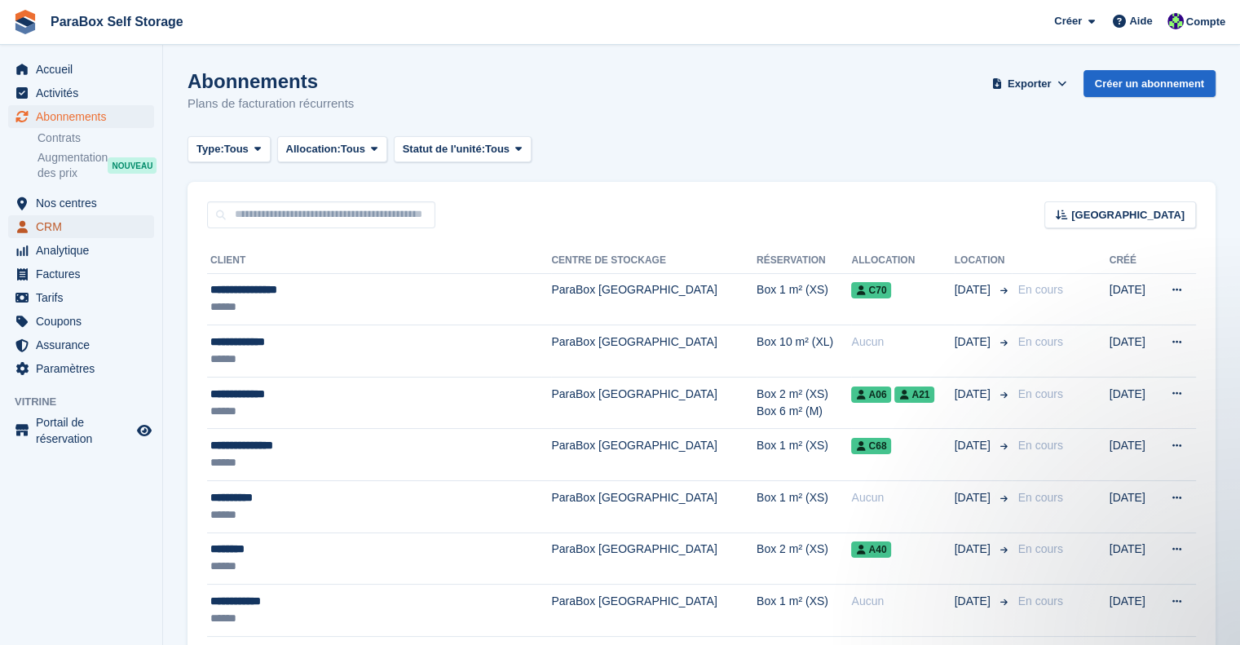
click at [97, 219] on span "CRM" at bounding box center [85, 226] width 98 height 23
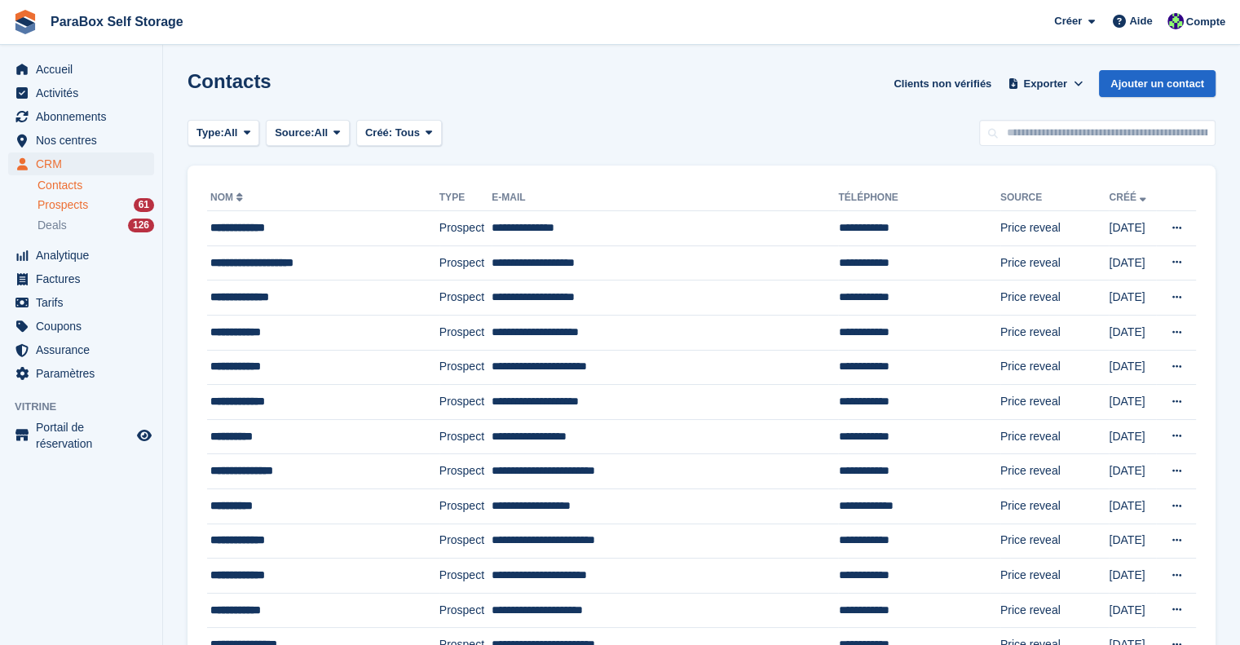
click at [98, 207] on div "Prospects 61" at bounding box center [95, 204] width 117 height 15
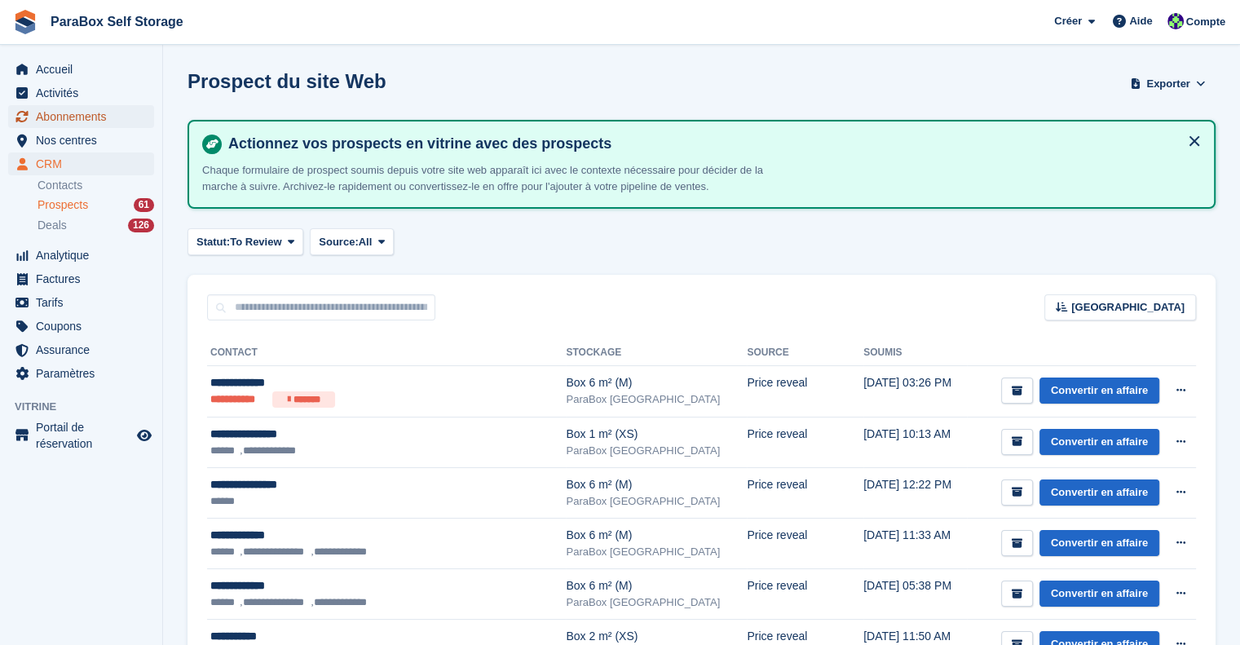
click at [95, 109] on span "Abonnements" at bounding box center [85, 116] width 98 height 23
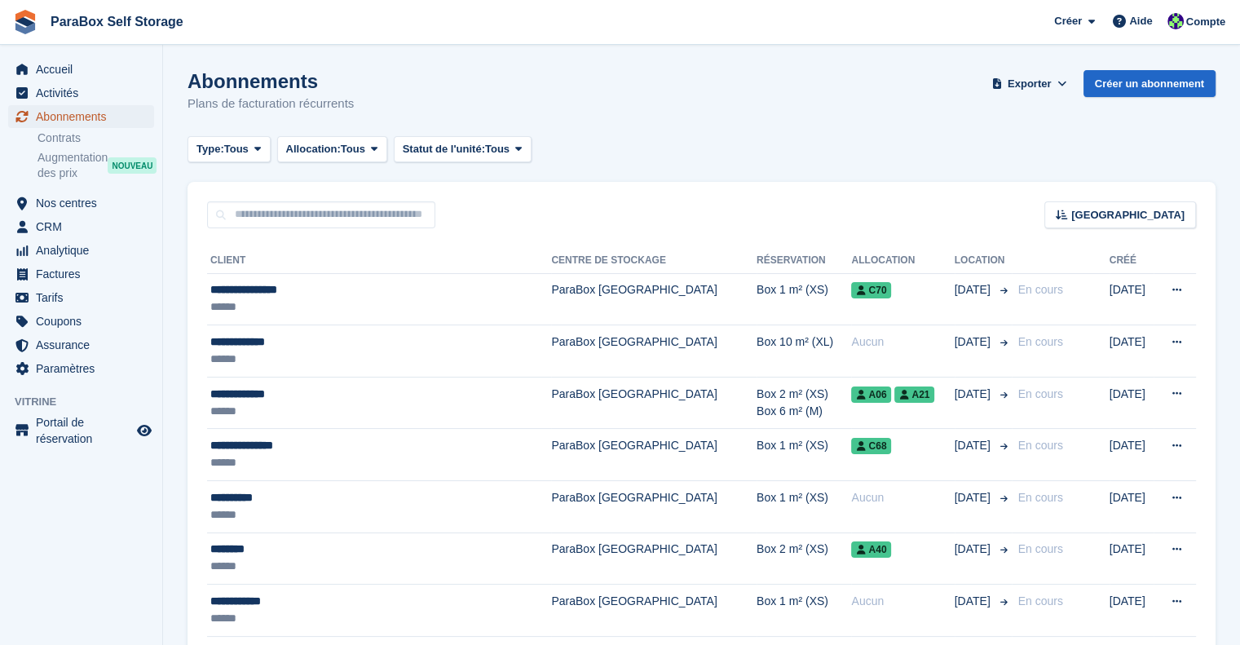
click at [91, 117] on span "Abonnements" at bounding box center [85, 116] width 98 height 23
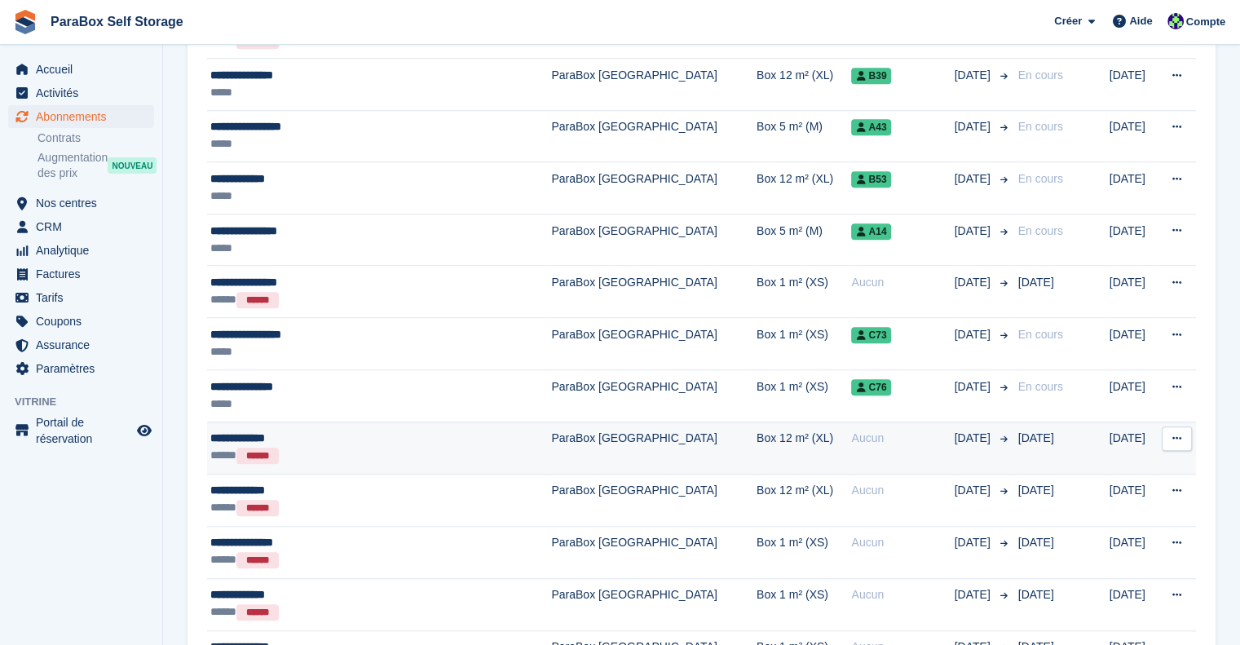
scroll to position [1329, 0]
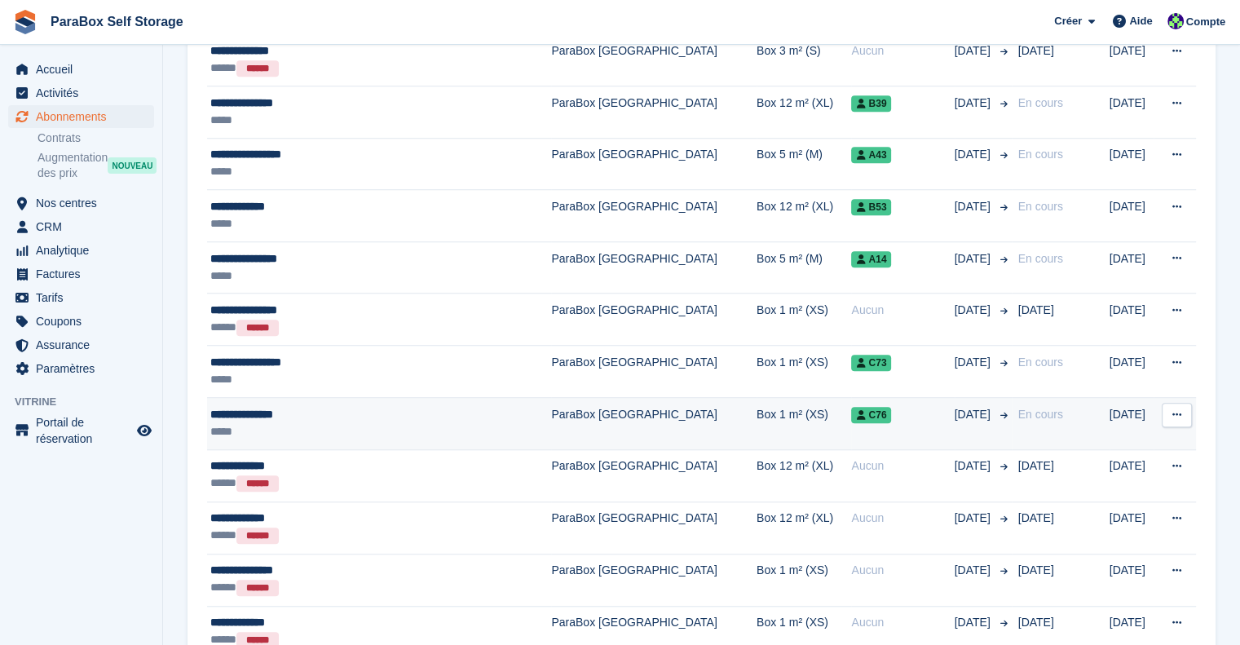
click at [571, 413] on td "ParaBox [GEOGRAPHIC_DATA]" at bounding box center [653, 424] width 205 height 52
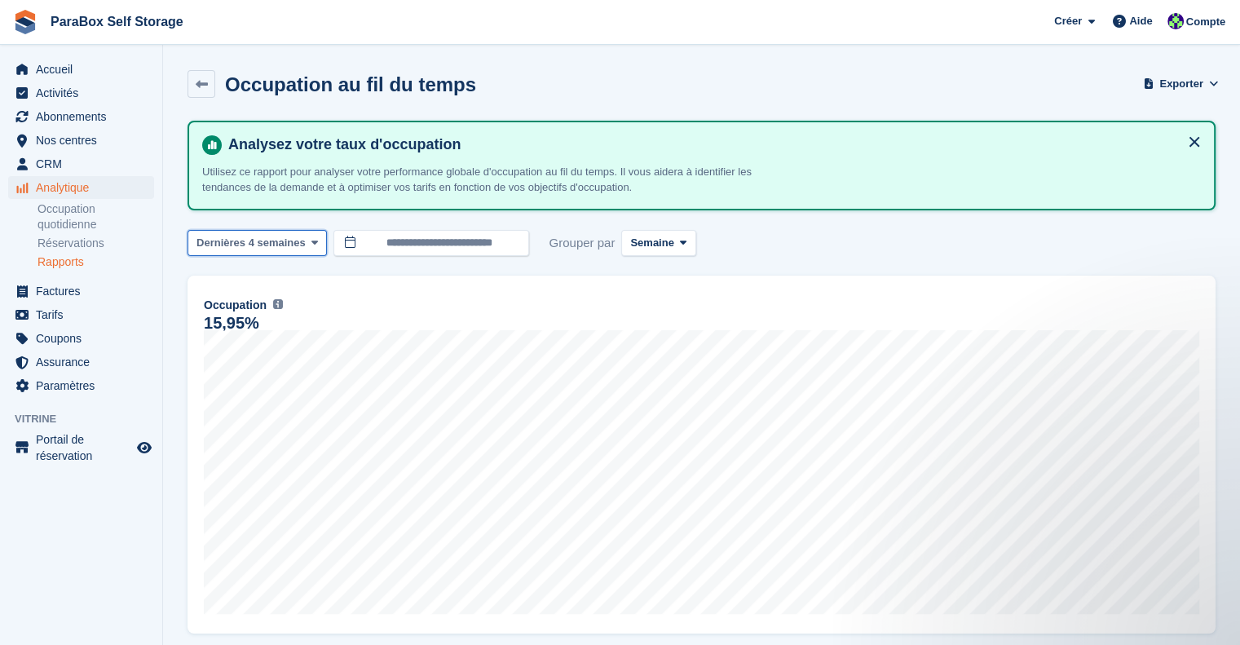
click at [238, 240] on span "Dernières 4 semaines" at bounding box center [250, 243] width 109 height 16
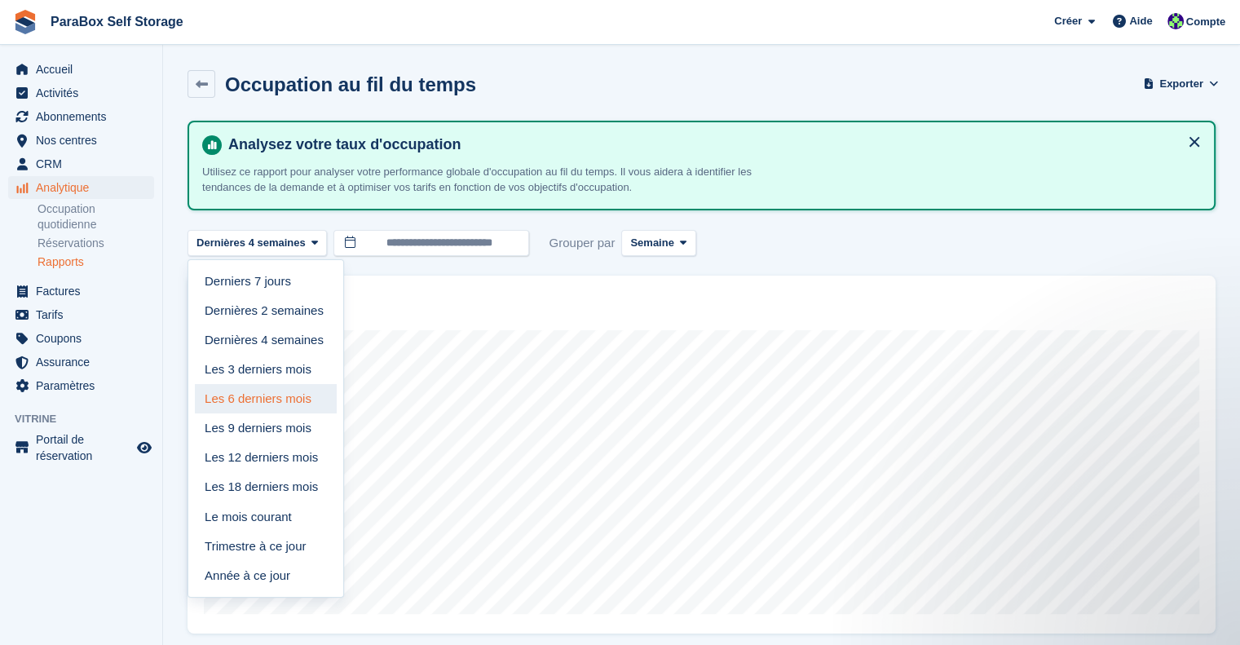
click at [293, 399] on link "Les 6 derniers mois" at bounding box center [266, 398] width 142 height 29
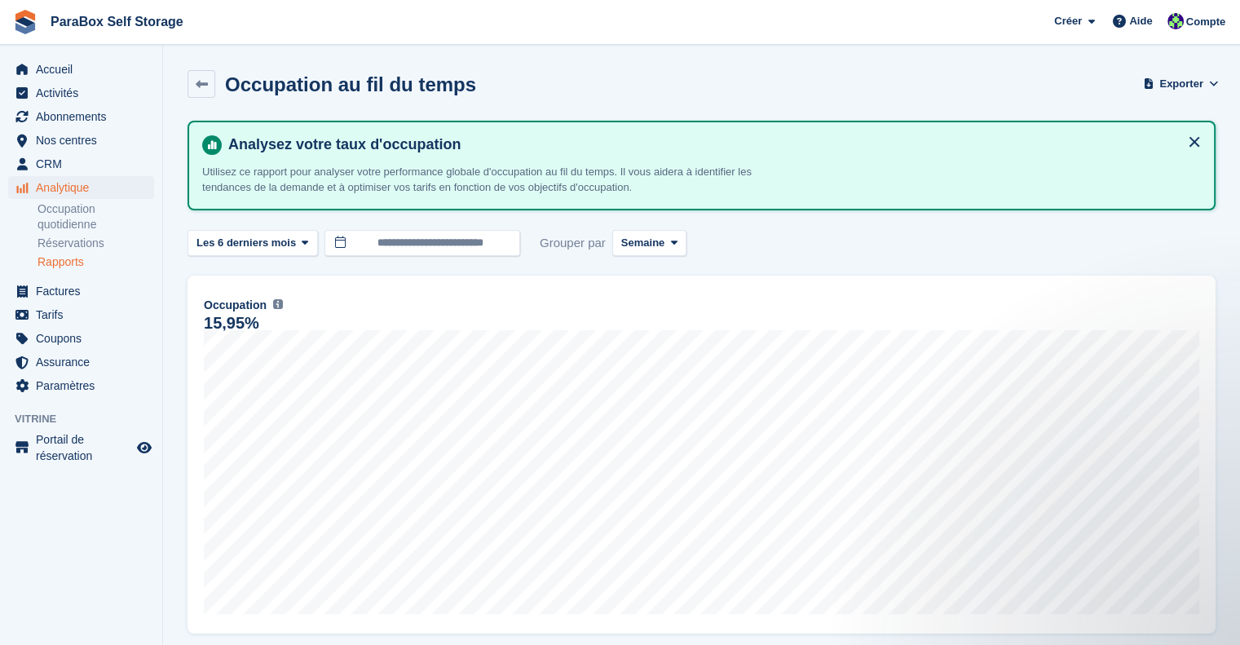
click at [685, 245] on div "**********" at bounding box center [701, 243] width 1028 height 27
click at [635, 241] on span "Semaine" at bounding box center [642, 243] width 43 height 16
click at [652, 336] on link "Mois" at bounding box center [691, 339] width 142 height 29
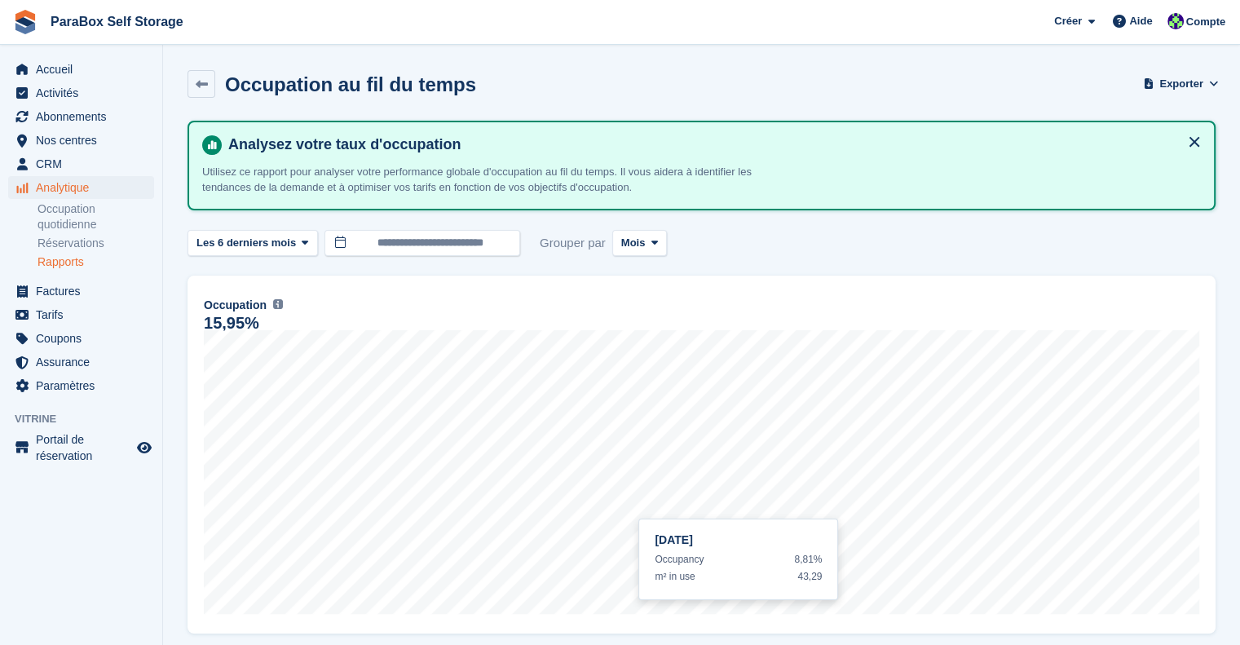
scroll to position [303, 0]
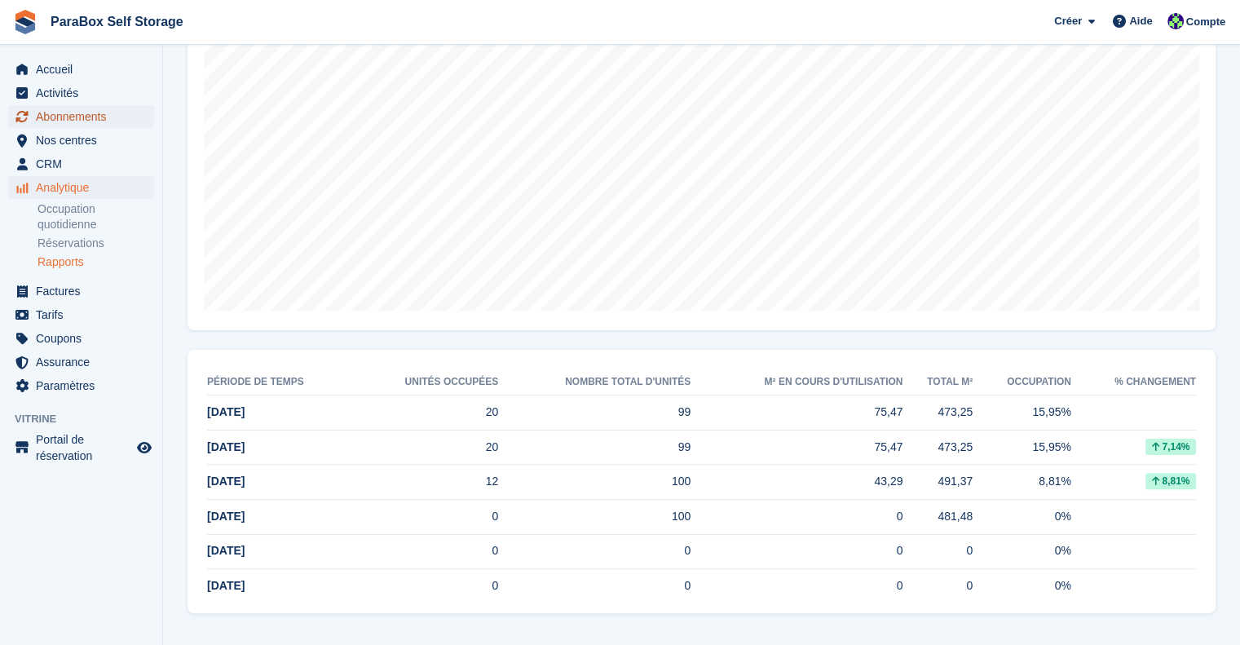
click at [78, 120] on span "Abonnements" at bounding box center [85, 116] width 98 height 23
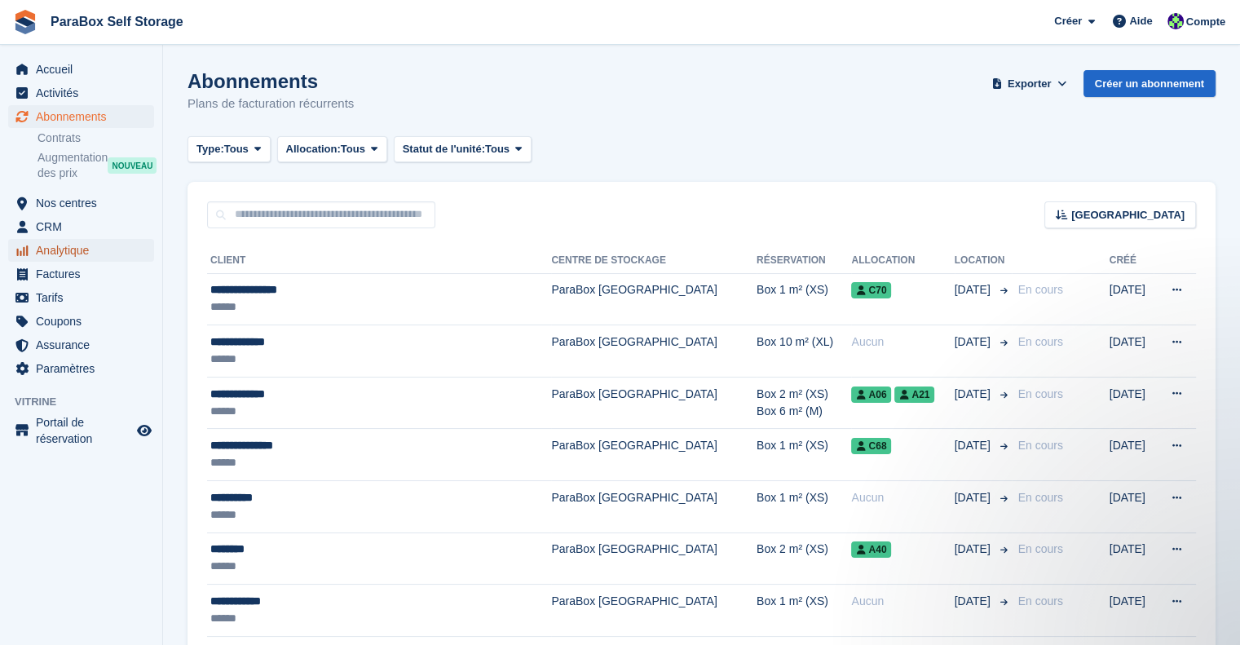
click at [61, 255] on span "Analytique" at bounding box center [85, 250] width 98 height 23
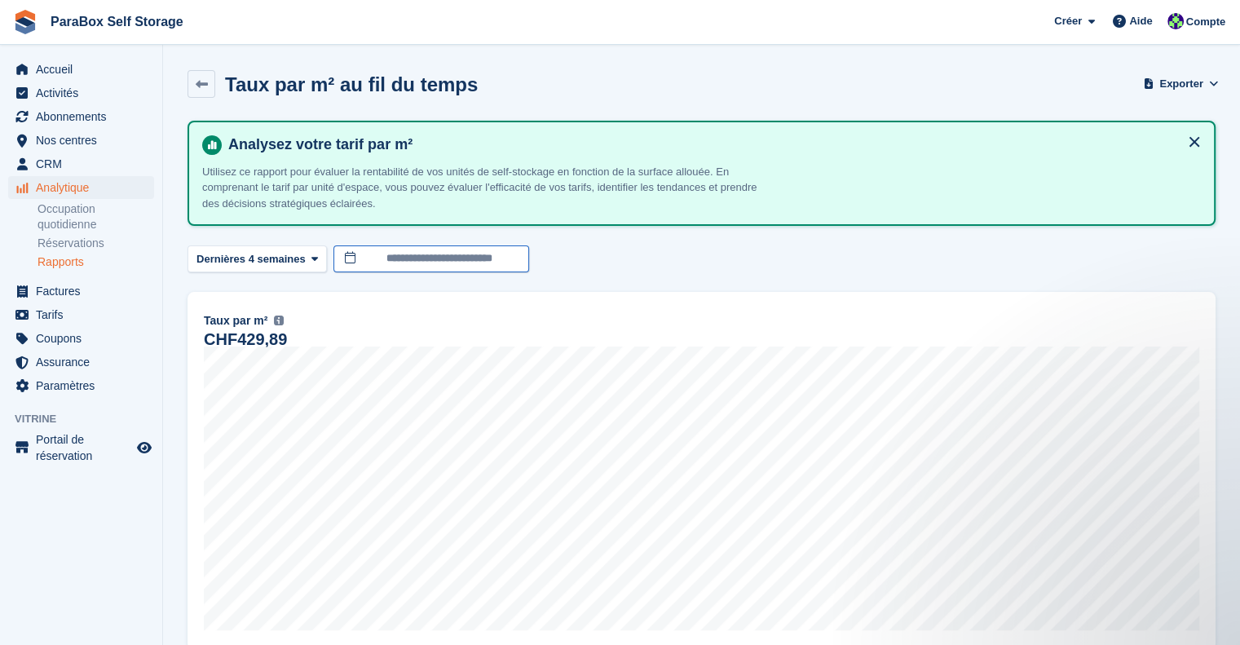
click at [410, 246] on input "**********" at bounding box center [431, 258] width 196 height 27
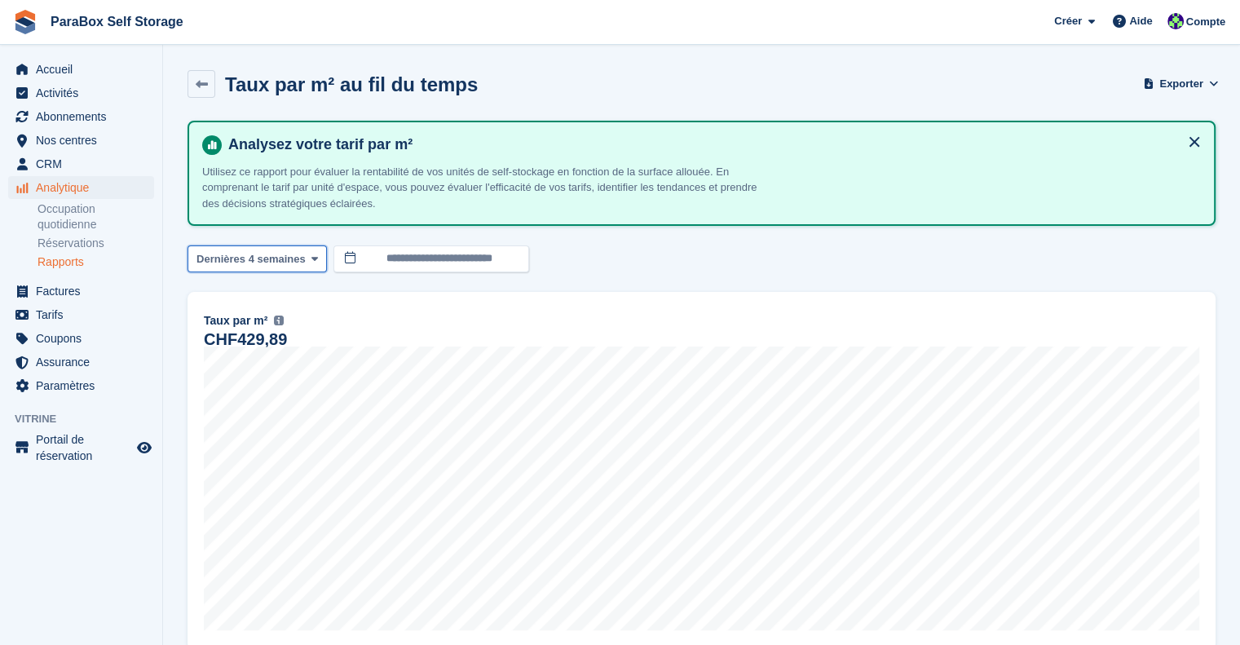
click at [271, 260] on span "Dernières 4 semaines" at bounding box center [250, 259] width 109 height 16
click at [212, 254] on span "Coutume" at bounding box center [219, 259] width 46 height 16
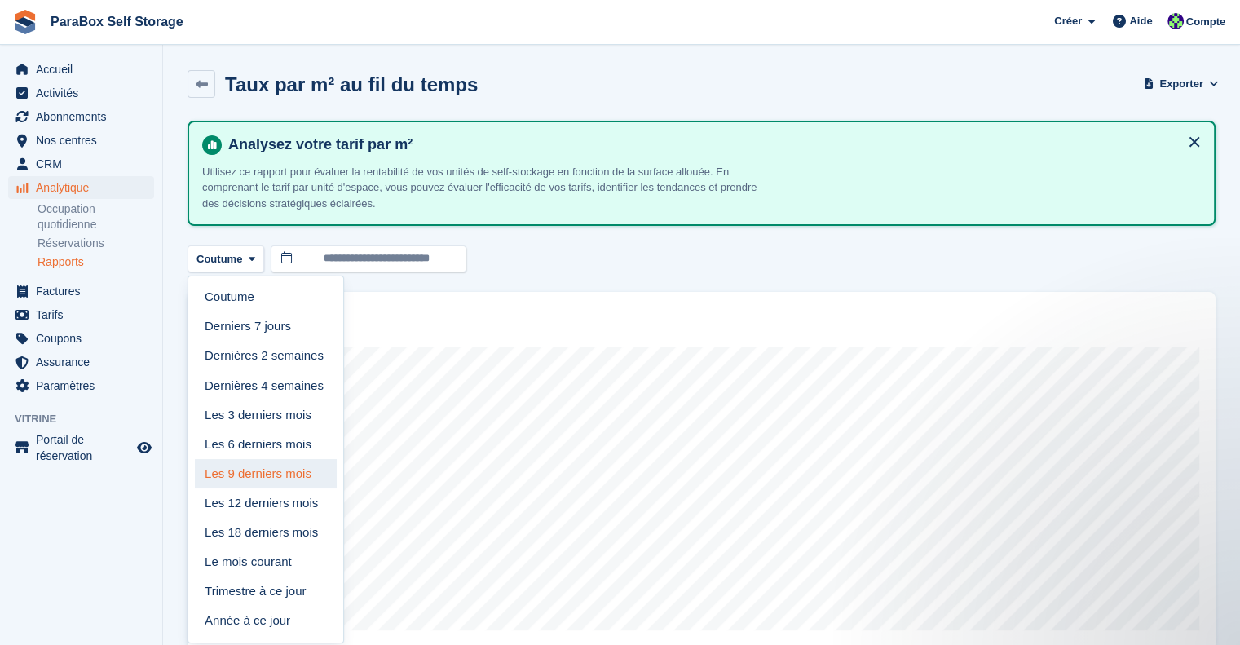
click at [277, 475] on link "Les 9 derniers mois" at bounding box center [266, 473] width 142 height 29
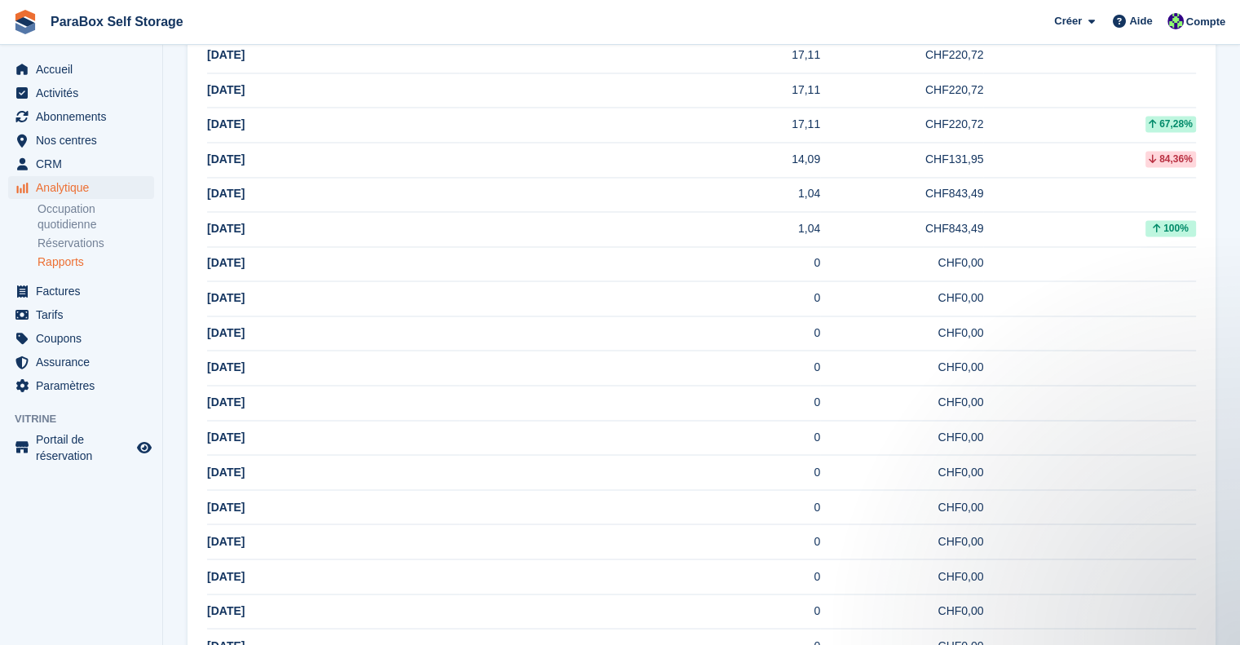
scroll to position [2608, 0]
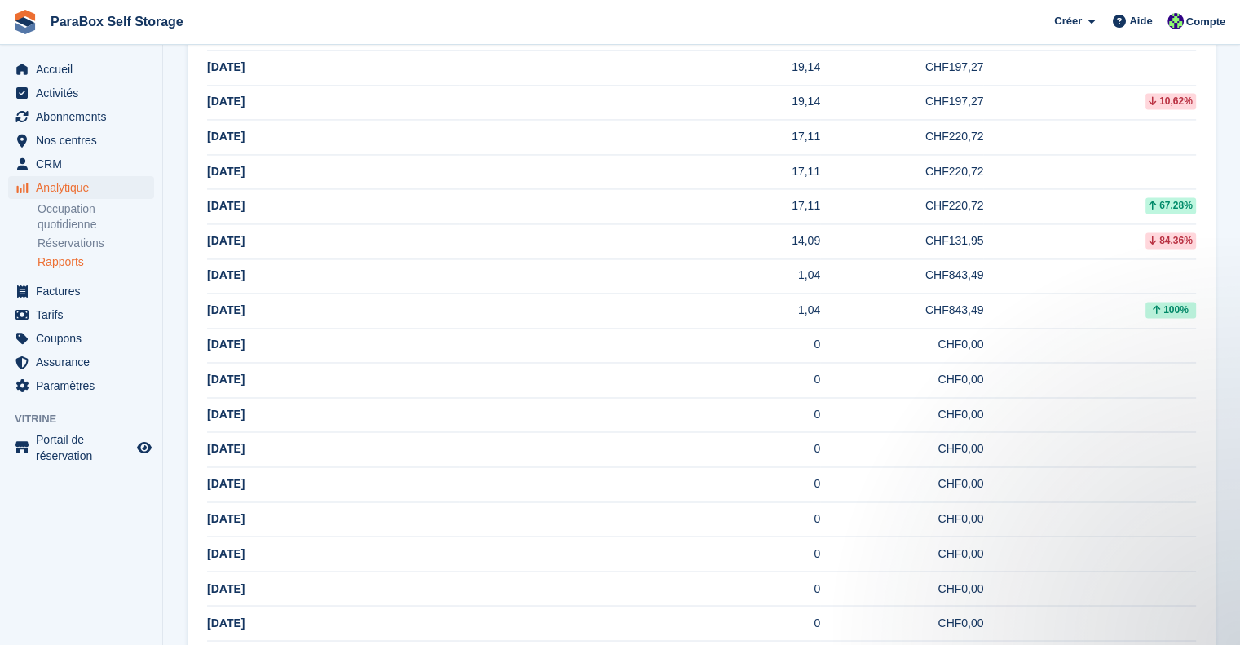
click at [809, 233] on td "14,09" at bounding box center [639, 240] width 361 height 35
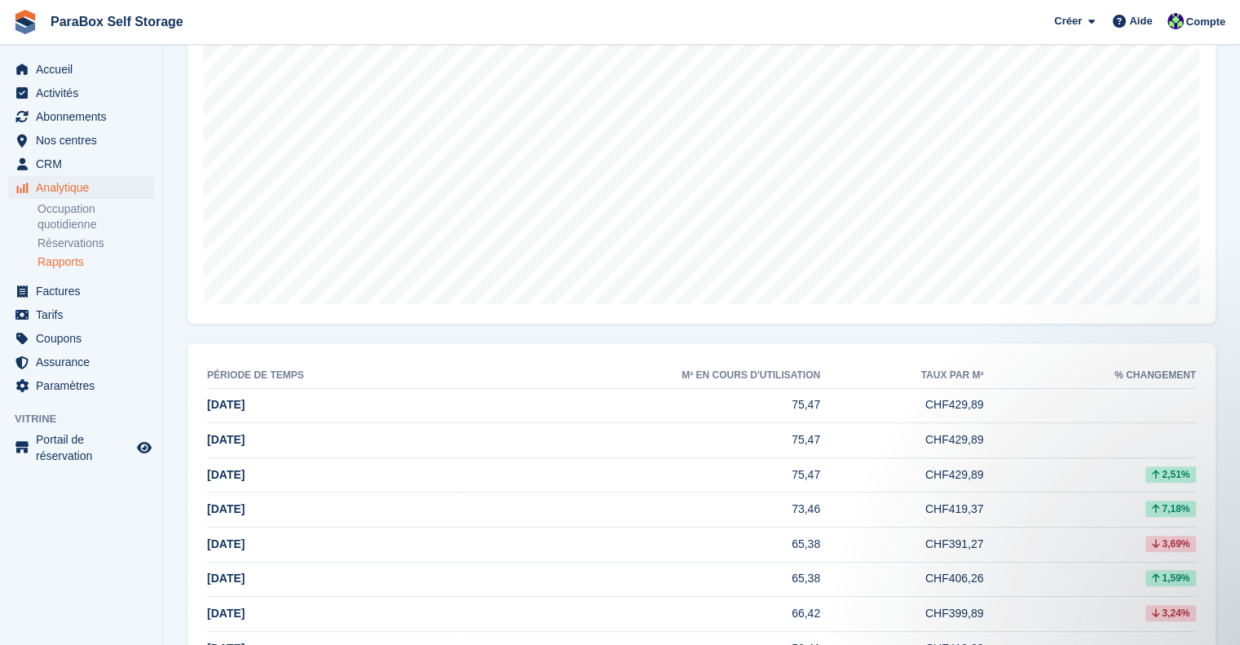
scroll to position [0, 0]
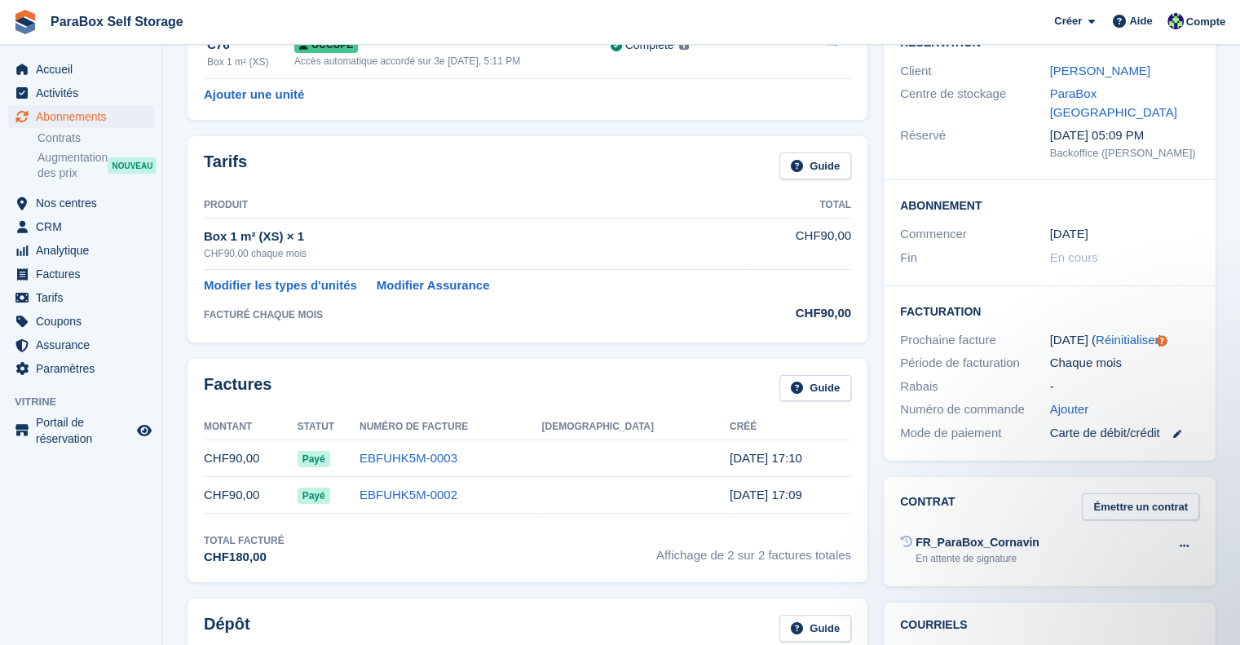
scroll to position [82, 0]
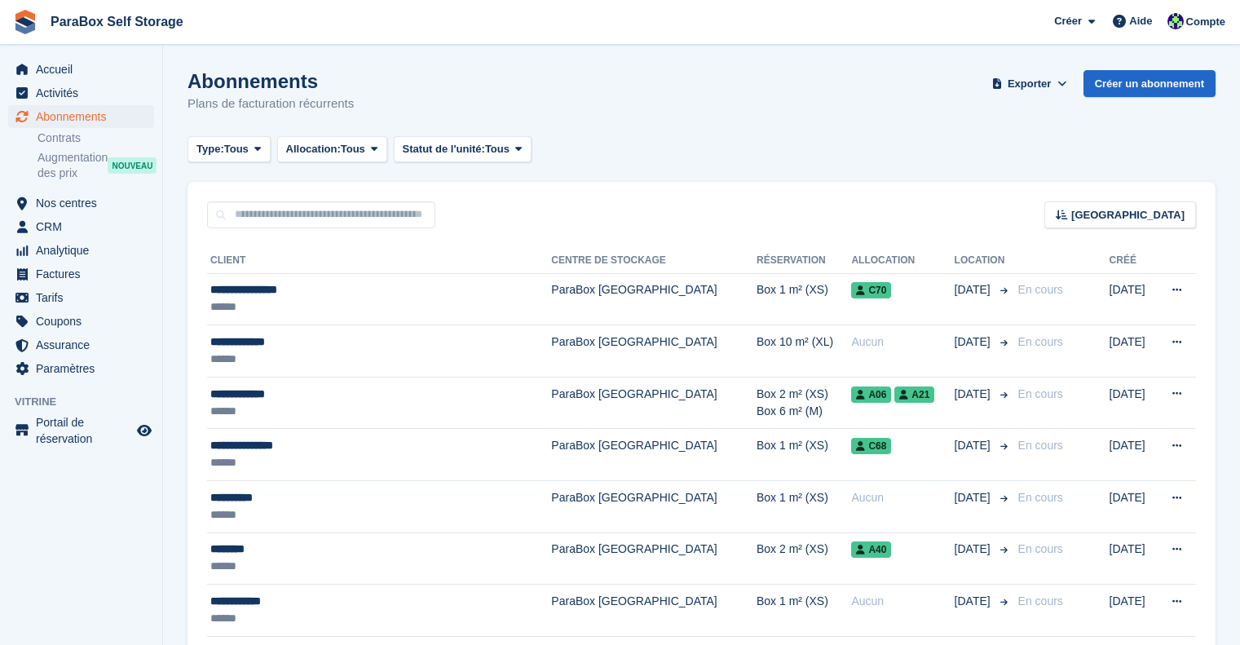
scroll to position [1329, 0]
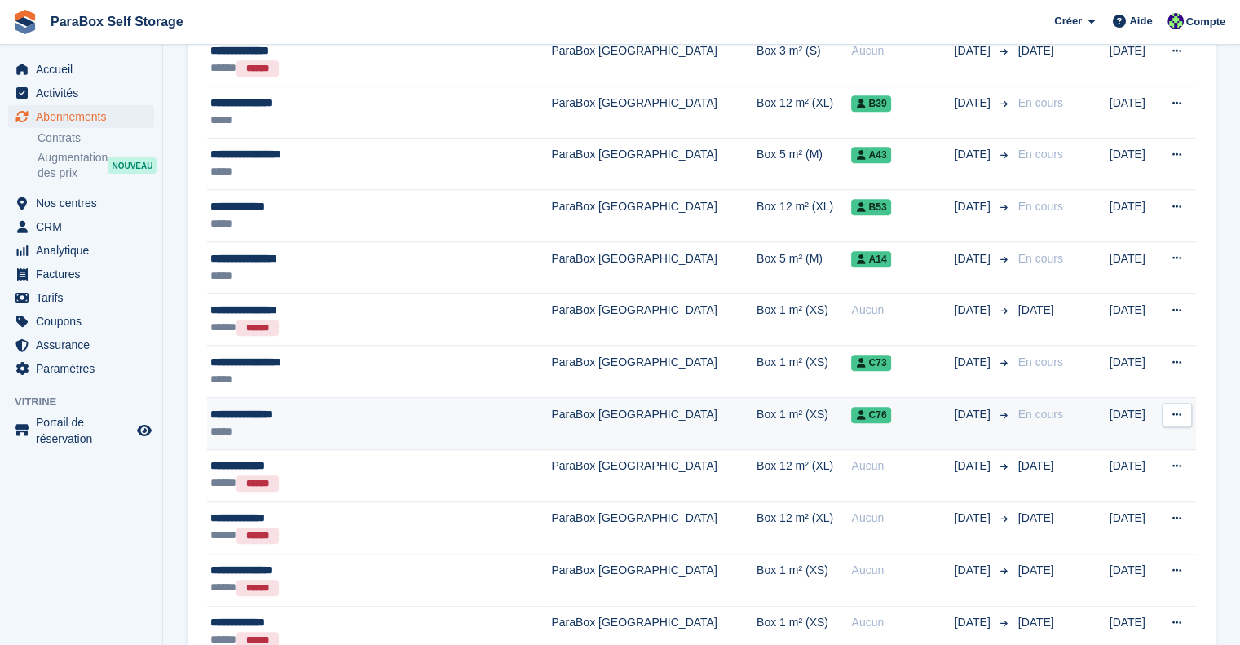
click at [412, 417] on td "**********" at bounding box center [379, 424] width 344 height 52
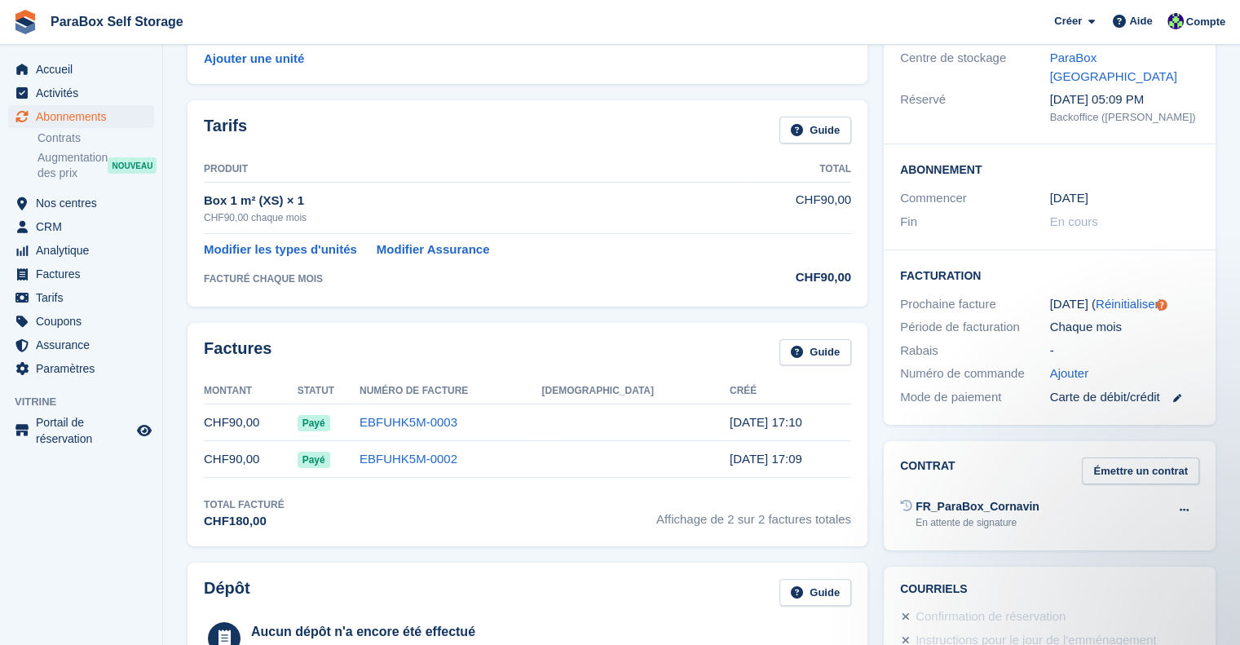
scroll to position [163, 0]
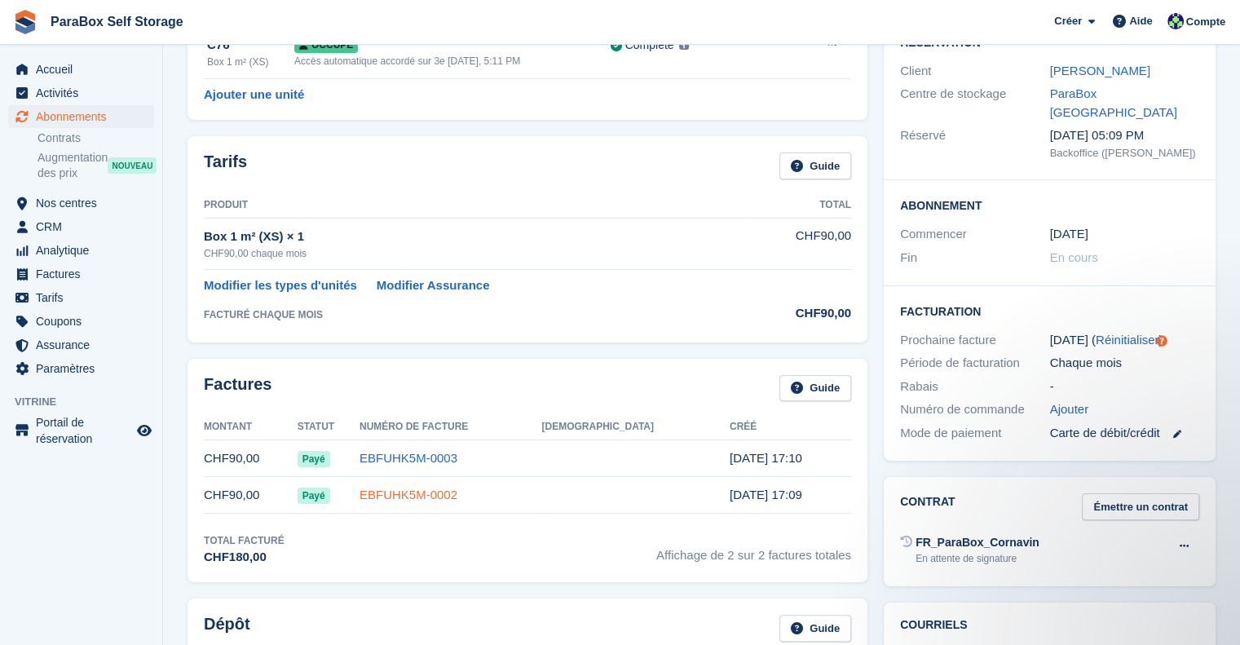
click at [426, 500] on link "EBFUHK5M-0002" at bounding box center [408, 494] width 98 height 14
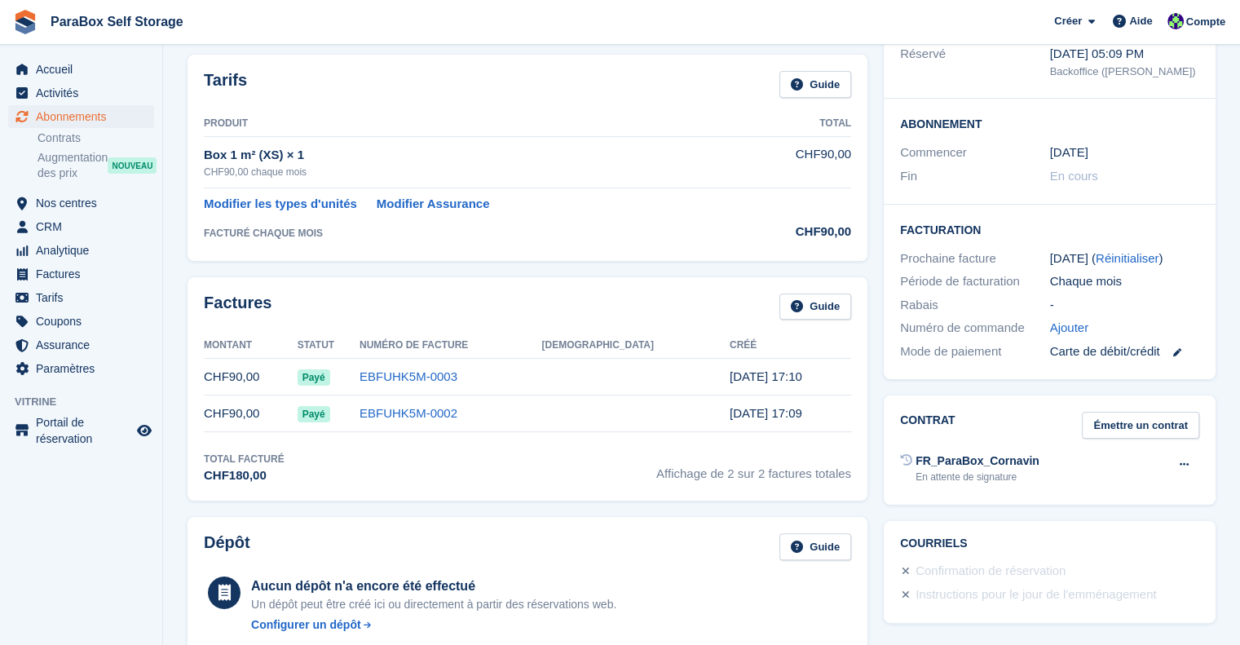
scroll to position [163, 0]
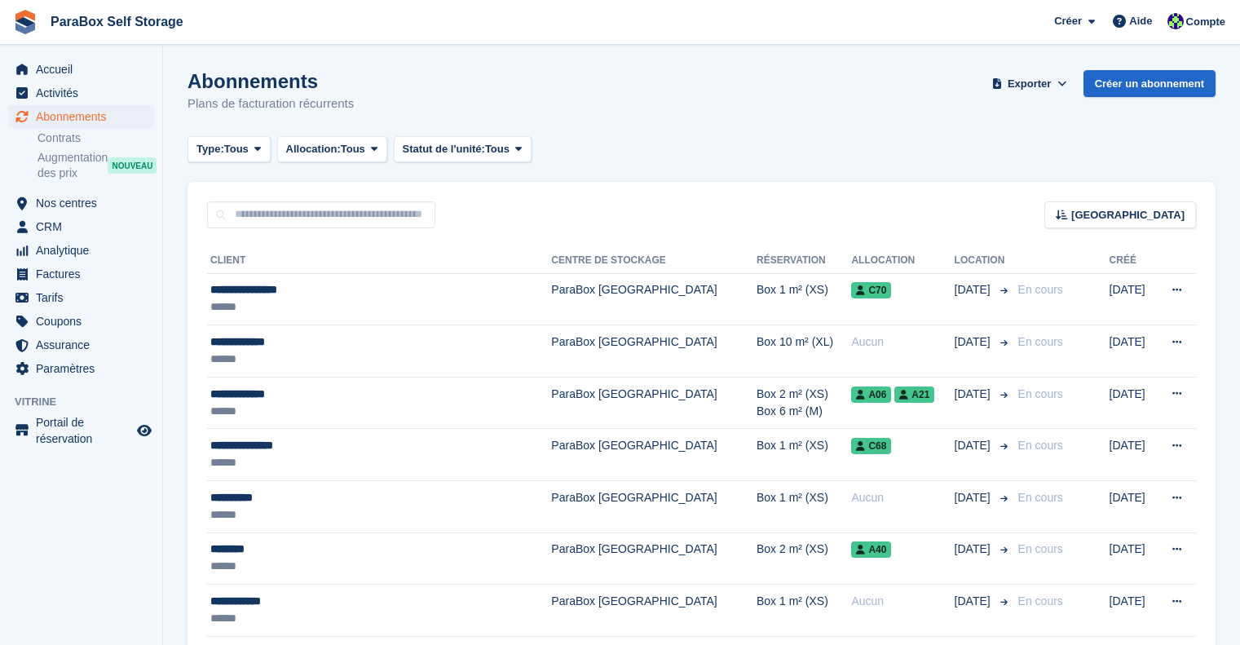
scroll to position [1329, 0]
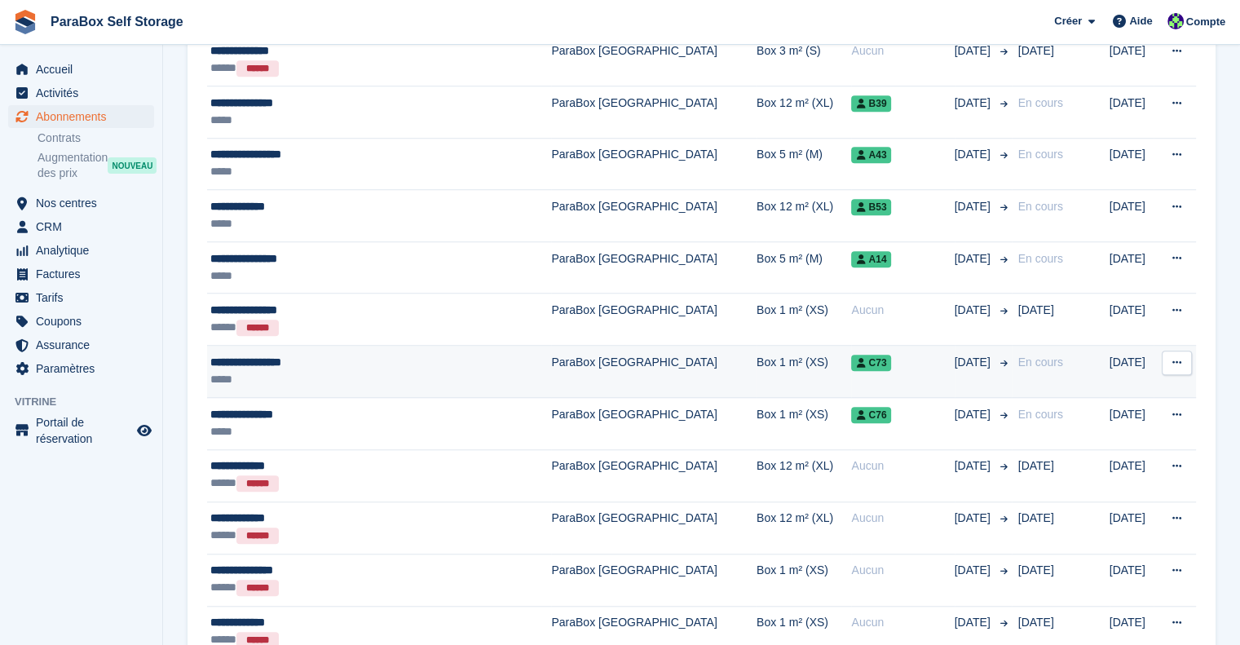
click at [448, 371] on div "*****" at bounding box center [347, 379] width 275 height 17
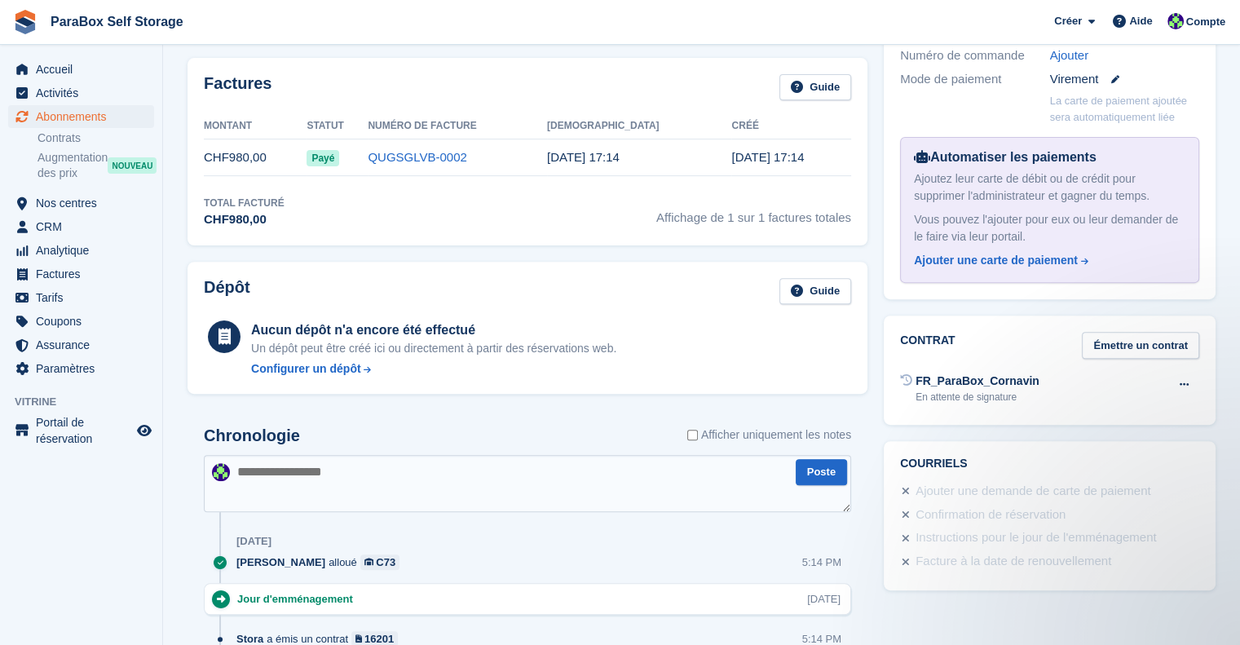
scroll to position [489, 0]
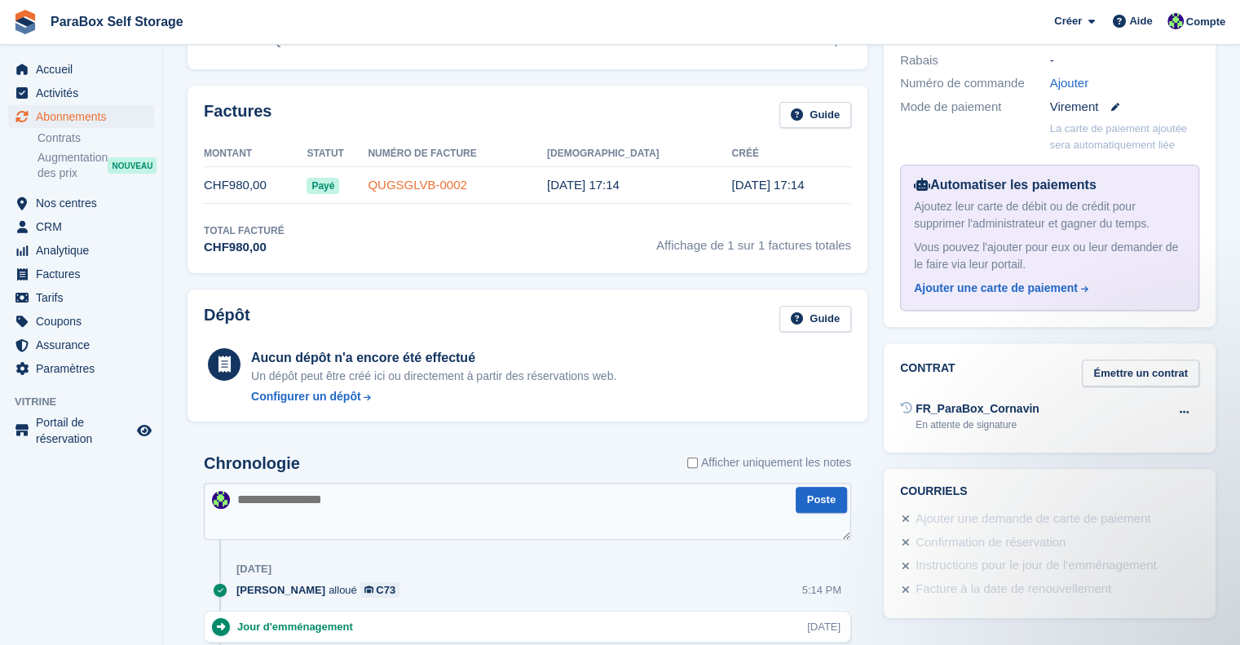
click at [417, 187] on link "QUGSGLVB-0002" at bounding box center [417, 185] width 99 height 14
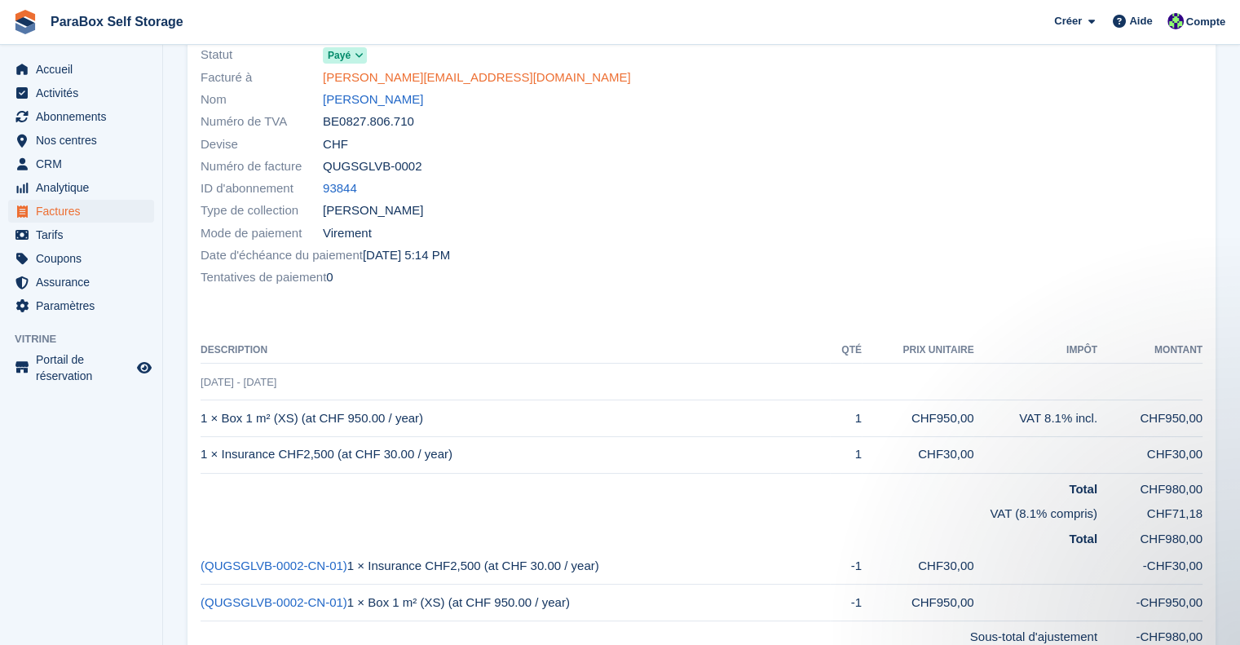
scroll to position [163, 0]
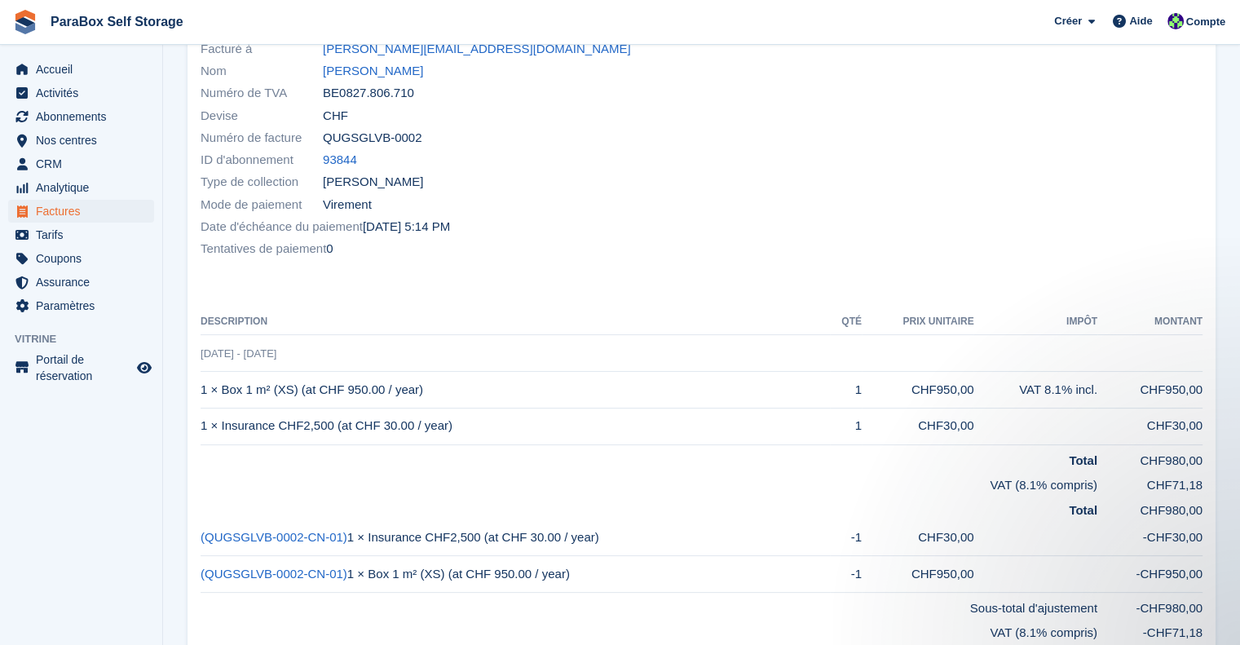
scroll to position [489, 0]
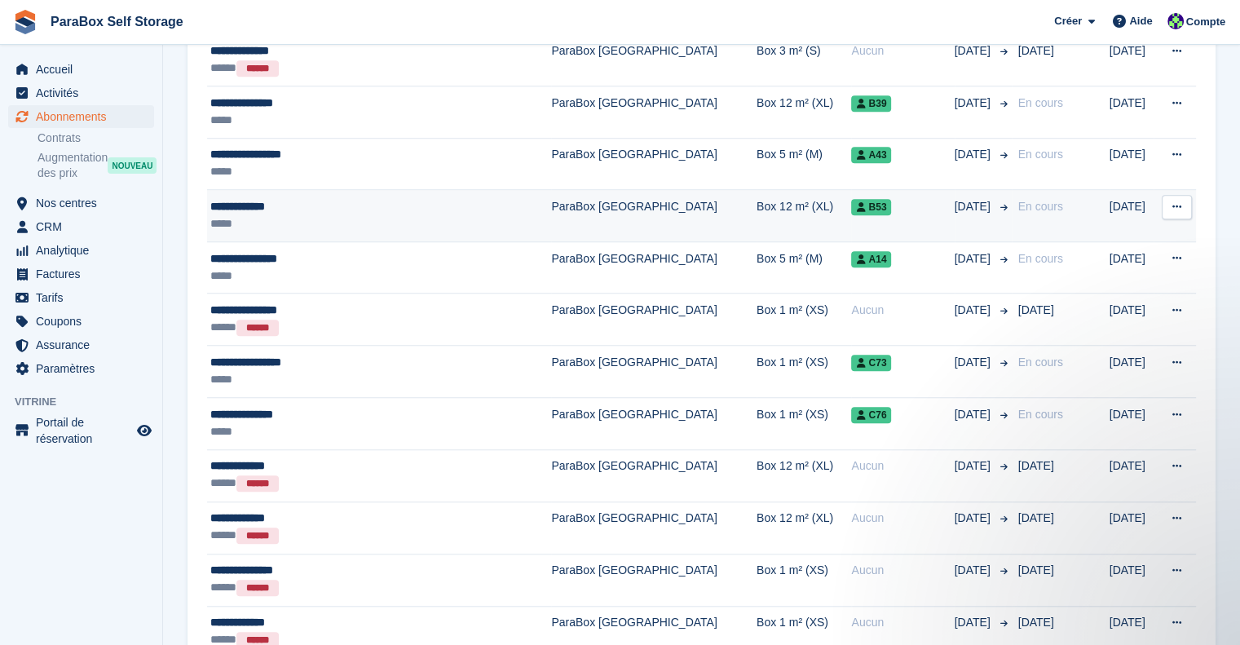
click at [327, 215] on div "*****" at bounding box center [347, 223] width 275 height 17
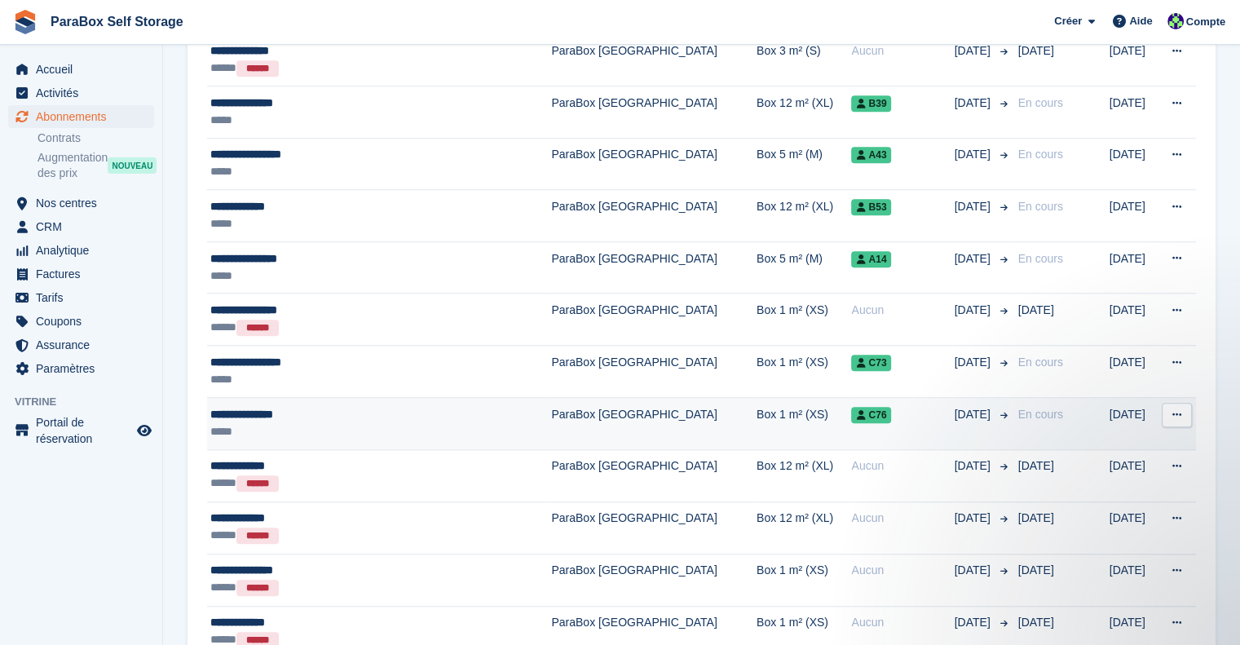
click at [434, 423] on div "*****" at bounding box center [347, 431] width 275 height 17
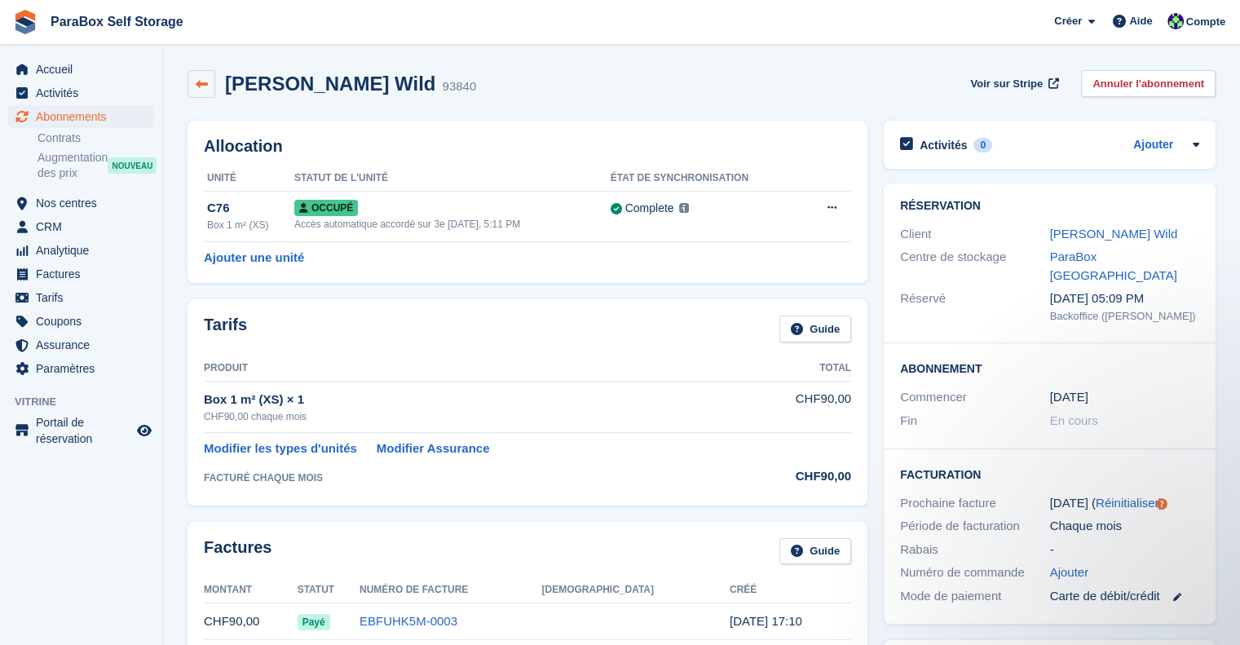
click at [209, 94] on link at bounding box center [201, 84] width 28 height 28
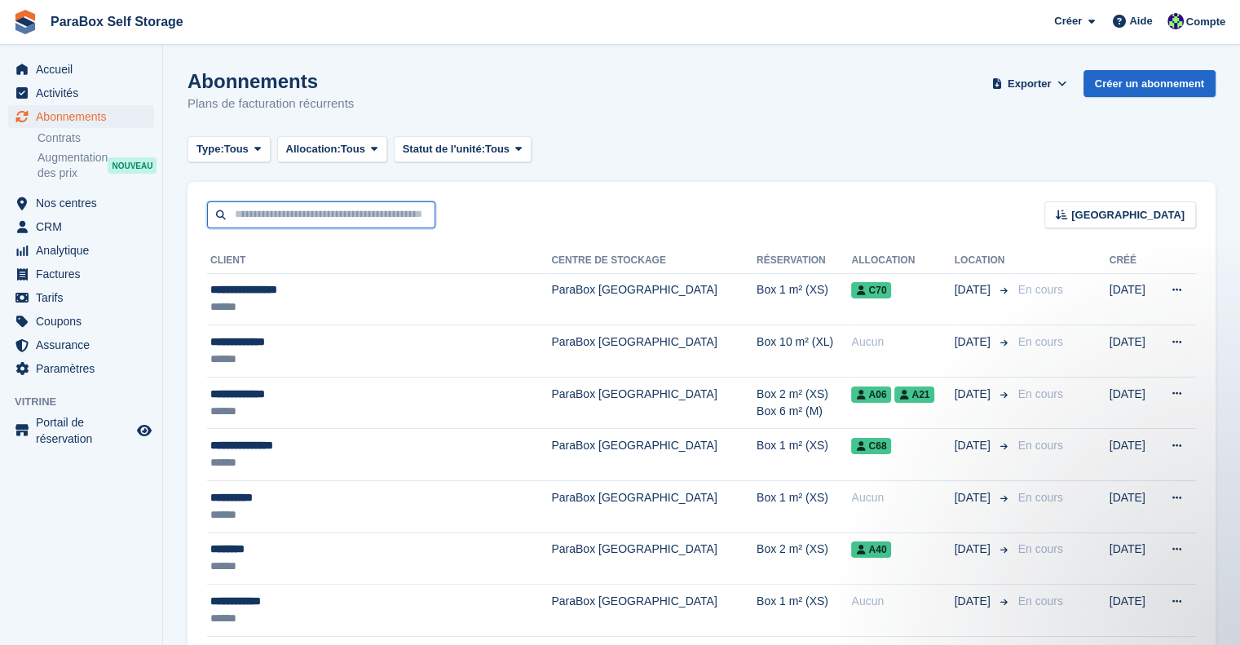
click at [298, 223] on input "text" at bounding box center [321, 214] width 228 height 27
type input "****"
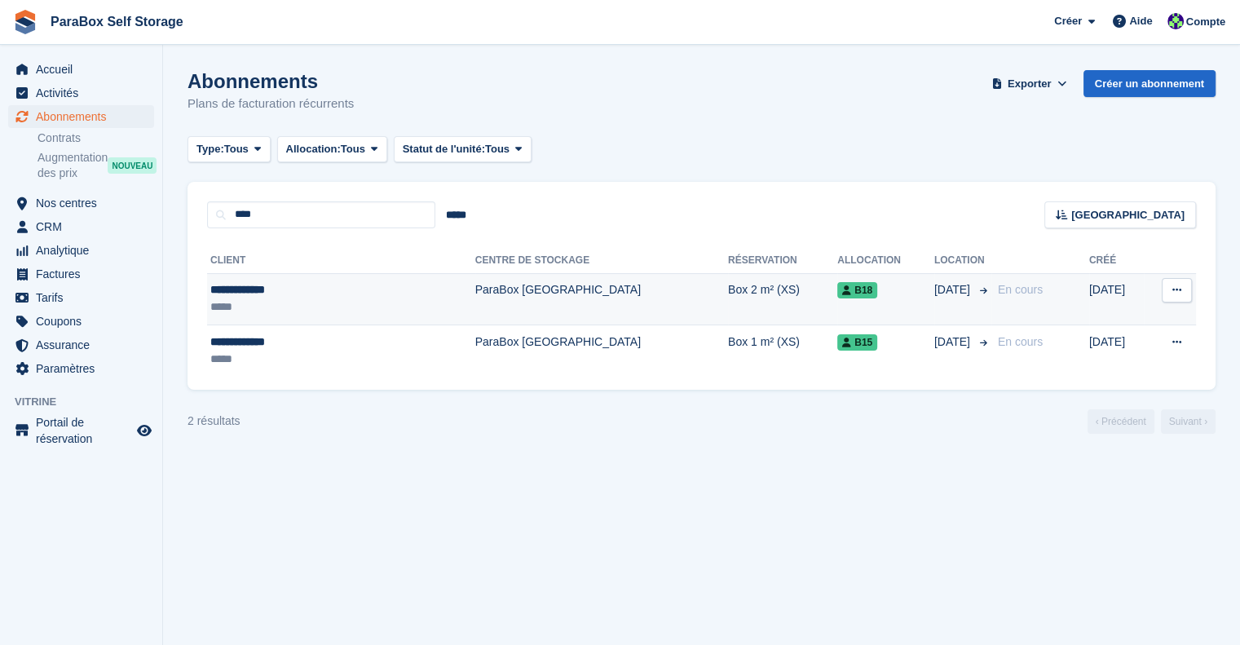
click at [272, 298] on div "**********" at bounding box center [296, 289] width 172 height 17
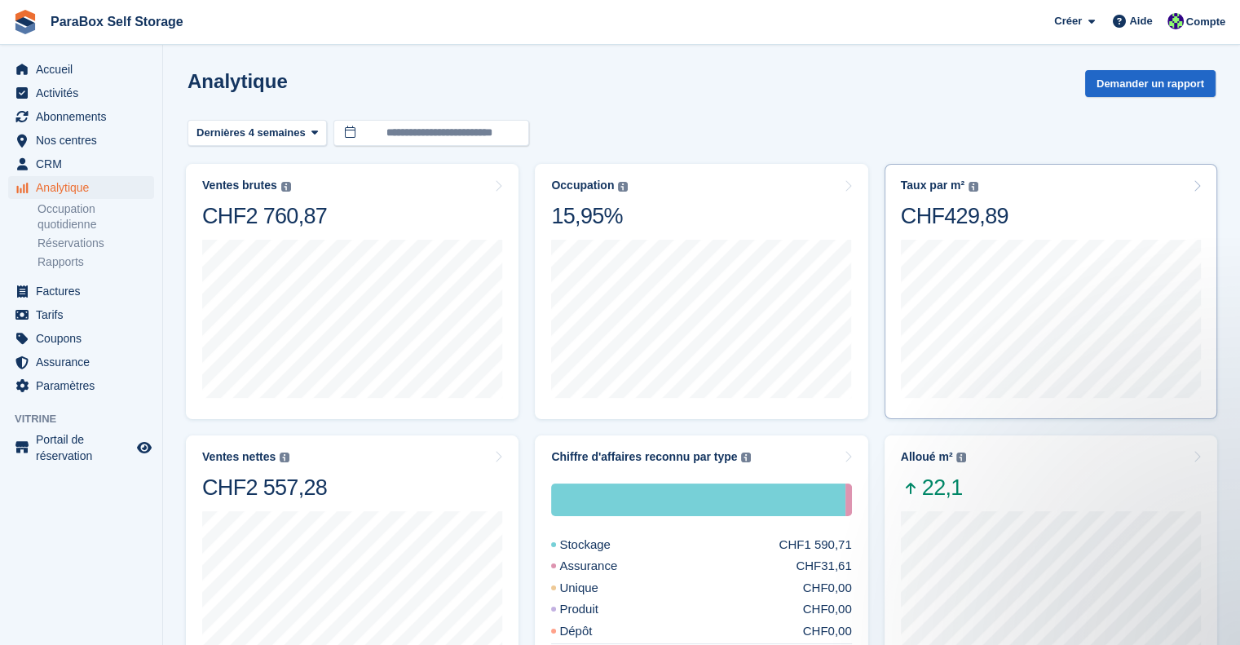
click at [1033, 221] on div "Taux par m² Chiffre d'affaires annualisé de stockage (après remises, hors taxes…" at bounding box center [1051, 204] width 300 height 51
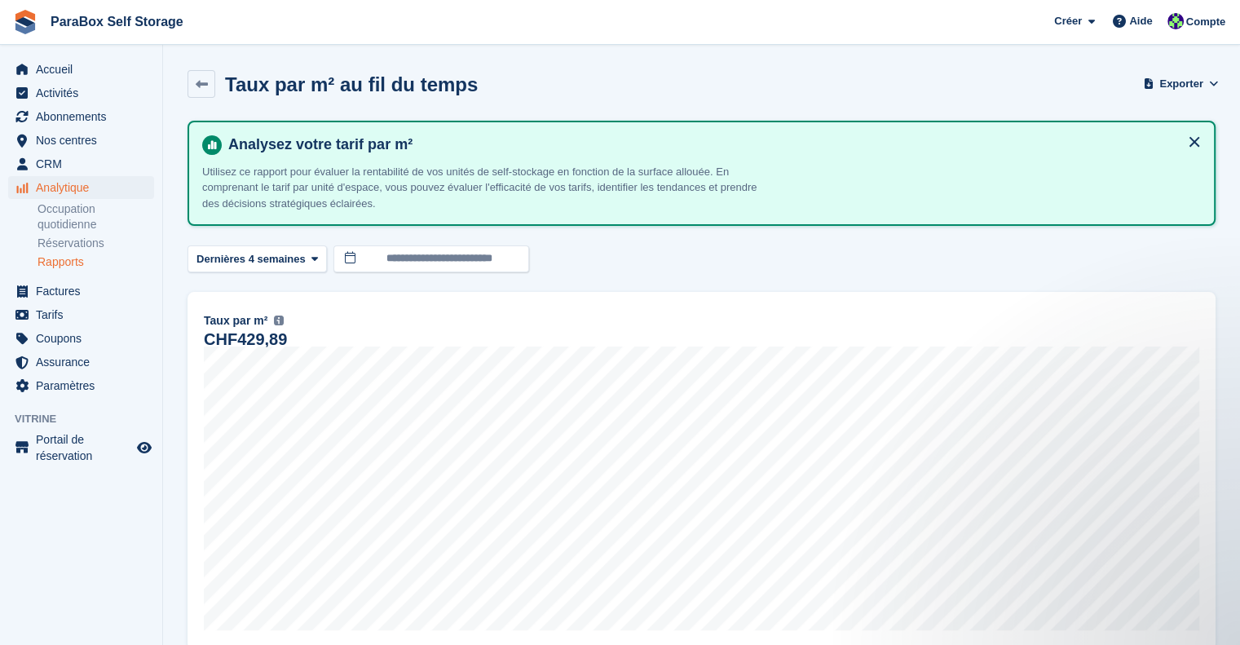
click at [205, 141] on icon at bounding box center [212, 145] width 20 height 20
click at [387, 261] on input "**********" at bounding box center [431, 258] width 196 height 27
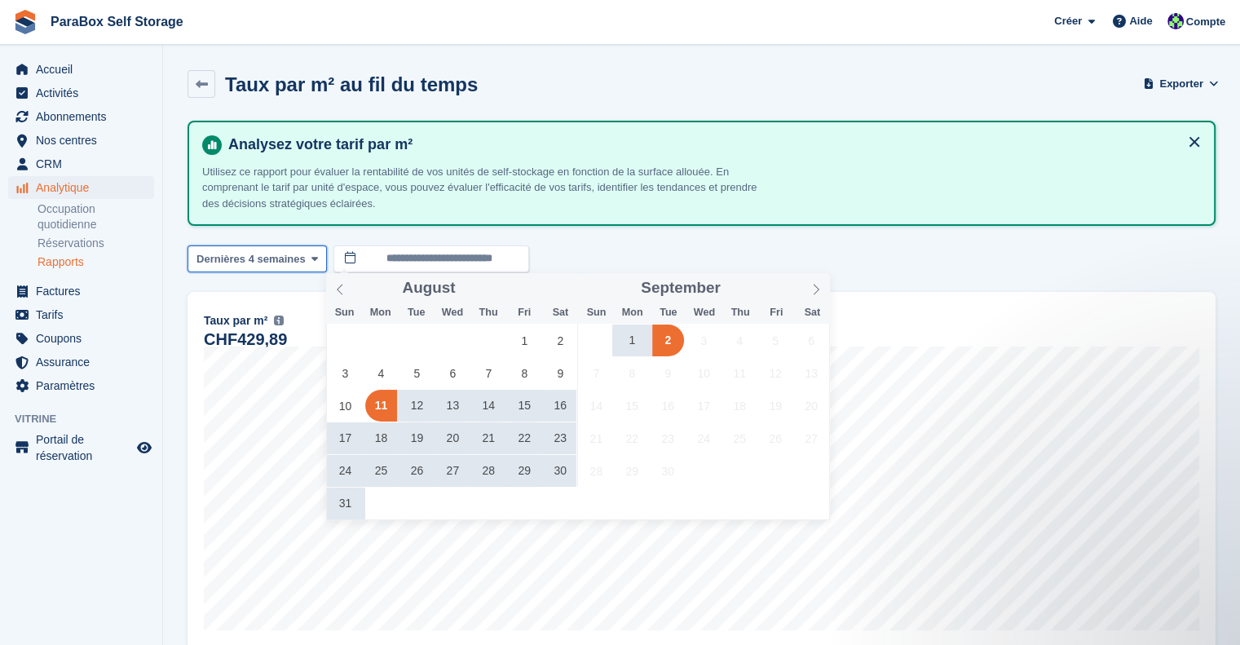
click at [294, 258] on span "Dernières 4 semaines" at bounding box center [250, 259] width 109 height 16
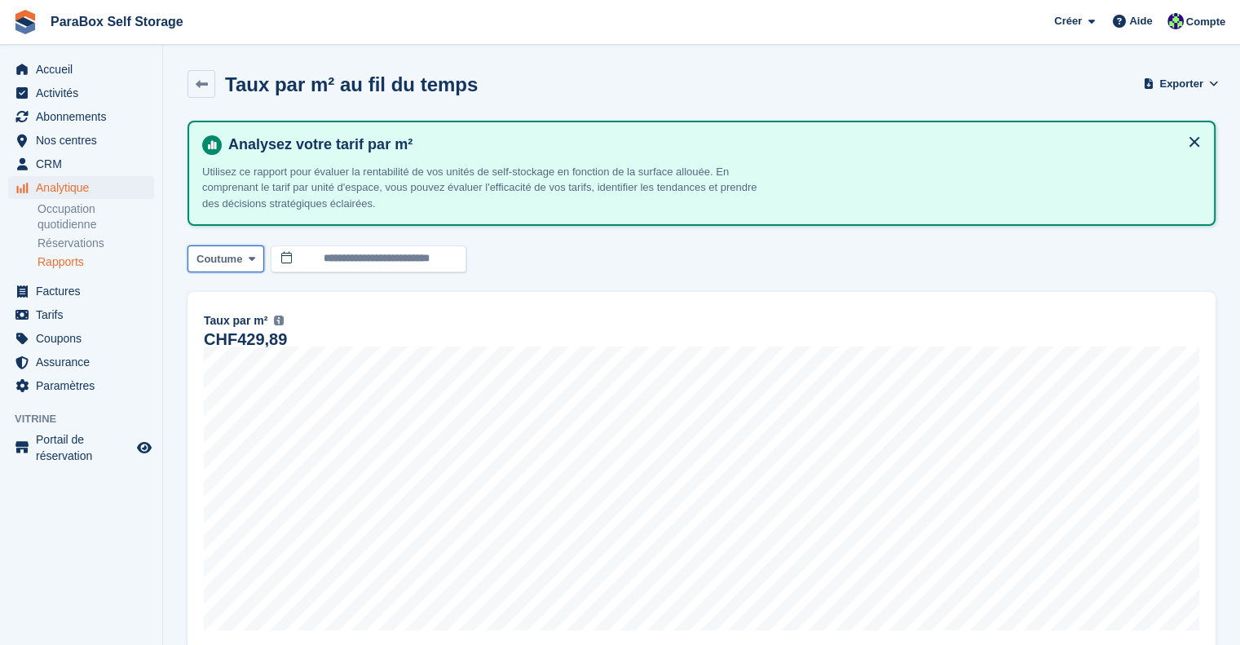
click at [239, 268] on button "Coutume" at bounding box center [225, 258] width 77 height 27
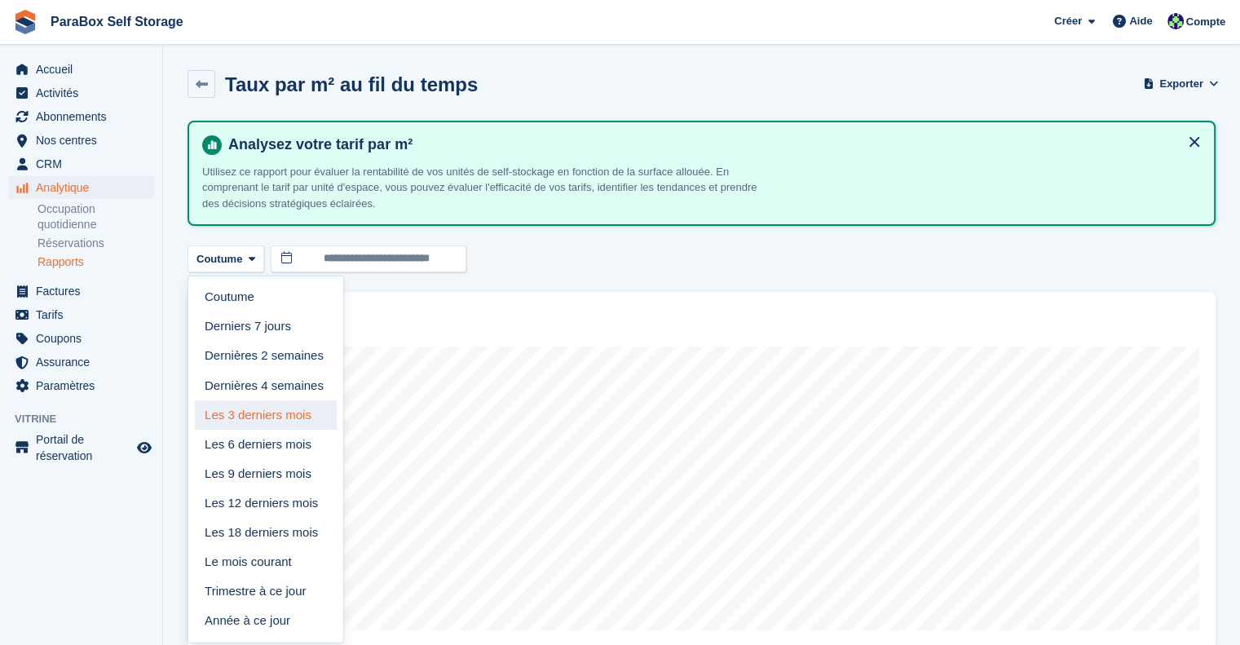
click at [254, 410] on link "Les 3 derniers mois" at bounding box center [266, 414] width 142 height 29
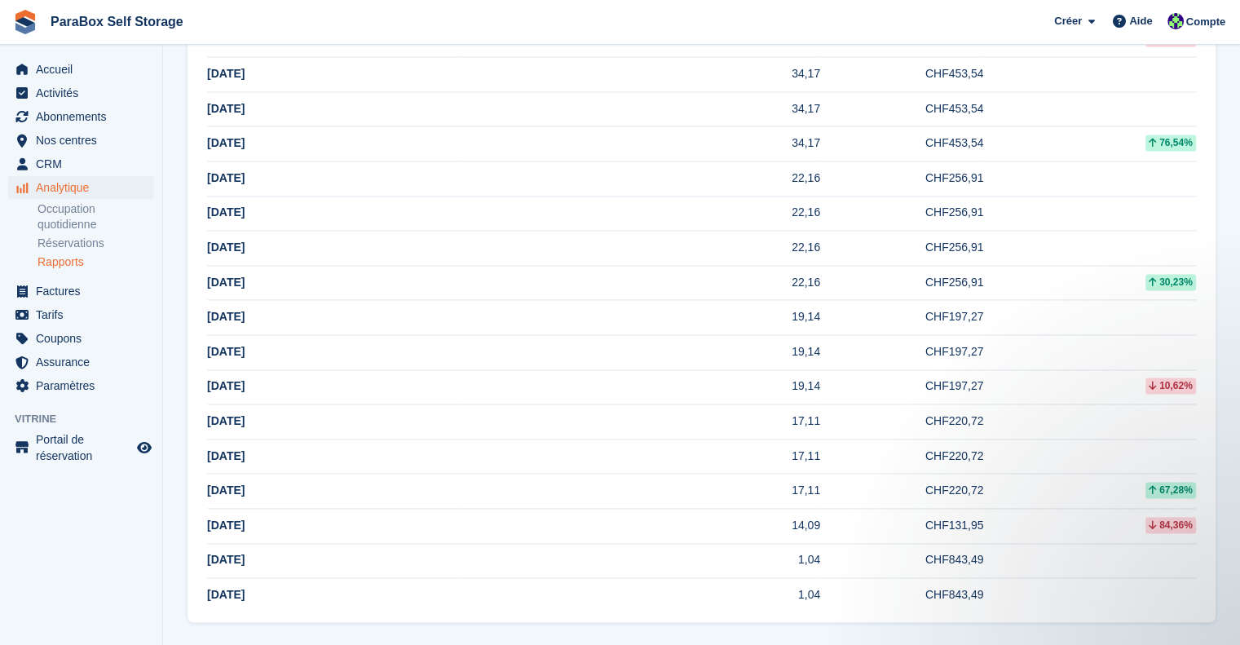
click at [247, 584] on td "[DATE]" at bounding box center [333, 595] width 252 height 34
click at [223, 553] on span "[DATE]" at bounding box center [225, 559] width 37 height 13
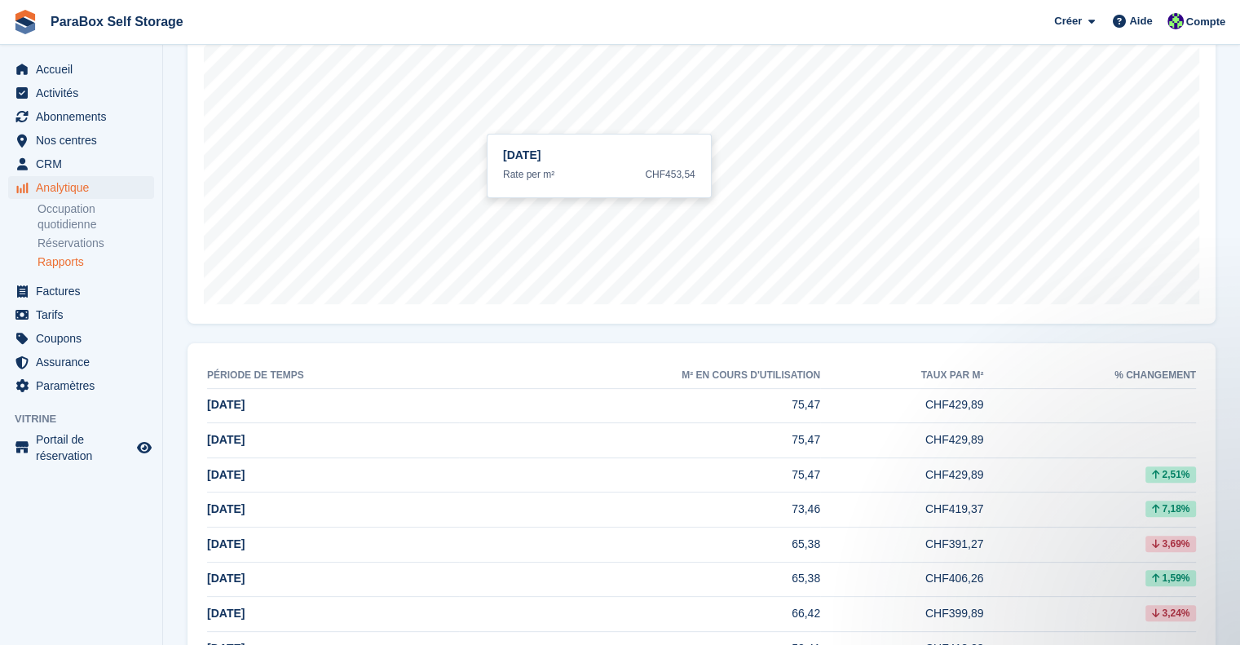
scroll to position [245, 0]
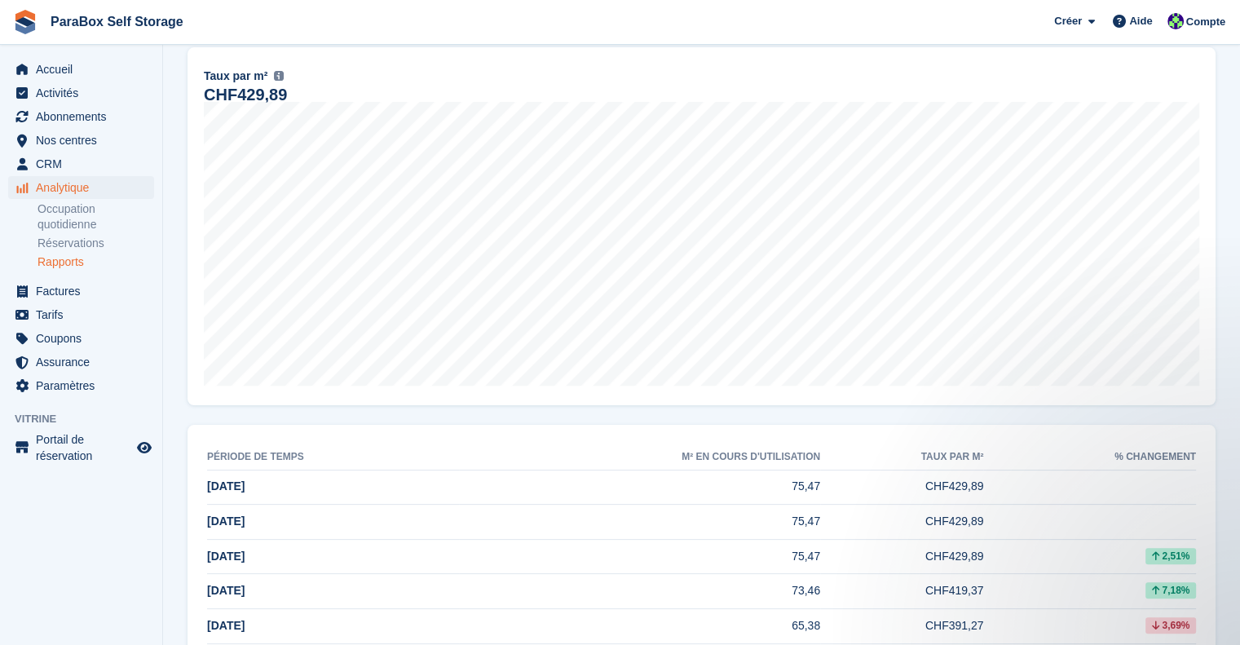
click at [288, 84] on div "Taux par m² Chiffre d'affaires annualisé de stockage (après remises, hors taxes…" at bounding box center [701, 77] width 995 height 20
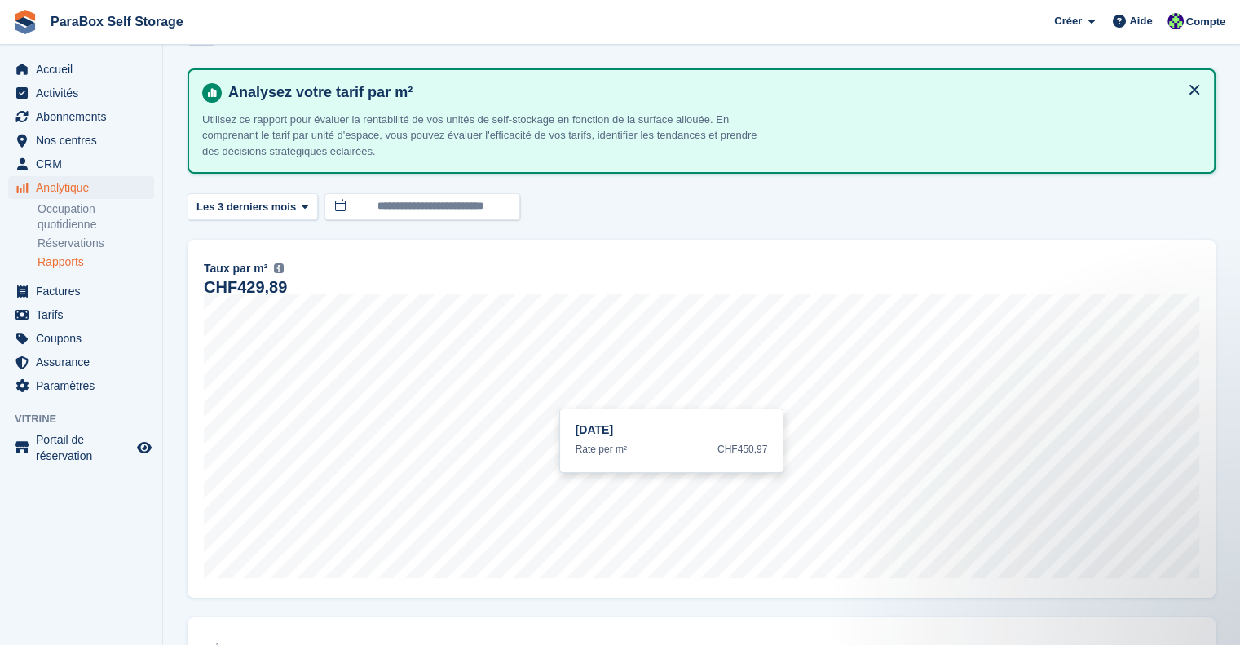
scroll to position [0, 0]
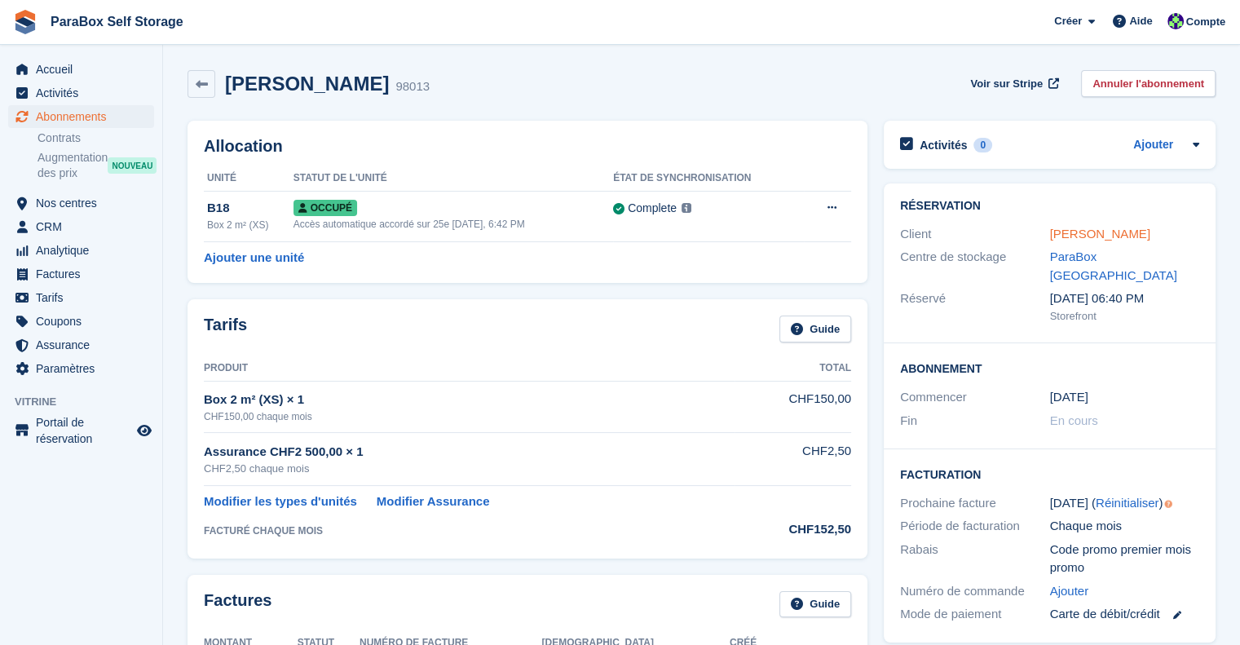
click at [1105, 234] on link "[PERSON_NAME]" at bounding box center [1100, 234] width 100 height 14
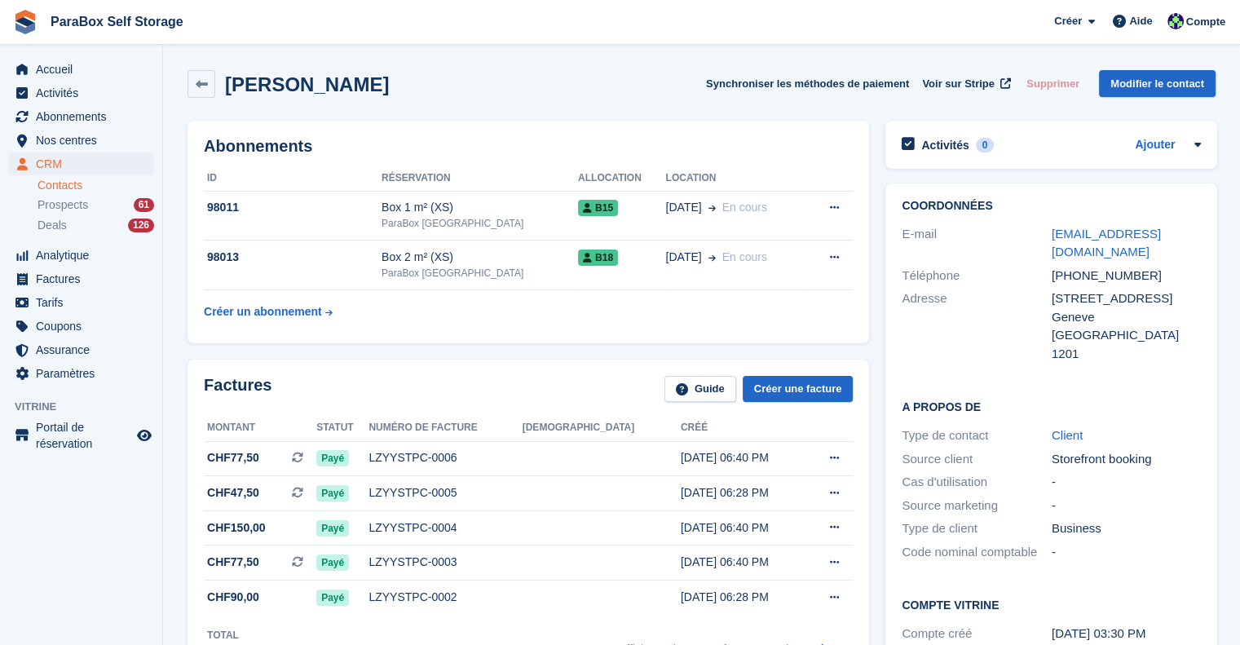
drag, startPoint x: 1203, startPoint y: 237, endPoint x: 1014, endPoint y: 245, distance: 189.3
click at [1014, 245] on div "Coordonnées E-mail [EMAIL_ADDRESS][DOMAIN_NAME] Téléphone [PHONE_NUMBER] Adress…" at bounding box center [1051, 282] width 332 height 198
copy div "[EMAIL_ADDRESS][DOMAIN_NAME]"
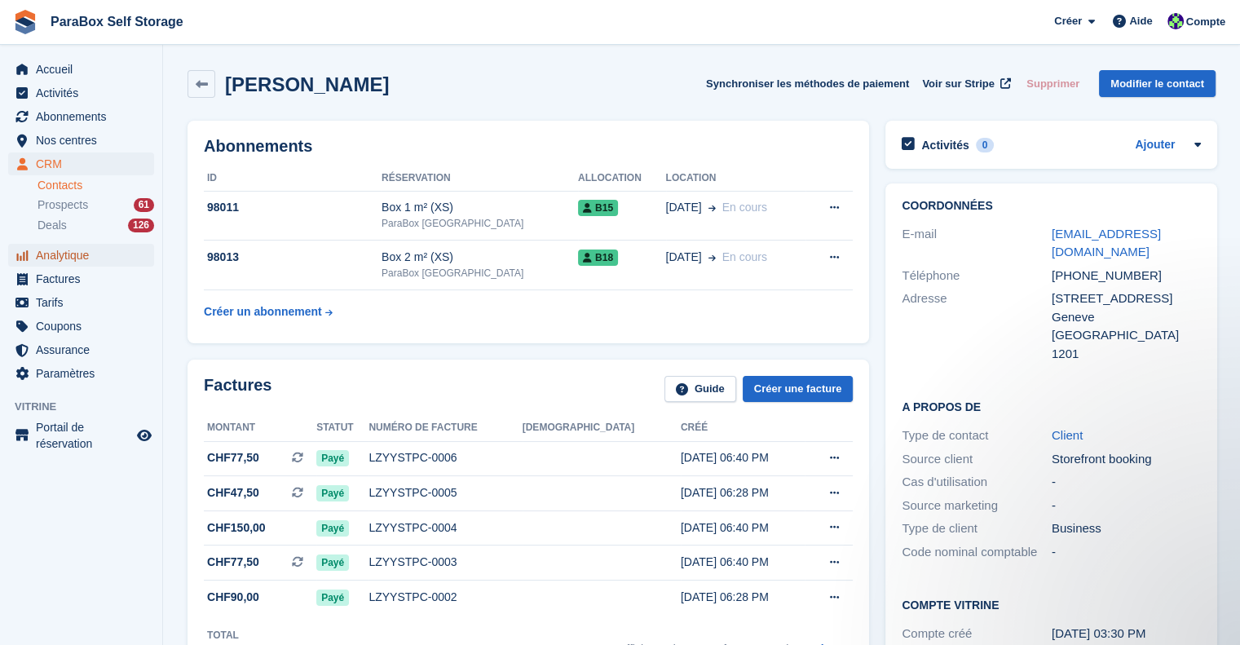
click at [65, 257] on span "Analytique" at bounding box center [85, 255] width 98 height 23
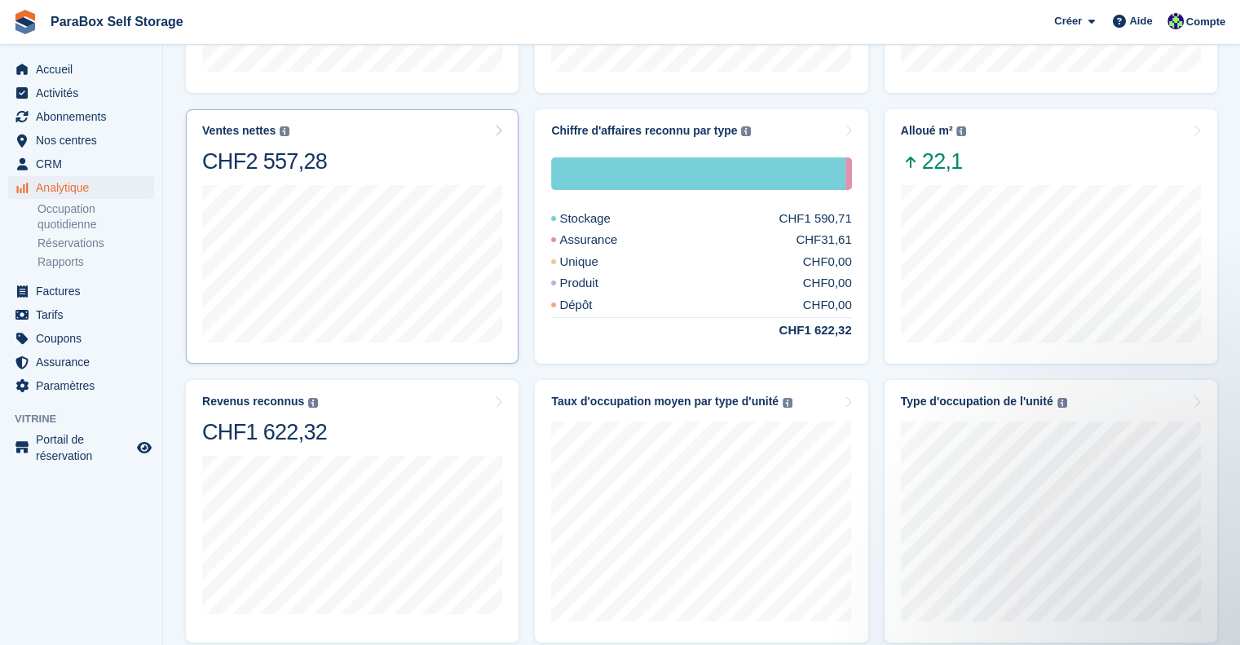
scroll to position [408, 0]
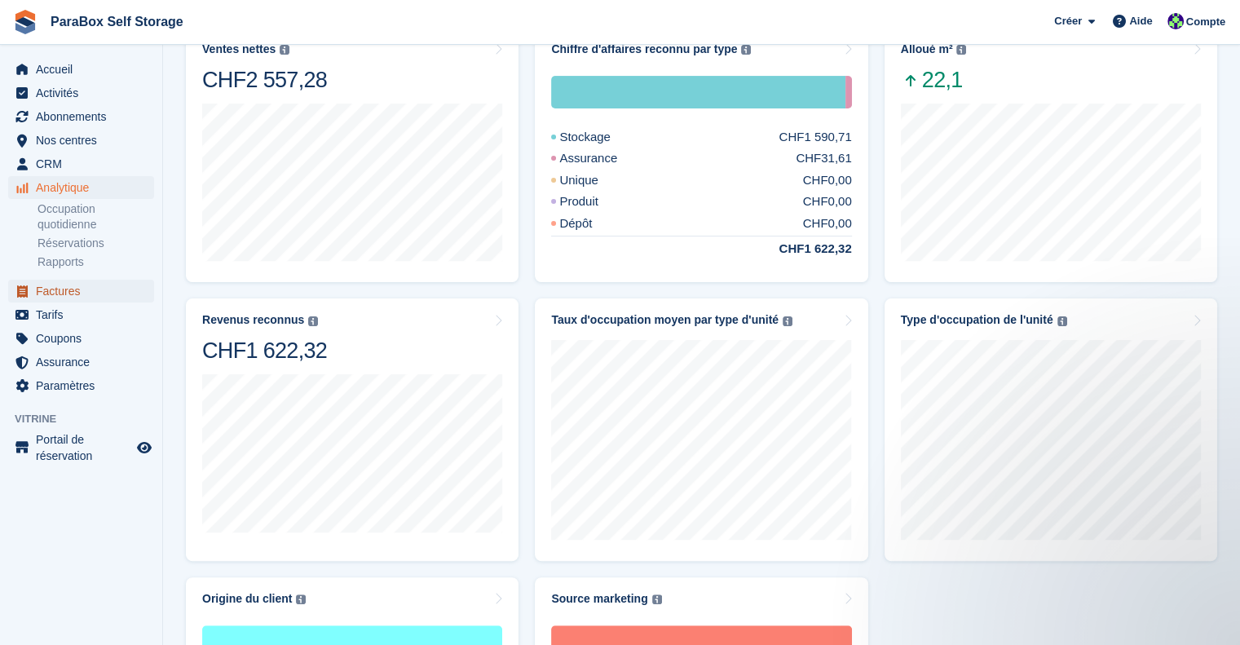
click at [57, 298] on span "Factures" at bounding box center [85, 291] width 98 height 23
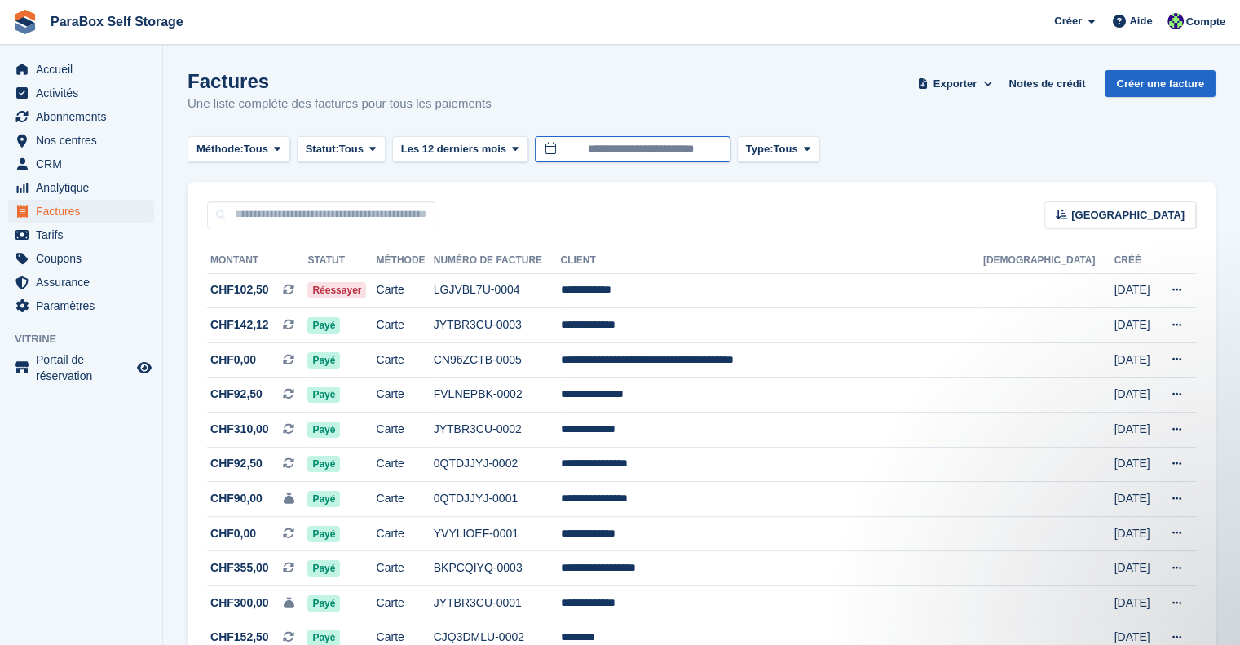
click at [567, 149] on input "**********" at bounding box center [633, 149] width 196 height 27
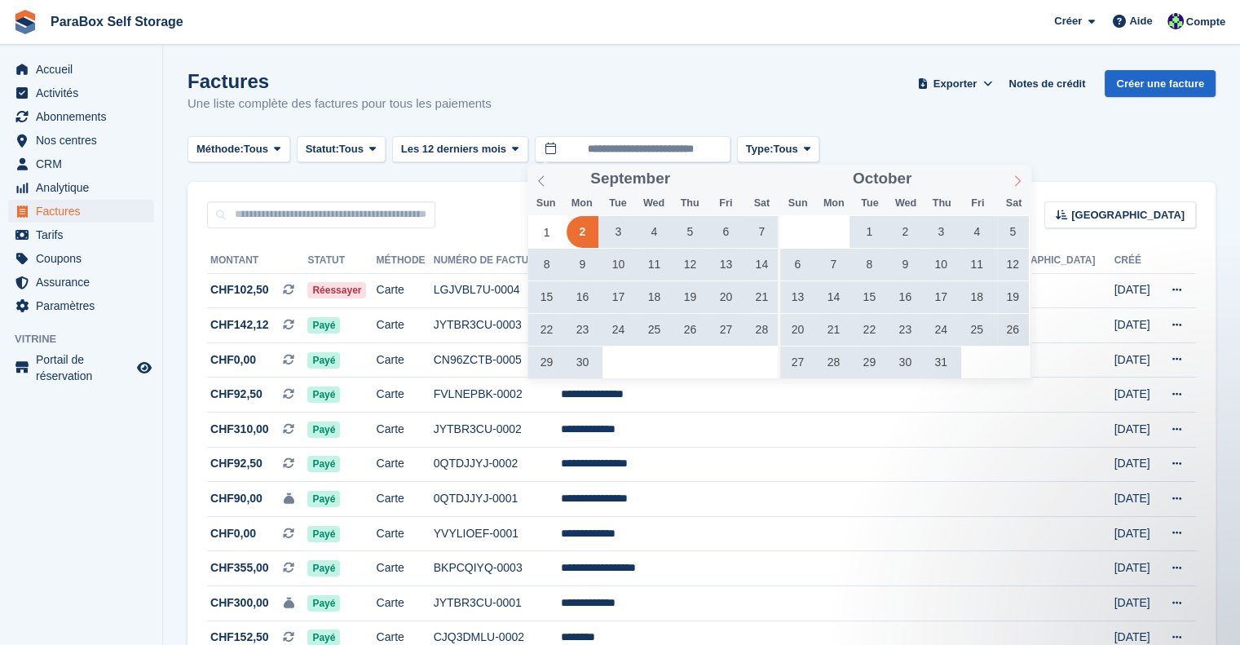
click at [1022, 178] on icon at bounding box center [1017, 180] width 11 height 11
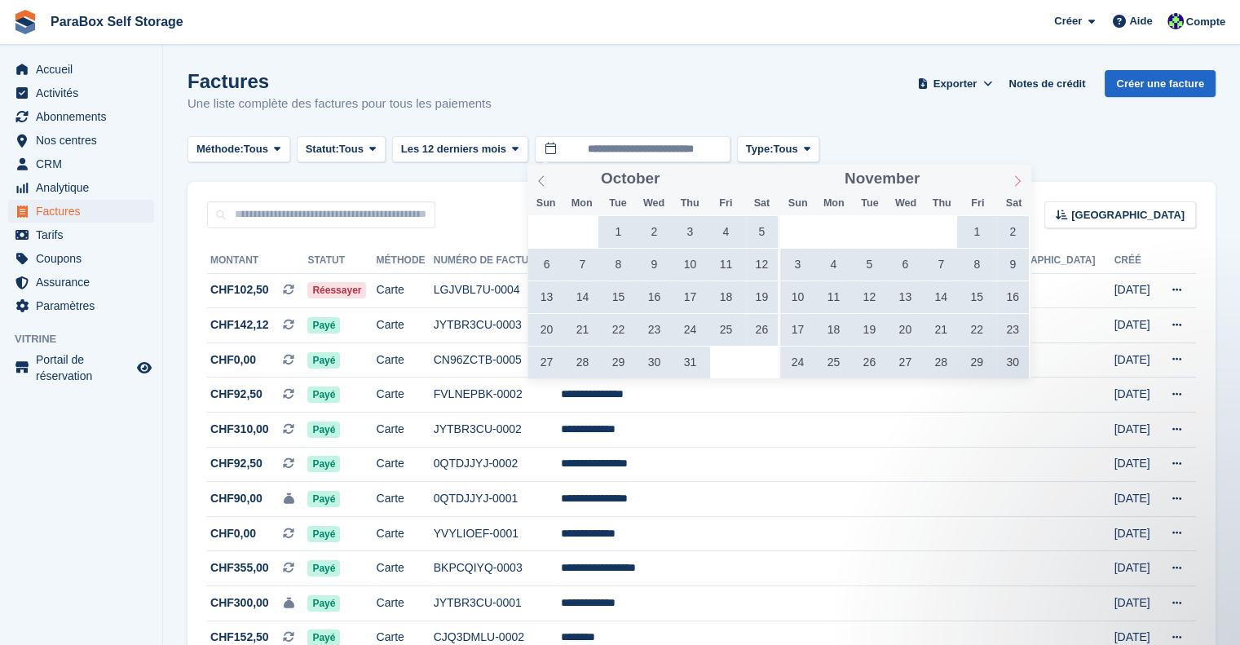
click at [1022, 178] on icon at bounding box center [1017, 180] width 11 height 11
type input "****"
click at [1022, 178] on icon at bounding box center [1017, 180] width 11 height 11
type input "****"
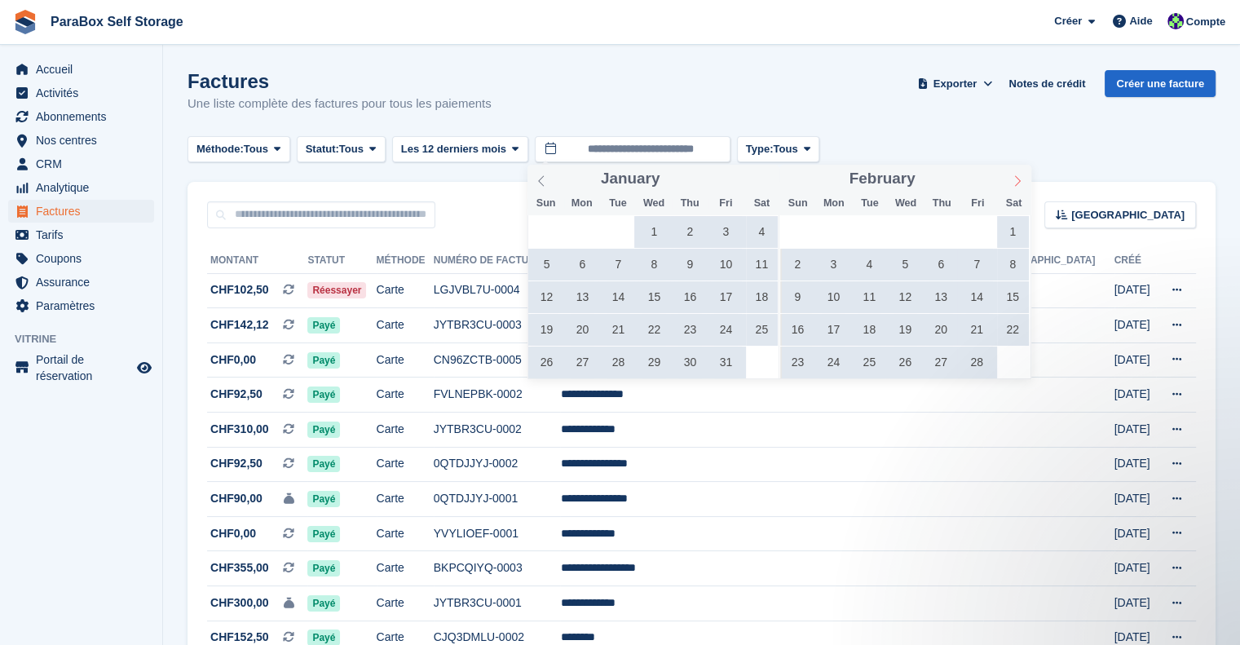
click at [1022, 178] on icon at bounding box center [1017, 180] width 11 height 11
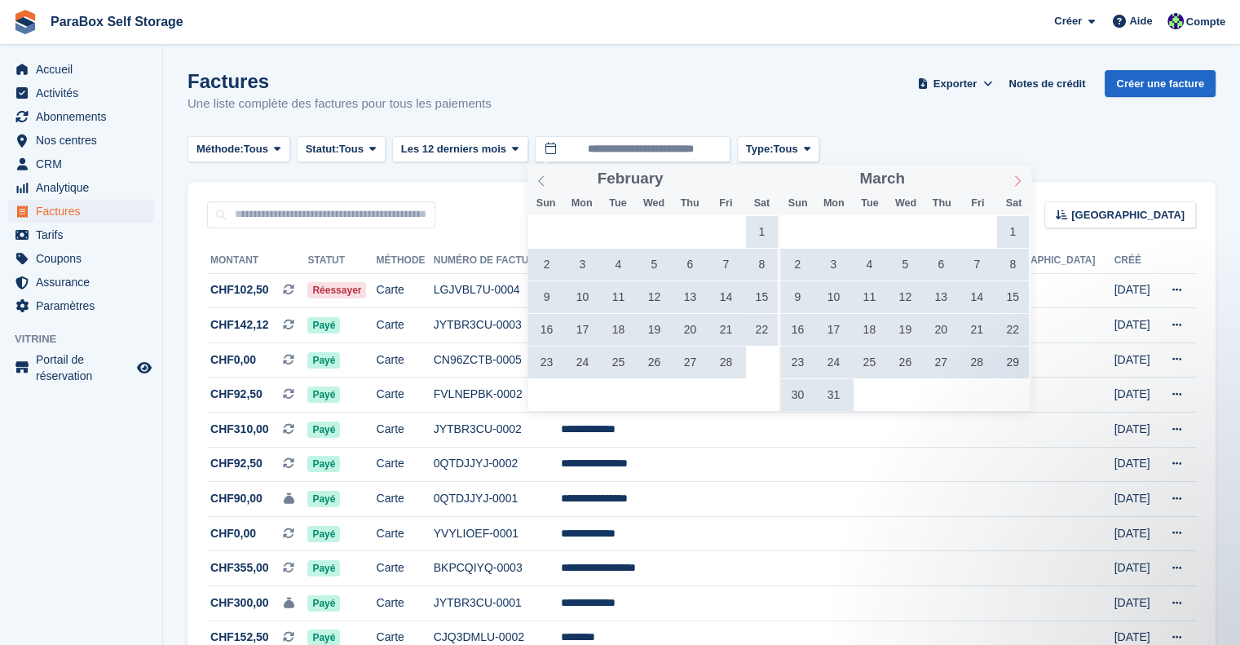
click at [1022, 178] on icon at bounding box center [1017, 180] width 11 height 11
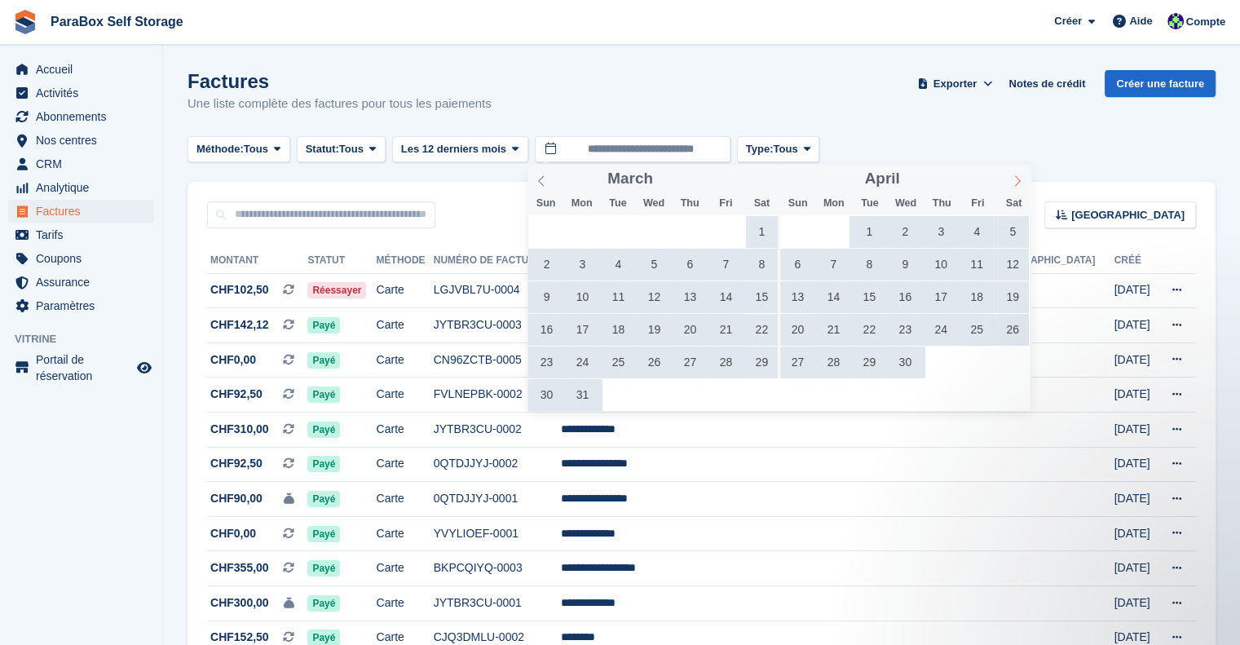
click at [1022, 178] on icon at bounding box center [1017, 180] width 11 height 11
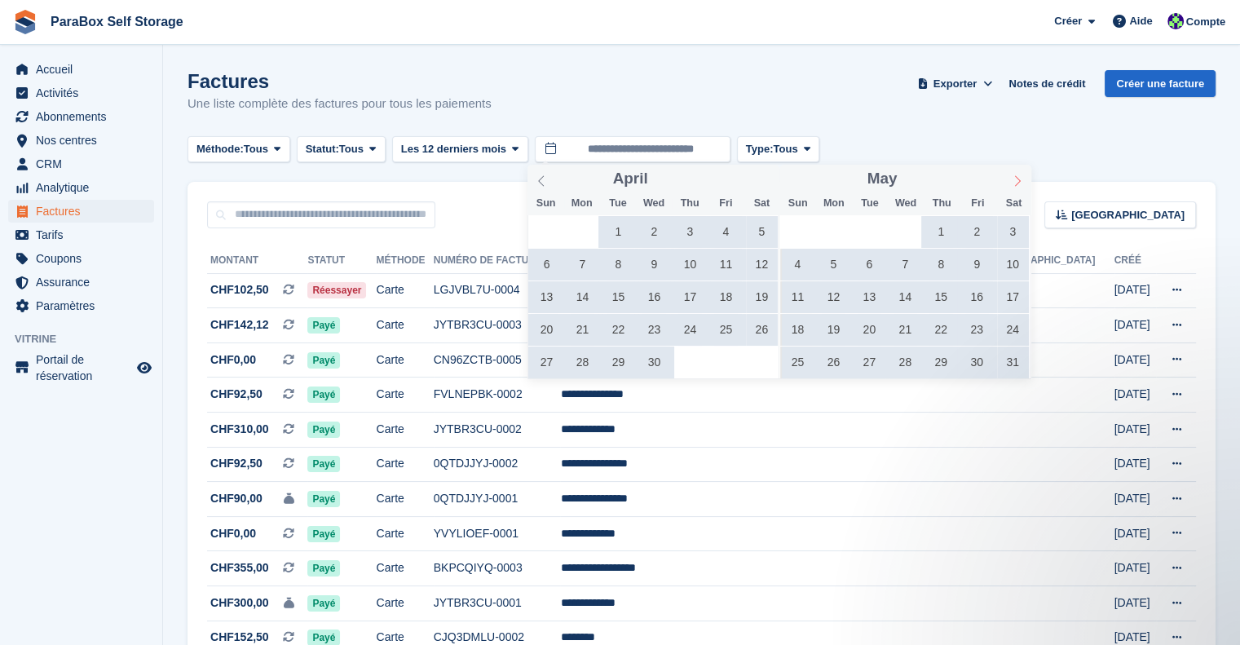
click at [1022, 178] on icon at bounding box center [1017, 180] width 11 height 11
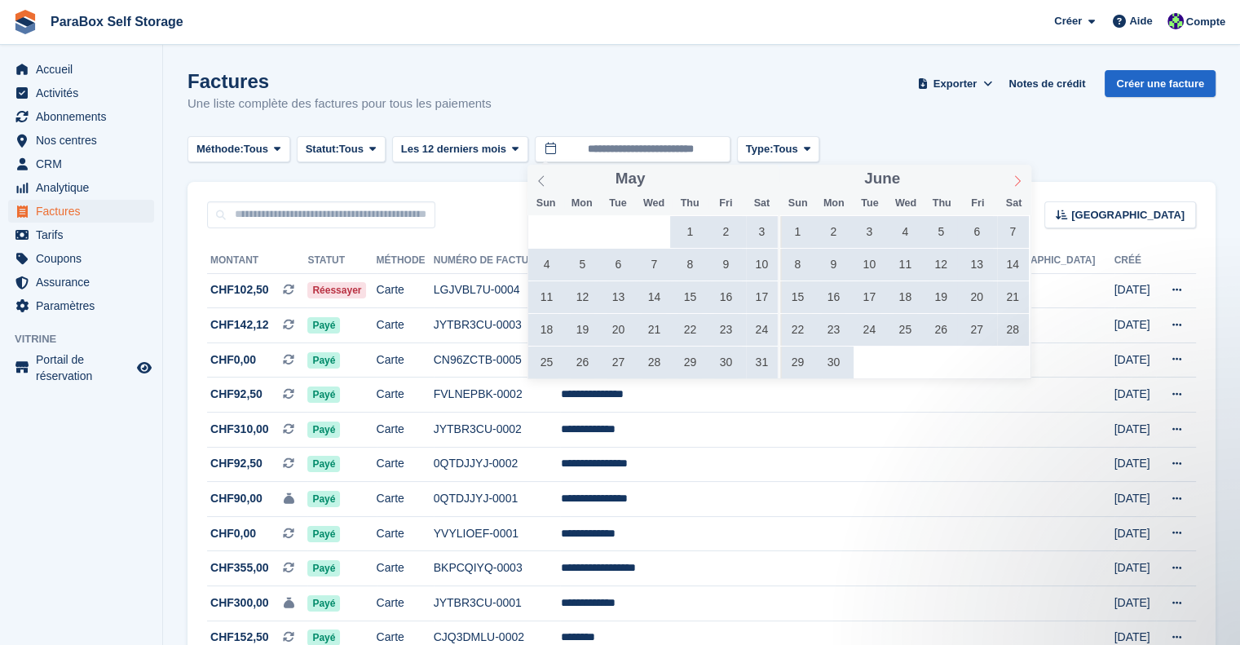
click at [1022, 178] on icon at bounding box center [1017, 180] width 11 height 11
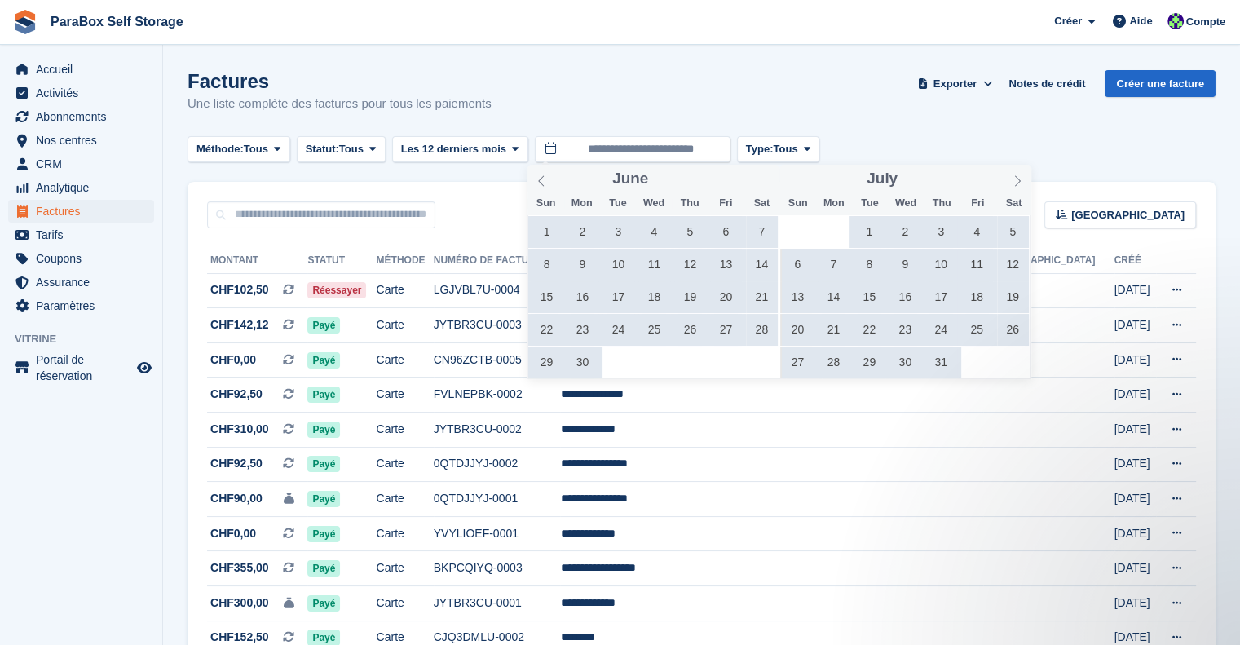
click at [866, 227] on span "1" at bounding box center [869, 232] width 32 height 32
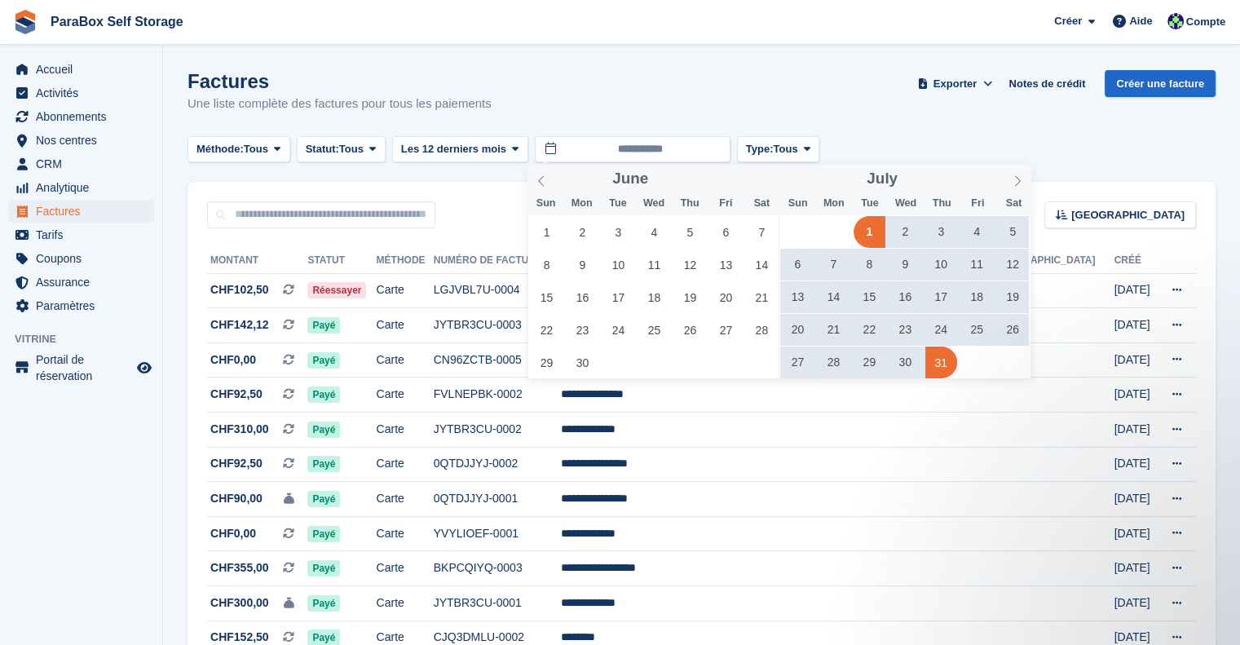
click at [949, 368] on span "31" at bounding box center [941, 362] width 32 height 32
type input "**********"
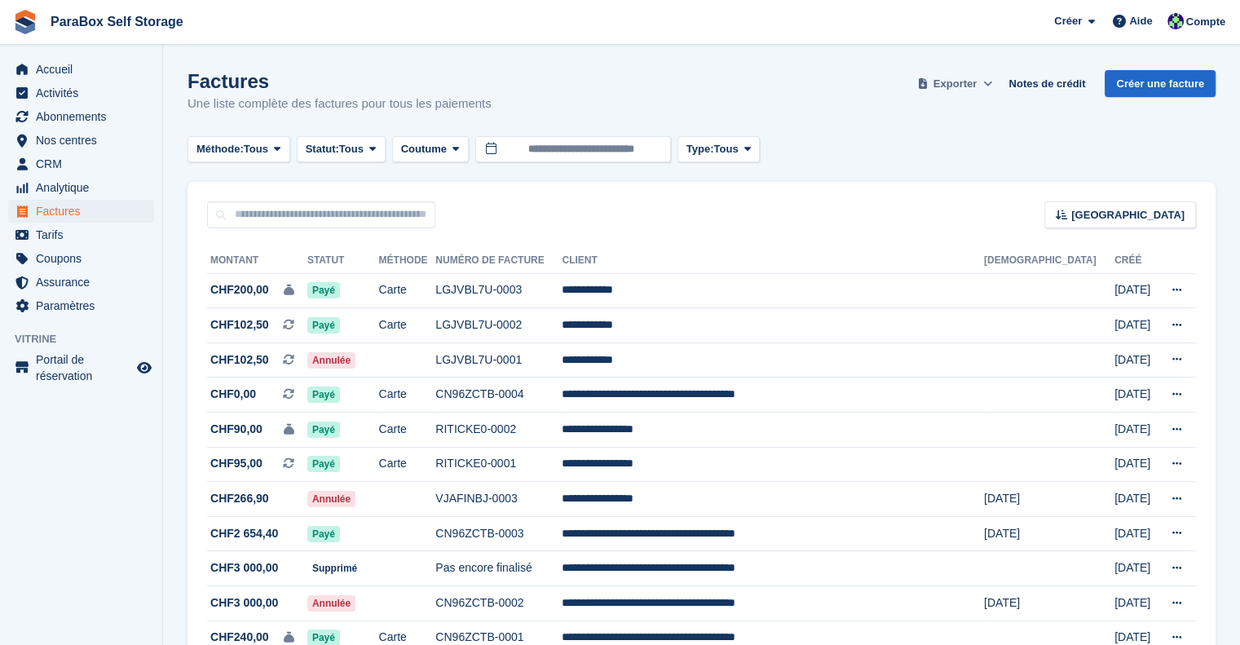
click at [951, 84] on span "Exporter" at bounding box center [954, 84] width 43 height 16
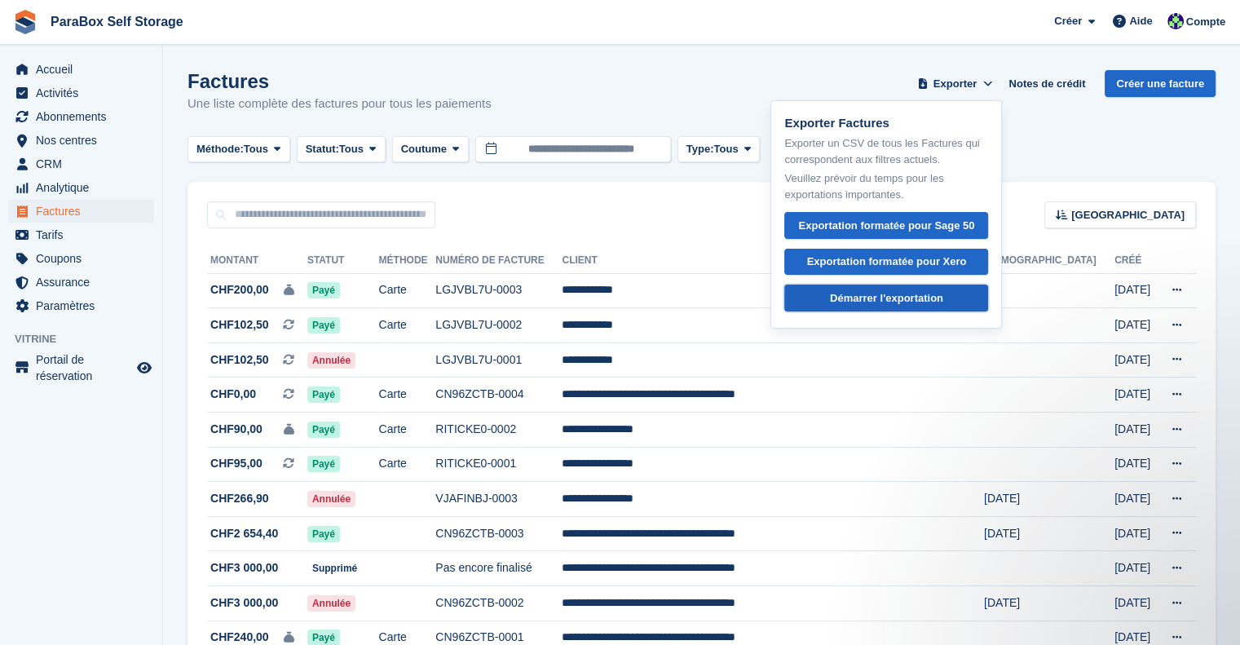
click at [903, 299] on div "Démarrer l'exportation" at bounding box center [886, 298] width 113 height 16
click at [710, 401] on td "**********" at bounding box center [773, 394] width 422 height 35
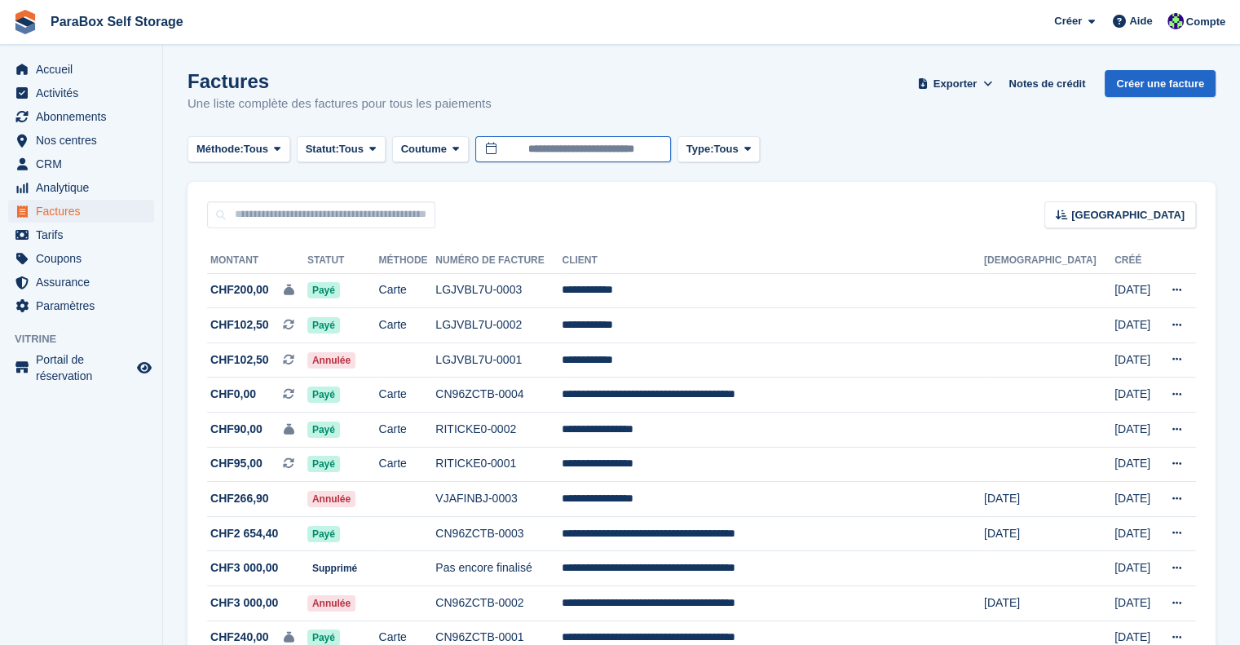
click at [541, 155] on input "**********" at bounding box center [573, 149] width 196 height 27
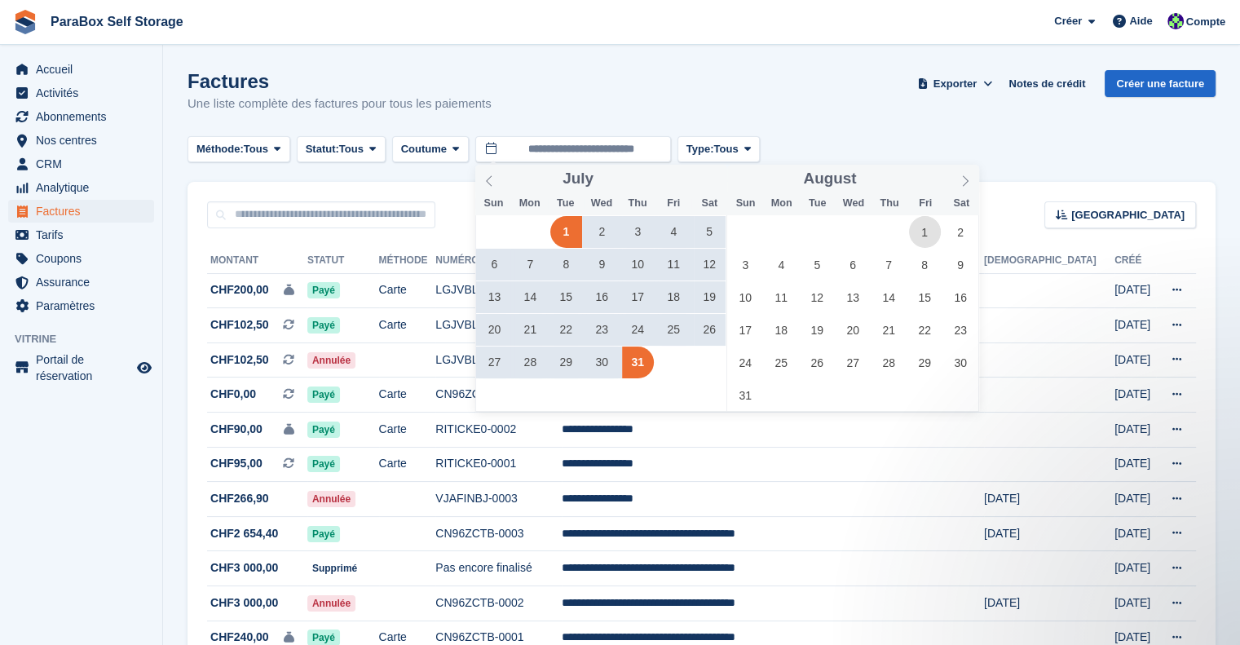
click at [927, 232] on span "1" at bounding box center [925, 232] width 32 height 32
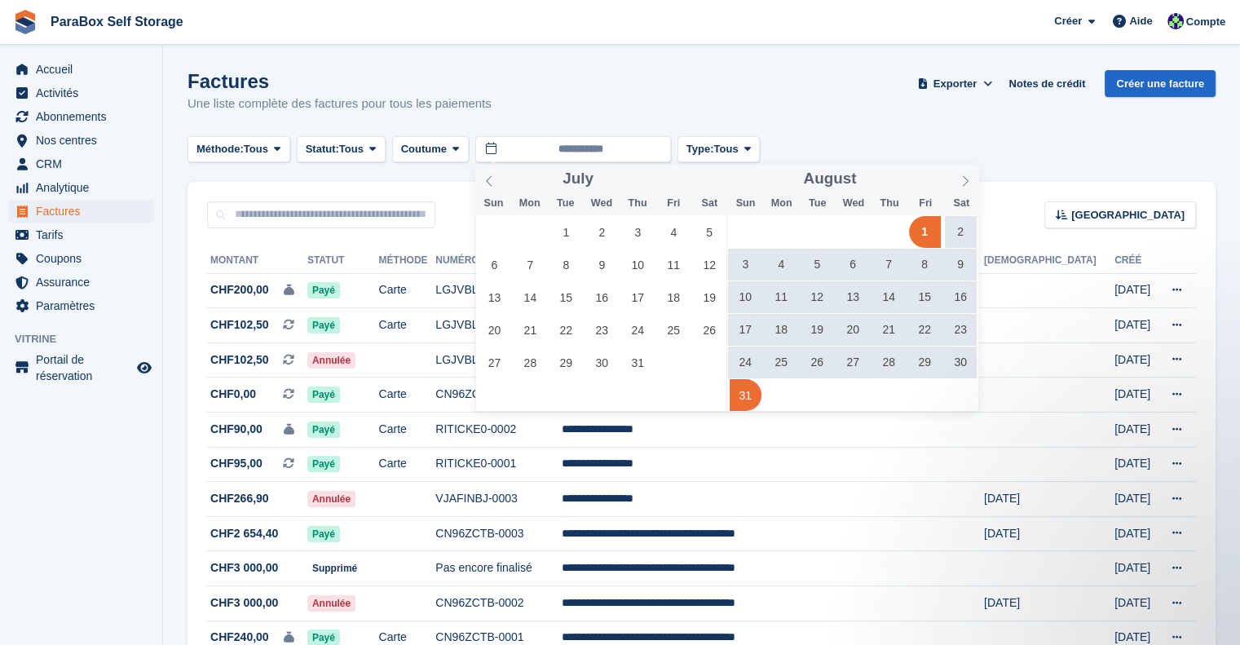
click at [747, 399] on span "31" at bounding box center [746, 395] width 32 height 32
type input "**********"
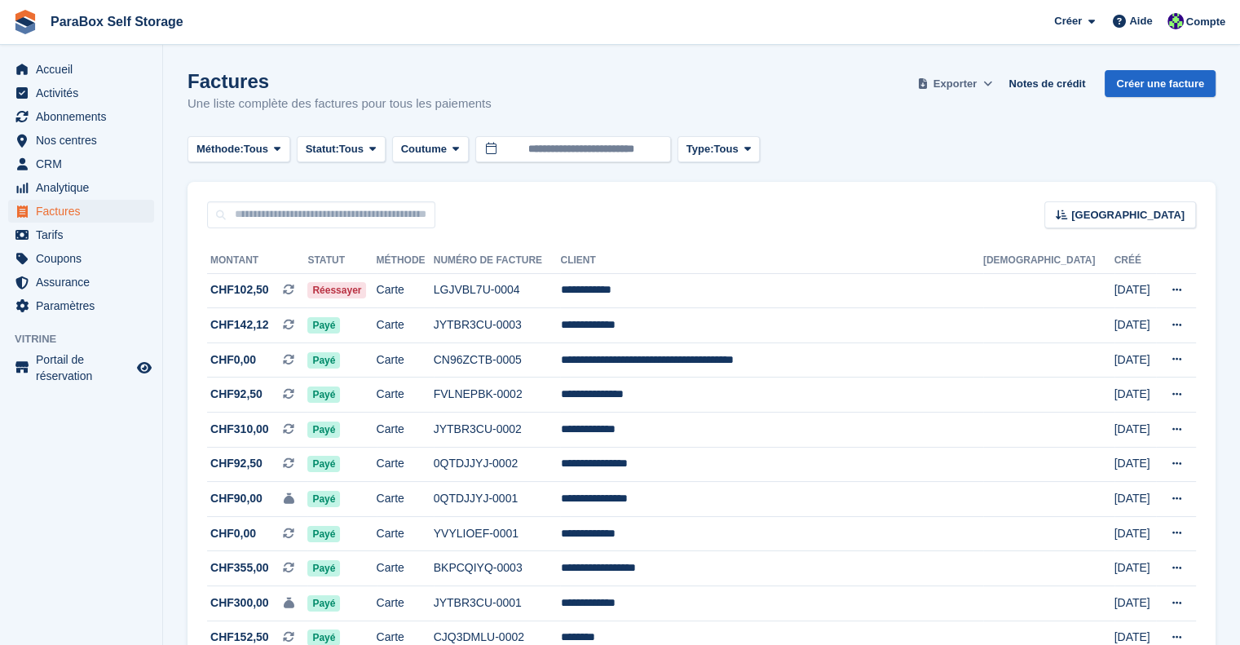
click at [975, 87] on span "Exporter" at bounding box center [954, 84] width 43 height 16
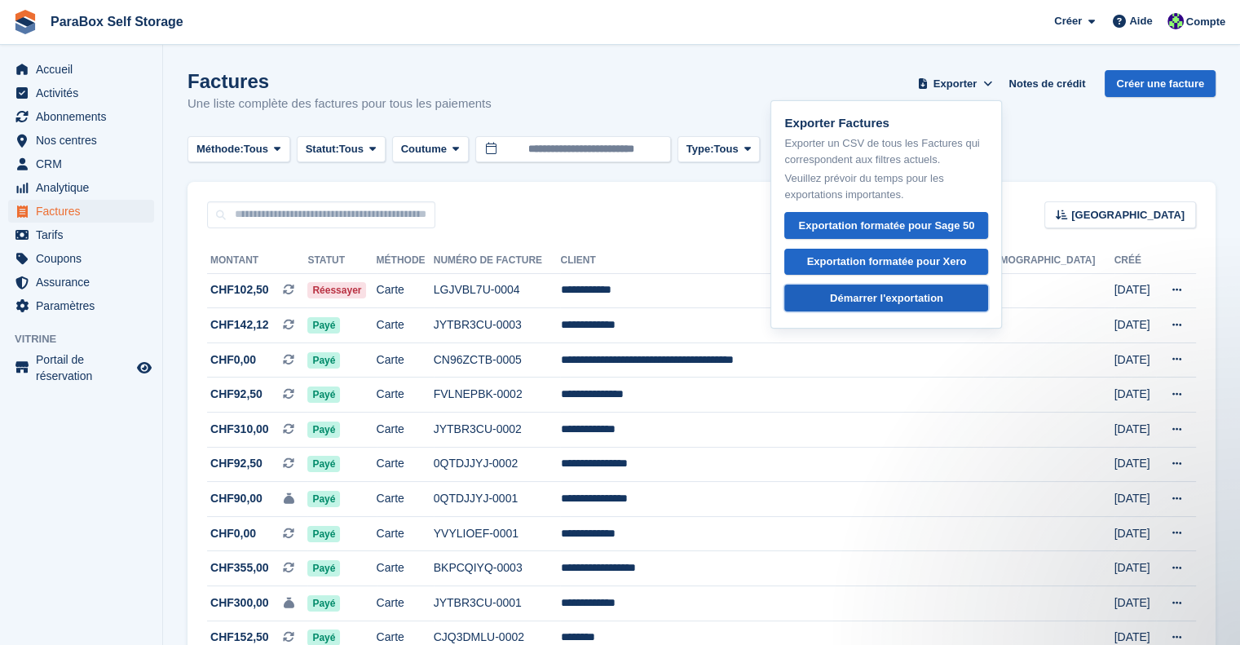
click at [902, 293] on div "Démarrer l'exportation" at bounding box center [886, 298] width 113 height 16
click at [558, 141] on input "**********" at bounding box center [573, 149] width 196 height 27
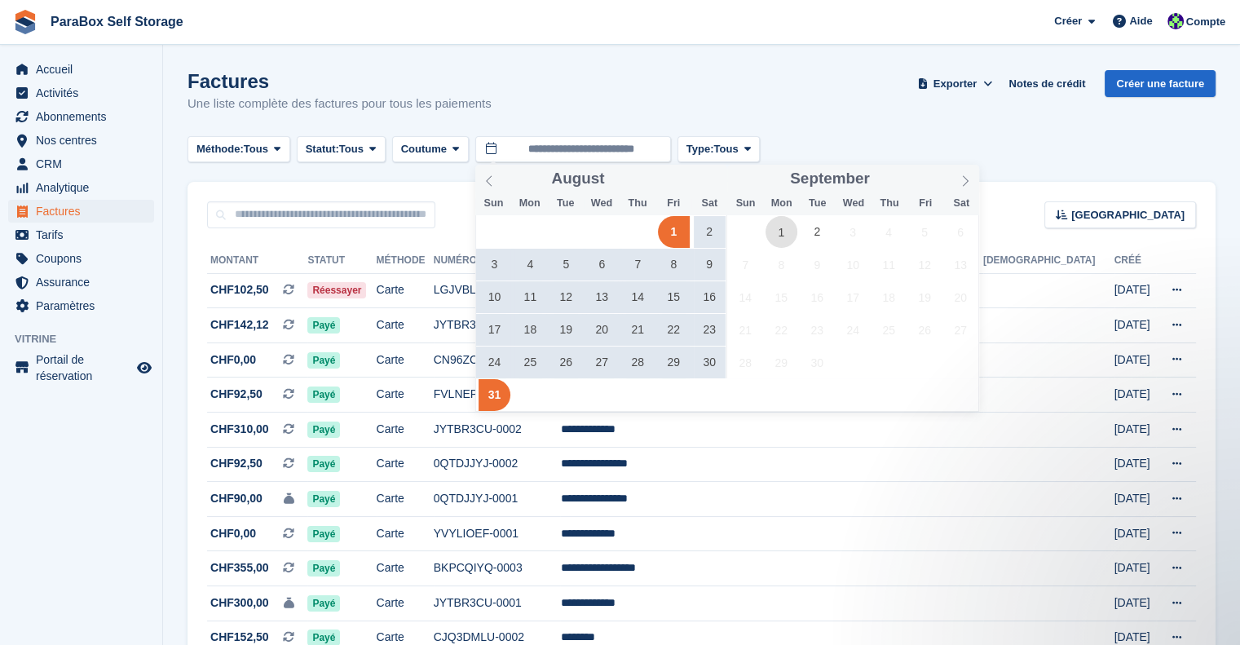
click at [786, 230] on span "1" at bounding box center [781, 232] width 32 height 32
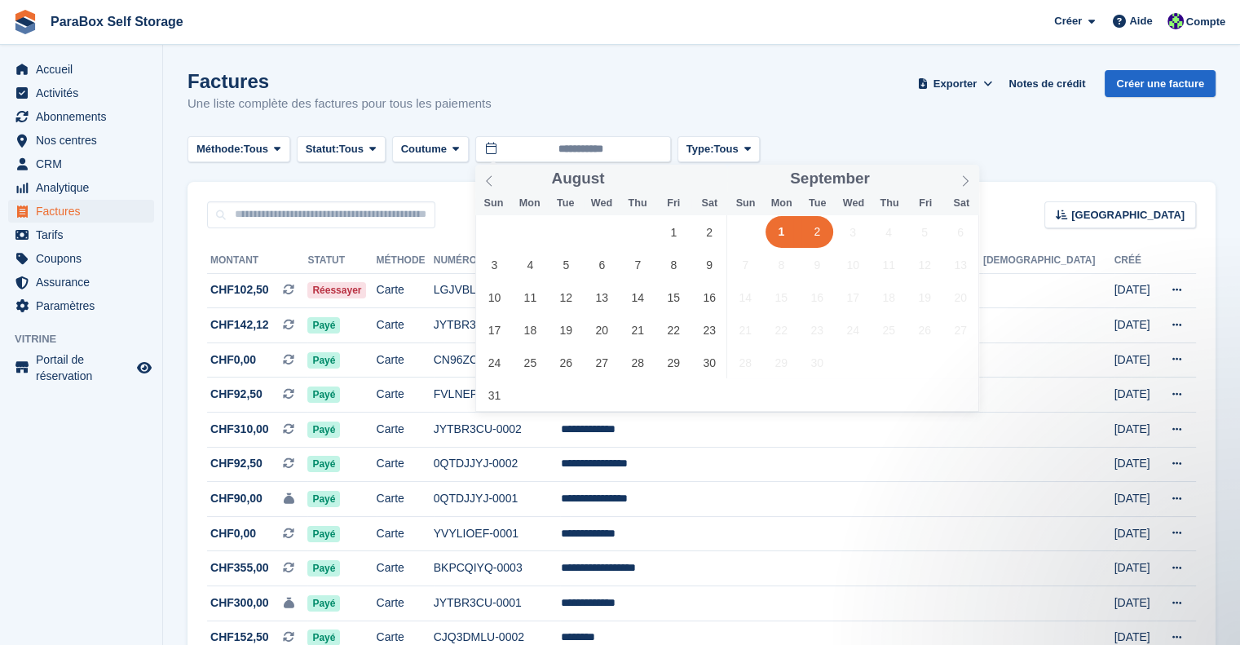
click at [806, 232] on span "2" at bounding box center [817, 232] width 32 height 32
type input "**********"
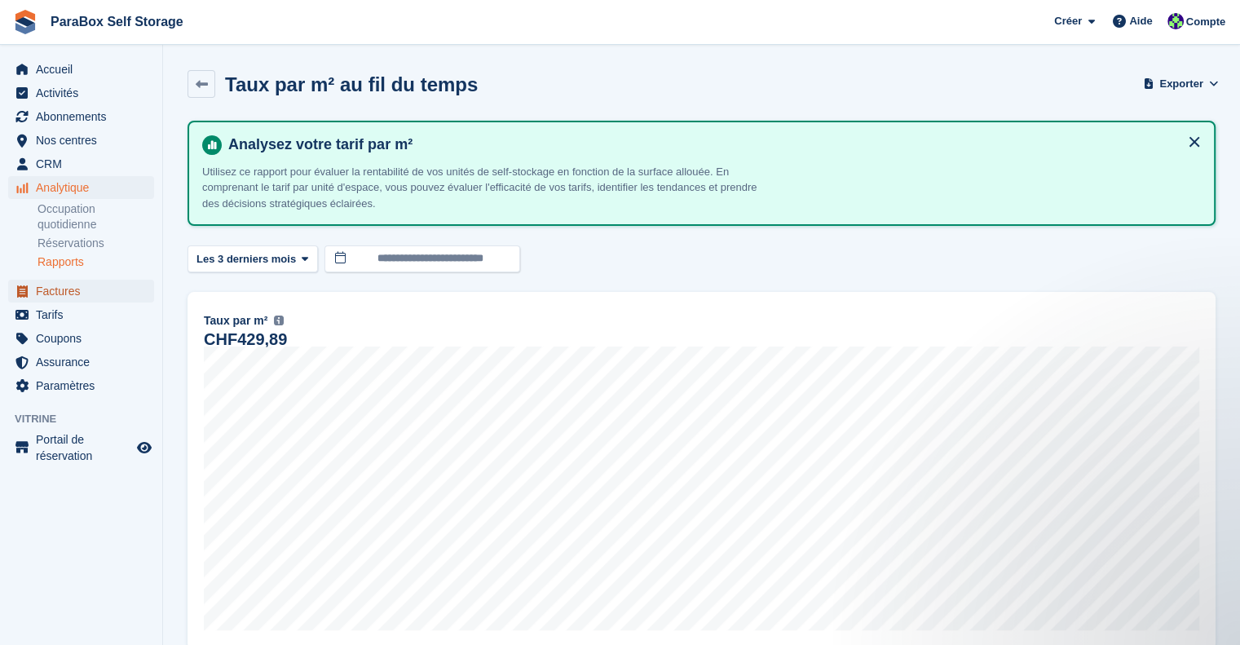
click at [78, 289] on span "Factures" at bounding box center [85, 291] width 98 height 23
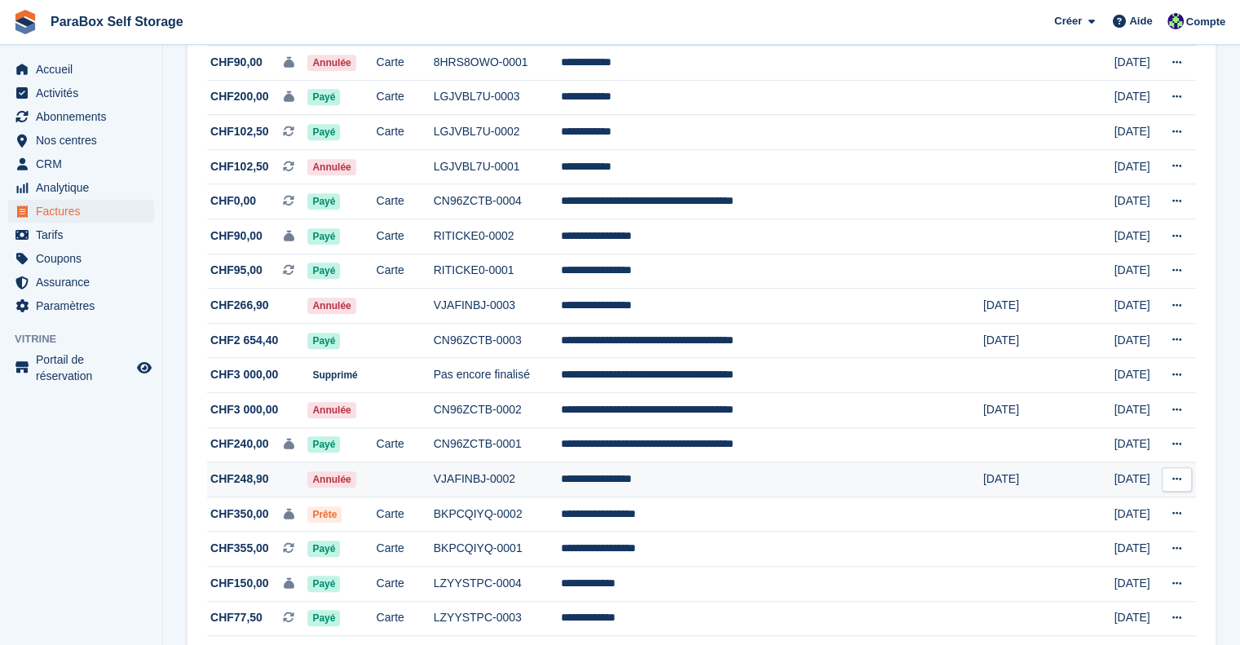
scroll to position [1453, 0]
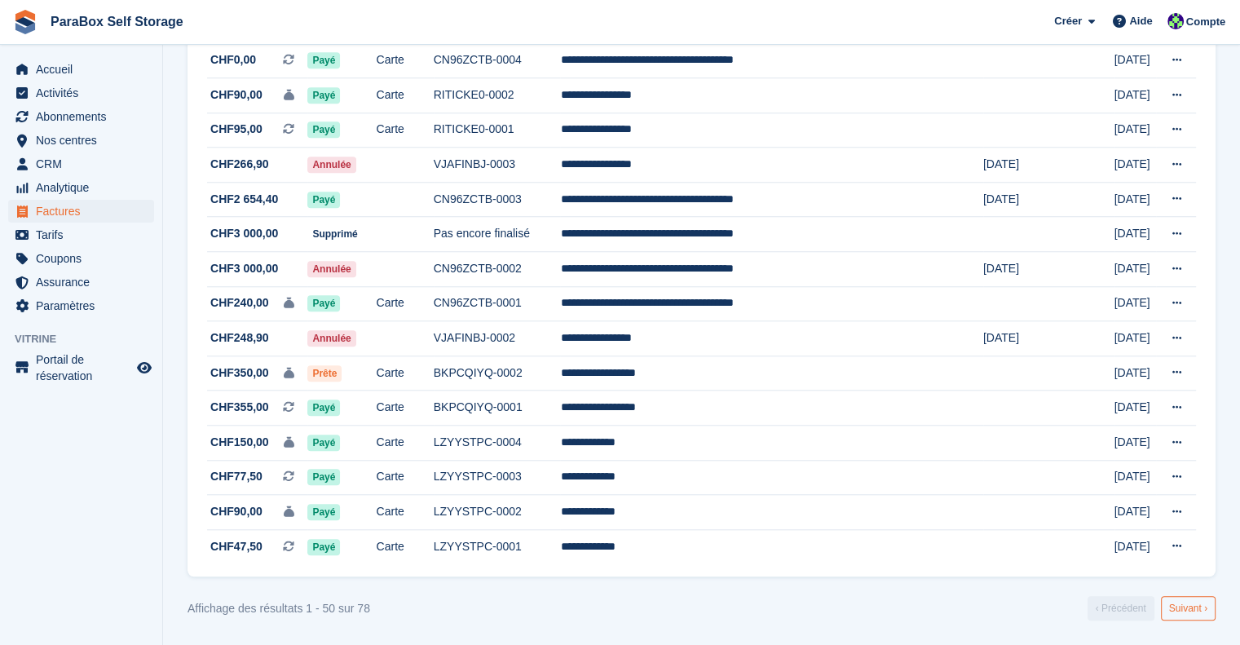
click at [1180, 606] on link "Suivant ›" at bounding box center [1188, 608] width 55 height 24
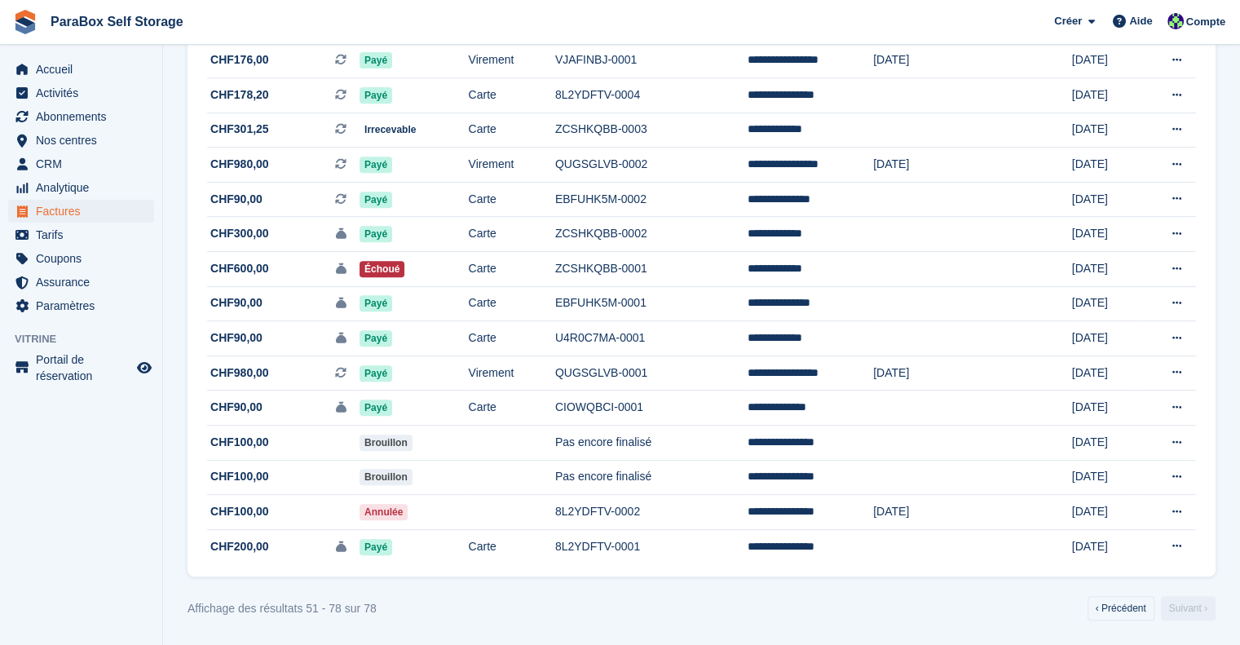
scroll to position [686, 0]
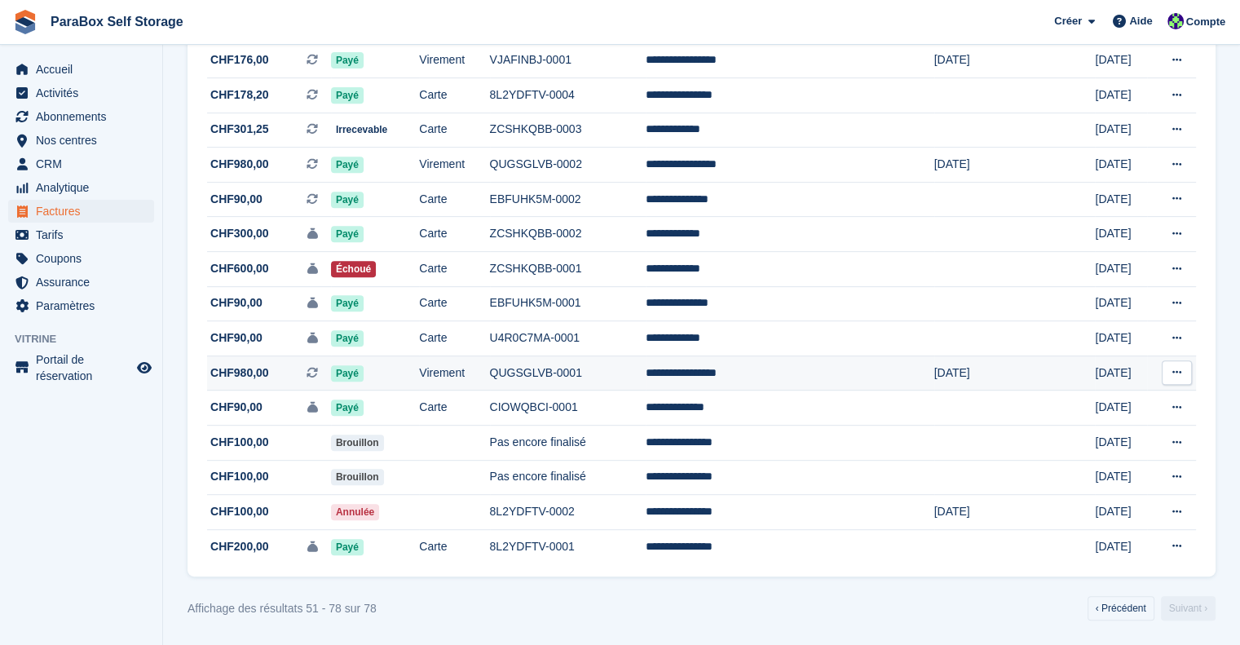
click at [364, 368] on span "Payé" at bounding box center [347, 373] width 33 height 16
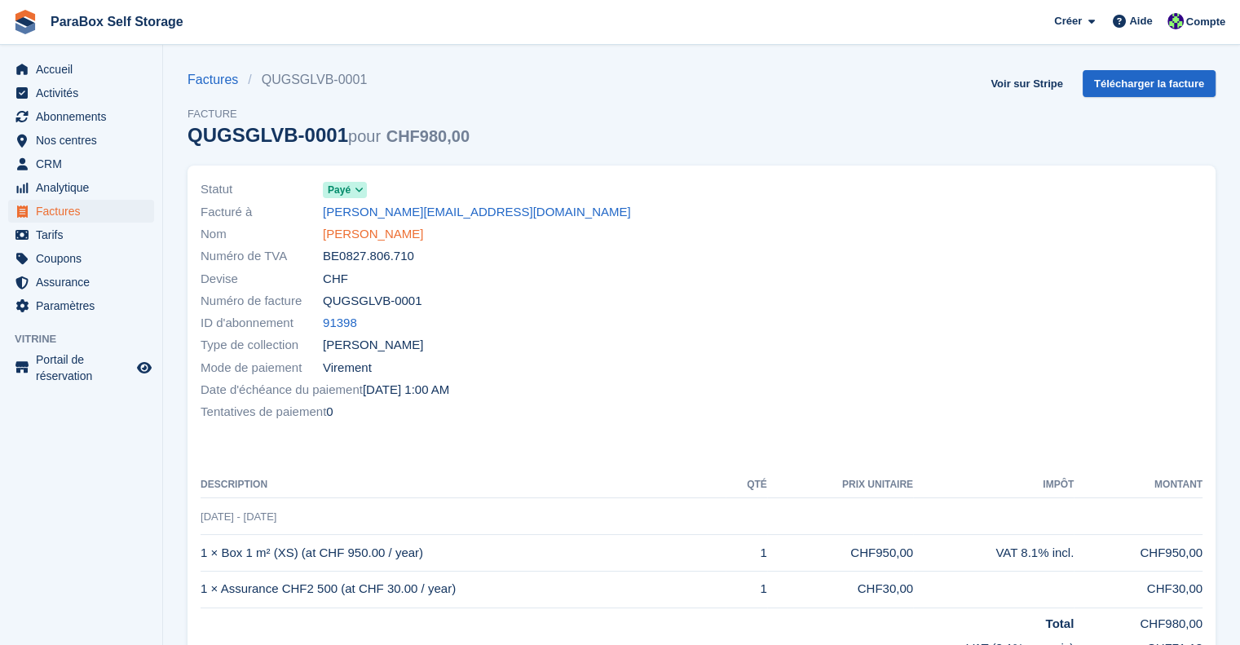
click at [369, 235] on link "[PERSON_NAME]" at bounding box center [373, 234] width 100 height 19
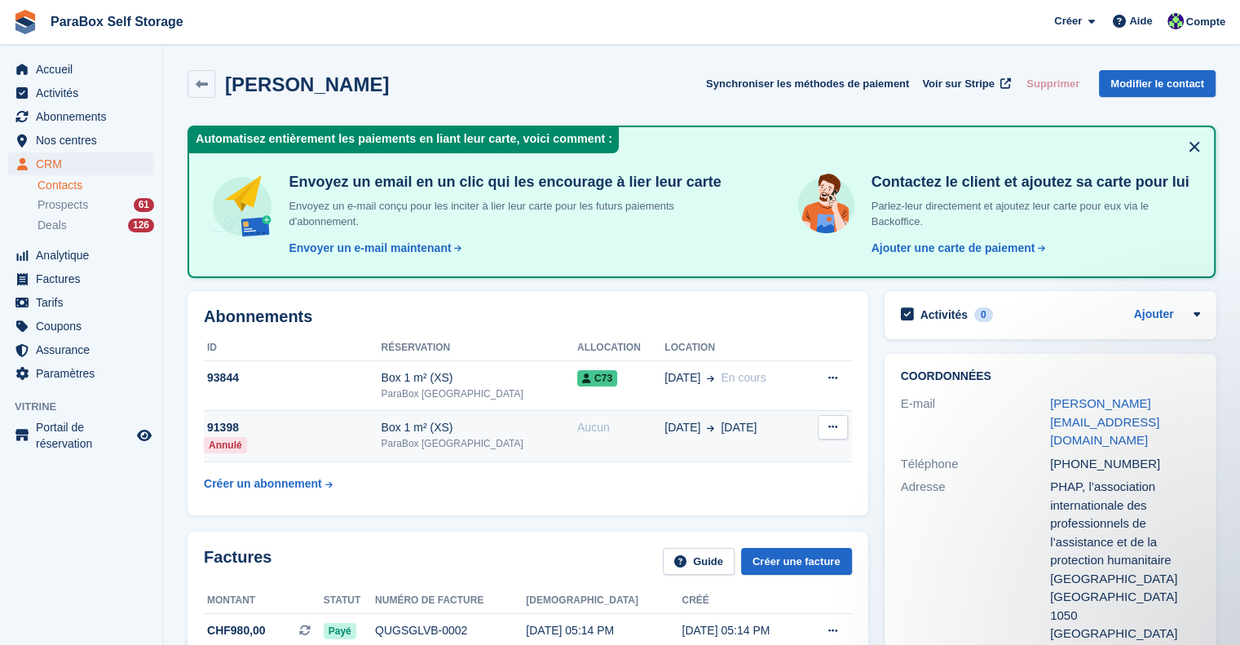
click at [531, 432] on div "Box 1 m² (XS)" at bounding box center [479, 427] width 196 height 17
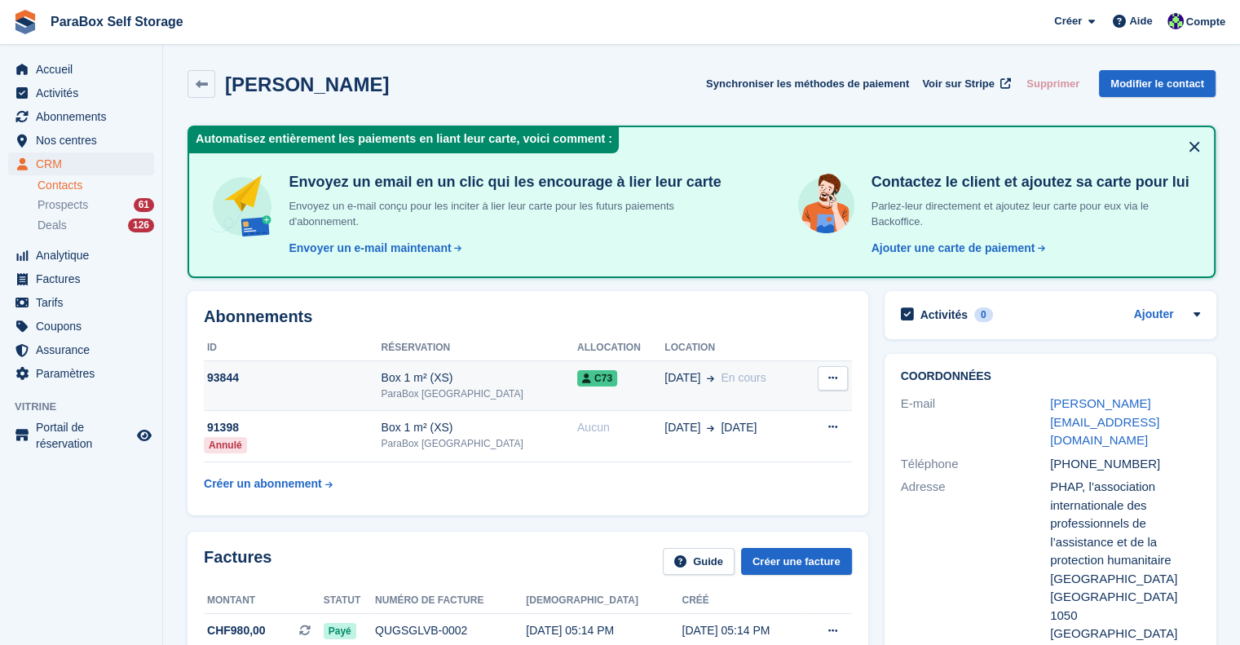
click at [362, 369] on div "93844" at bounding box center [293, 377] width 178 height 17
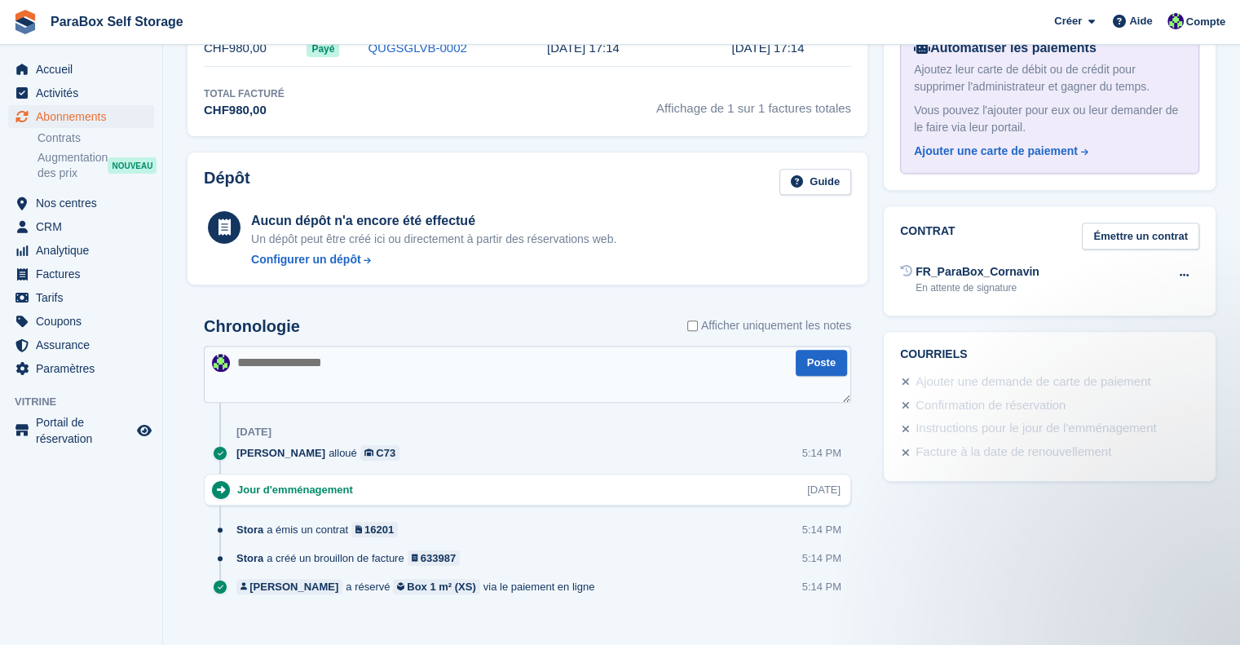
scroll to position [643, 0]
